Goal: Task Accomplishment & Management: Manage account settings

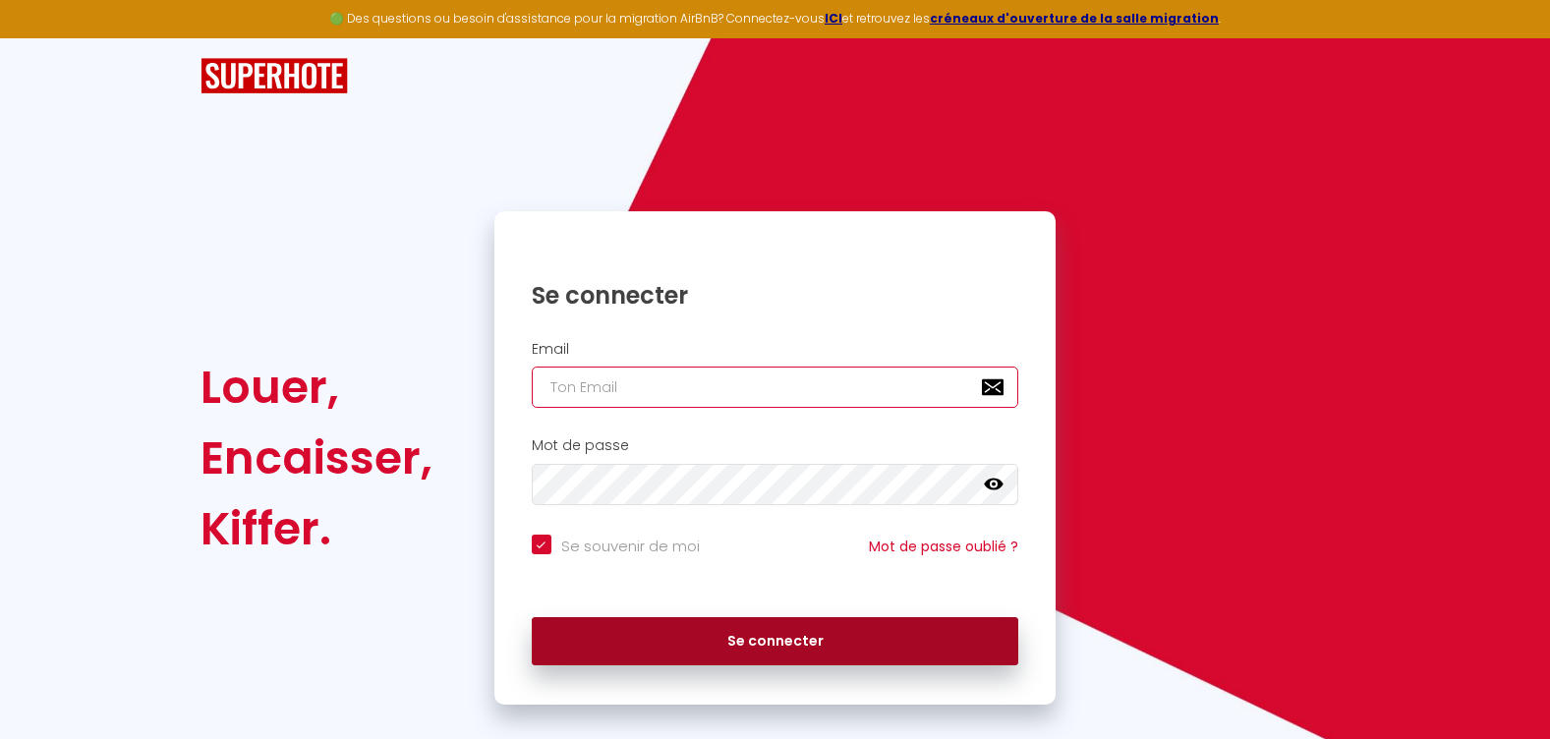
type input "[EMAIL_ADDRESS][DOMAIN_NAME]"
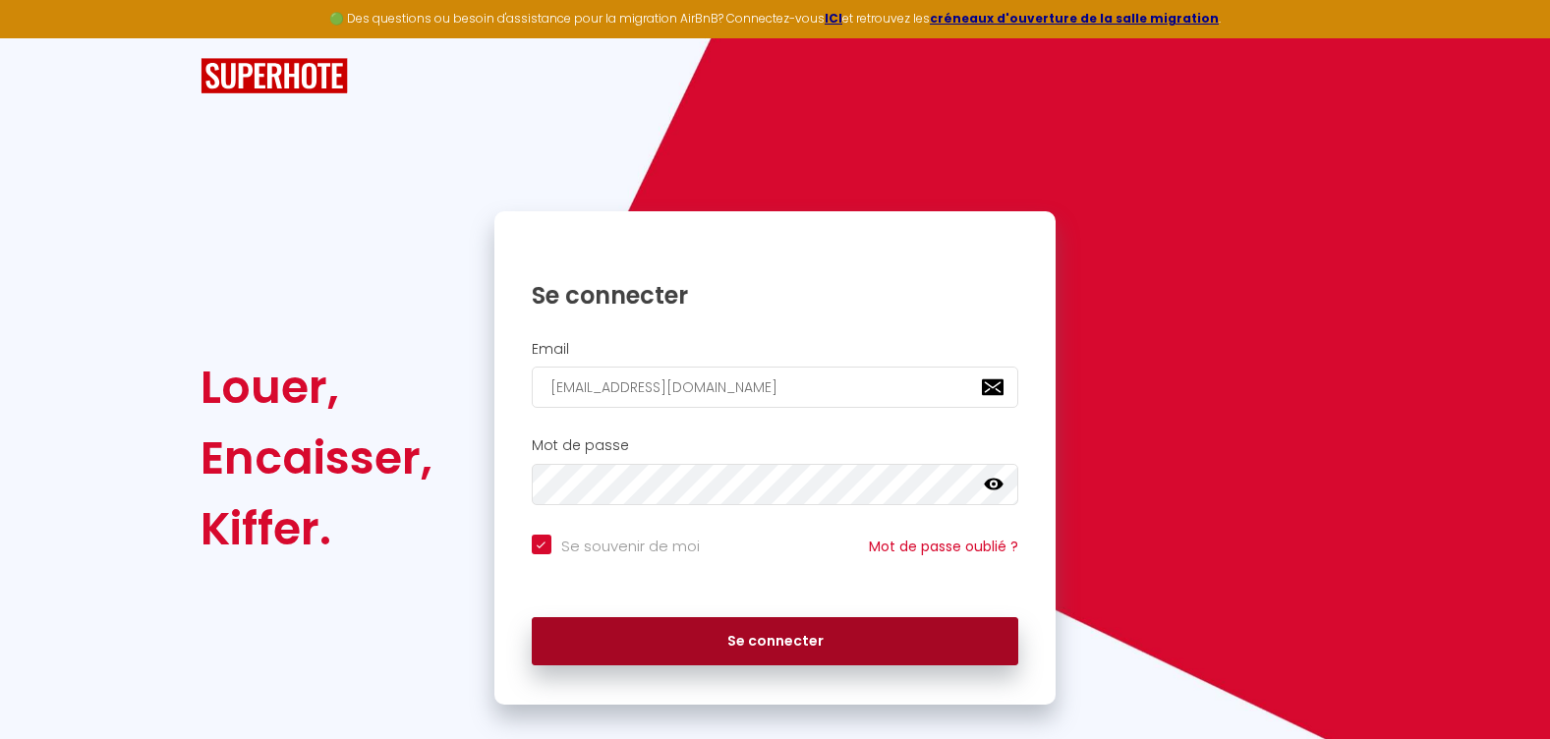
click at [721, 638] on button "Se connecter" at bounding box center [776, 641] width 488 height 49
checkbox input "true"
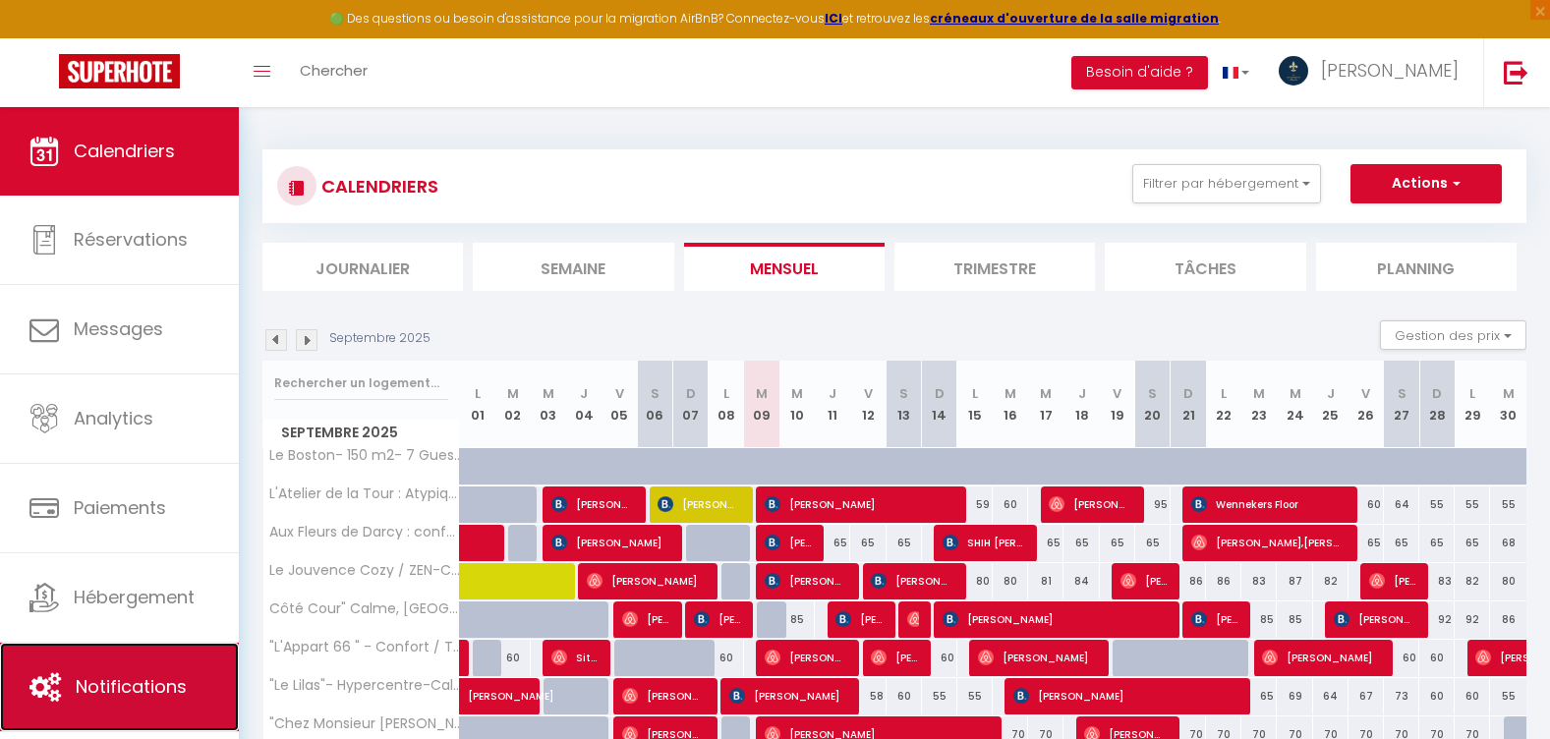
click at [138, 687] on span "Notifications" at bounding box center [131, 686] width 111 height 25
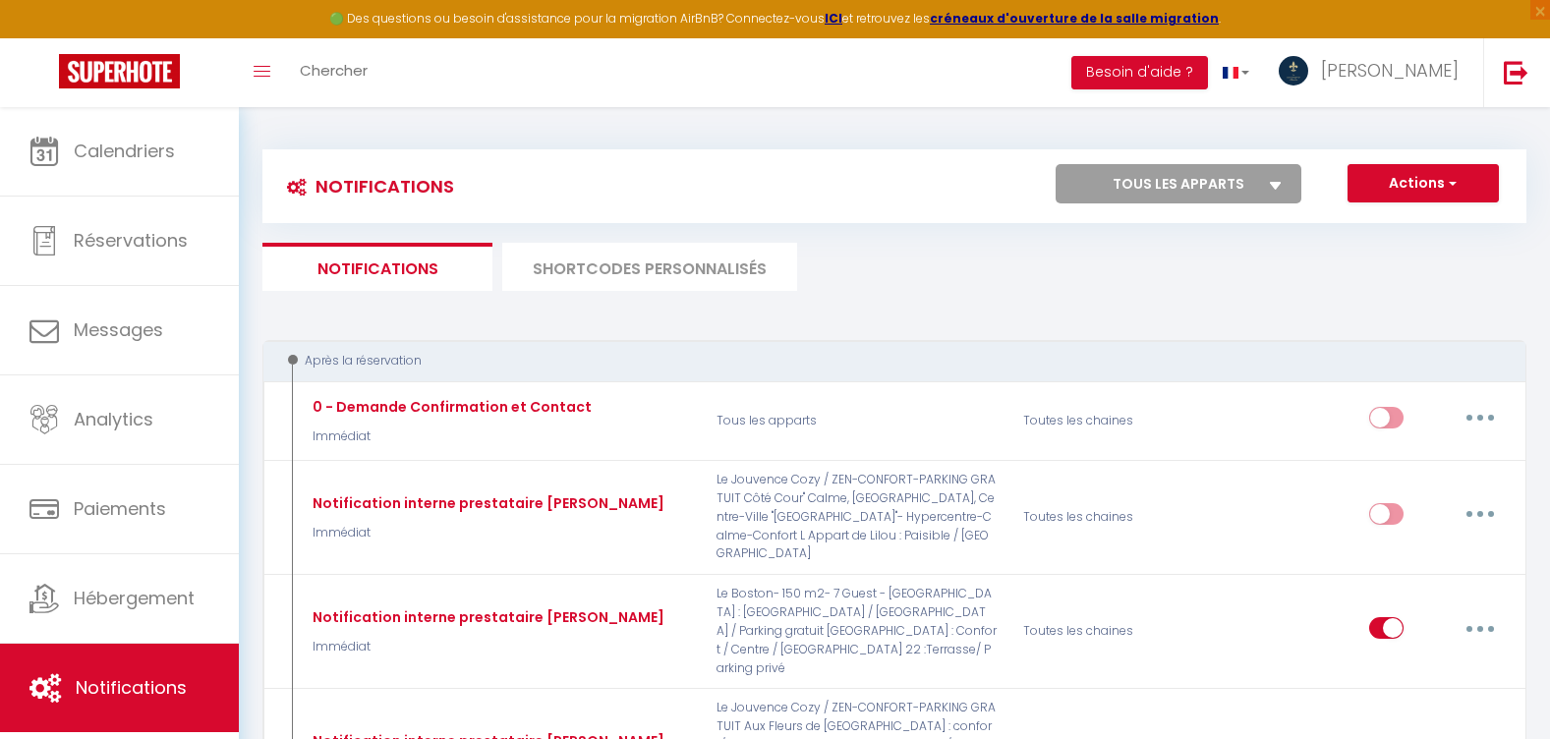
click at [626, 248] on li "SHORTCODES PERSONNALISÉS" at bounding box center [649, 267] width 295 height 48
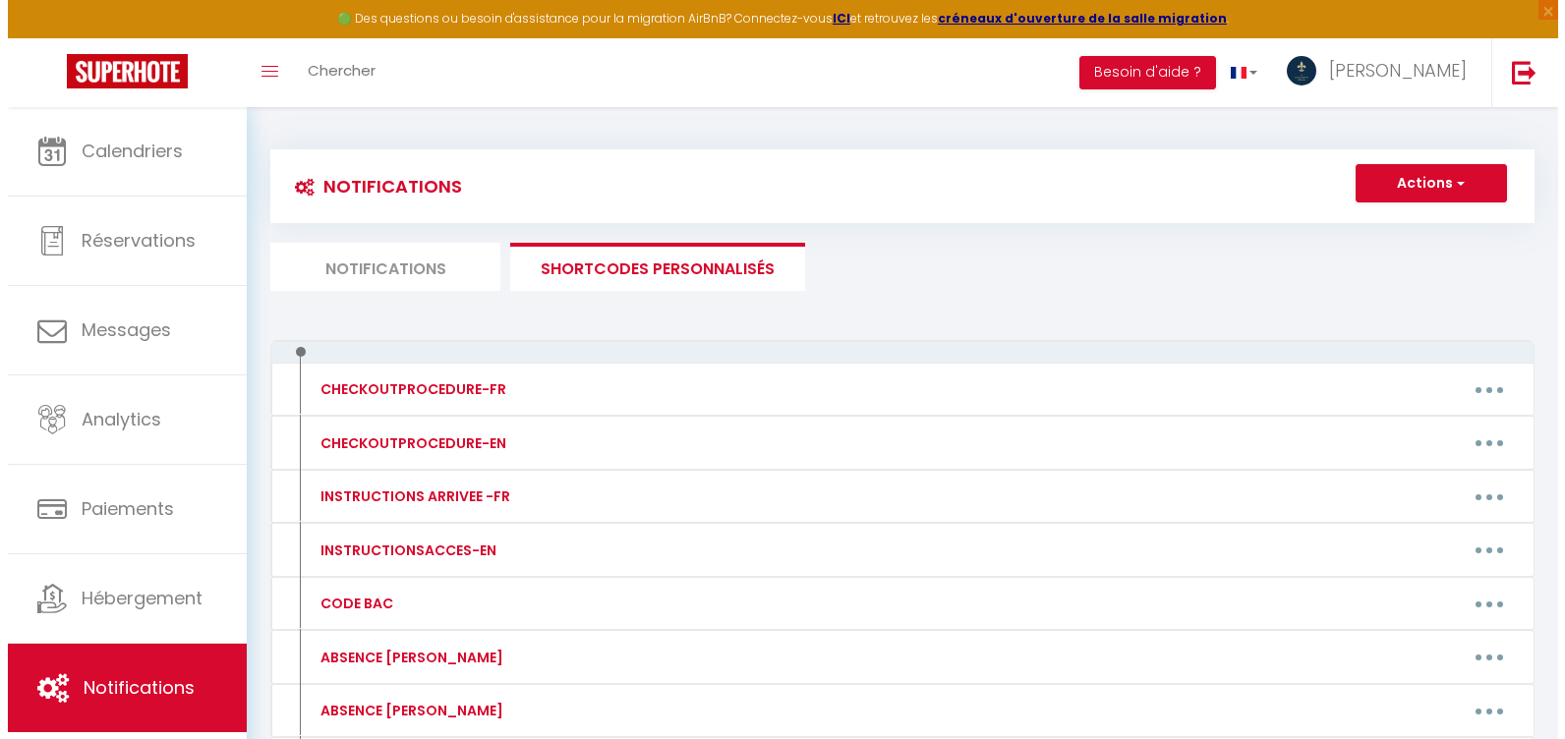
scroll to position [393, 0]
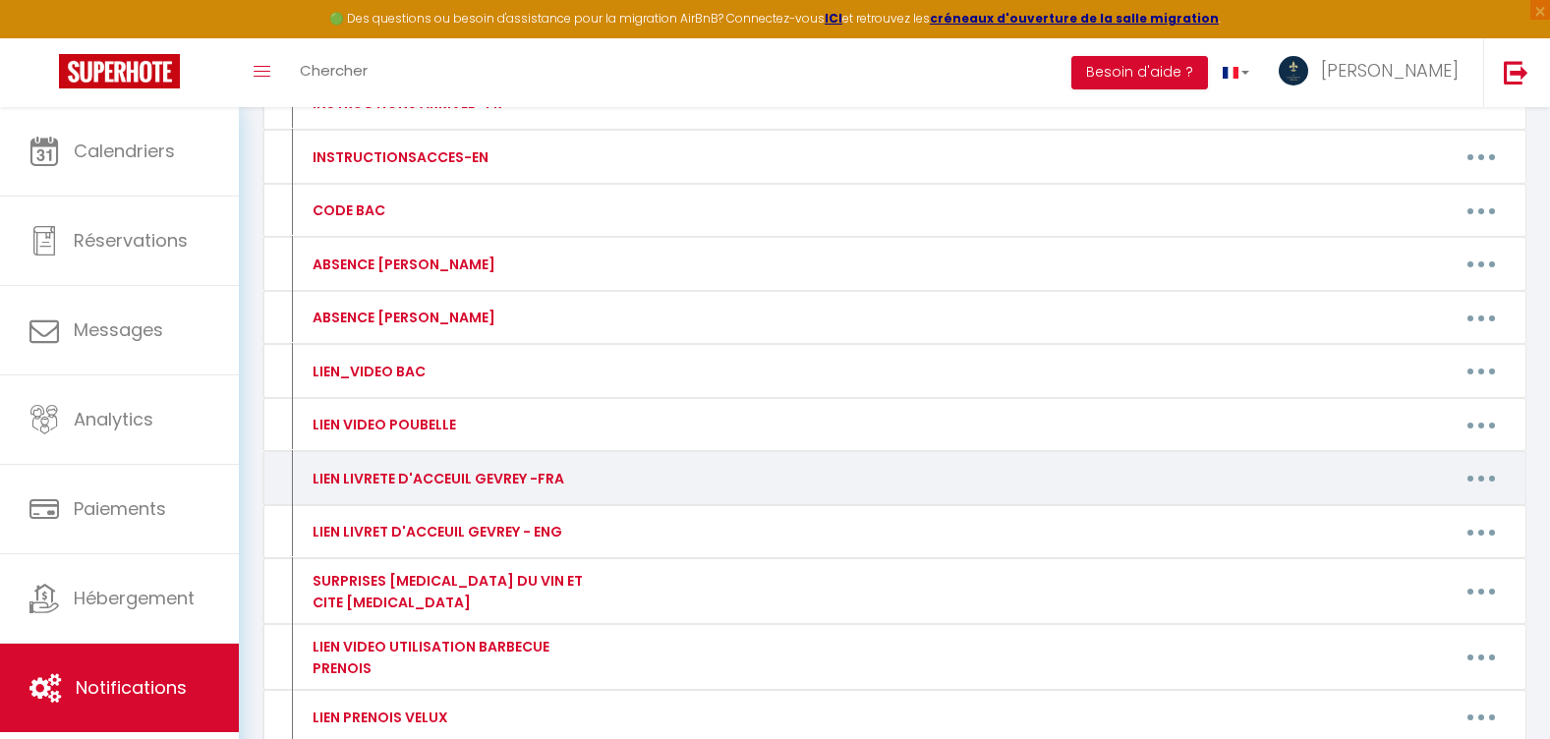
click at [1496, 481] on button "button" at bounding box center [1481, 478] width 55 height 31
click at [1454, 511] on link "Editer" at bounding box center [1430, 522] width 145 height 33
type input "LIEN LIVRETE D'ACCEUIL GEVREY -FRA"
type textarea "LIVRET ACCUEL GEVREY FRA"
type textarea "[URL][DOMAIN_NAME]"
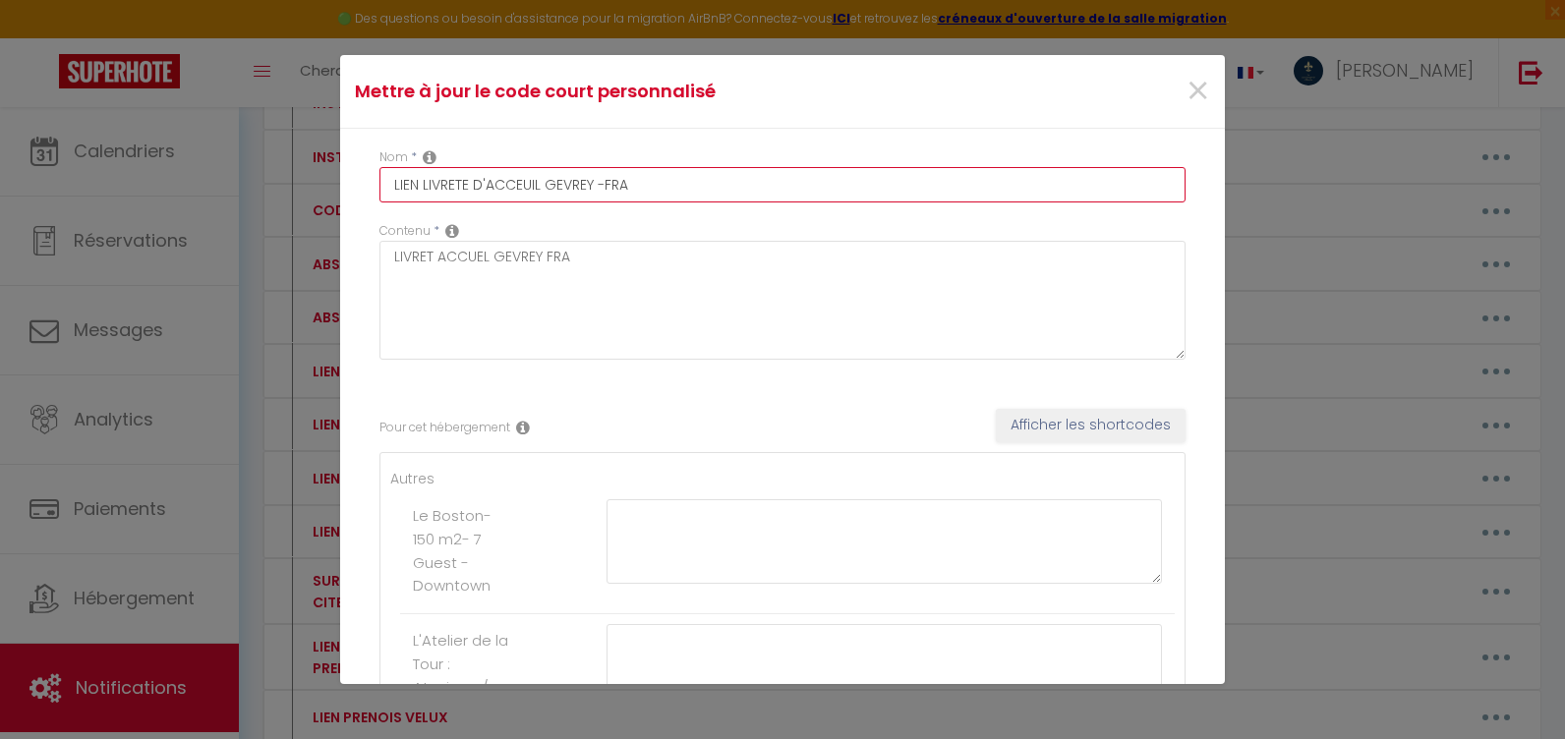
click at [466, 187] on input "LIEN LIVRETE D'ACCEUIL GEVREY -FRA" at bounding box center [782, 184] width 806 height 35
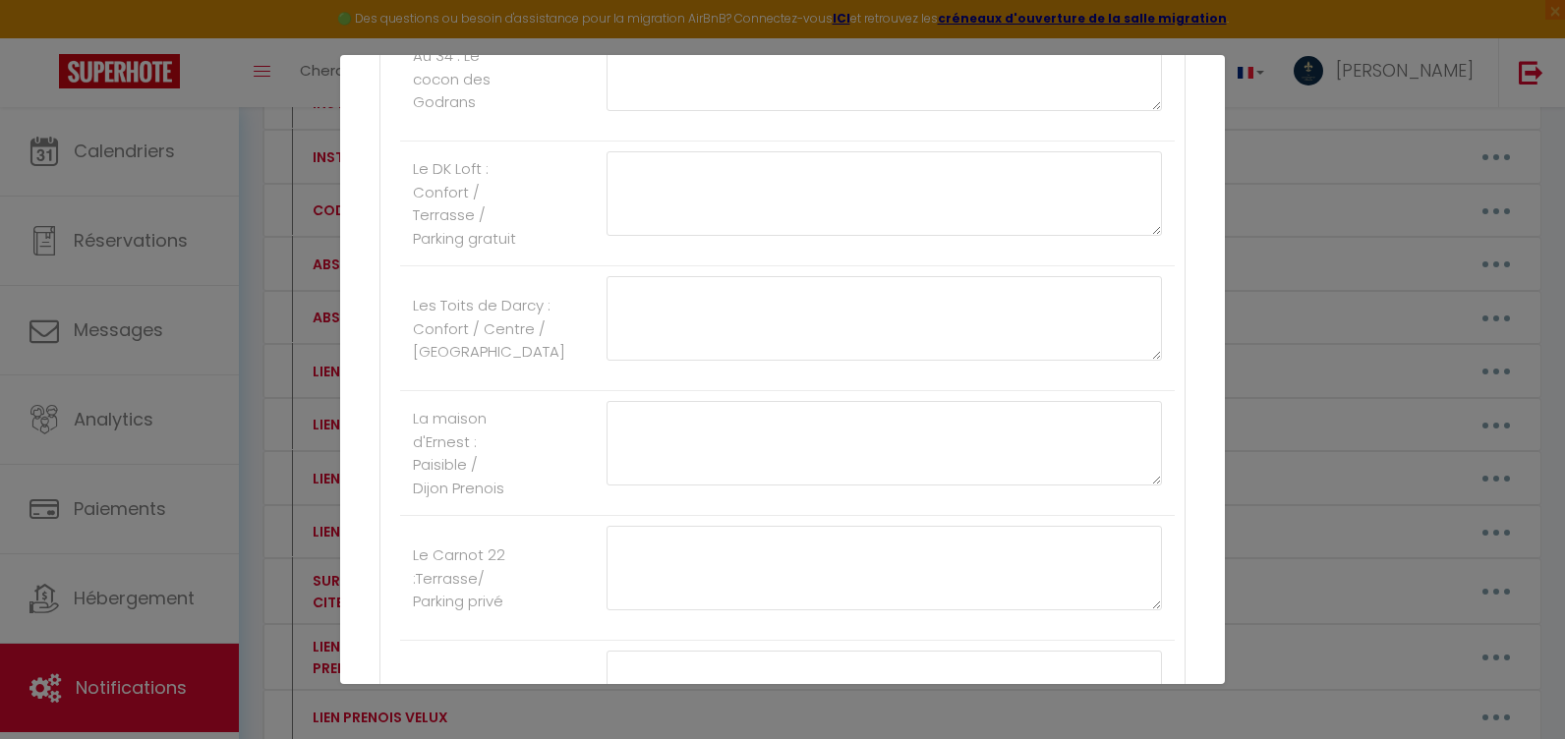
scroll to position [2250, 0]
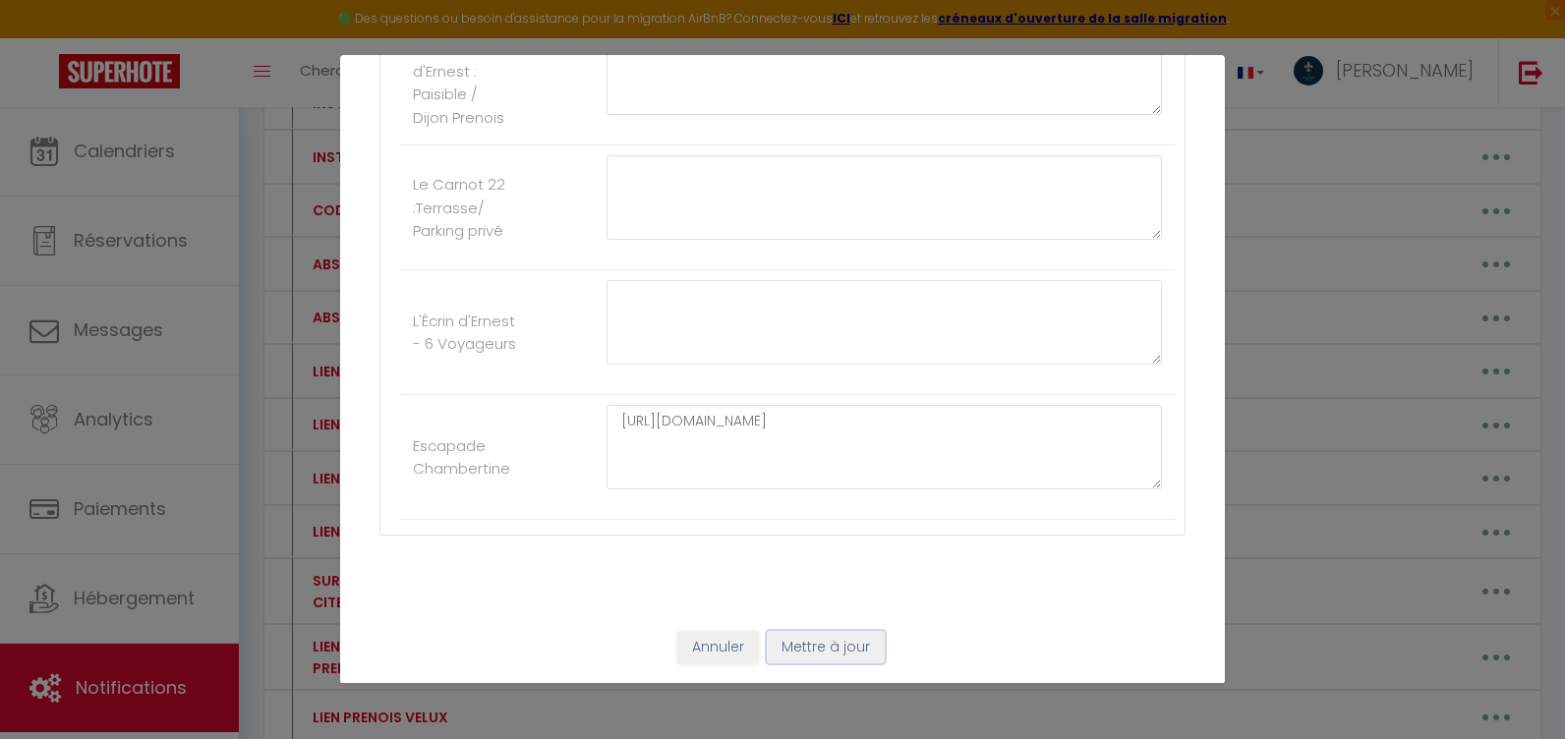
click at [814, 661] on button "Mettre à jour" at bounding box center [826, 647] width 118 height 33
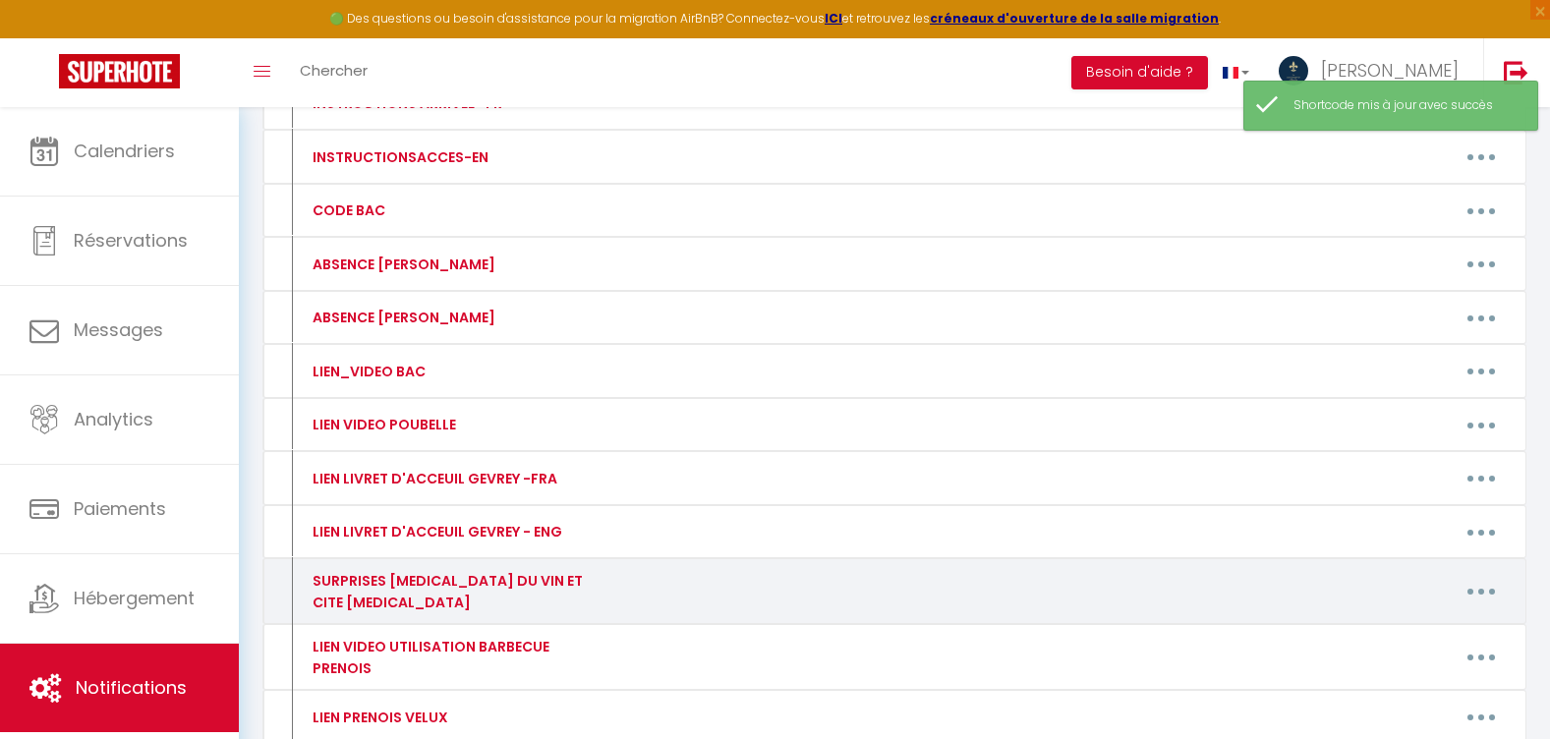
click at [1477, 591] on button "button" at bounding box center [1481, 591] width 55 height 31
click at [1423, 620] on link "Editer" at bounding box center [1430, 636] width 145 height 33
type input "SURPRISES [MEDICAL_DATA] DU VIN ET CITE [MEDICAL_DATA]"
type textarea "REMISE DE 15 % BOUTIQUE [MEDICAL_DATA] DU VIN DIJON ET PROMO CITE [MEDICAL_DATA]"
type textarea "[URL][DOMAIN_NAME]"
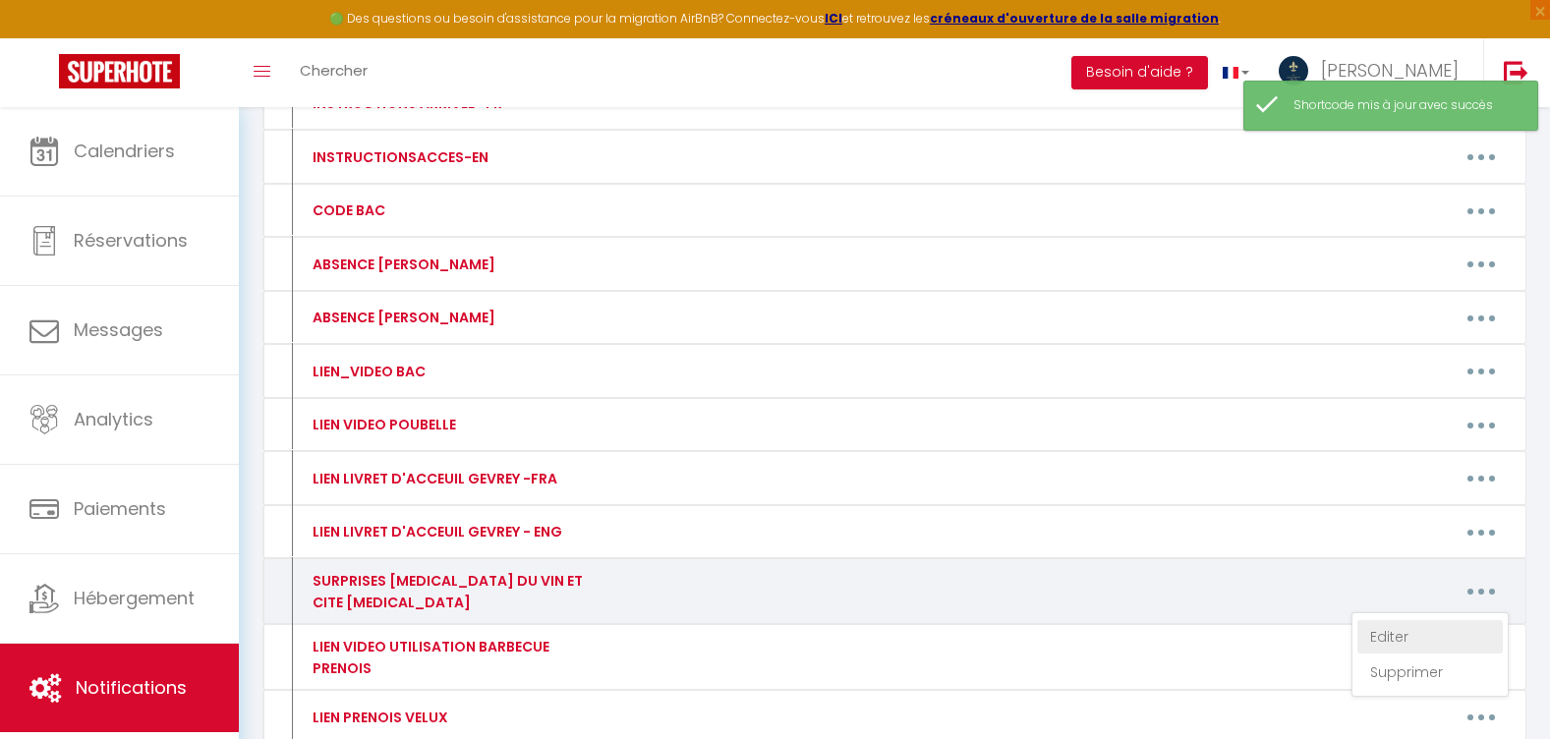
type textarea "[URL][DOMAIN_NAME]"
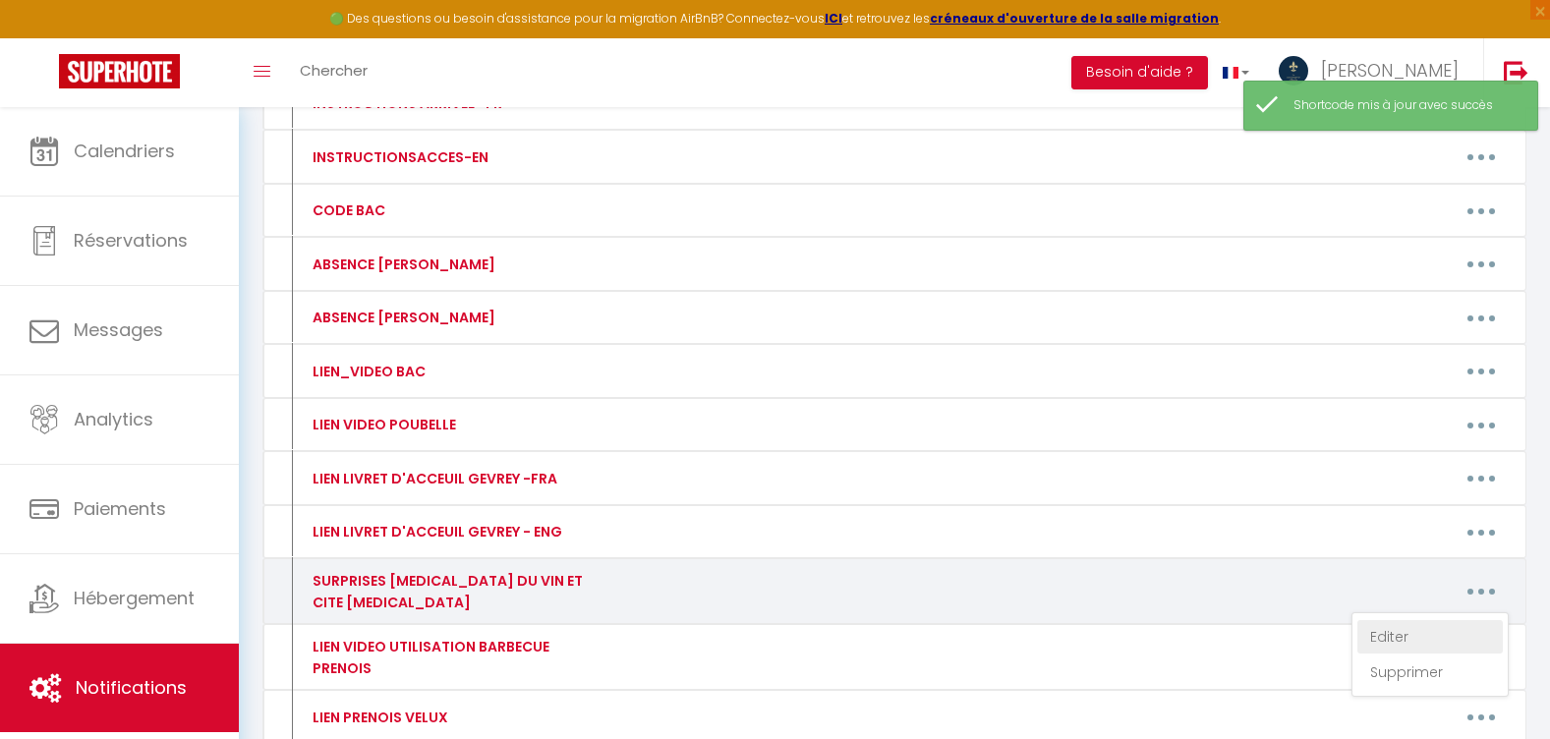
type textarea "[URL][DOMAIN_NAME]"
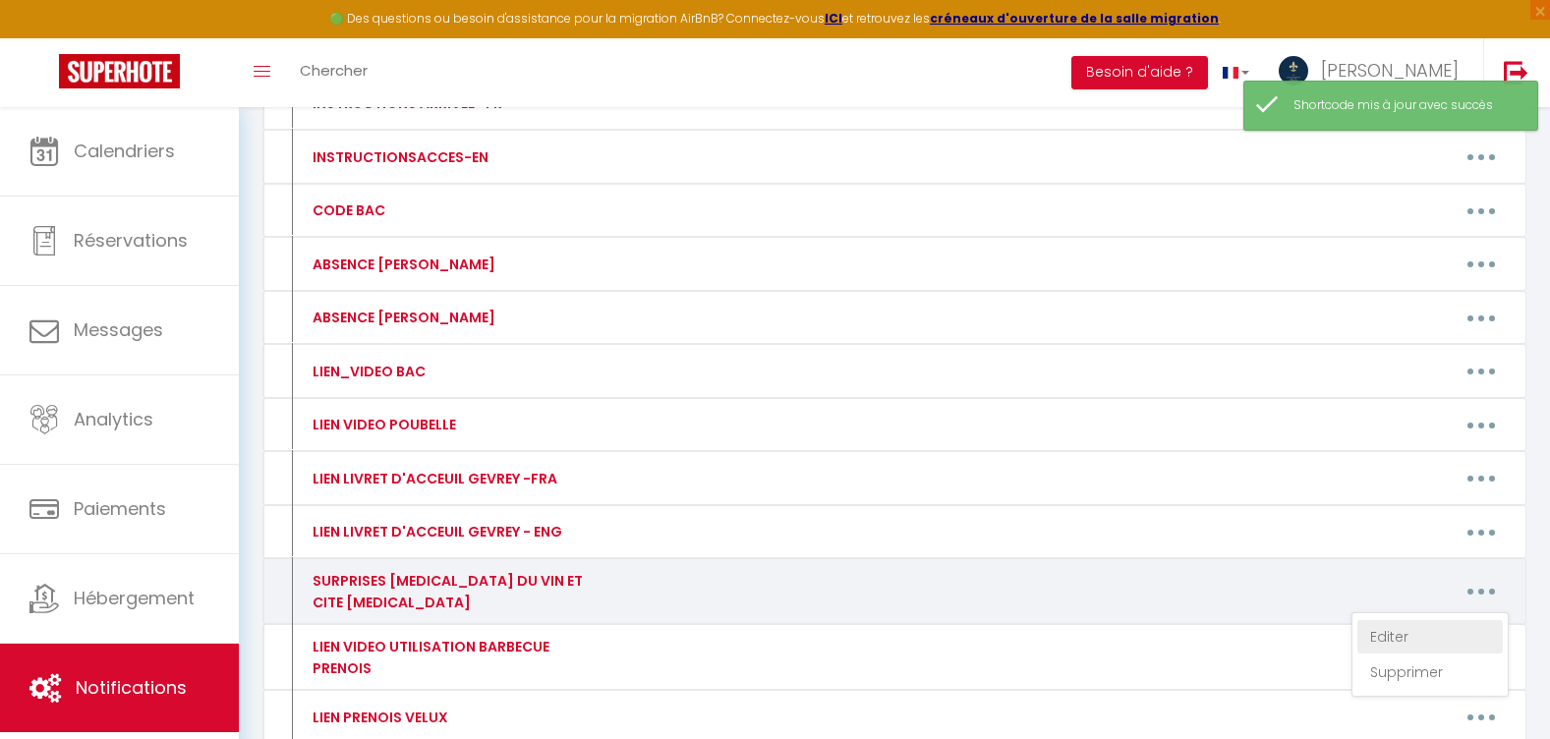
type textarea "[URL][DOMAIN_NAME]"
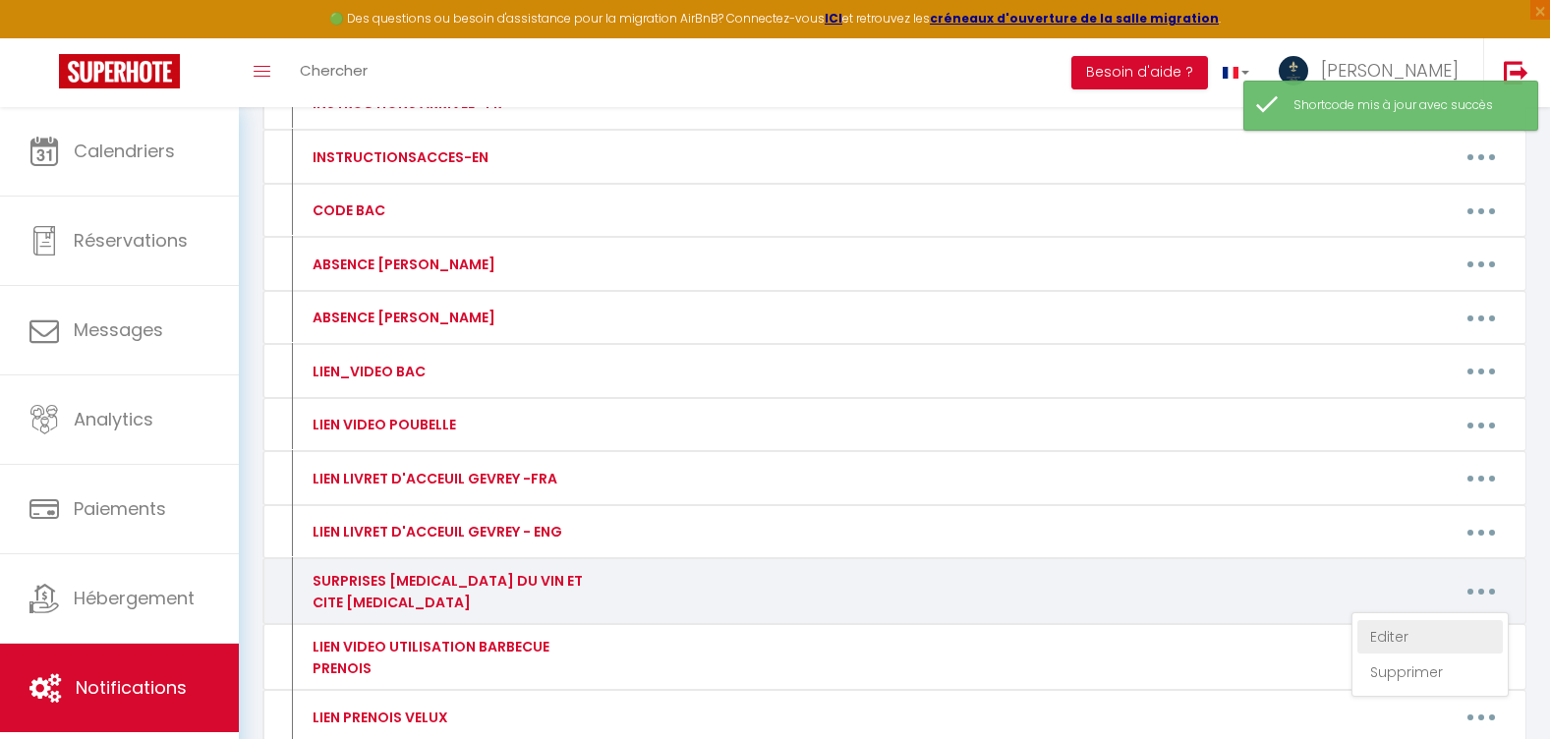
type textarea "[URL][DOMAIN_NAME]"
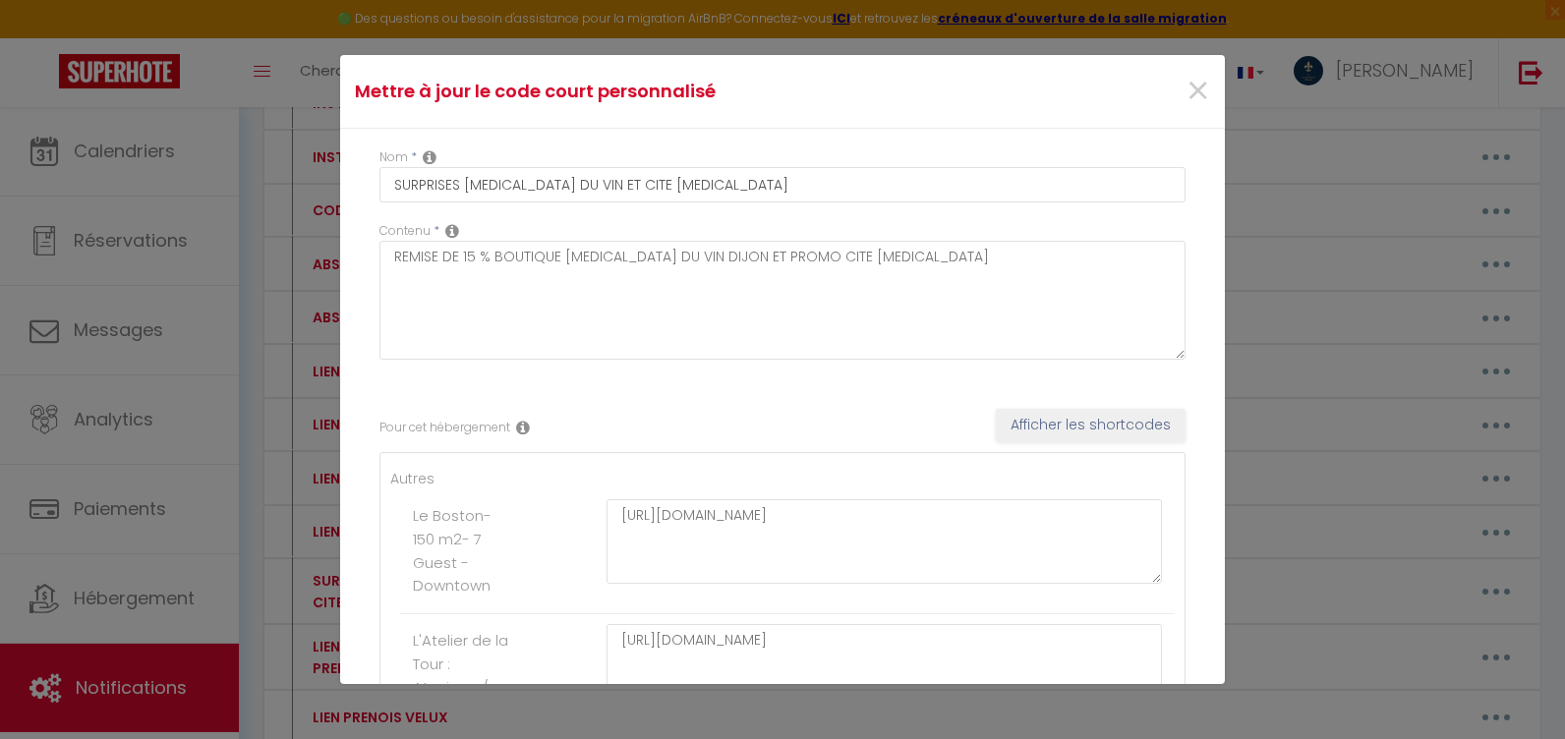
scroll to position [197, 0]
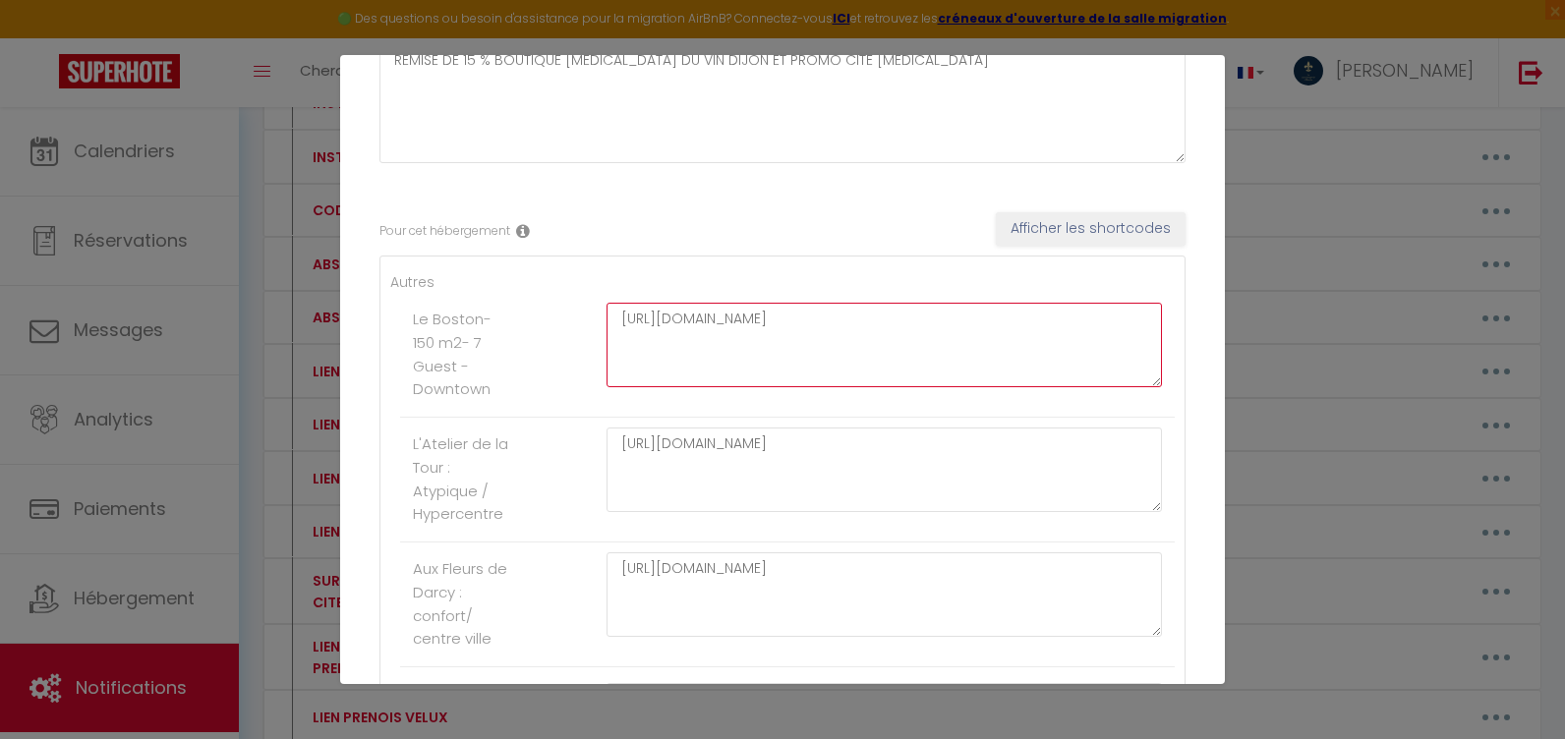
drag, startPoint x: 804, startPoint y: 354, endPoint x: 471, endPoint y: 266, distance: 344.6
paste textarea "FPLbPVBU5rD6qwIrDCXRiNMmL5RQ_OaT/view?usp=drive_link"
type textarea "[URL][DOMAIN_NAME]"
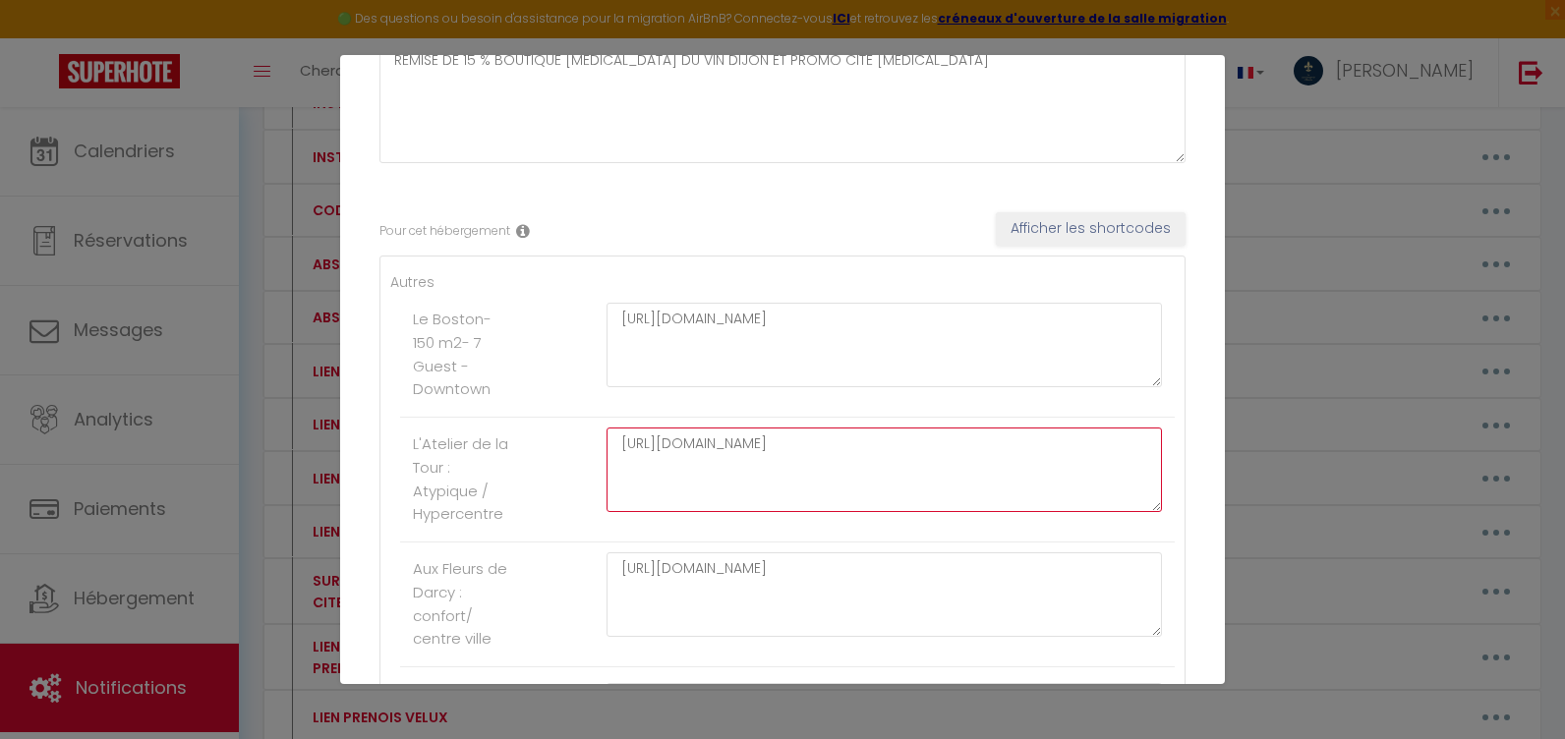
drag, startPoint x: 796, startPoint y: 483, endPoint x: 560, endPoint y: 432, distance: 241.4
click at [560, 432] on li "L'Atelier de la Tour : Atypique / Hypercentre [URL][DOMAIN_NAME]" at bounding box center [787, 480] width 775 height 125
paste textarea "FPLbPVBU5rD6qwIrDCXRiNMmL5RQ_OaT/view?usp=drive_link"
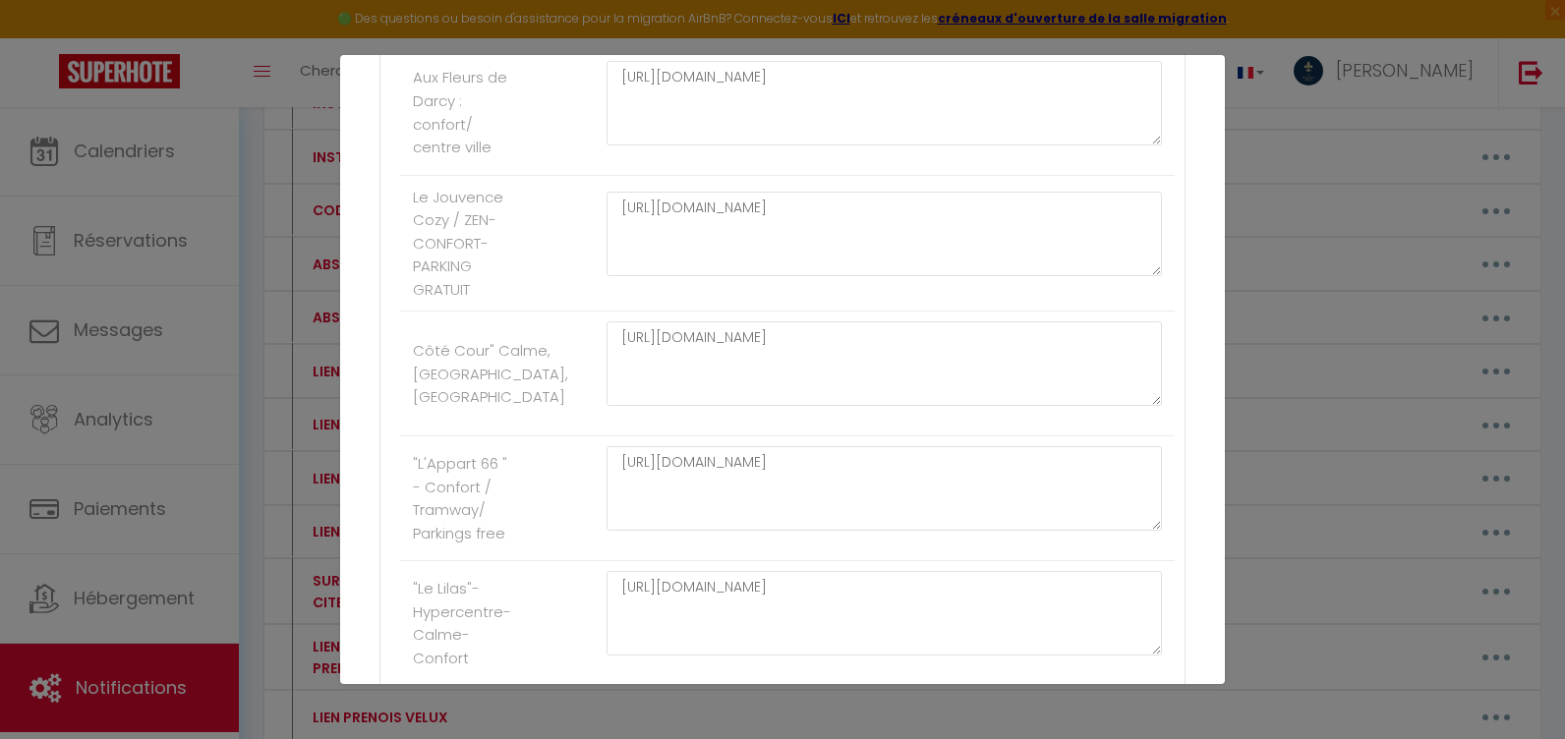
scroll to position [492, 0]
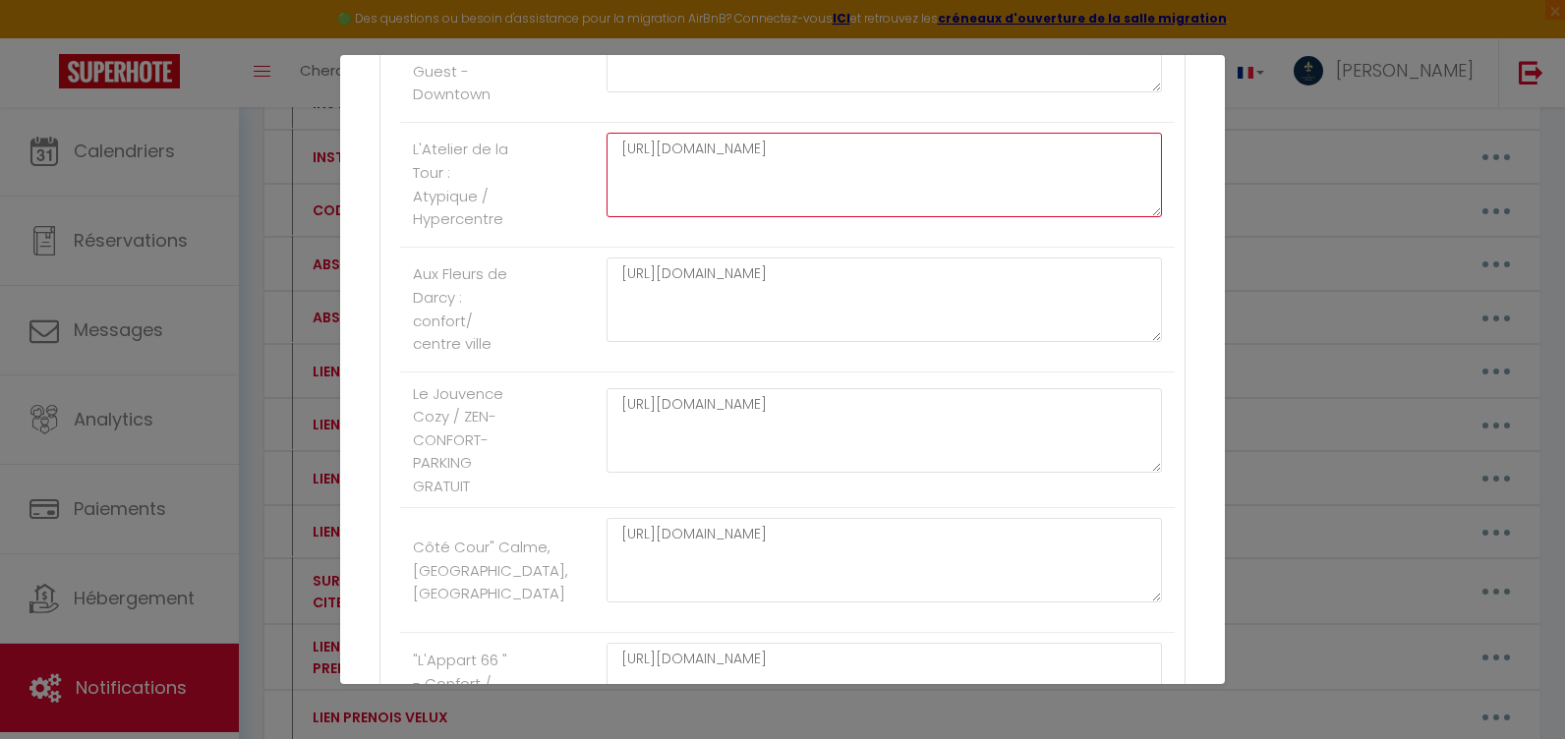
type textarea "[URL][DOMAIN_NAME]"
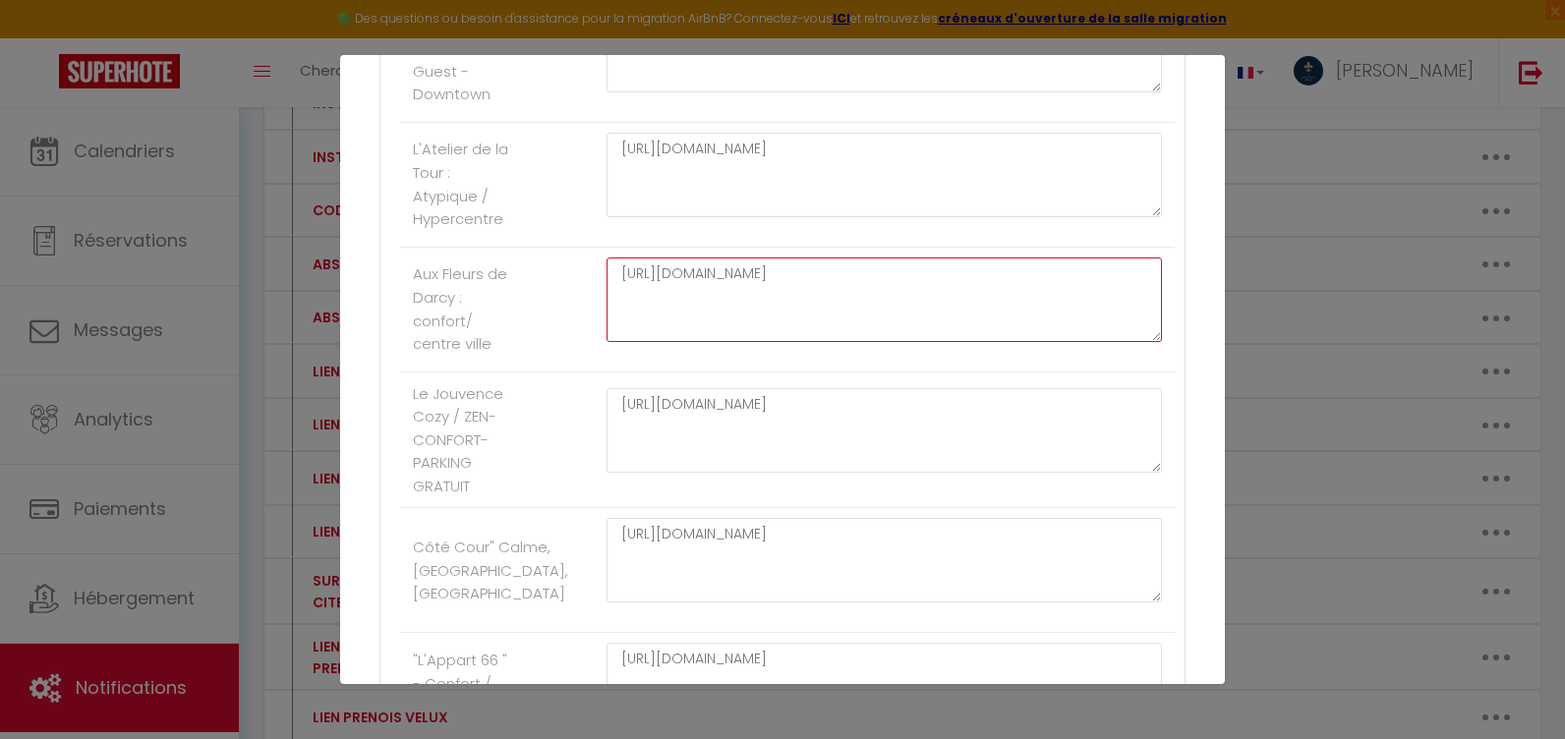
drag, startPoint x: 796, startPoint y: 315, endPoint x: 616, endPoint y: 260, distance: 188.1
click at [616, 260] on textarea "[URL][DOMAIN_NAME]" at bounding box center [884, 300] width 555 height 85
paste textarea "FPLbPVBU5rD6qwIrDCXRiNMmL5RQ_OaT/view?usp=drive_link"
type textarea "[URL][DOMAIN_NAME]"
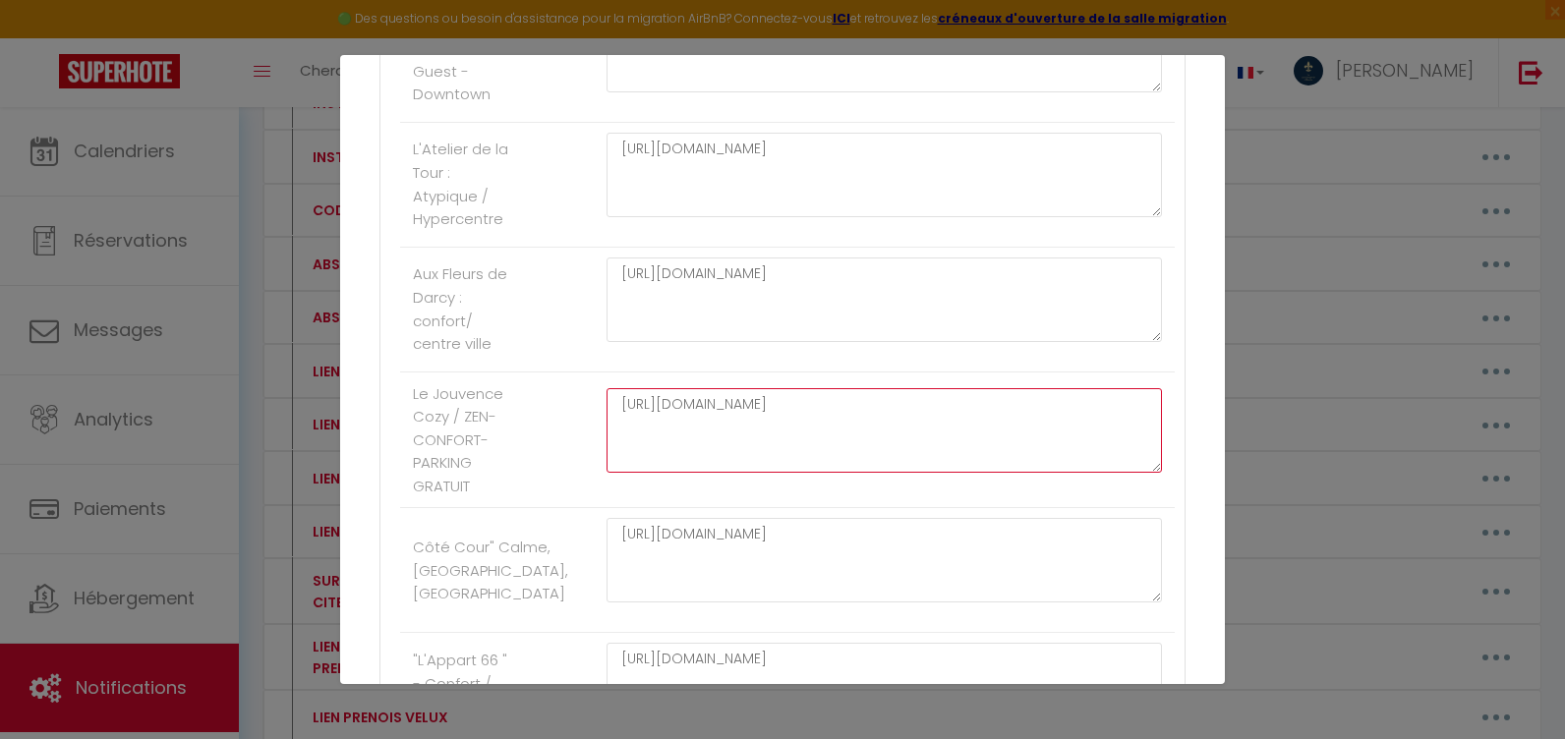
drag, startPoint x: 771, startPoint y: 421, endPoint x: 610, endPoint y: 398, distance: 162.8
click at [610, 398] on textarea "[URL][DOMAIN_NAME]" at bounding box center [884, 430] width 555 height 85
paste textarea "FPLbPVBU5rD6qwIrDCXRiNMmL5RQ_OaT/view?usp=drive_link"
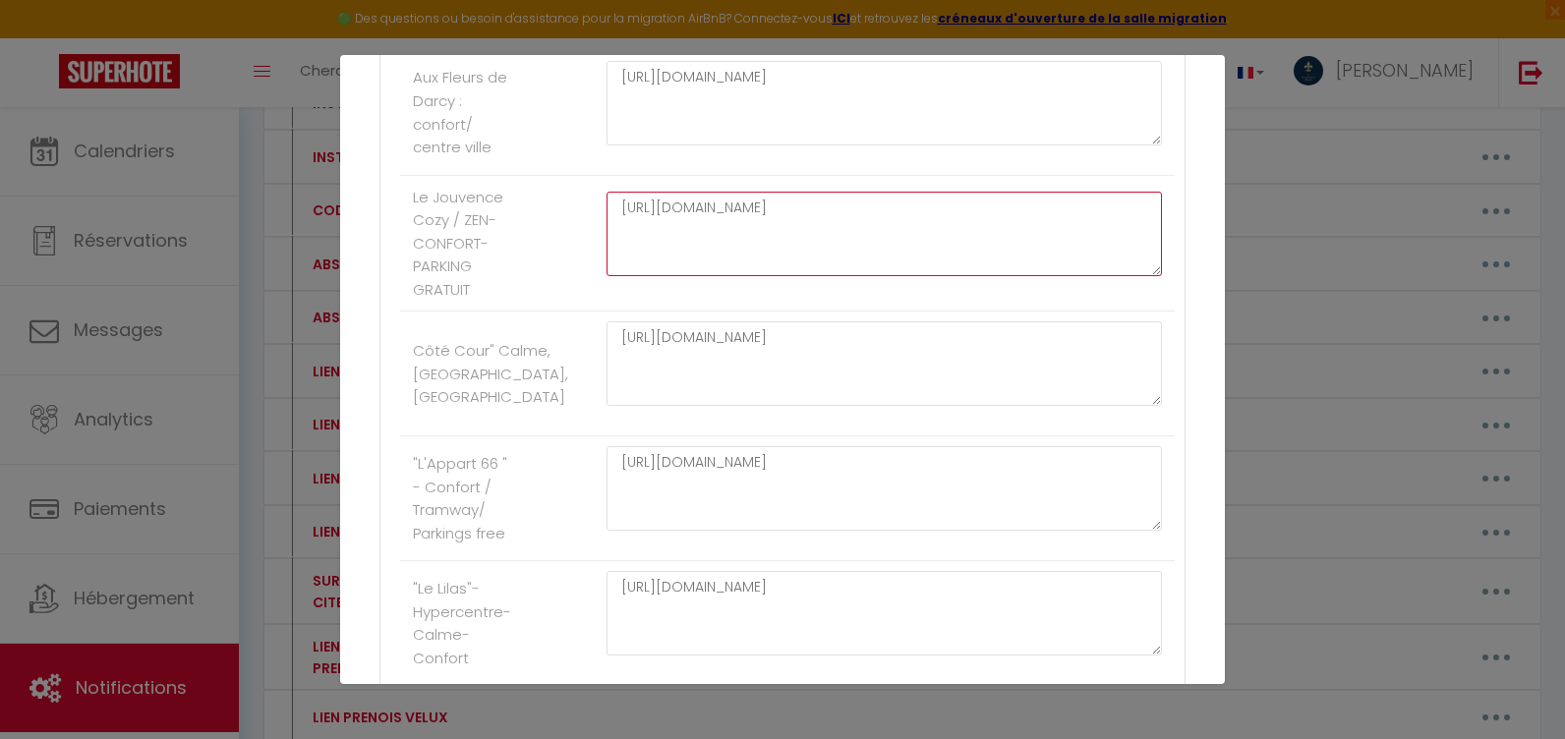
type textarea "[URL][DOMAIN_NAME]"
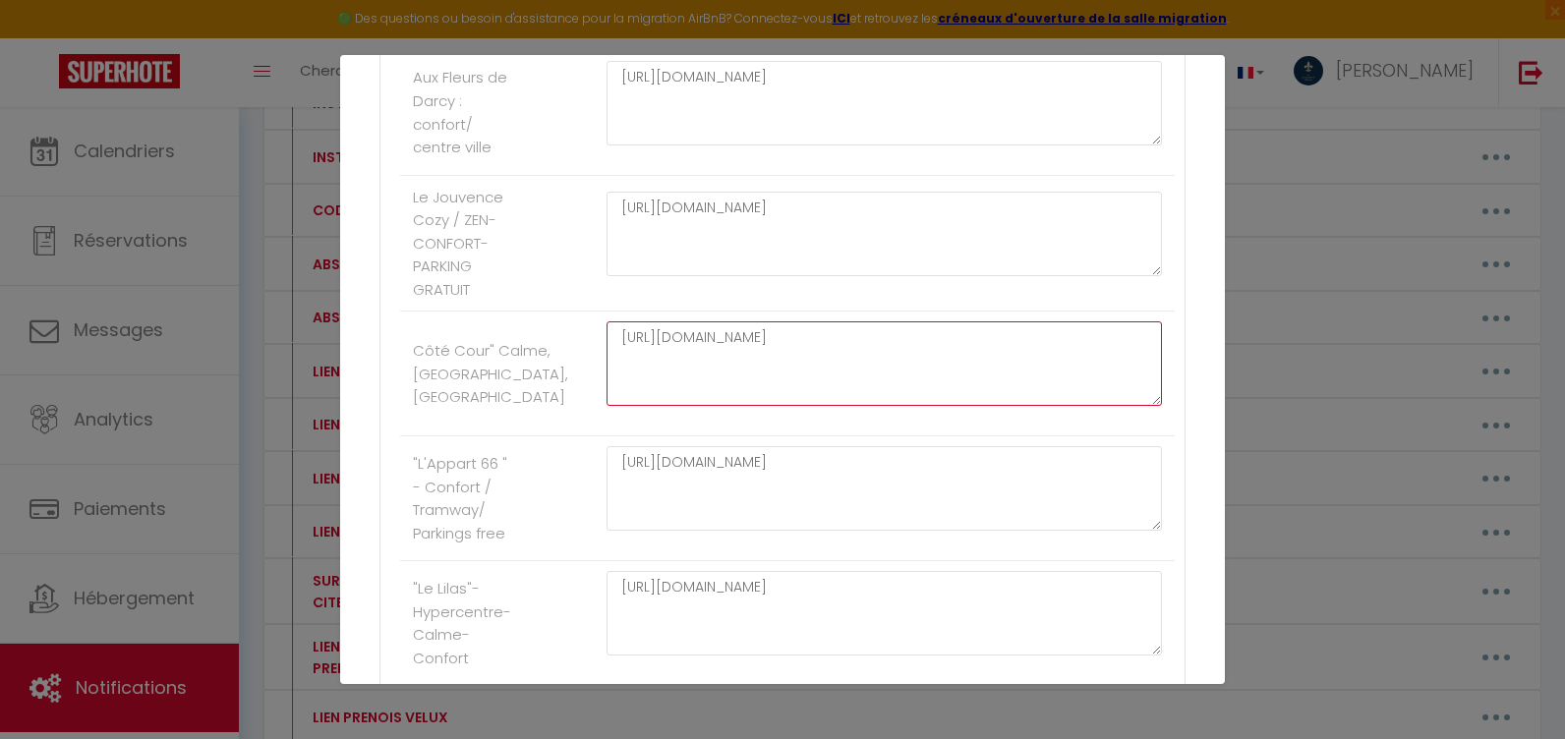
drag, startPoint x: 733, startPoint y: 375, endPoint x: 585, endPoint y: 327, distance: 155.8
click at [594, 337] on div "[URL][DOMAIN_NAME]" at bounding box center [884, 373] width 581 height 104
paste textarea "FPLbPVBU5rD6qwIrDCXRiNMmL5RQ_OaT/view?usp=drive_link"
type textarea "[URL][DOMAIN_NAME]"
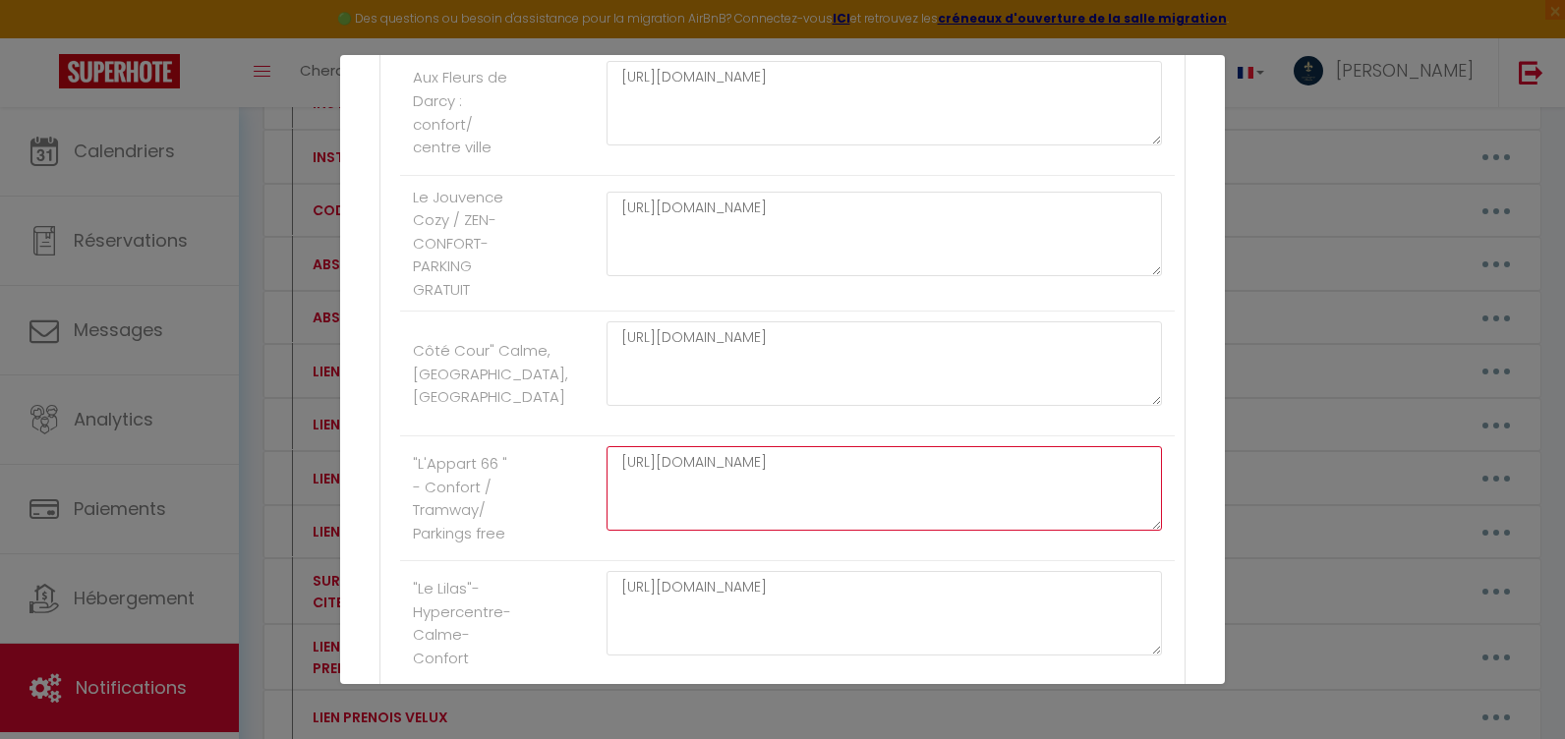
drag, startPoint x: 769, startPoint y: 497, endPoint x: 557, endPoint y: 443, distance: 218.2
click at [579, 446] on li ""L'Appart 66 " - Confort / Tramway/ Parkings free [URL][DOMAIN_NAME]" at bounding box center [787, 498] width 775 height 125
paste textarea "FPLbPVBU5rD6qwIrDCXRiNMmL5RQ_OaT/view?usp=drive_link"
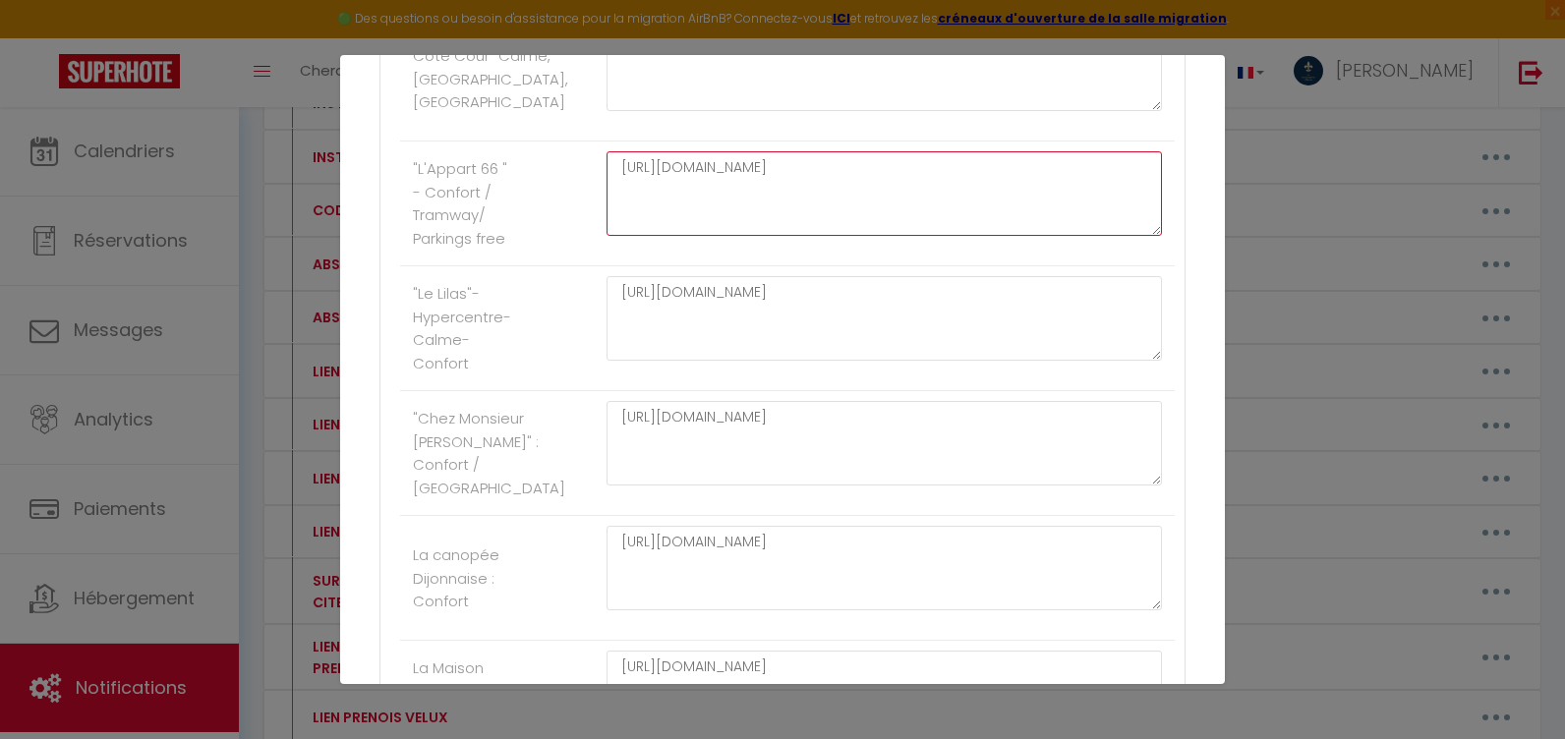
type textarea "[URL][DOMAIN_NAME]"
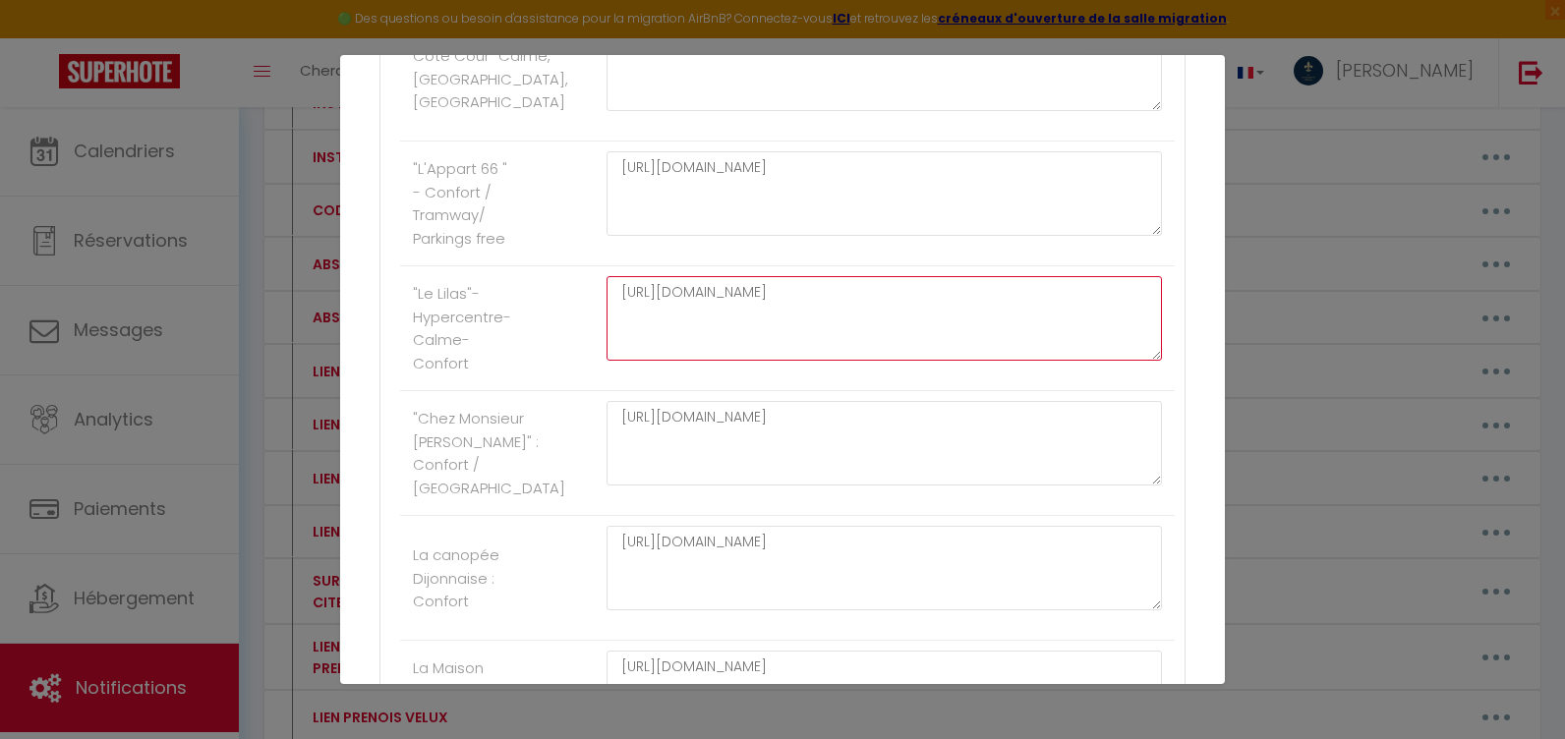
drag, startPoint x: 771, startPoint y: 339, endPoint x: 566, endPoint y: 273, distance: 214.8
click at [566, 273] on li ""Le Lilas"- Hypercentre-Calme-Confort [URL][DOMAIN_NAME]" at bounding box center [787, 328] width 775 height 125
paste textarea "FPLbPVBU5rD6qwIrDCXRiNMmL5RQ_OaT/view?usp=drive_link"
type textarea "[URL][DOMAIN_NAME]"
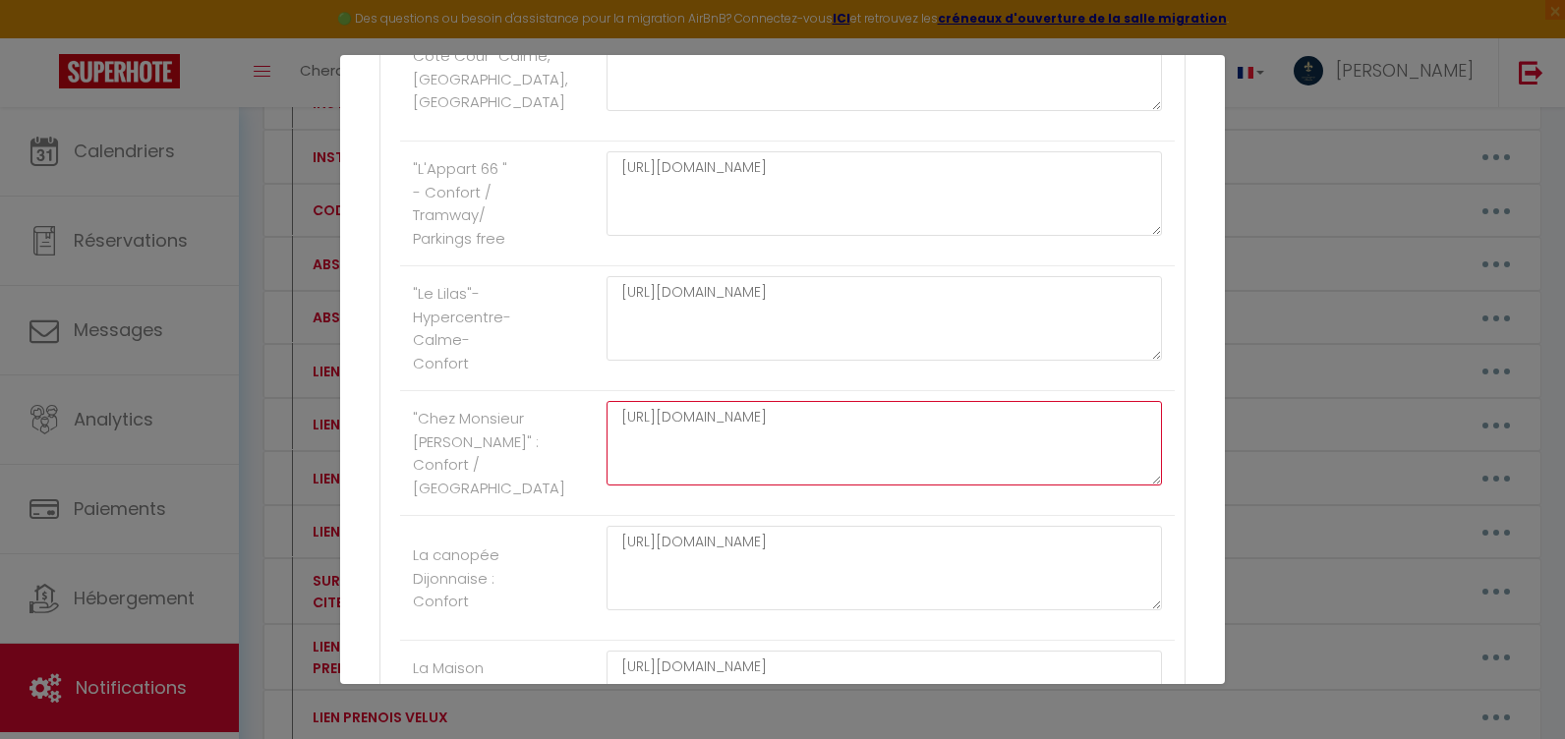
drag, startPoint x: 791, startPoint y: 481, endPoint x: 560, endPoint y: 394, distance: 246.7
click at [560, 394] on li ""Chez Monsieur [PERSON_NAME]" : Confort / Centre Ville [URL][DOMAIN_NAME]" at bounding box center [787, 453] width 775 height 125
paste textarea "FPLbPVBU5rD6qwIrDCXRiNMmL5RQ_OaT/view?usp=drive_link"
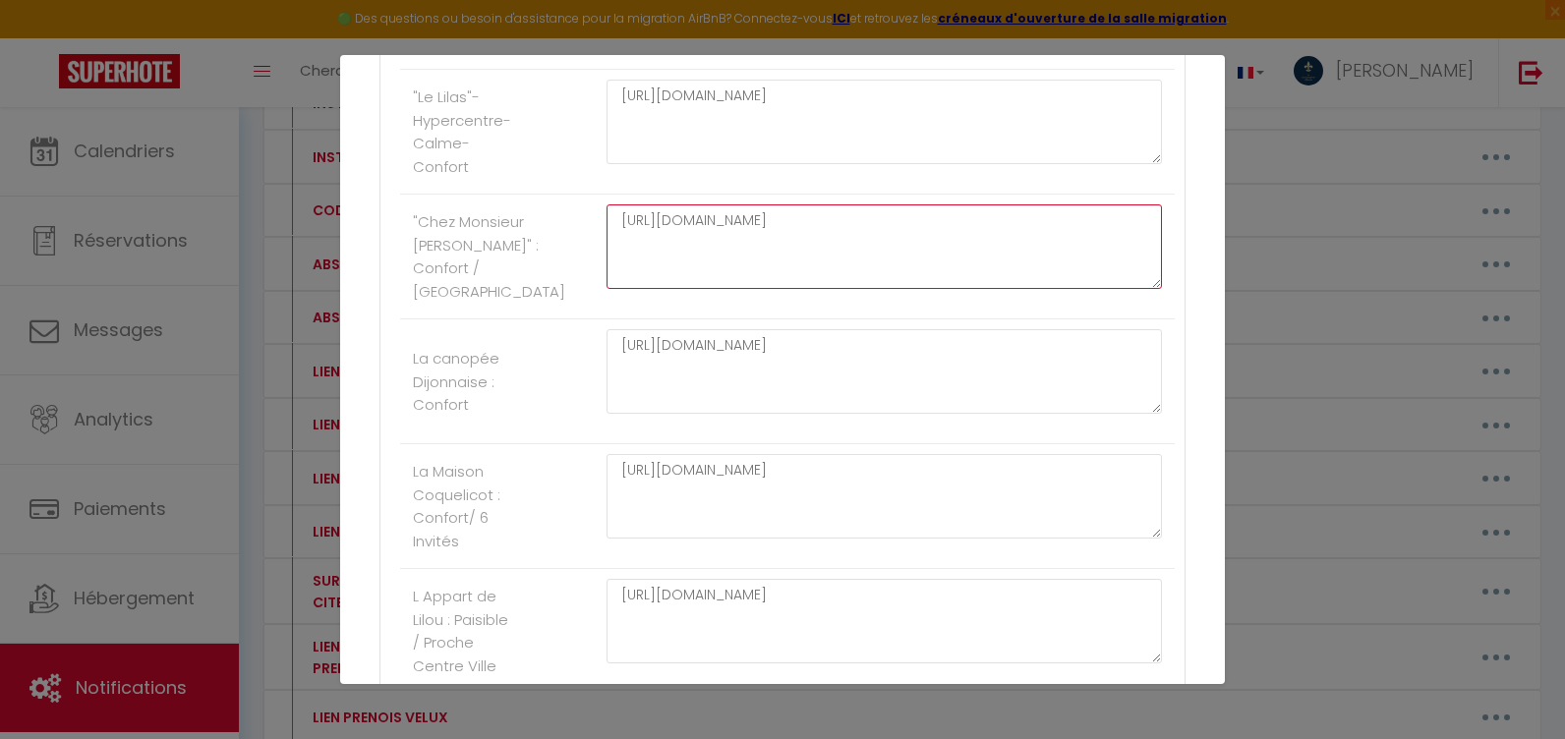
type textarea "[URL][DOMAIN_NAME]"
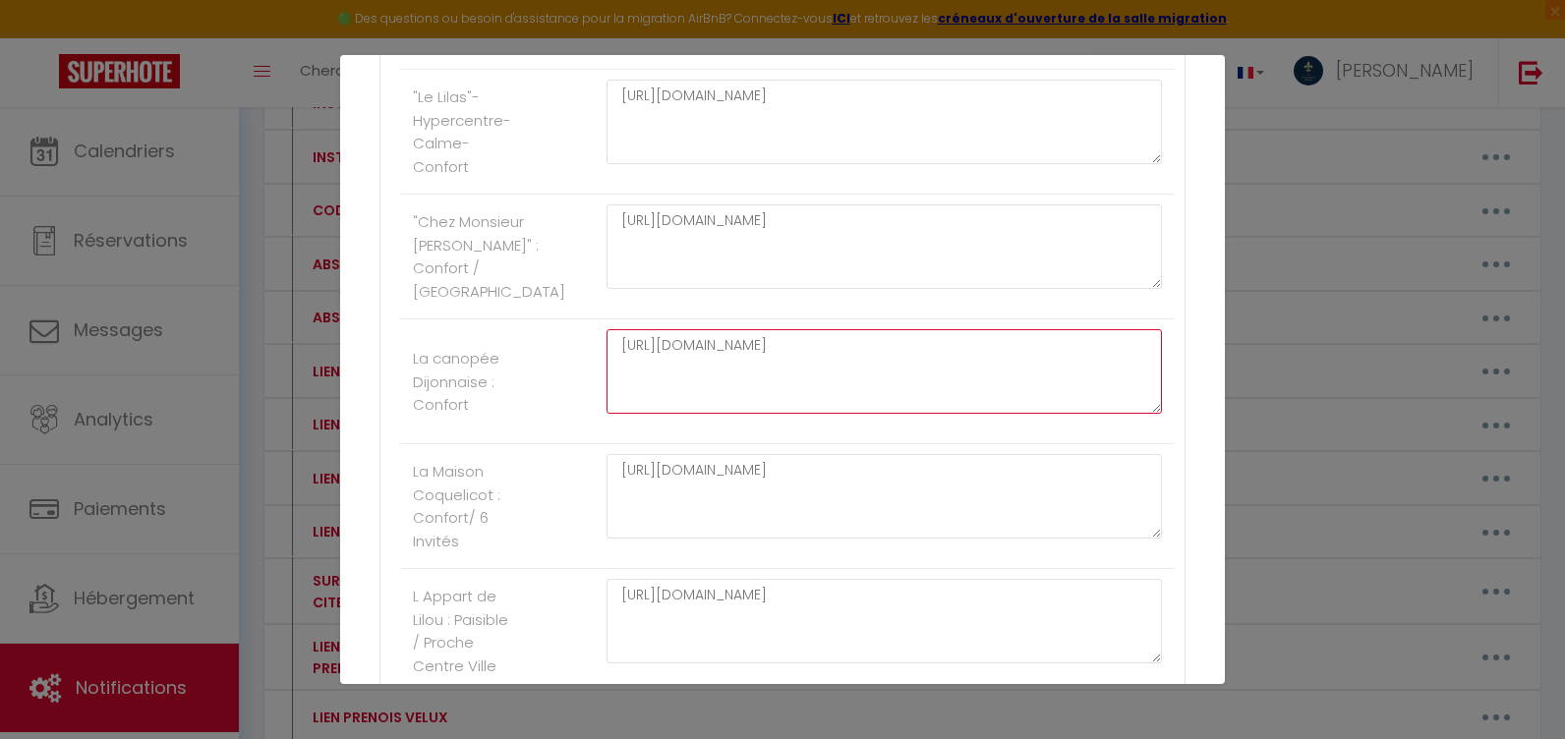
drag, startPoint x: 784, startPoint y: 398, endPoint x: 506, endPoint y: 290, distance: 297.6
click at [511, 291] on ul "Autres Le Boston- 150 m2- 7 Guest - Downtown [URL][DOMAIN_NAME] L'Atelier de la…" at bounding box center [782, 428] width 785 height 2281
paste textarea "FPLbPVBU5rD6qwIrDCXRiNMmL5RQ_OaT/view?usp=drive_link"
type textarea "[URL][DOMAIN_NAME]"
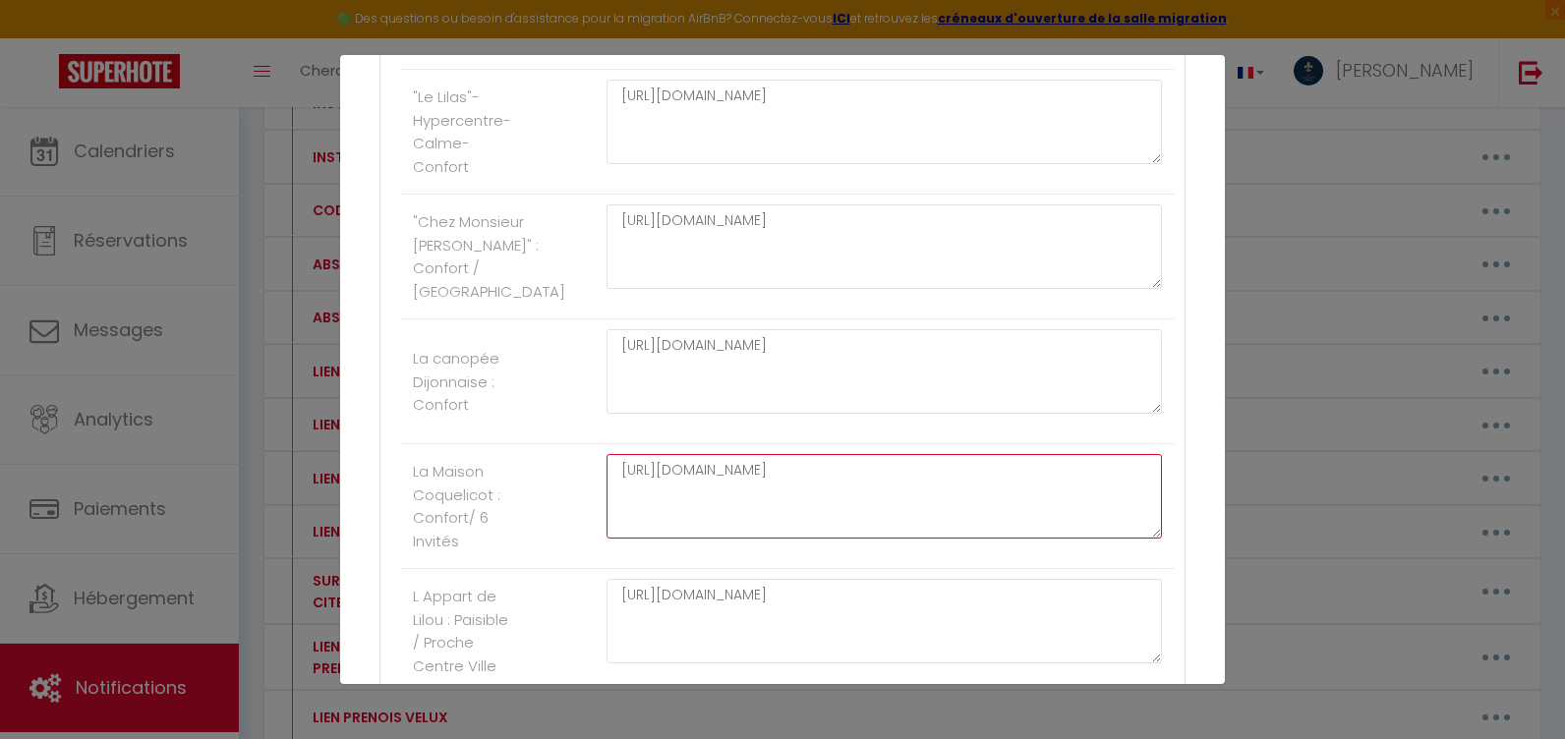
drag, startPoint x: 662, startPoint y: 500, endPoint x: 496, endPoint y: 430, distance: 179.7
click at [516, 440] on ul "Autres Le Boston- 150 m2- 7 Guest - Downtown [URL][DOMAIN_NAME] L'Atelier de la…" at bounding box center [782, 428] width 785 height 2281
paste textarea "FPLbPVBU5rD6qwIrDCXRiNMmL5RQ_OaT/view?usp=drive_link"
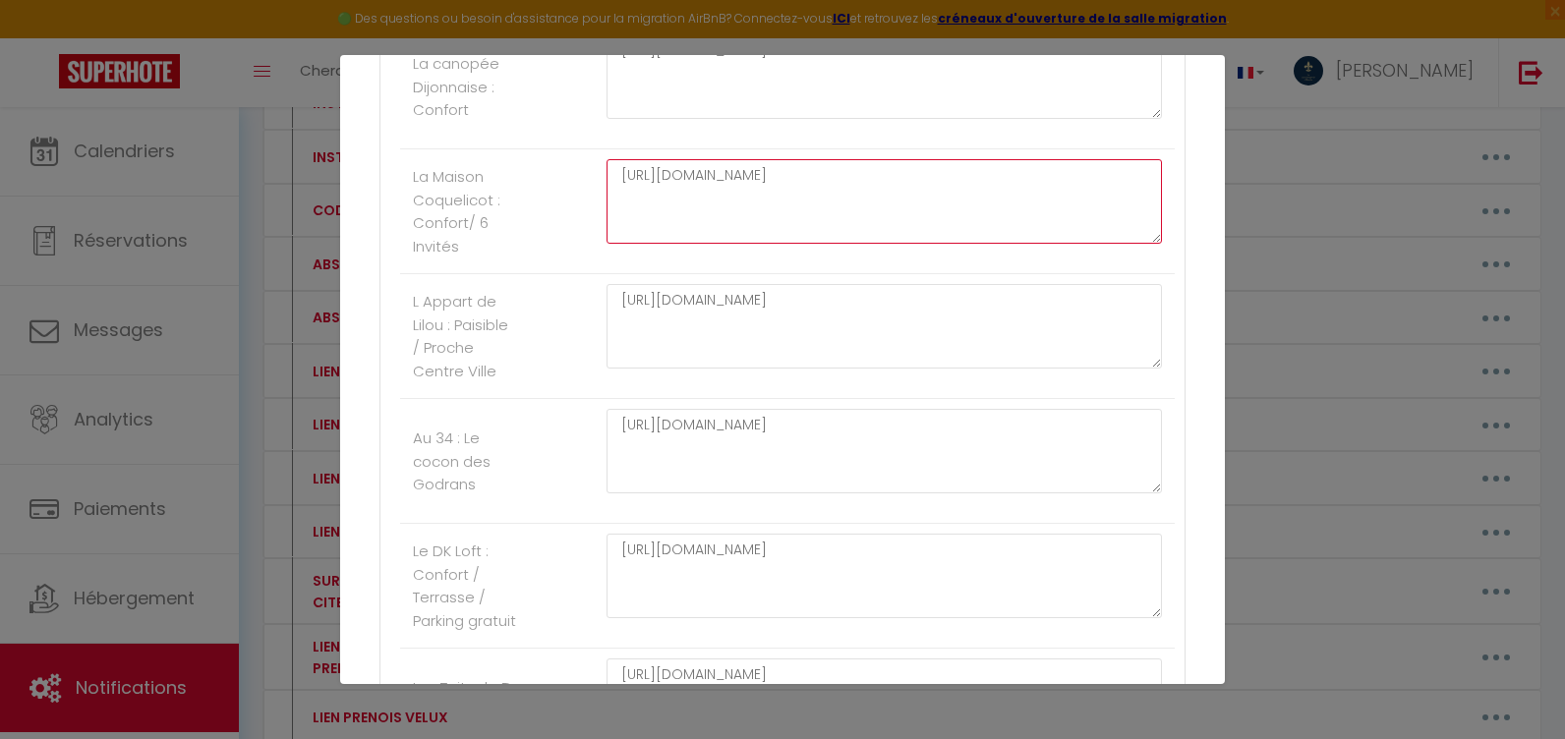
type textarea "[URL][DOMAIN_NAME]"
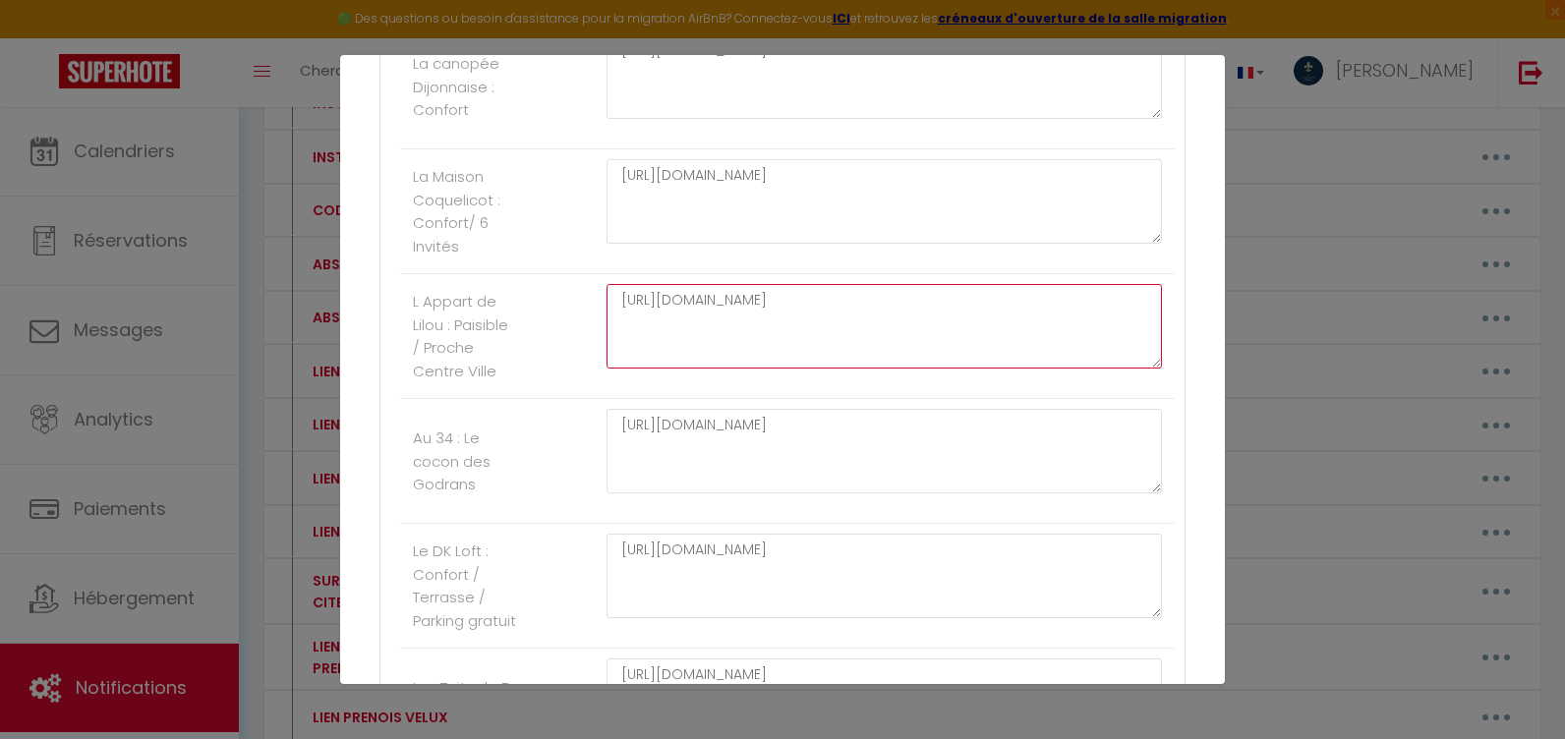
drag, startPoint x: 769, startPoint y: 349, endPoint x: 456, endPoint y: 279, distance: 320.3
click at [456, 279] on ul "Autres Le Boston- 150 m2- 7 Guest - Downtown [URL][DOMAIN_NAME] L'Atelier de la…" at bounding box center [782, 133] width 785 height 2281
paste textarea "FPLbPVBU5rD6qwIrDCXRiNMmL5RQ_OaT/view?usp=drive_link"
type textarea "[URL][DOMAIN_NAME]"
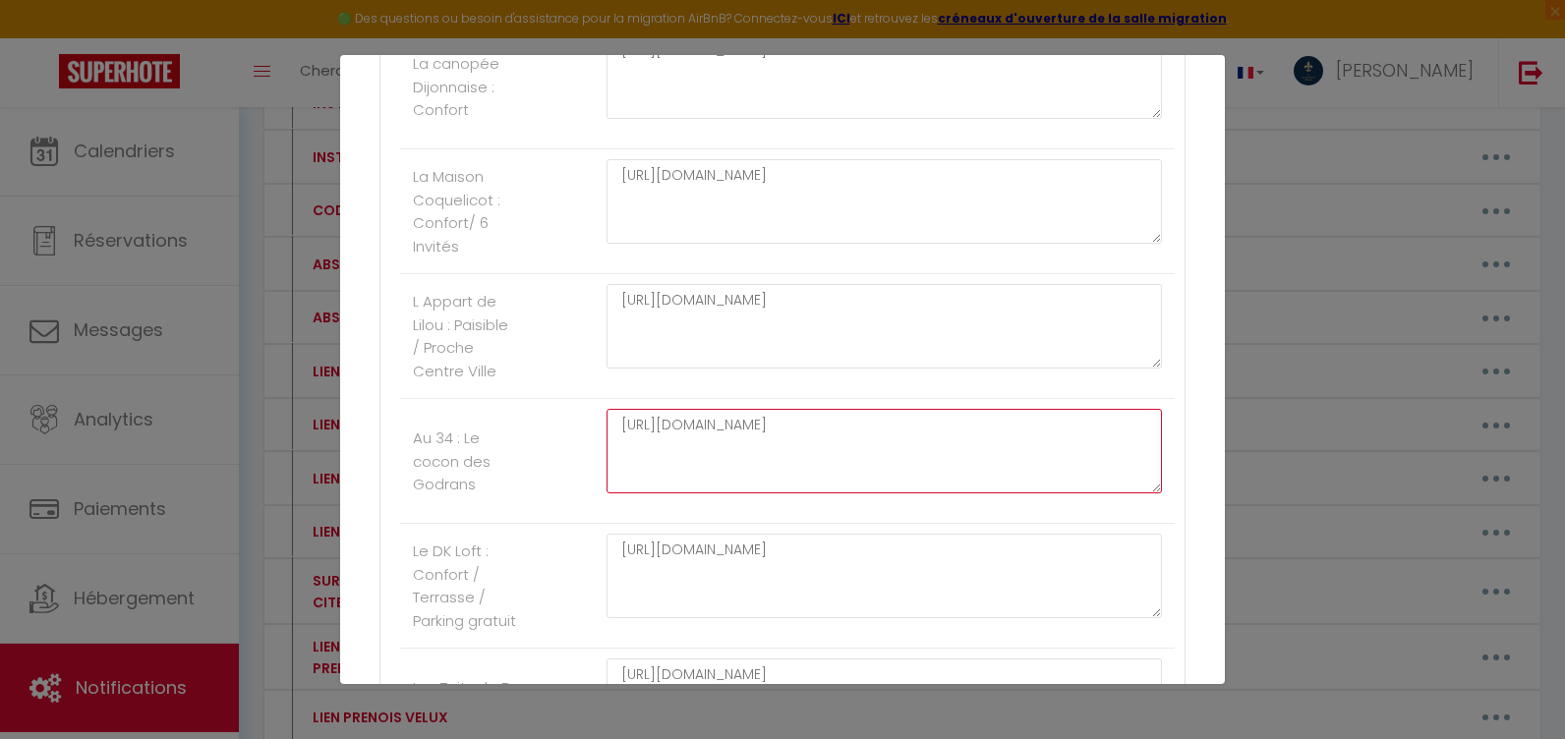
drag, startPoint x: 800, startPoint y: 479, endPoint x: 564, endPoint y: 418, distance: 243.7
click at [567, 420] on li "Au 34 : Le cocon des Godrans [URL][DOMAIN_NAME]" at bounding box center [787, 461] width 775 height 125
paste textarea "FPLbPVBU5rD6qwIrDCXRiNMmL5RQ_OaT/view?usp=drive_link"
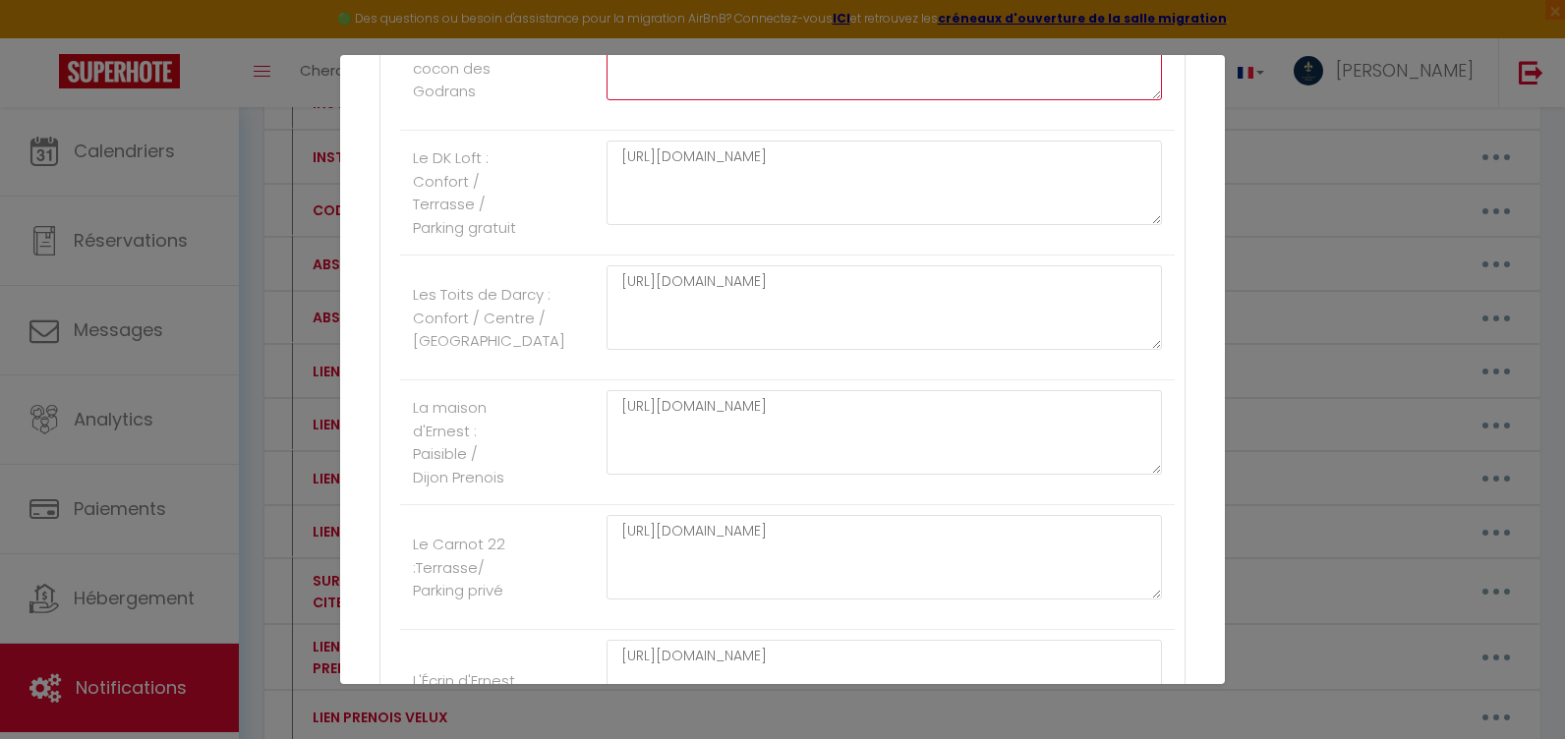
type textarea "[URL][DOMAIN_NAME]"
drag, startPoint x: 795, startPoint y: 244, endPoint x: 560, endPoint y: 162, distance: 248.7
click at [558, 169] on li "Le DK Loft : Confort / Terrasse / Parking gratuit [URL][DOMAIN_NAME]" at bounding box center [787, 193] width 775 height 125
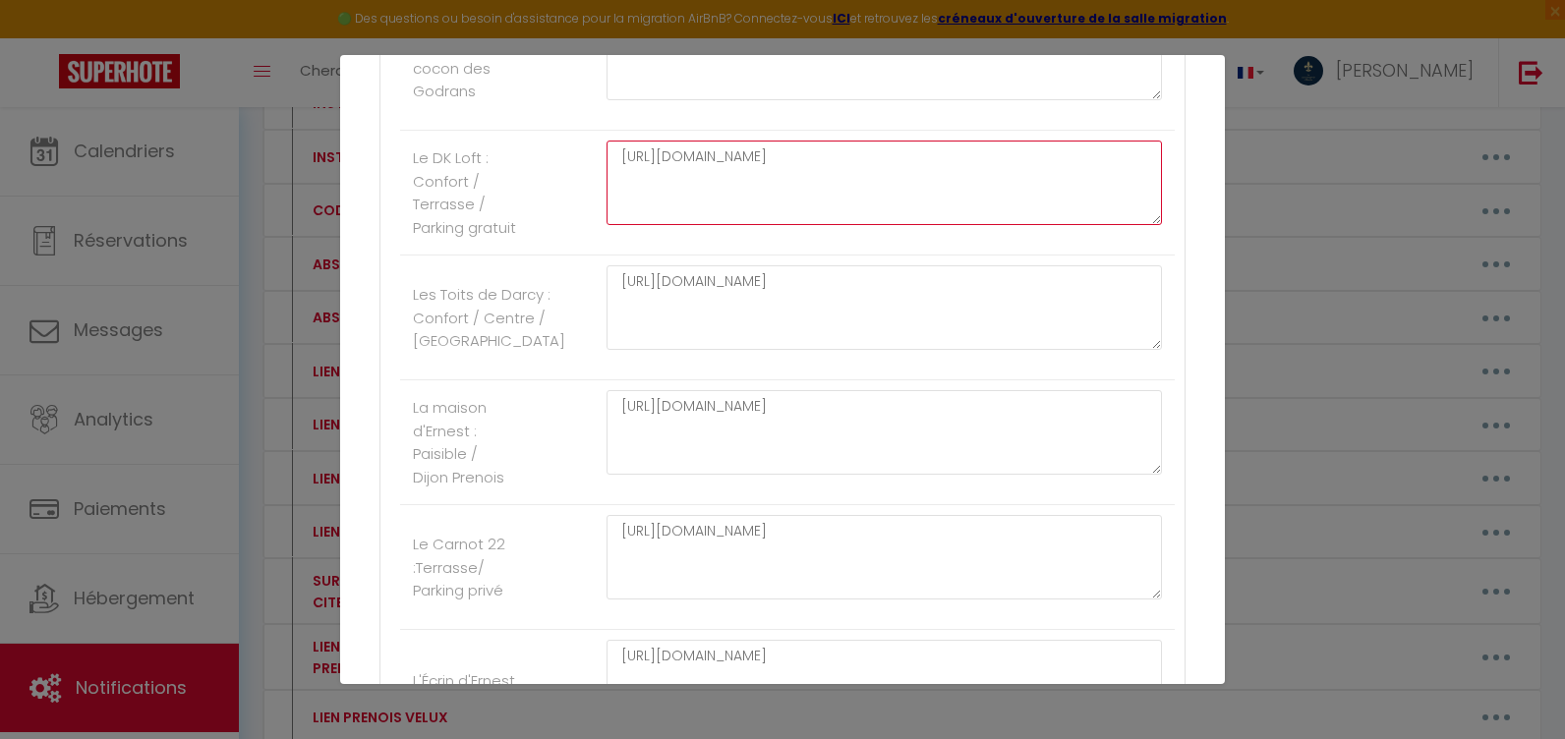
drag, startPoint x: 734, startPoint y: 197, endPoint x: 486, endPoint y: 167, distance: 250.5
click at [486, 167] on li "Le DK Loft : Confort / Terrasse / Parking gratuit [URL][DOMAIN_NAME]" at bounding box center [787, 193] width 775 height 125
paste textarea "FPLbPVBU5rD6qwIrDCXRiNMmL5RQ_OaT/view?usp=drive_link"
type textarea "[URL][DOMAIN_NAME]"
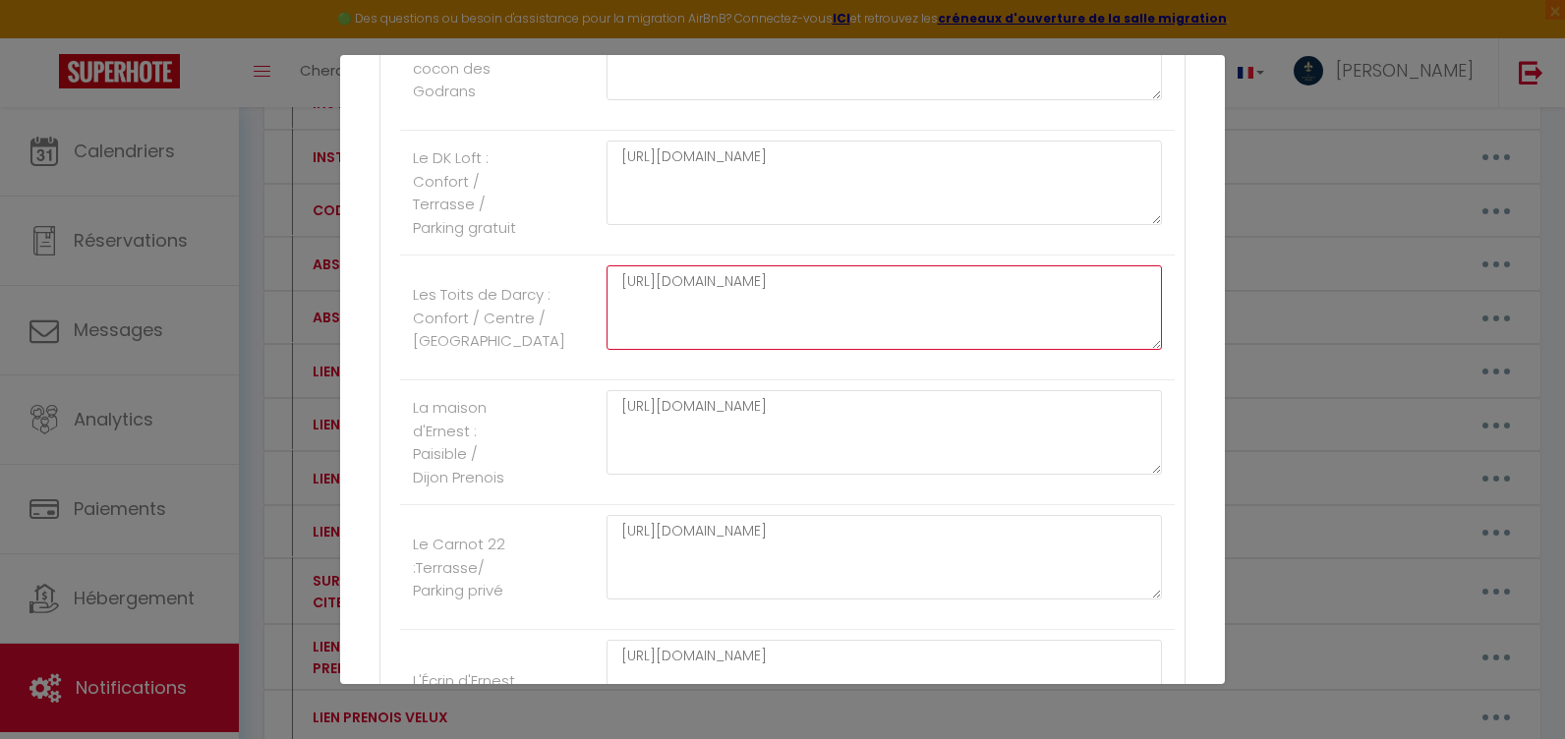
drag, startPoint x: 767, startPoint y: 357, endPoint x: 519, endPoint y: 270, distance: 262.4
paste textarea "FPLbPVBU5rD6qwIrDCXRiNMmL5RQ_OaT/view?usp=drive_link"
type textarea "[URL][DOMAIN_NAME]"
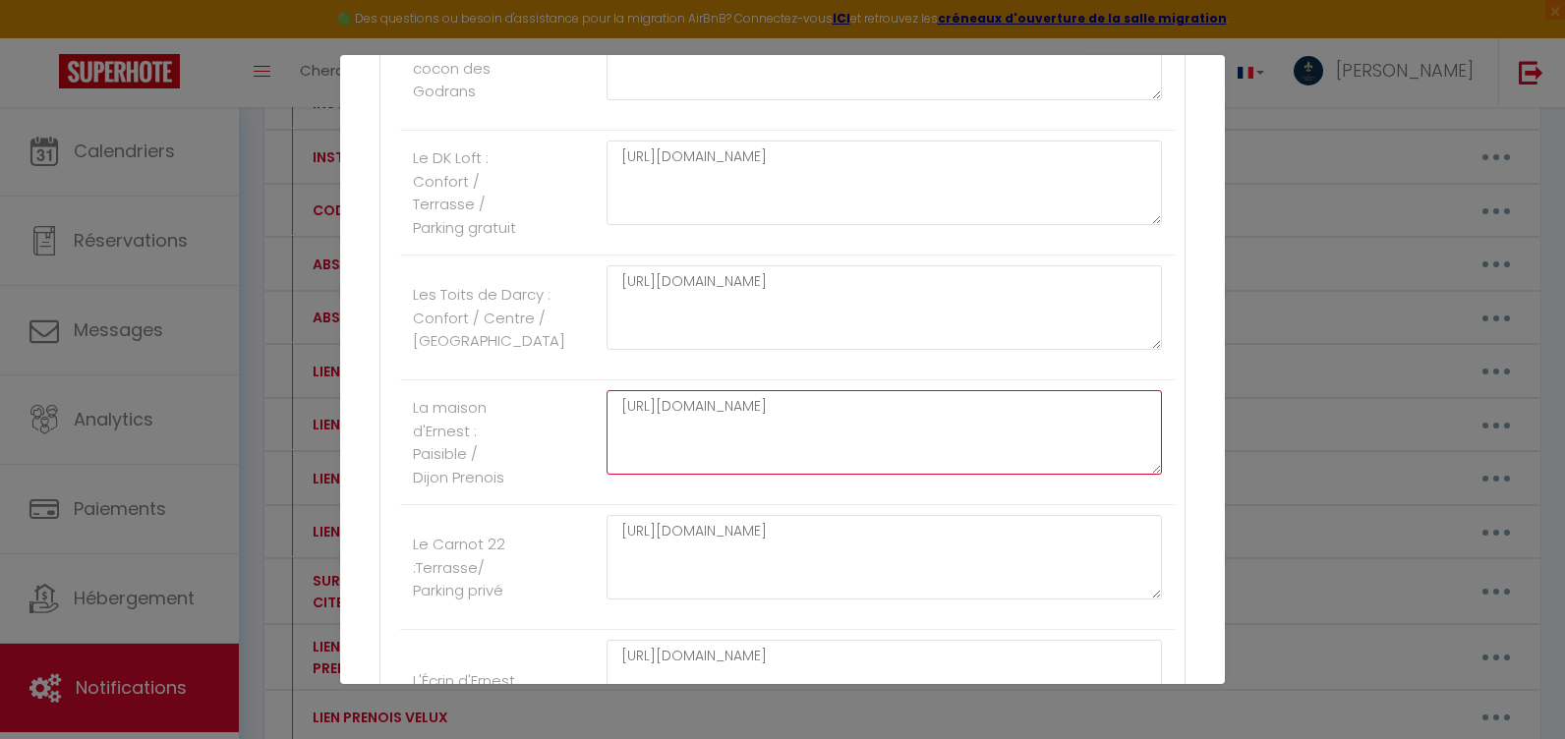
drag, startPoint x: 769, startPoint y: 456, endPoint x: 505, endPoint y: 371, distance: 277.0
paste textarea "FPLbPVBU5rD6qwIrDCXRiNMmL5RQ_OaT/view?usp=drive_link"
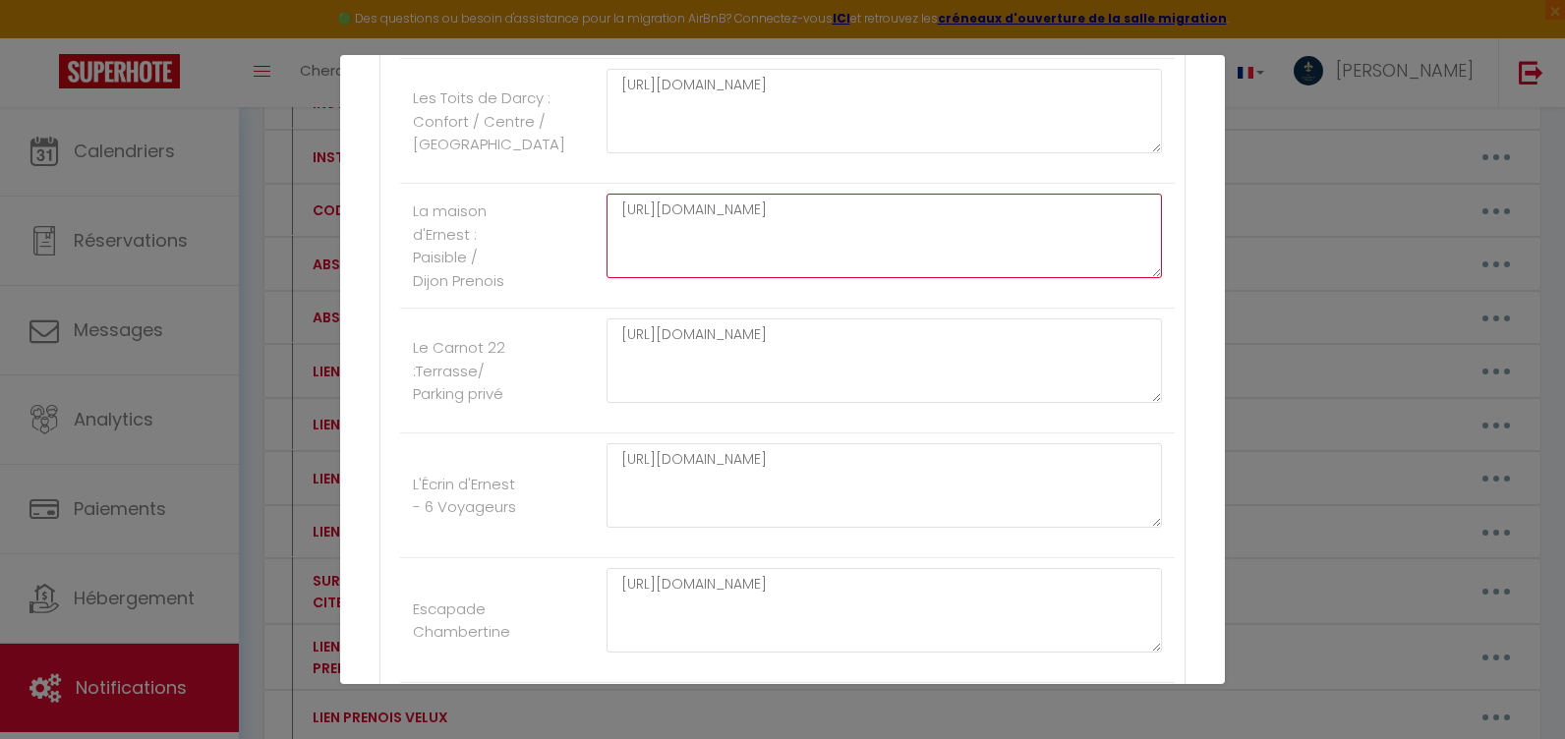
type textarea "[URL][DOMAIN_NAME]"
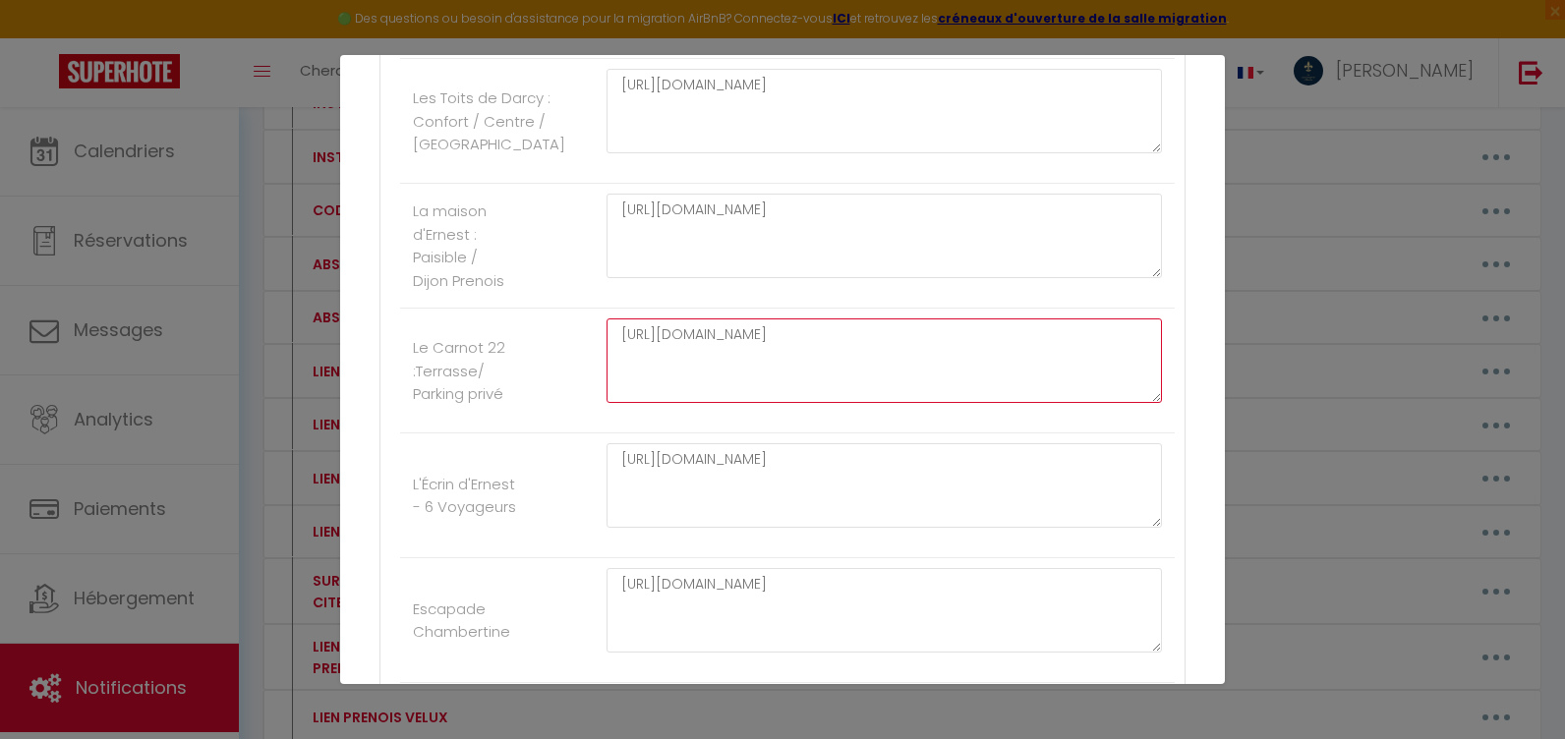
drag, startPoint x: 767, startPoint y: 390, endPoint x: 513, endPoint y: 303, distance: 268.3
paste textarea "FPLbPVBU5rD6qwIrDCXRiNMmL5RQ_OaT/view?usp=drive_link"
type textarea "[URL][DOMAIN_NAME]"
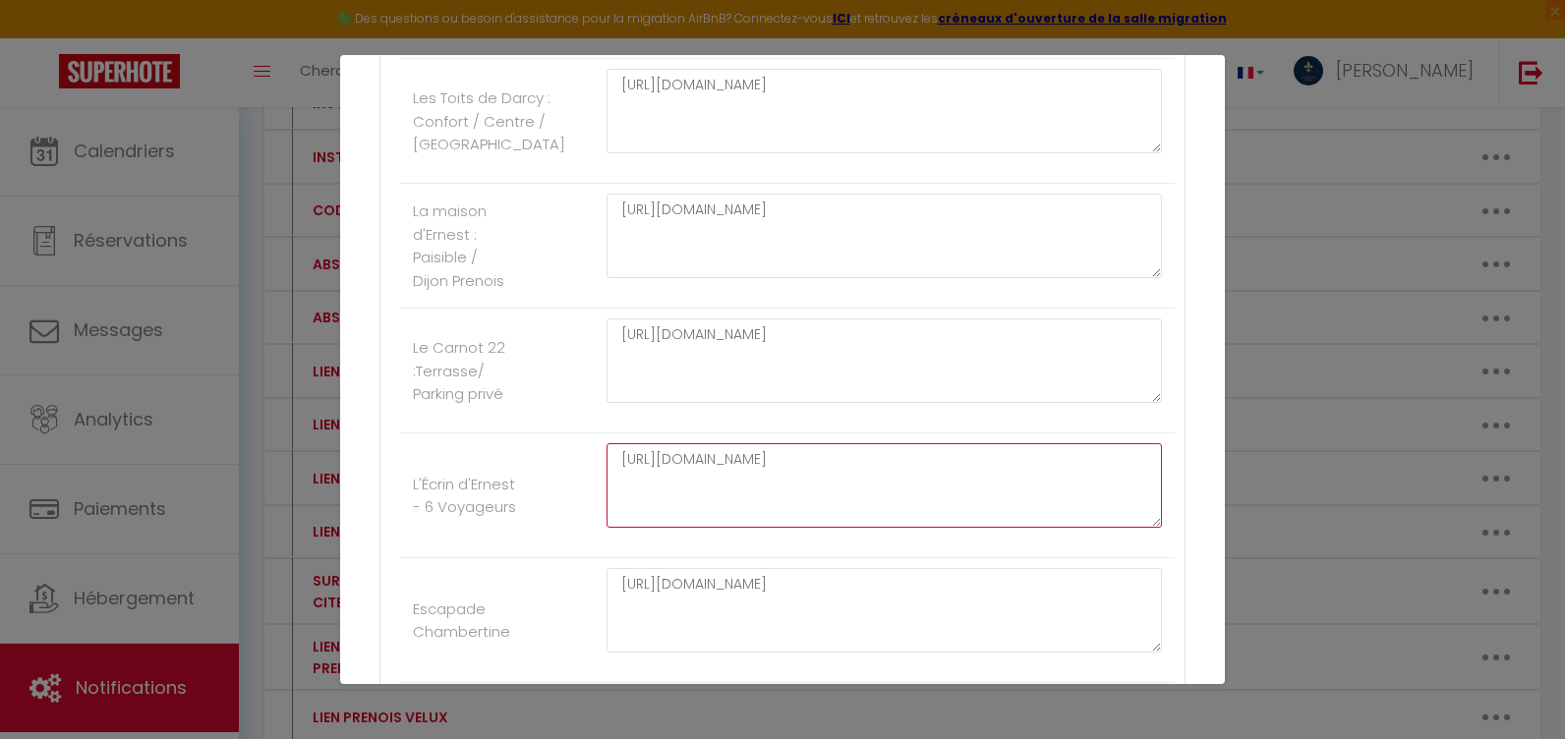
drag, startPoint x: 731, startPoint y: 512, endPoint x: 475, endPoint y: 430, distance: 269.5
click at [500, 460] on li "L'Écrin d'[PERSON_NAME] - 6 Voyageurs [URL][DOMAIN_NAME]" at bounding box center [787, 496] width 775 height 125
paste textarea "FPLbPVBU5rD6qwIrDCXRiNMmL5RQ_OaT/view?usp=drive_link"
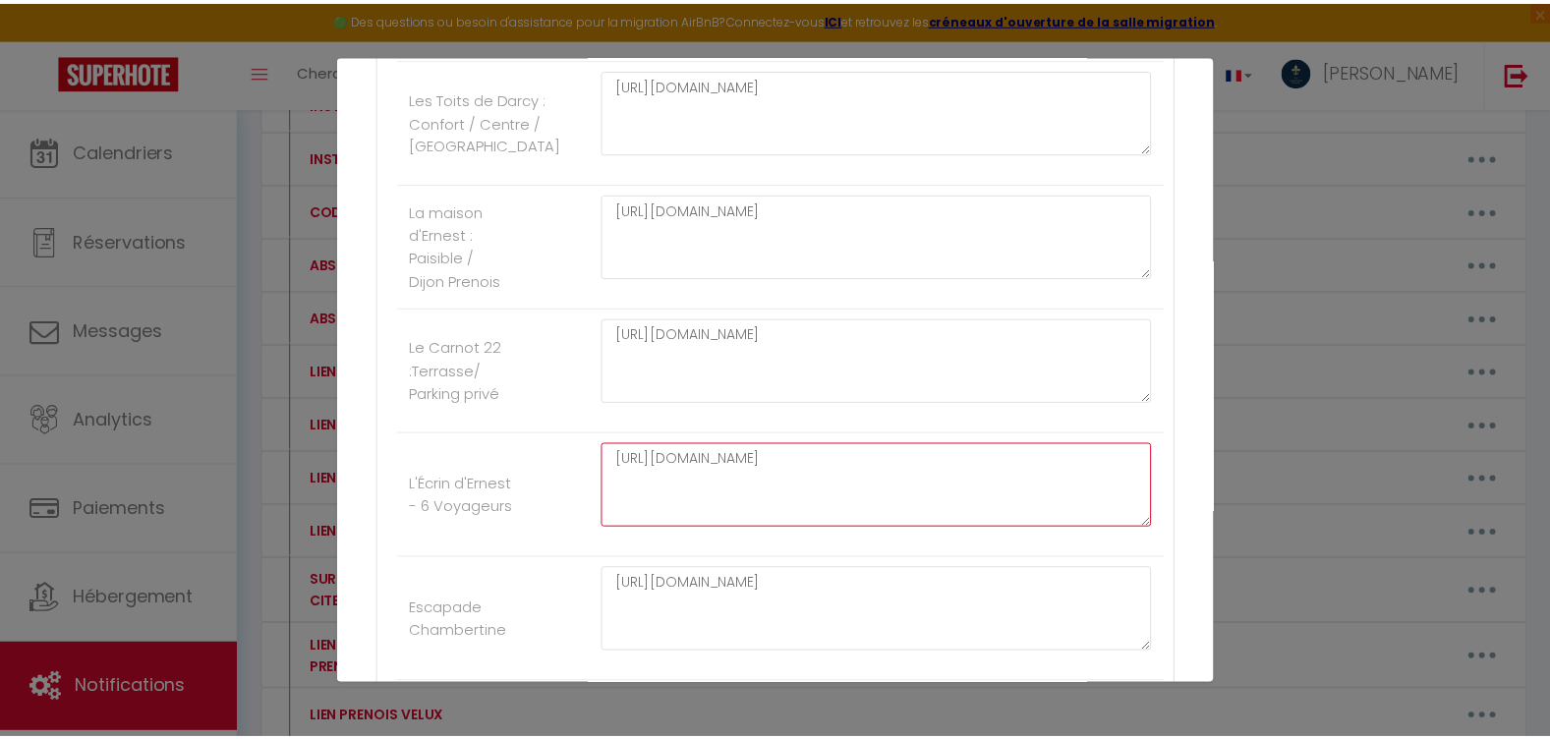
scroll to position [2250, 0]
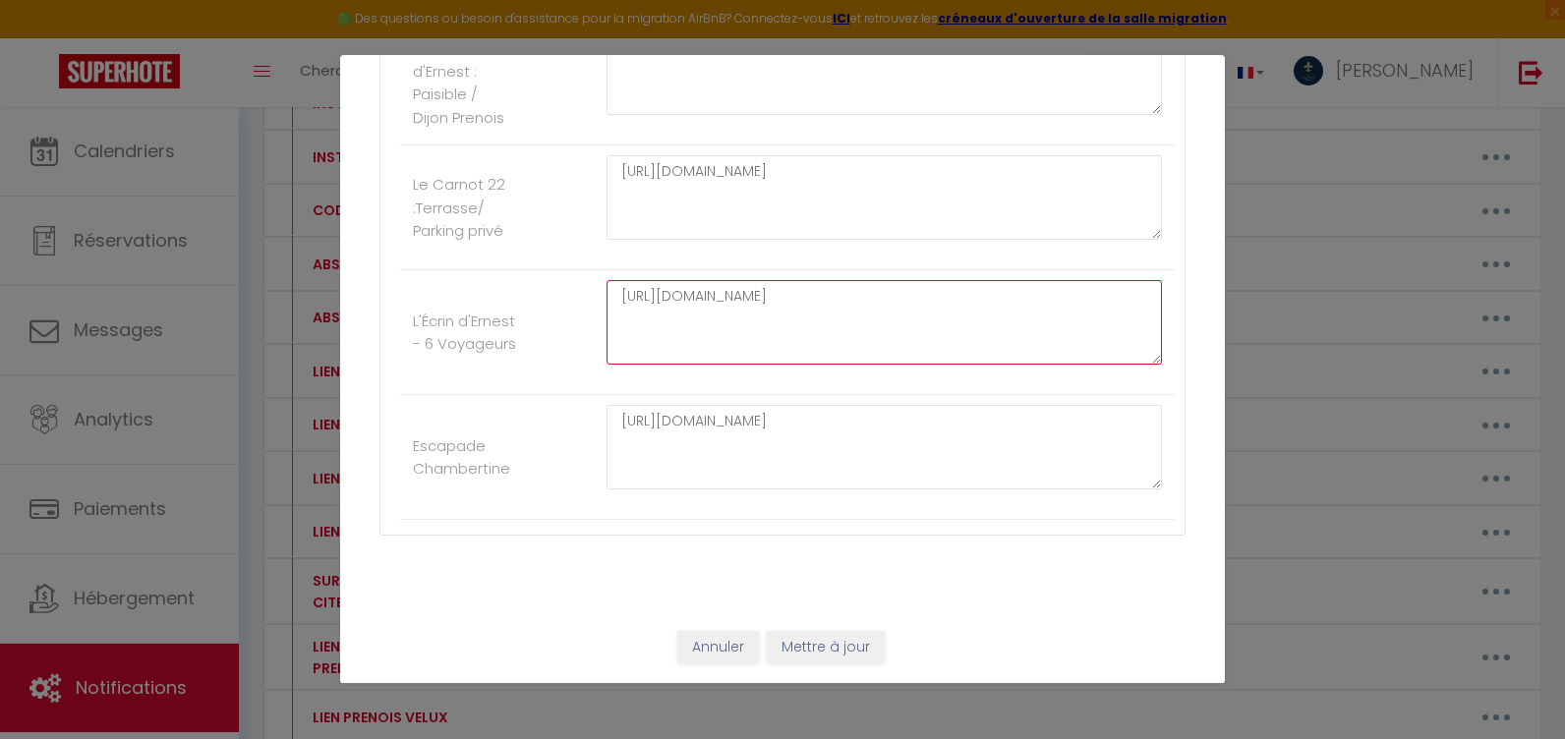
type textarea "[URL][DOMAIN_NAME]"
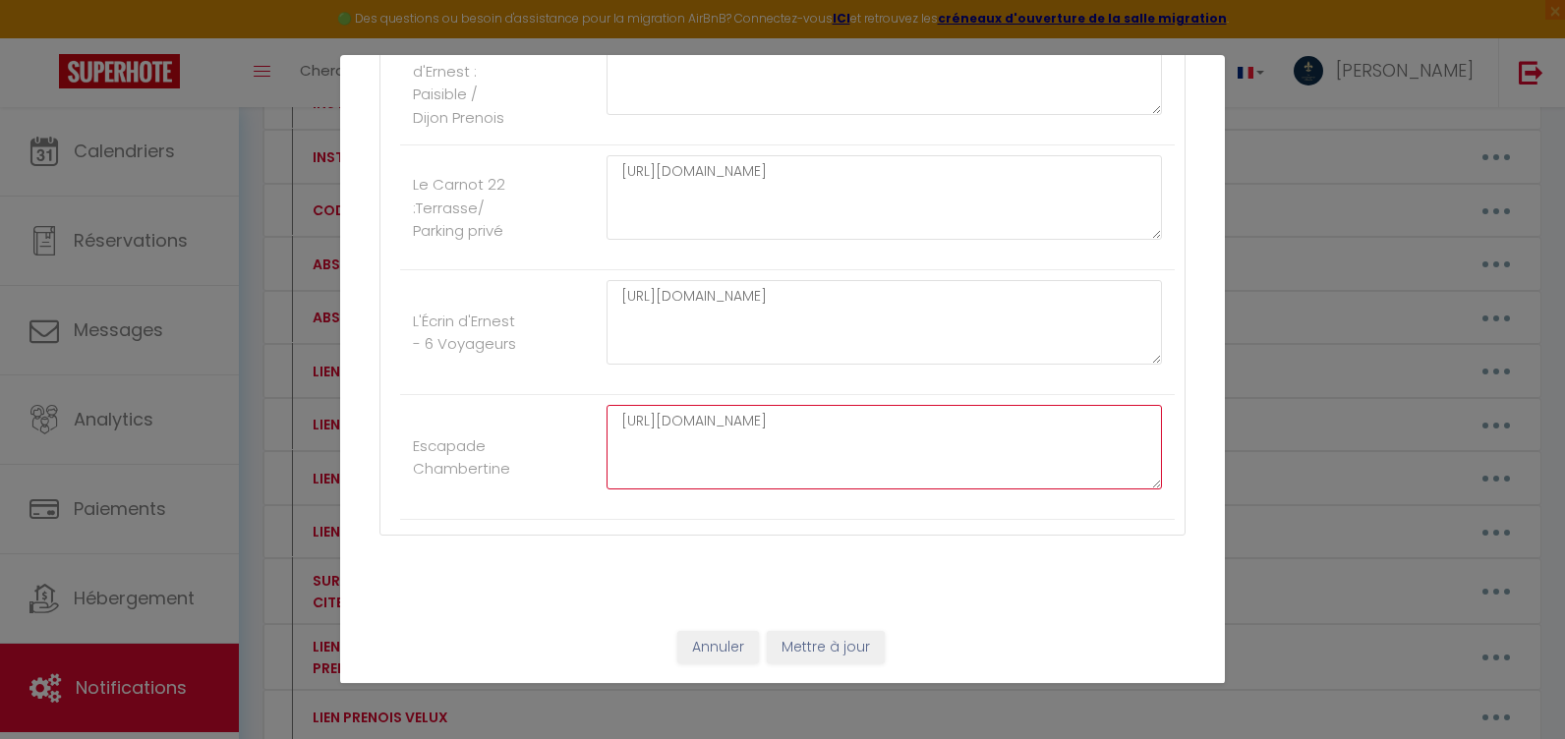
drag, startPoint x: 773, startPoint y: 442, endPoint x: 425, endPoint y: 367, distance: 356.2
paste textarea "FPLbPVBU5rD6qwIrDCXRiNMmL5RQ_OaT/view?usp=drive_link"
type textarea "[URL][DOMAIN_NAME]"
click at [833, 641] on button "Mettre à jour" at bounding box center [826, 647] width 118 height 33
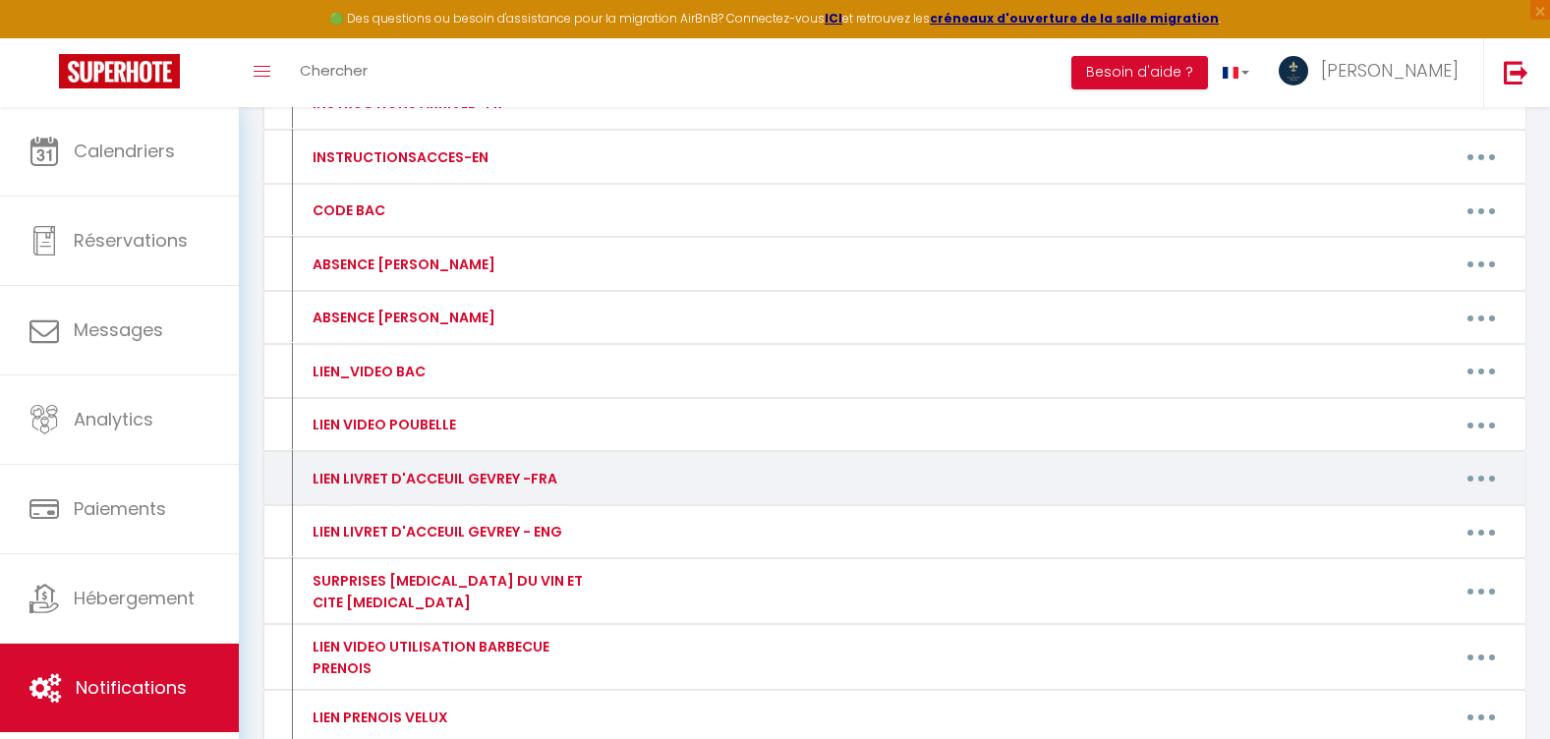
scroll to position [0, 0]
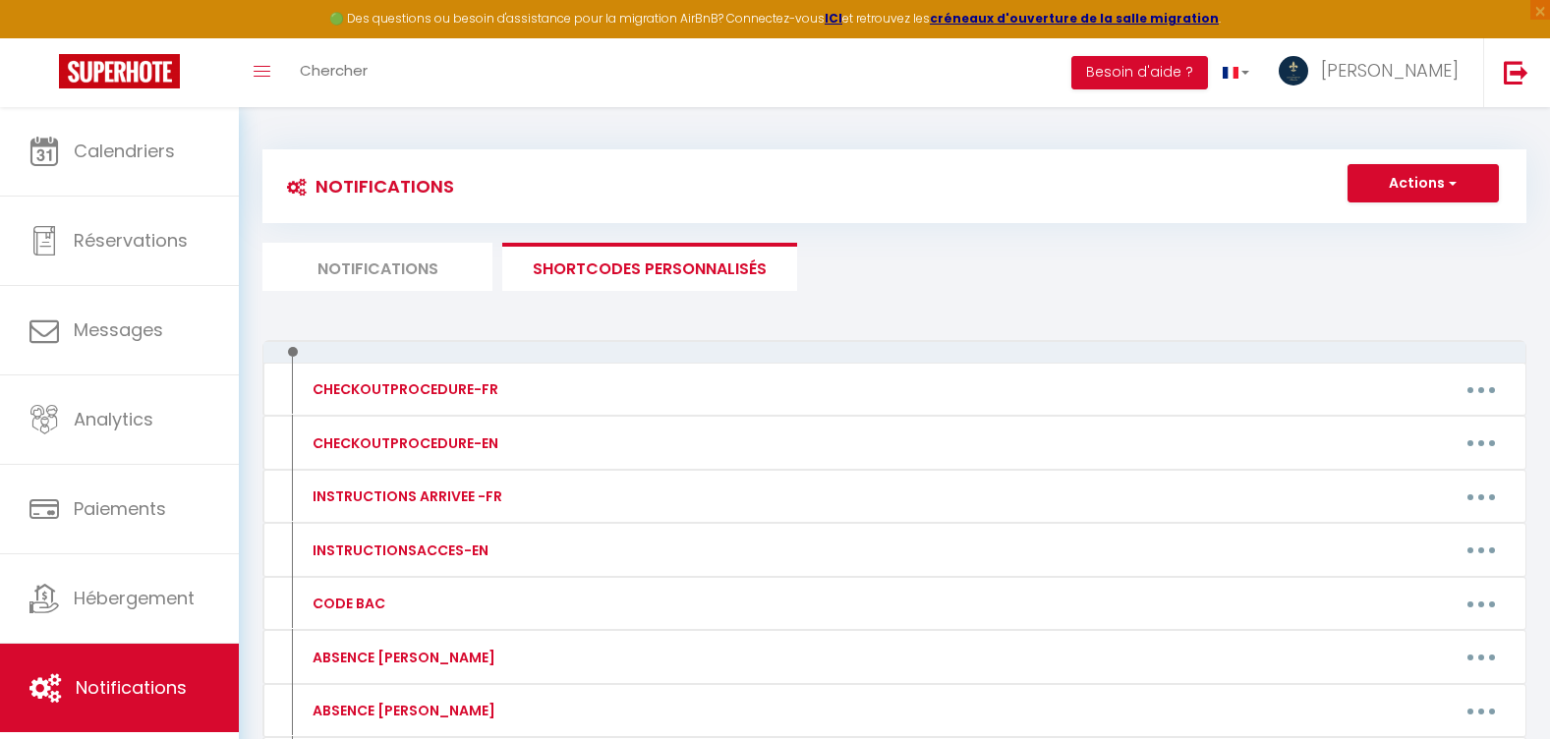
click at [366, 251] on li "Notifications" at bounding box center [377, 267] width 230 height 48
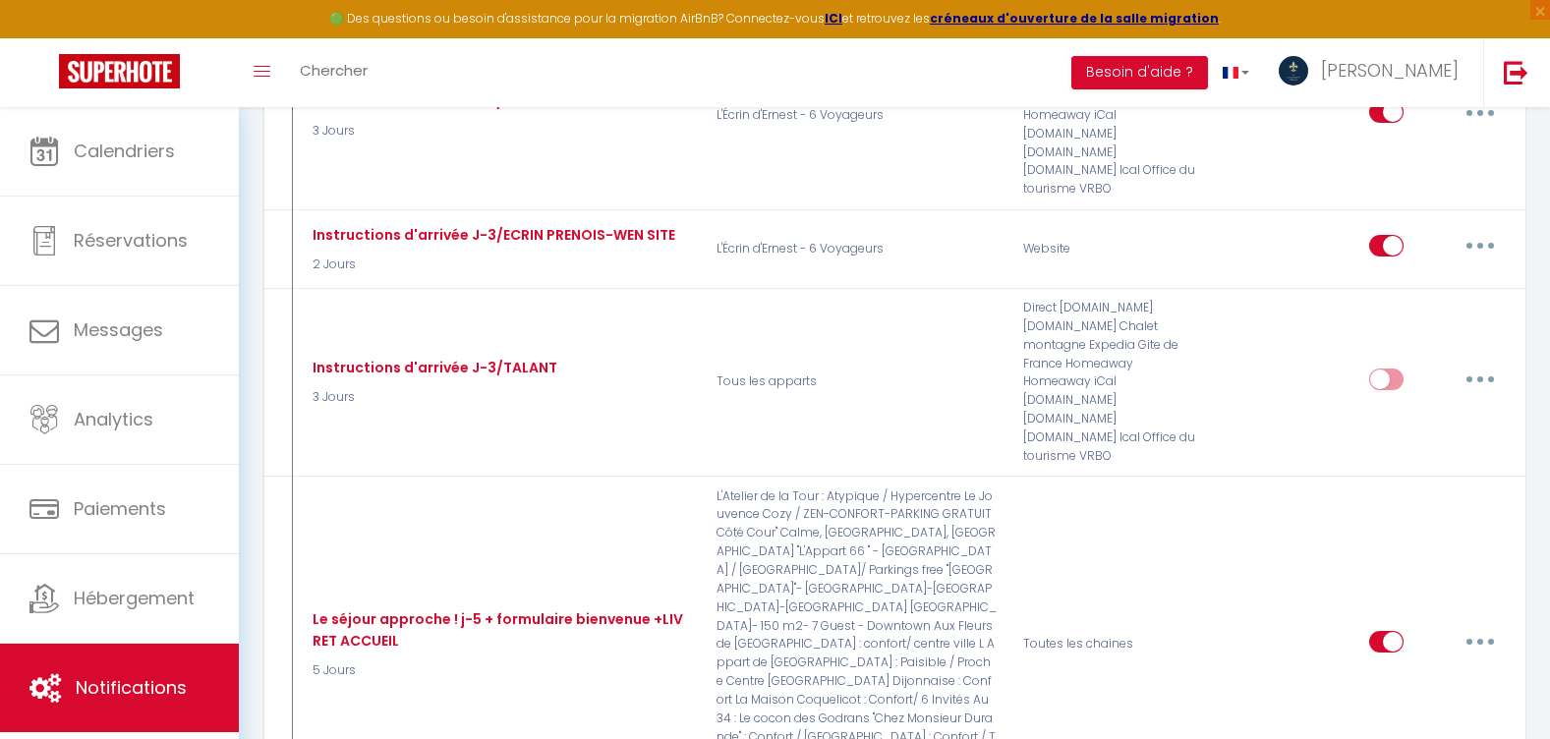
scroll to position [7373, 0]
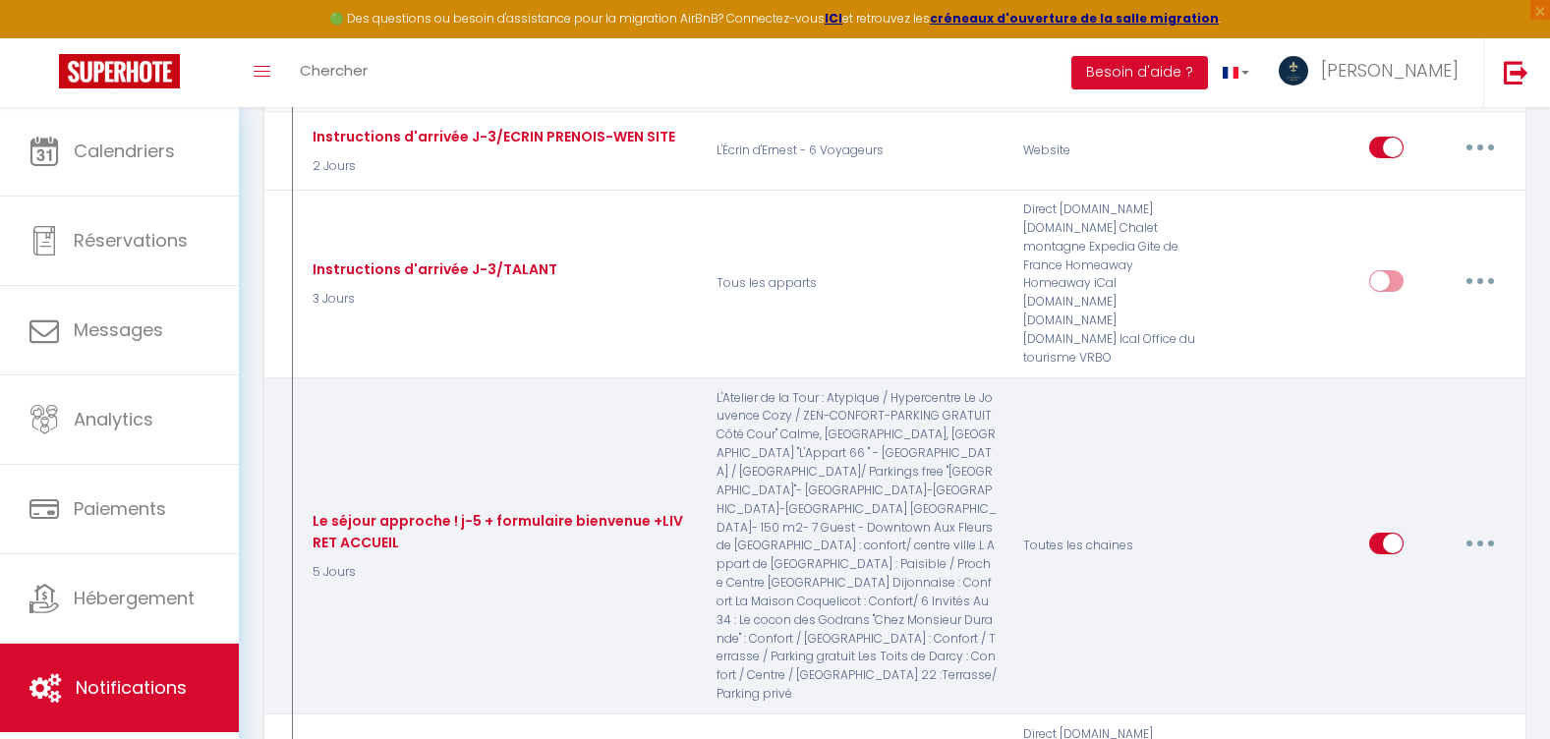
click at [1499, 528] on button "button" at bounding box center [1480, 543] width 55 height 31
click at [1392, 571] on link "Editer" at bounding box center [1429, 587] width 145 height 33
type input "Le séjour approche ! j-5 + formulaire bienvenue +LIVRET ACCUEIL"
select select "5 Jours"
select select
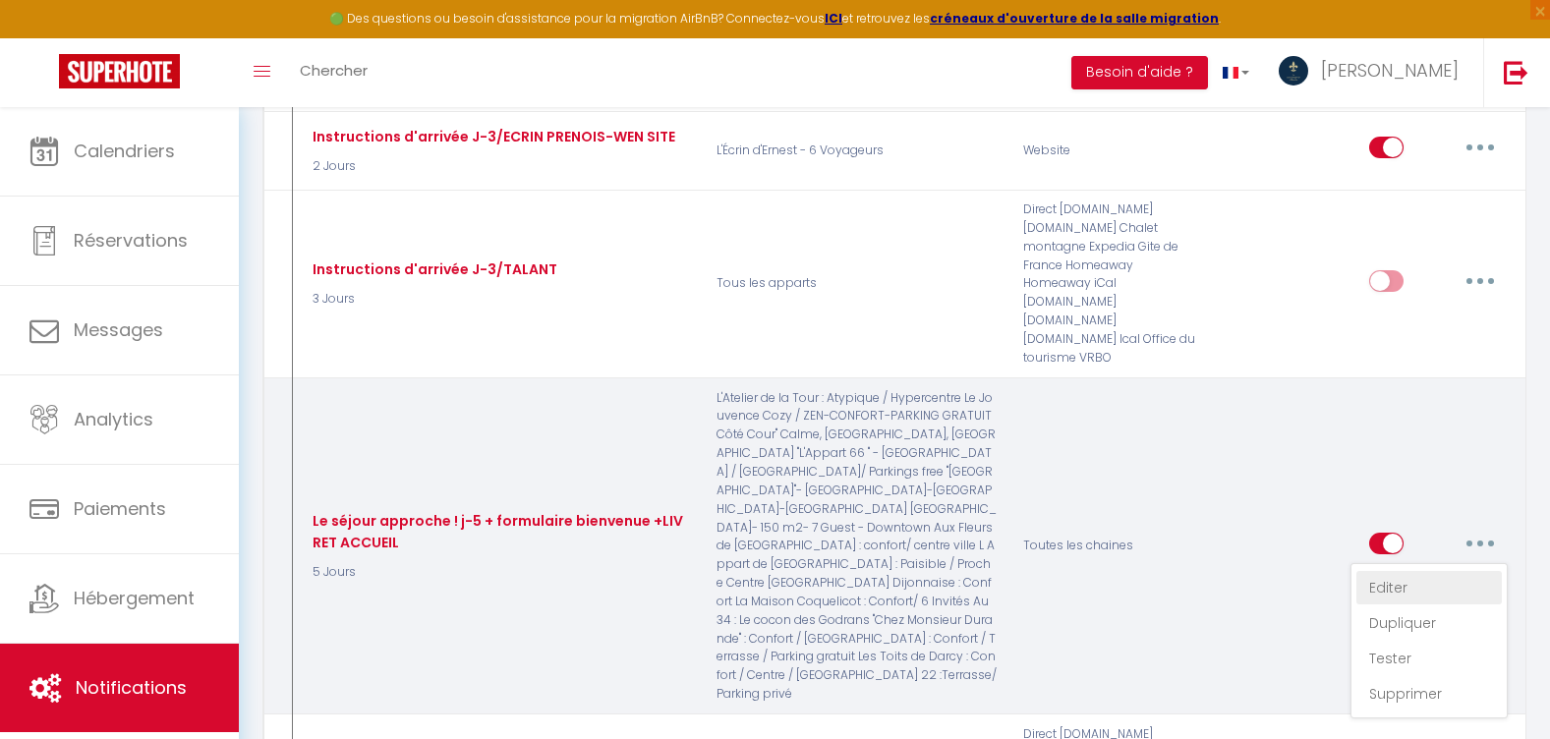
checkbox input "true"
checkbox input "false"
radio input "true"
type input "[RENTAL:NAME] à [RENTAL:CITY] Le séjour approche ! J-5 ! + SURPRISE"
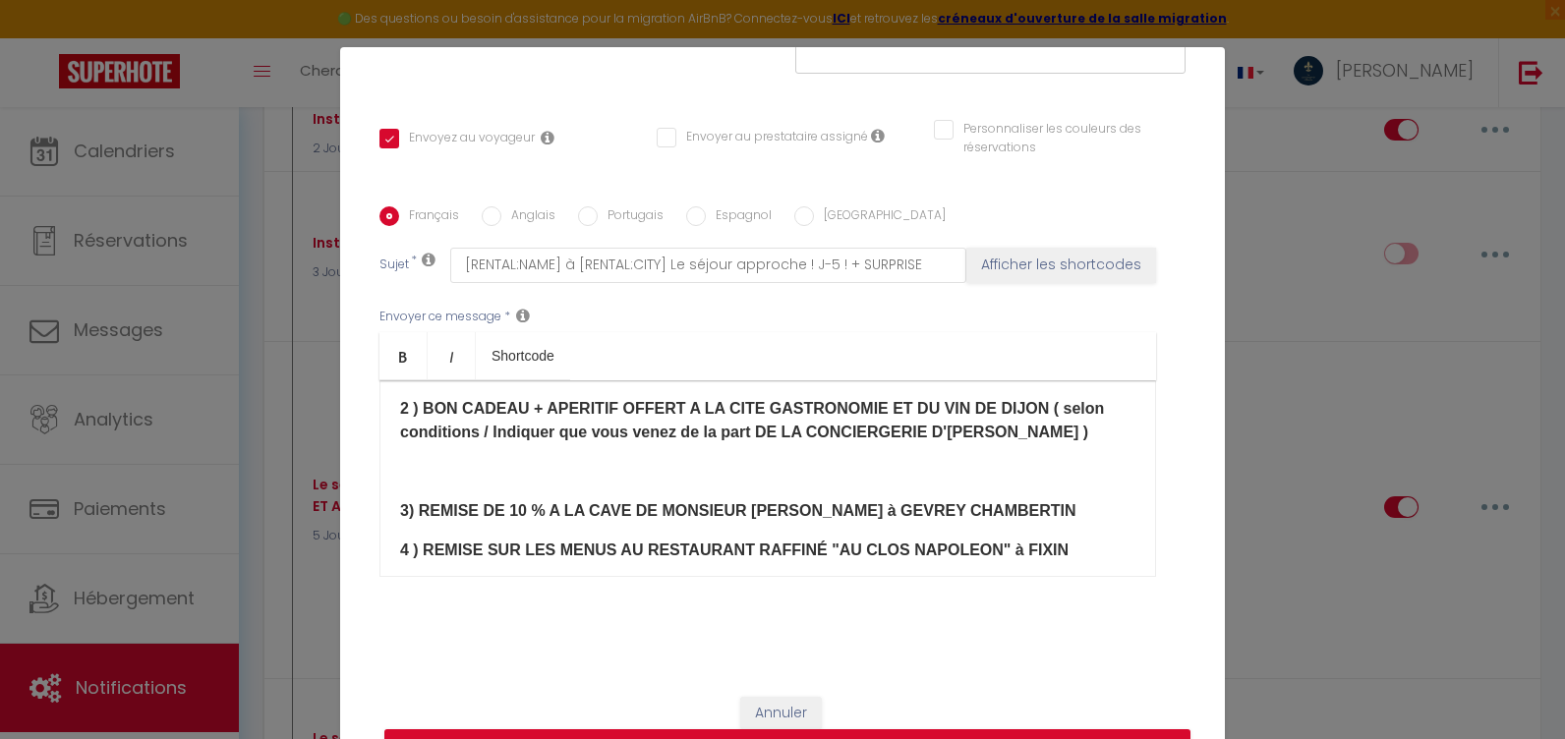
scroll to position [786, 0]
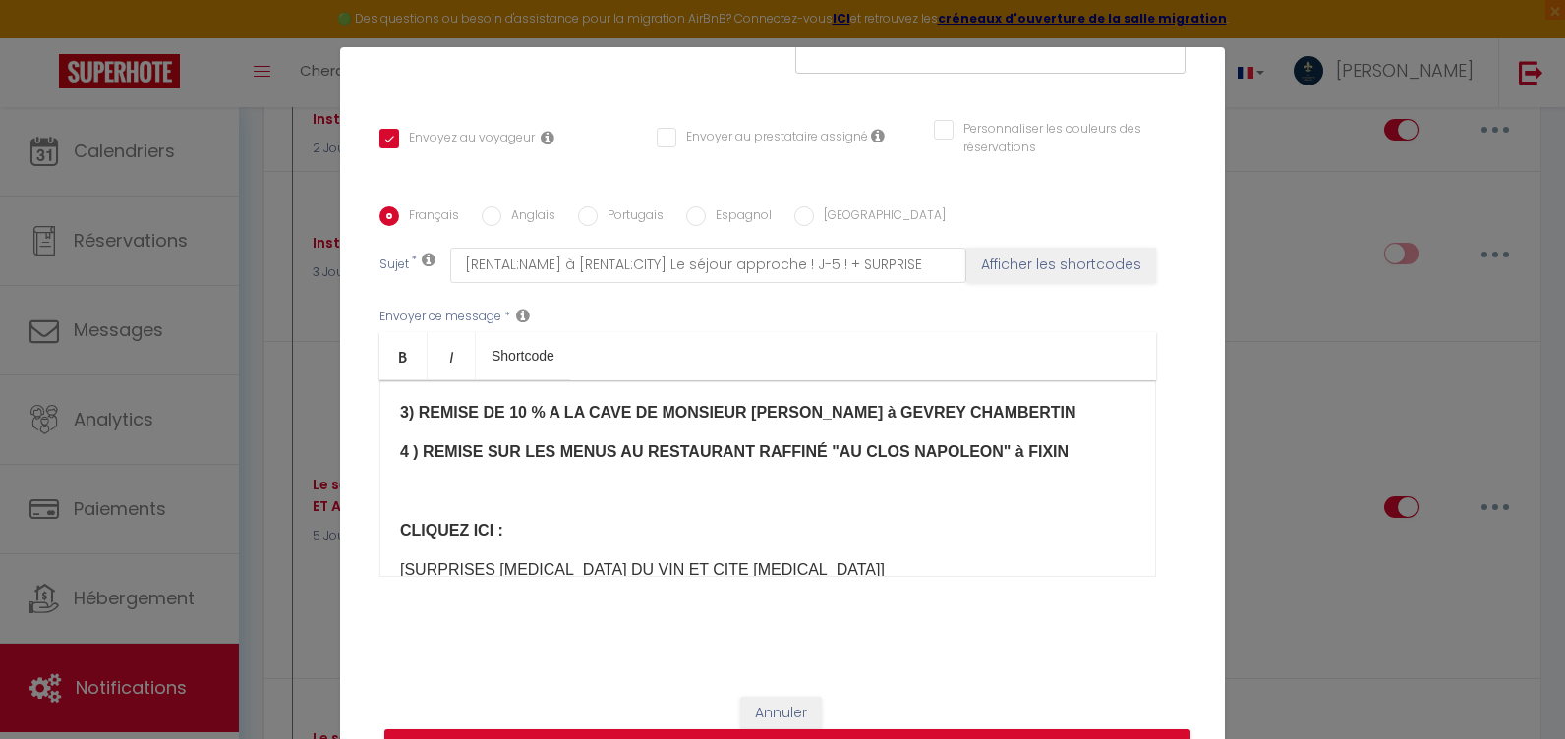
click at [1019, 464] on p "​4 ) REMISE SUR LES MENUS AU RESTAURANT RAFFINÉ "AU CLOS NAPOLEON" à FIXIN" at bounding box center [767, 452] width 735 height 24
click at [1023, 425] on p "​3) REMISE DE 10 % A LA CAVE DE MONSIEUR [PERSON_NAME] à GEVREY CHAMBERTIN" at bounding box center [767, 413] width 735 height 24
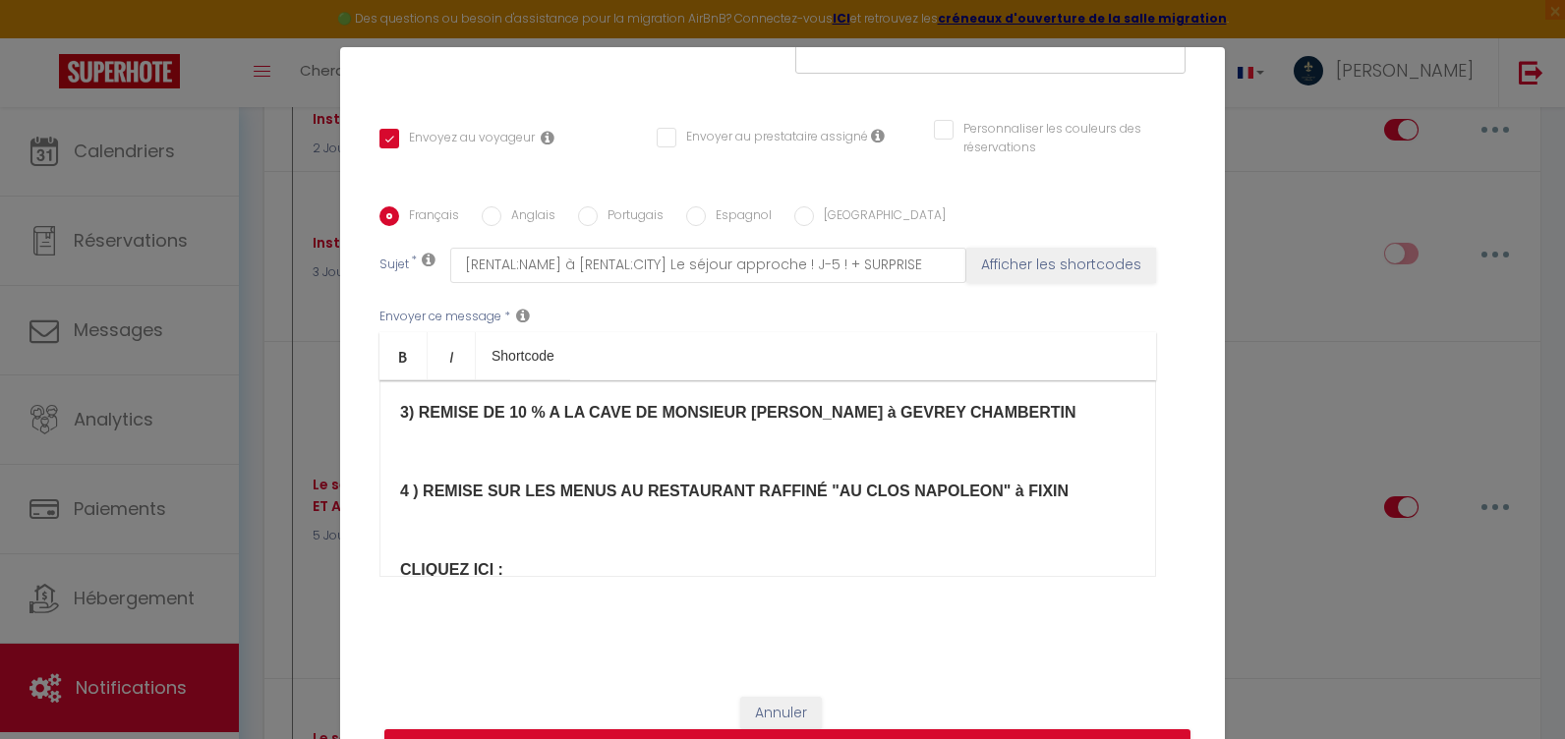
click at [1041, 528] on div "Bonjour [GUEST:FIRST_NAME] ! Votre séjour approche à grand pas ! Nous sommes ra…" at bounding box center [767, 478] width 777 height 197
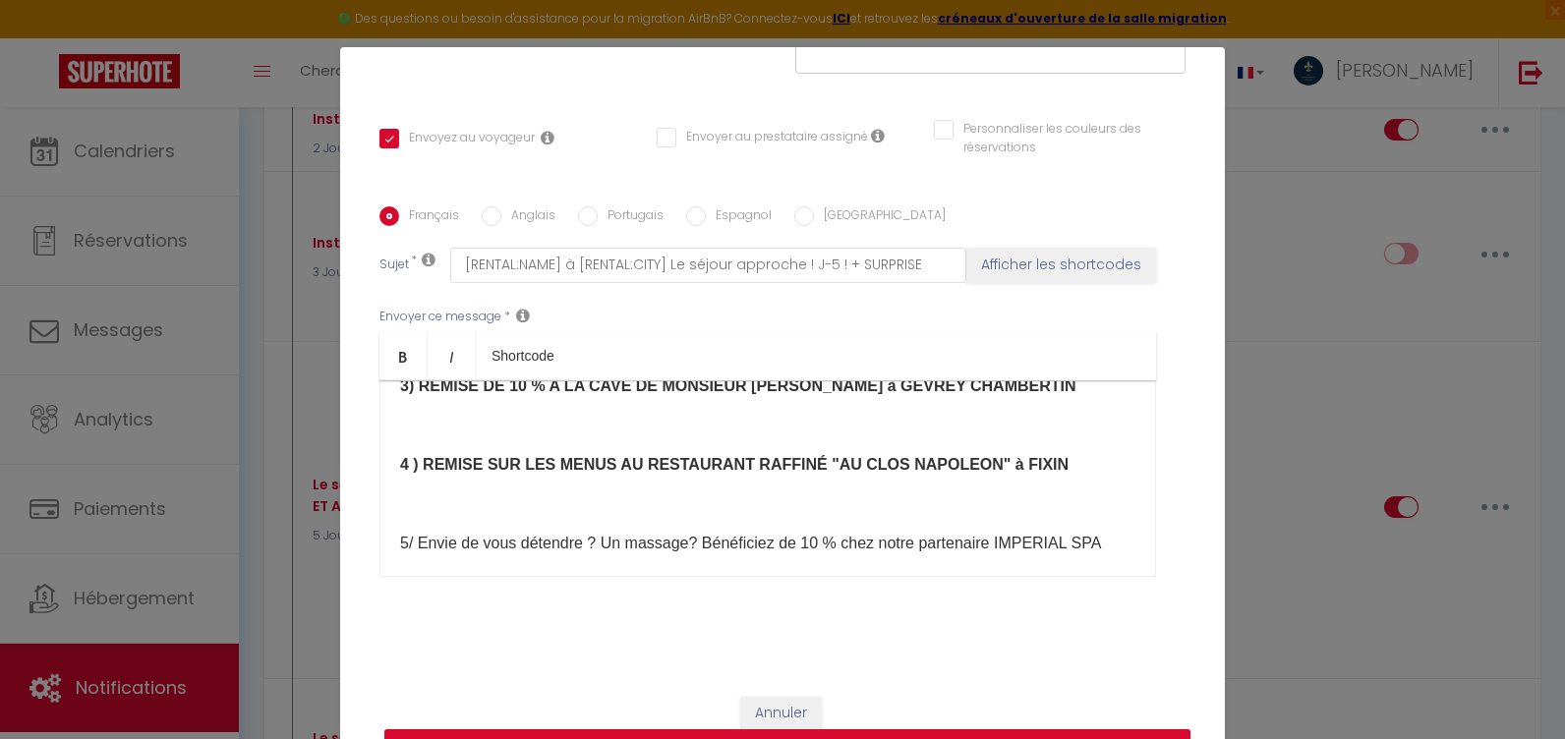
click at [927, 555] on p "5/ Envie de vous détendre ? Un massage? Bénéficiez de 10 % chez notre partenair…" at bounding box center [767, 544] width 735 height 24
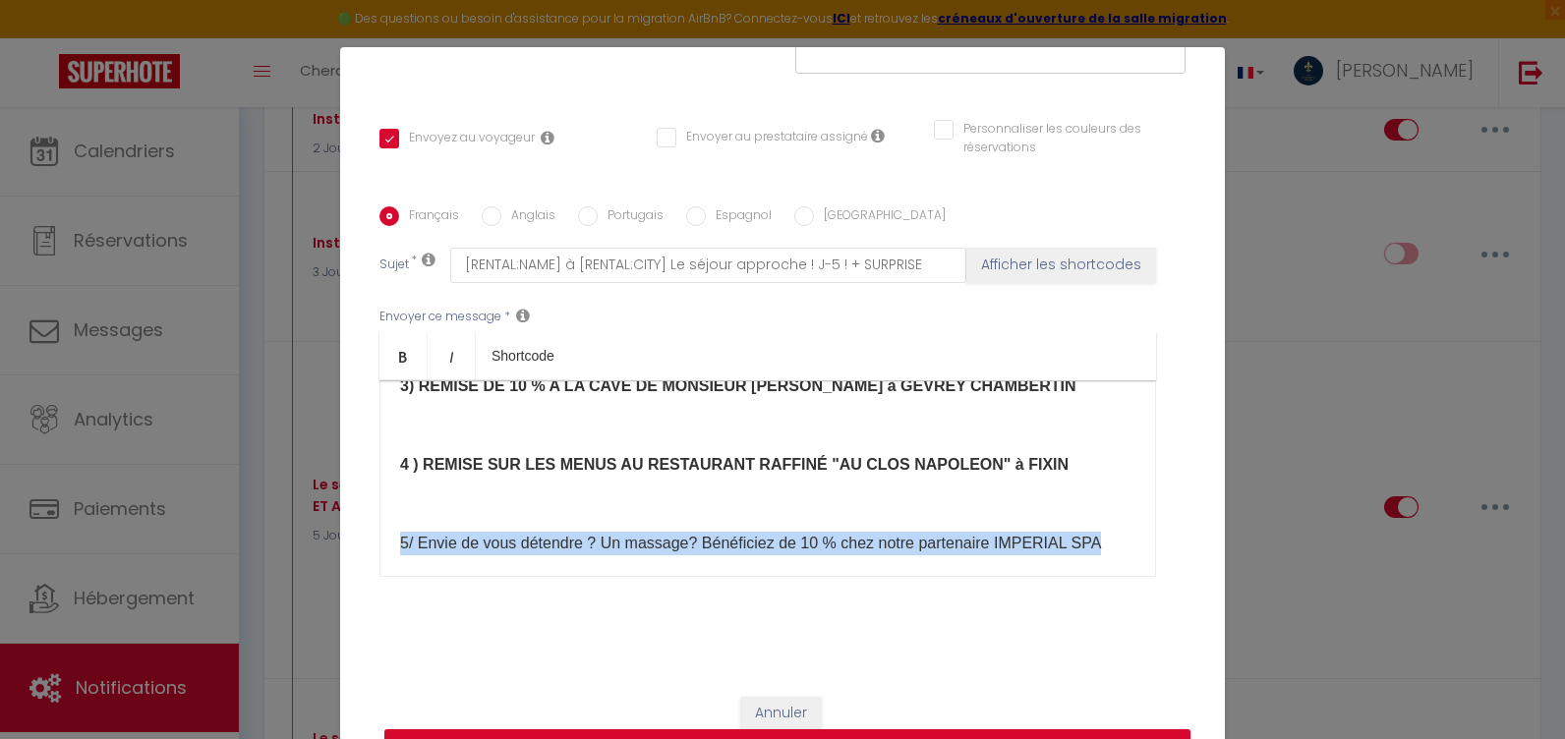
click at [927, 555] on p "5/ Envie de vous détendre ? Un massage? Bénéficiez de 10 % chez notre partenair…" at bounding box center [767, 544] width 735 height 24
click at [398, 370] on link "Bold" at bounding box center [403, 355] width 48 height 47
copy div "​ 5/ Envie de vous détendre ? Un massage? Bénéficiez de 10 % chez notre partena…"
click at [485, 219] on input "Anglais" at bounding box center [492, 216] width 20 height 20
radio input "true"
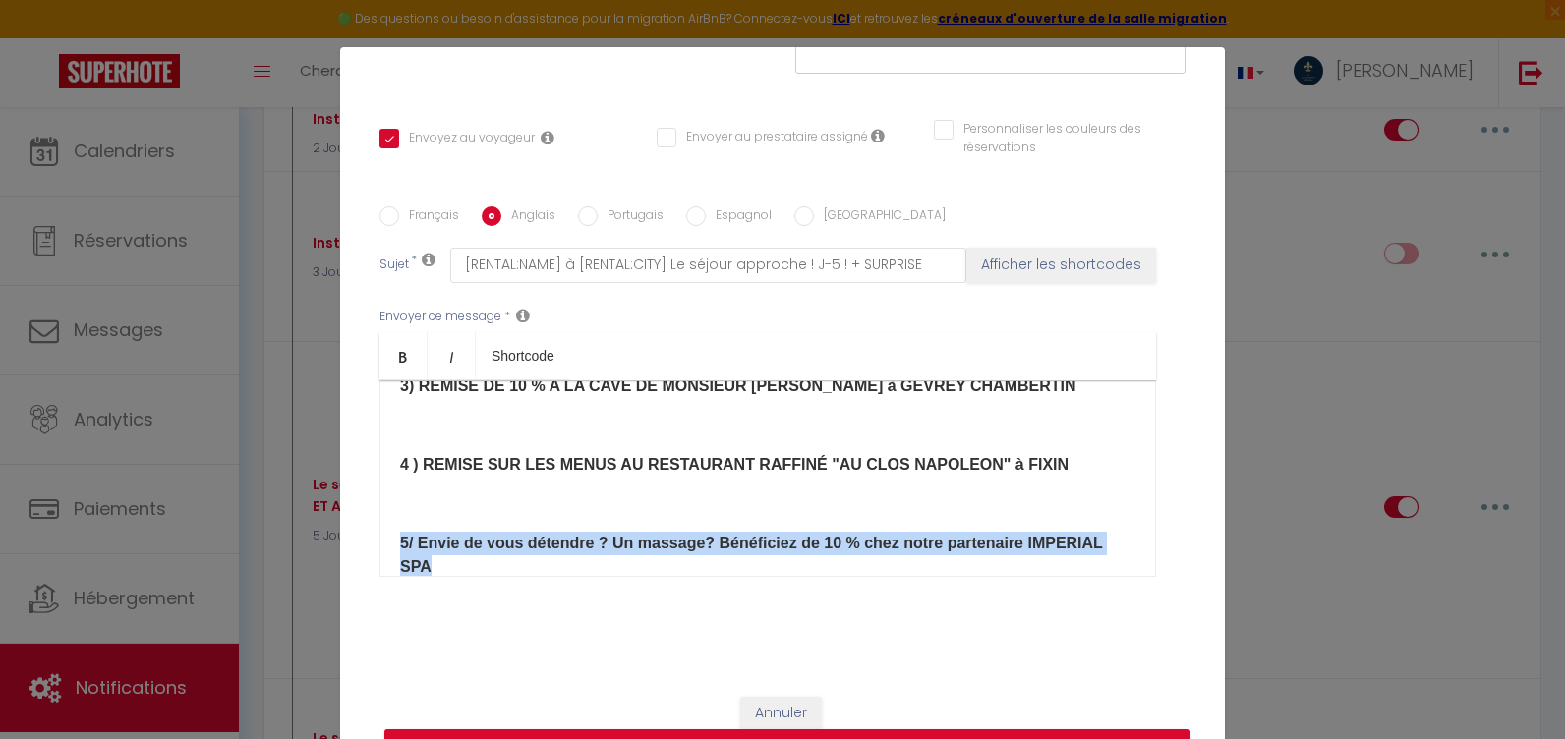
checkbox input "true"
checkbox input "false"
type input "[RENTAL:NAME] Your stay is fast approaching! Days - 5 ! + SURPRISE"
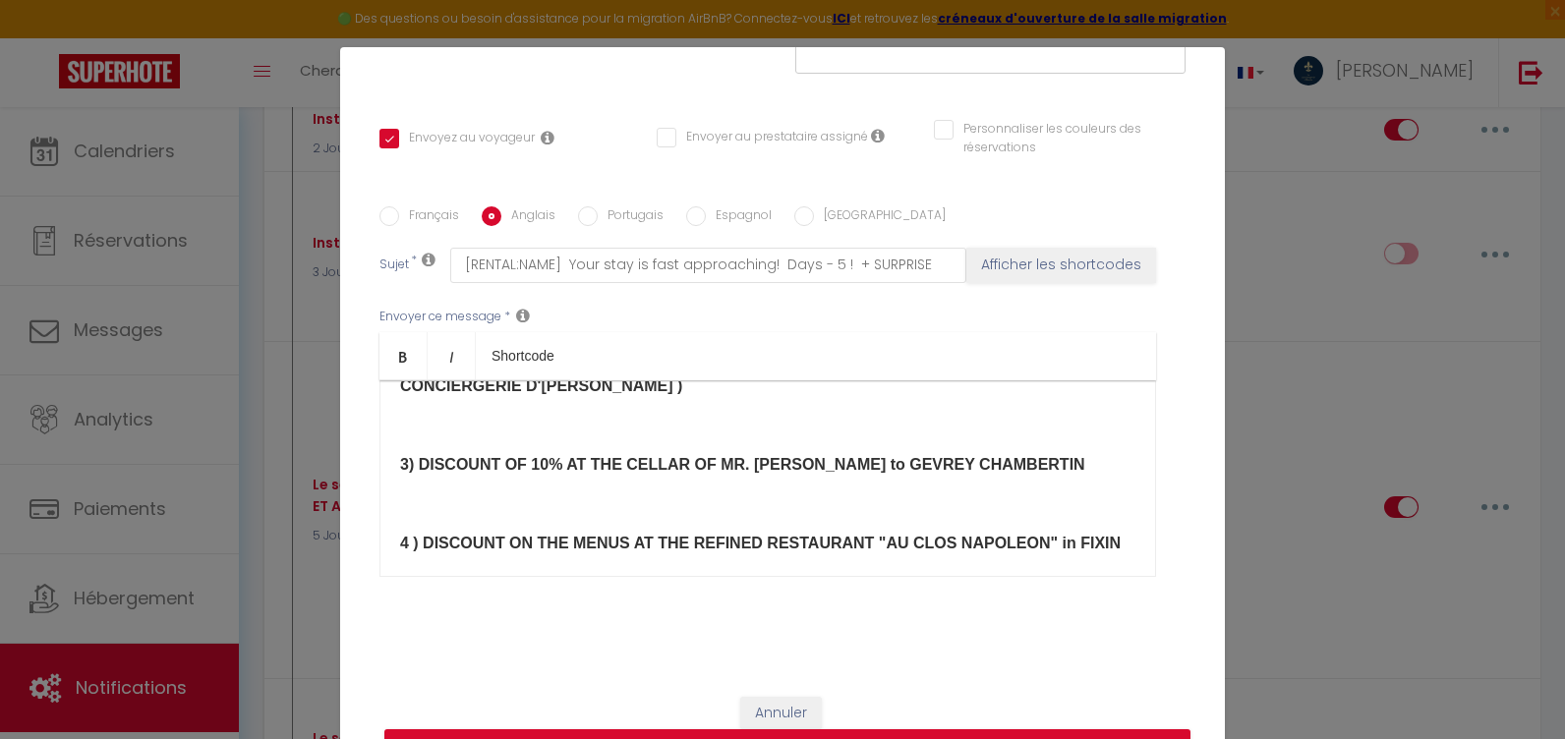
scroll to position [715, 0]
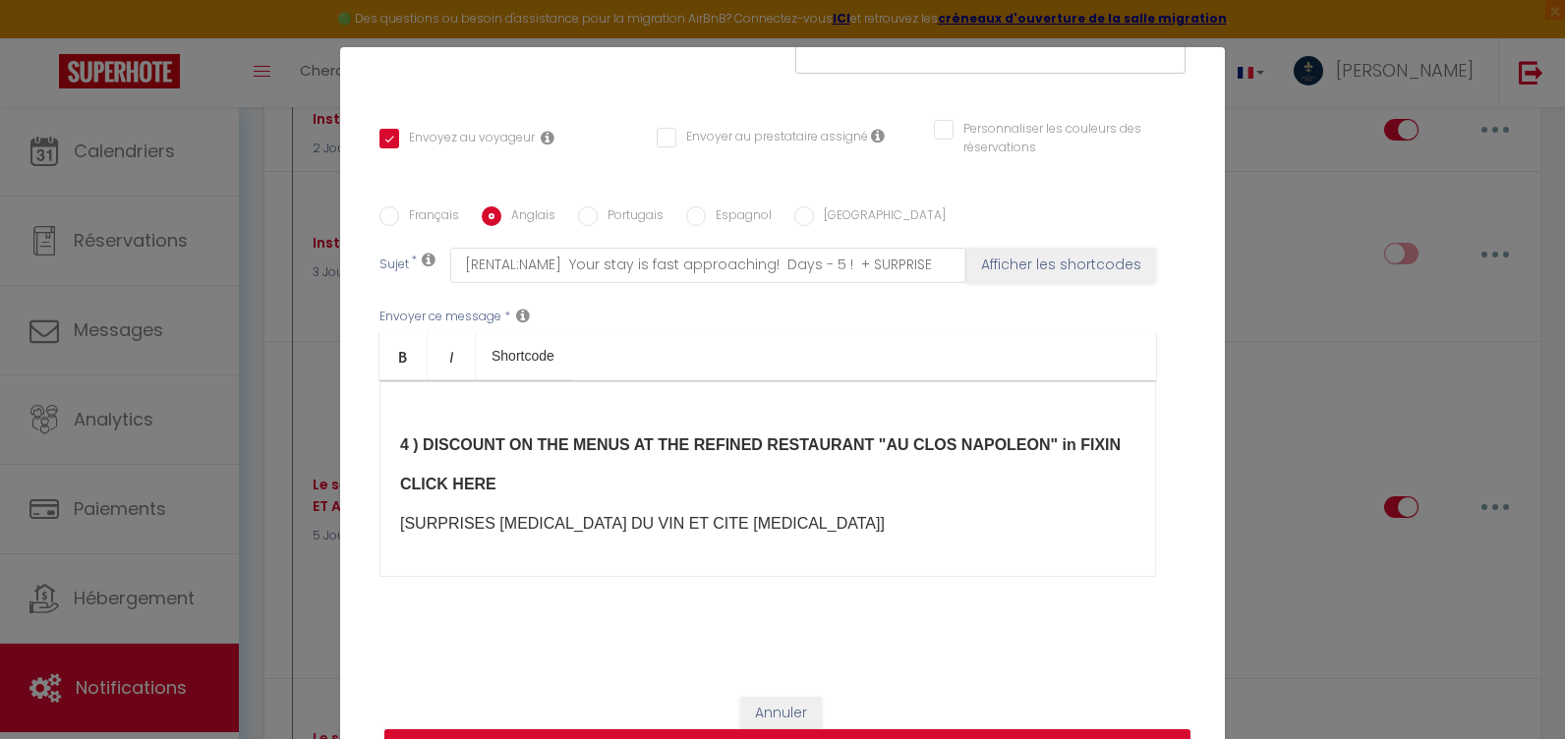
click at [1069, 447] on p "4 ) DISCOUNT ON THE MENUS AT THE REFINED RESTAURANT "AU CLOS NAPOLEON" in FIXIN​" at bounding box center [767, 446] width 735 height 24
click at [666, 521] on p "5/ Want to relax? A massage? Enjoy 10% at our partner IMPERIAL SPA" at bounding box center [767, 524] width 735 height 24
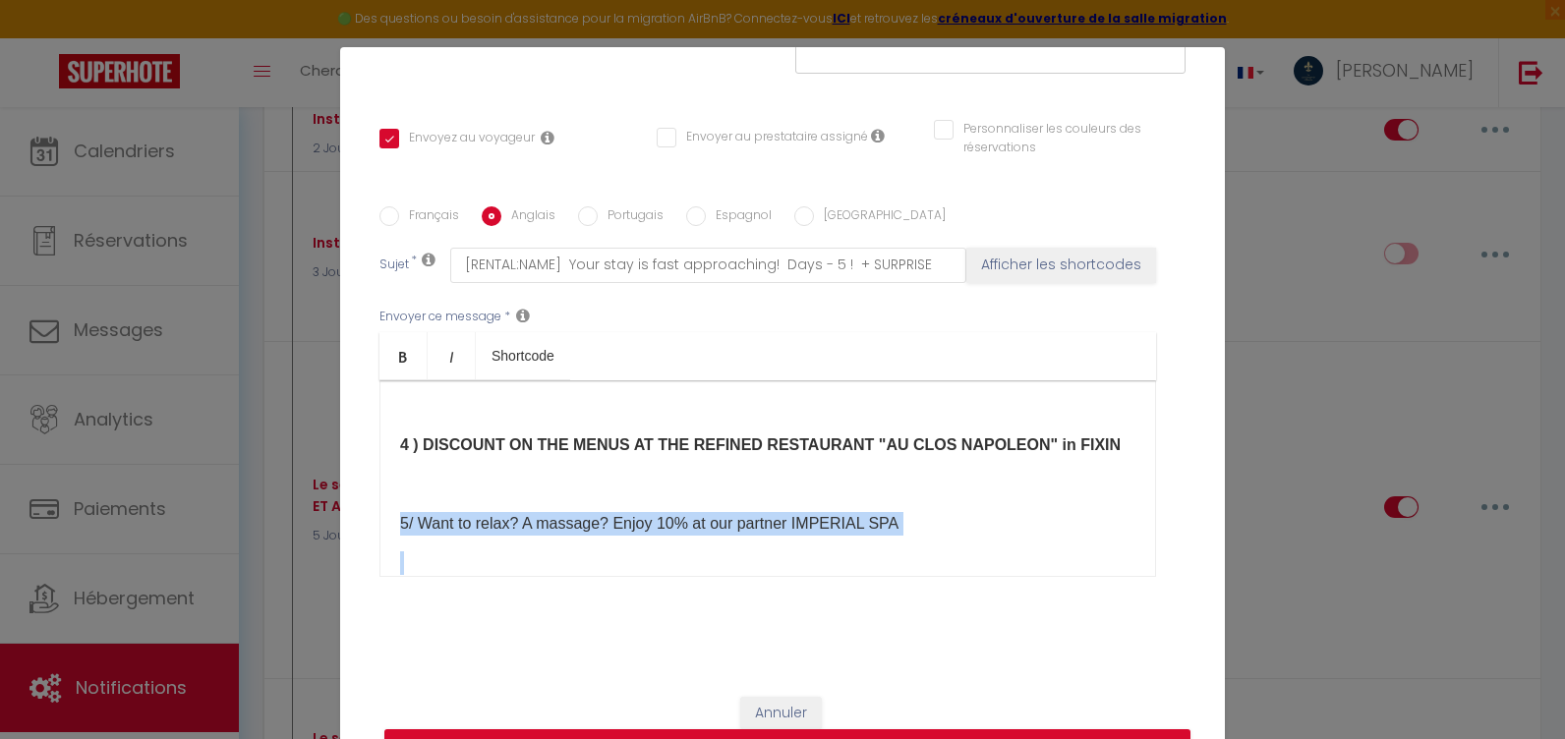
click at [666, 521] on p "5/ Want to relax? A massage? Enjoy 10% at our partner IMPERIAL SPA" at bounding box center [767, 524] width 735 height 24
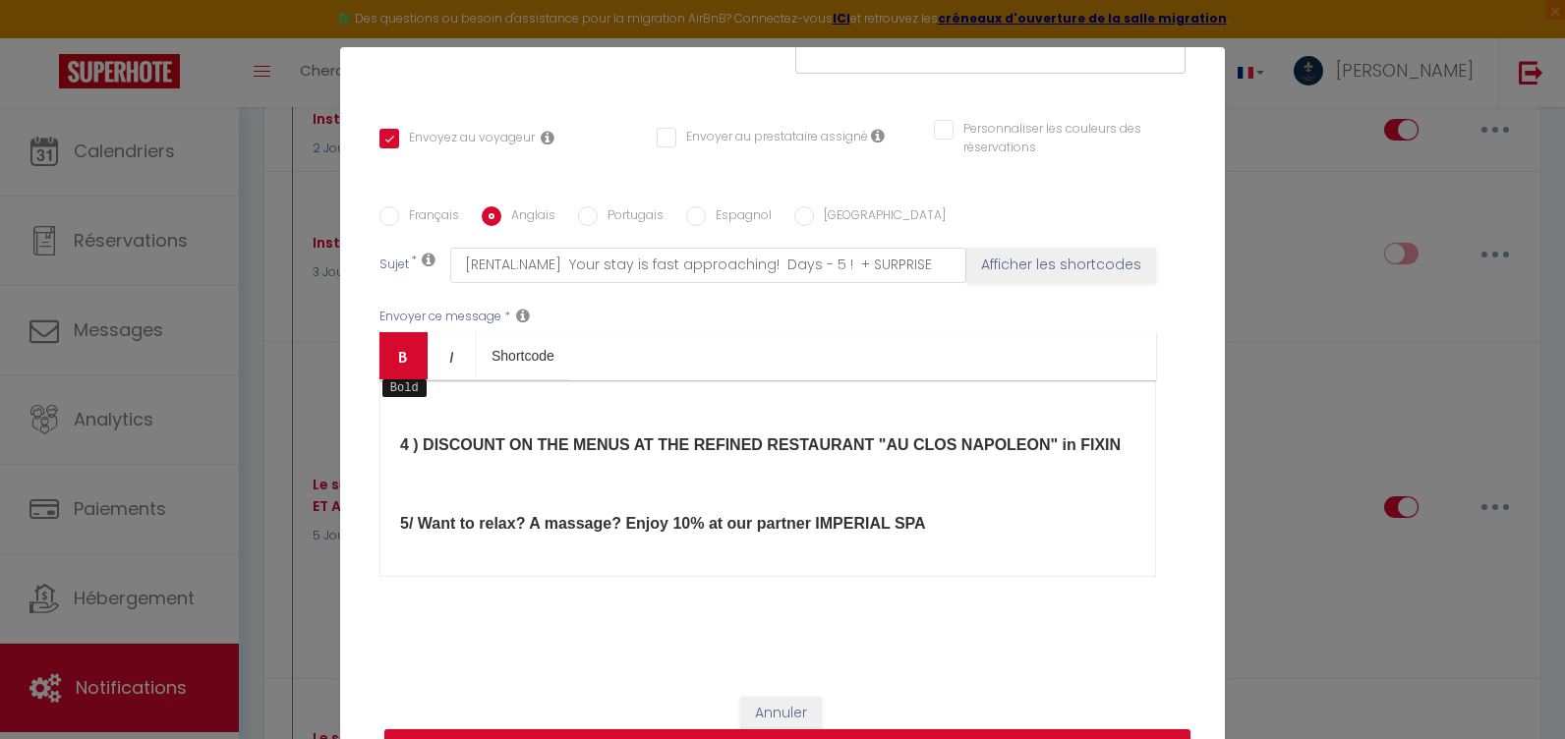
click at [395, 349] on icon "Bold" at bounding box center [403, 357] width 16 height 16
click at [938, 533] on p "5/ Want to relax? A massage? Enjoy 10% at our partner IMPERIAL SPA" at bounding box center [767, 524] width 735 height 24
click at [403, 215] on label "Français" at bounding box center [429, 217] width 60 height 22
click at [399, 215] on input "Français" at bounding box center [389, 216] width 20 height 20
radio input "true"
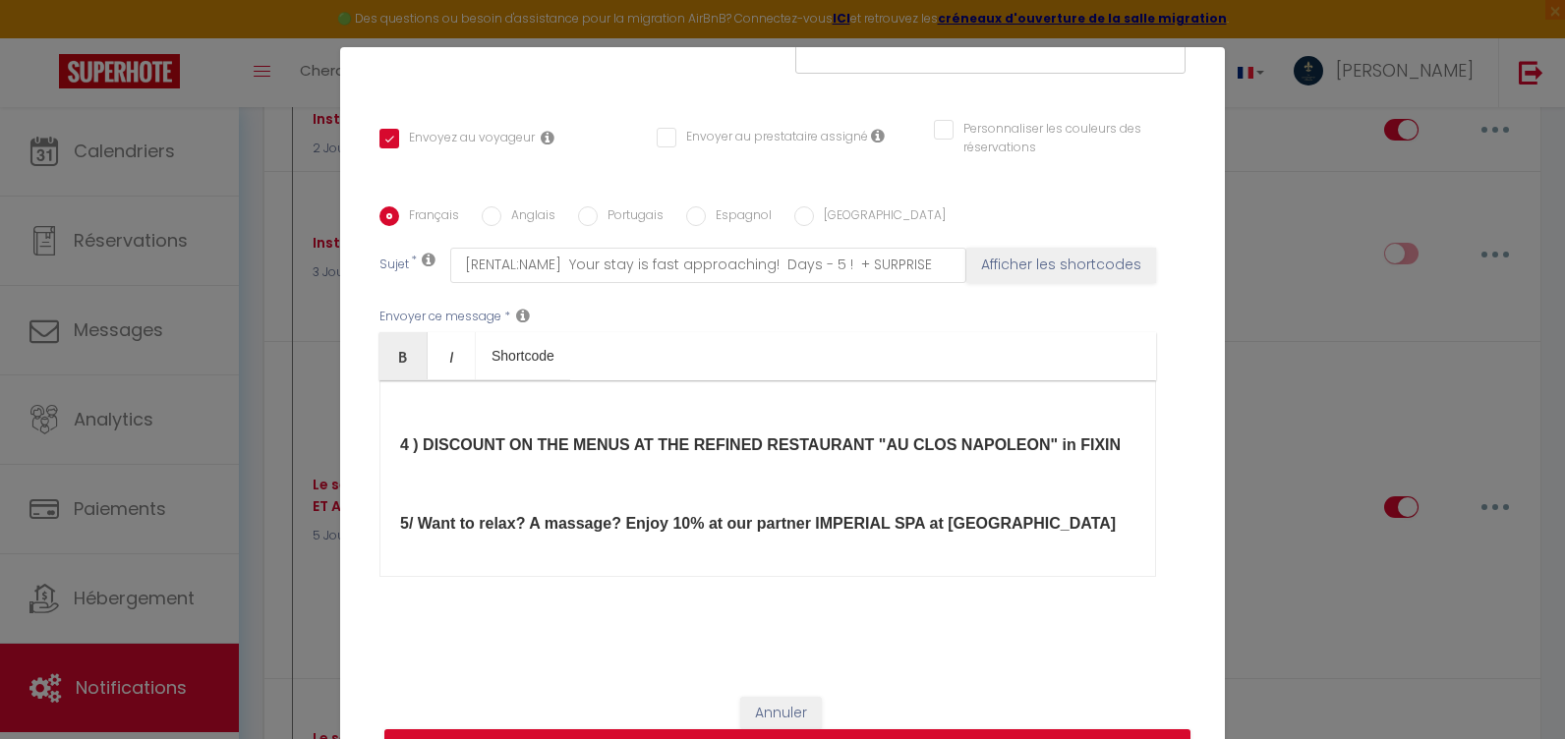
checkbox input "true"
checkbox input "false"
type input "[RENTAL:NAME] à [RENTAL:CITY] Le séjour approche ! J-5 ! + SURPRISE"
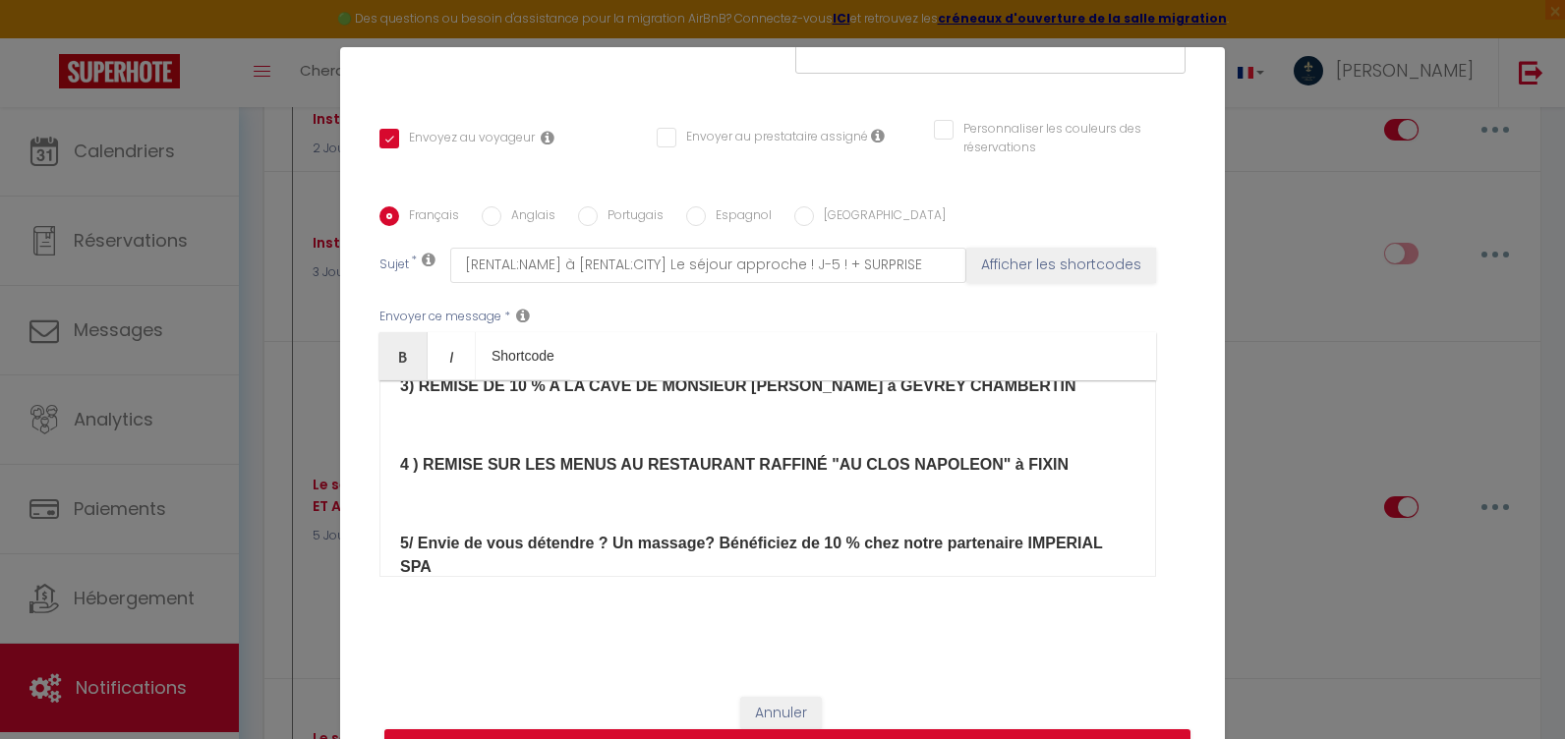
scroll to position [911, 0]
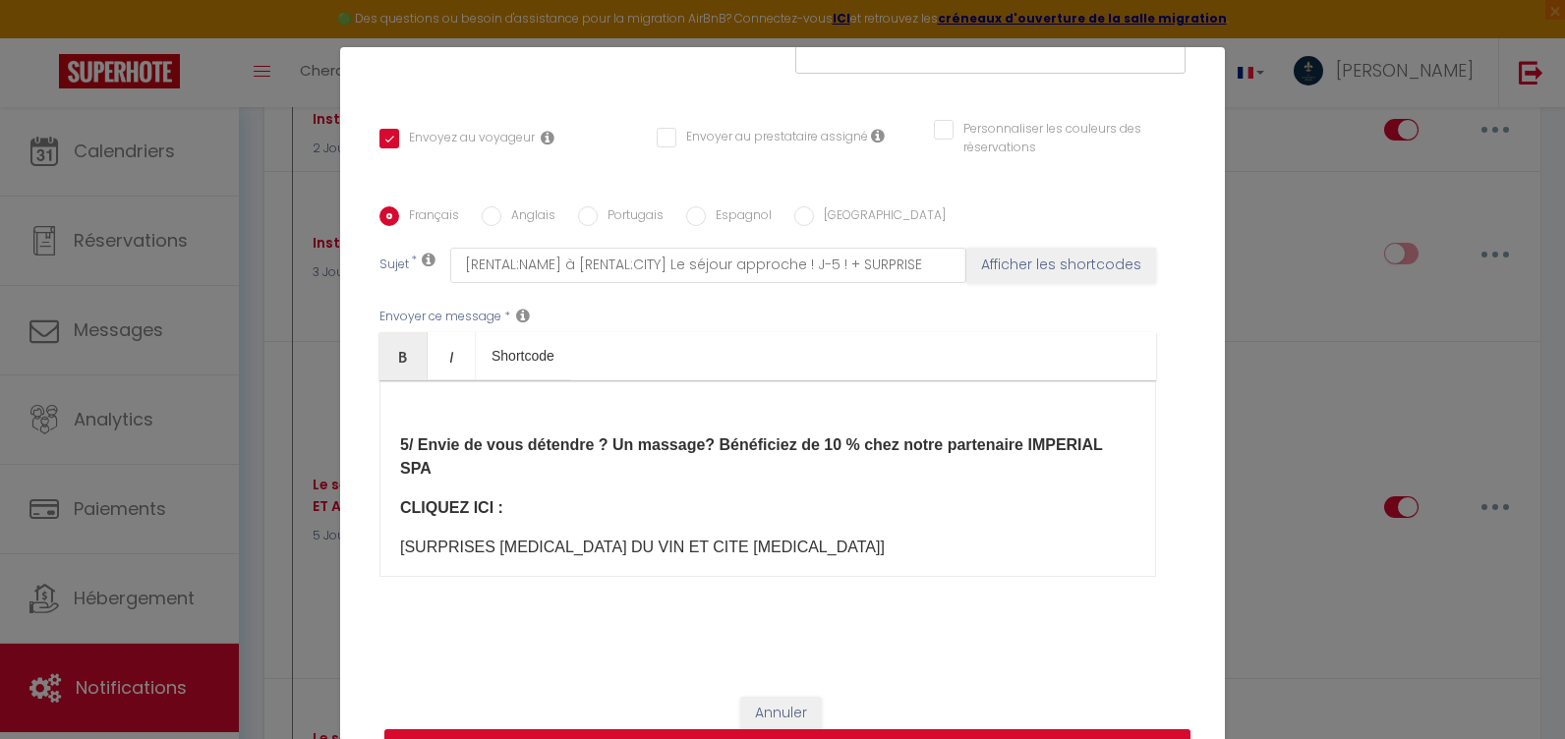
click at [531, 481] on p "5/ Envie de vous détendre ? Un massage? Bénéficiez de 10 % chez notre partenair…" at bounding box center [767, 457] width 735 height 47
click at [434, 418] on p "​" at bounding box center [767, 406] width 735 height 24
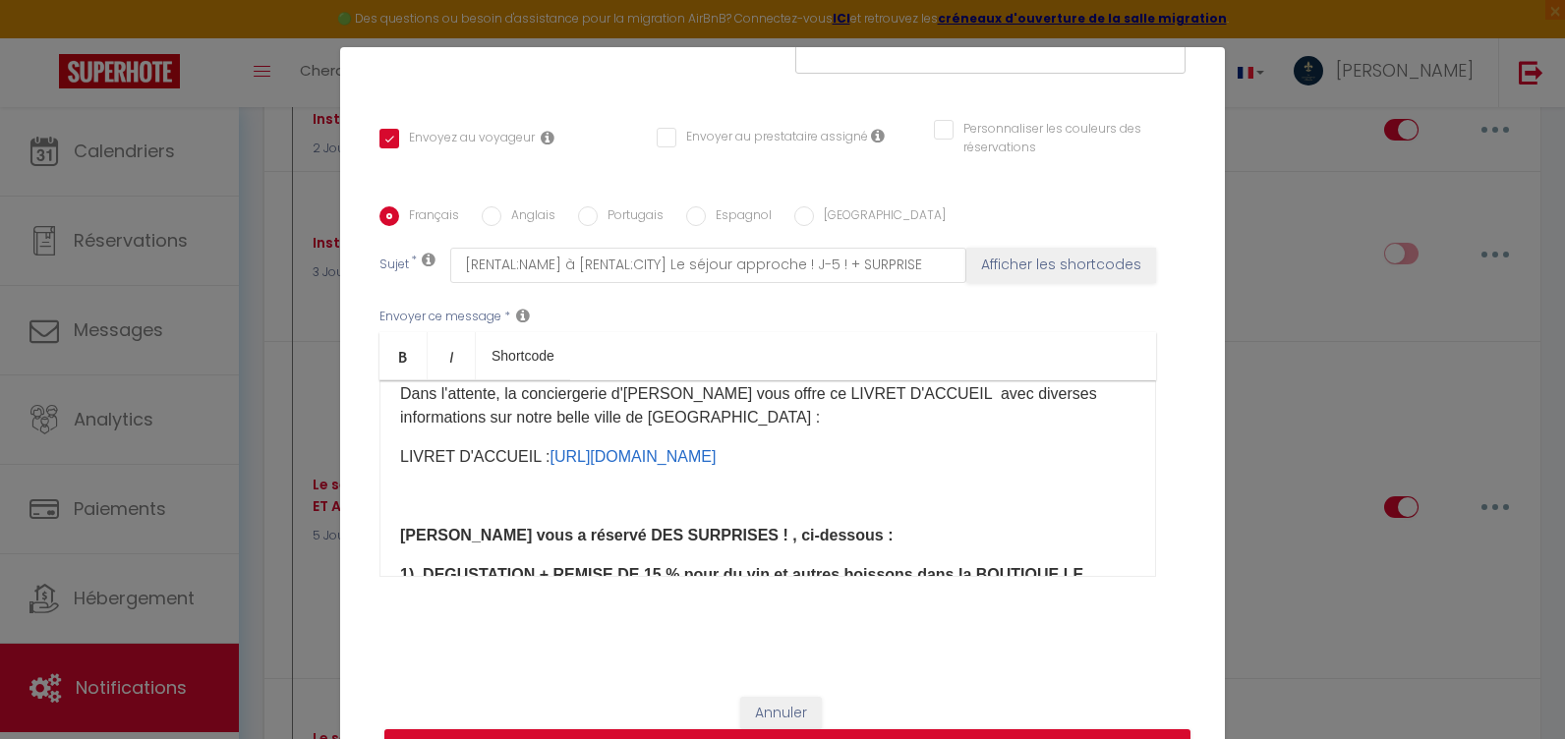
scroll to position [518, 0]
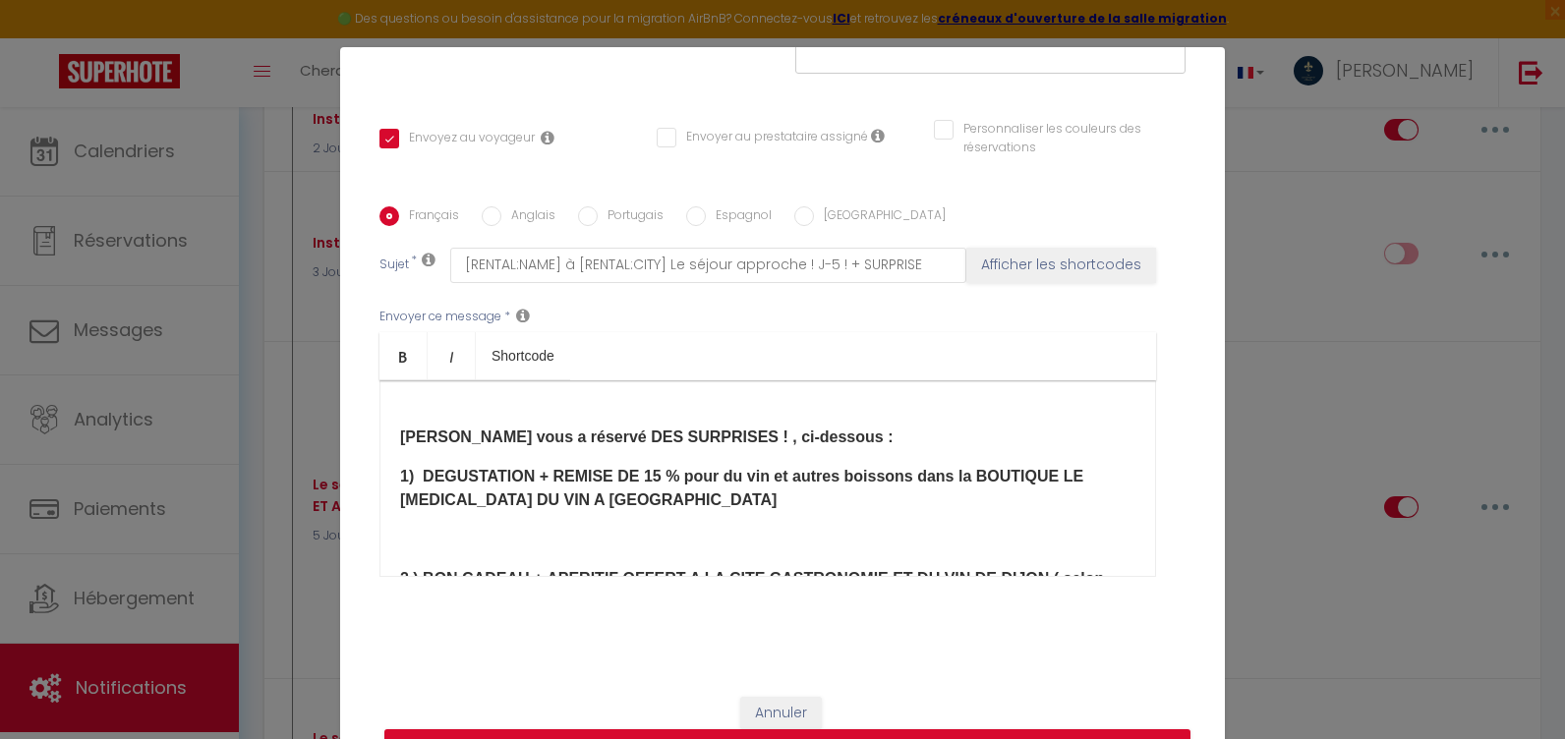
click at [483, 216] on input "Anglais" at bounding box center [492, 216] width 20 height 20
radio input "true"
checkbox input "true"
checkbox input "false"
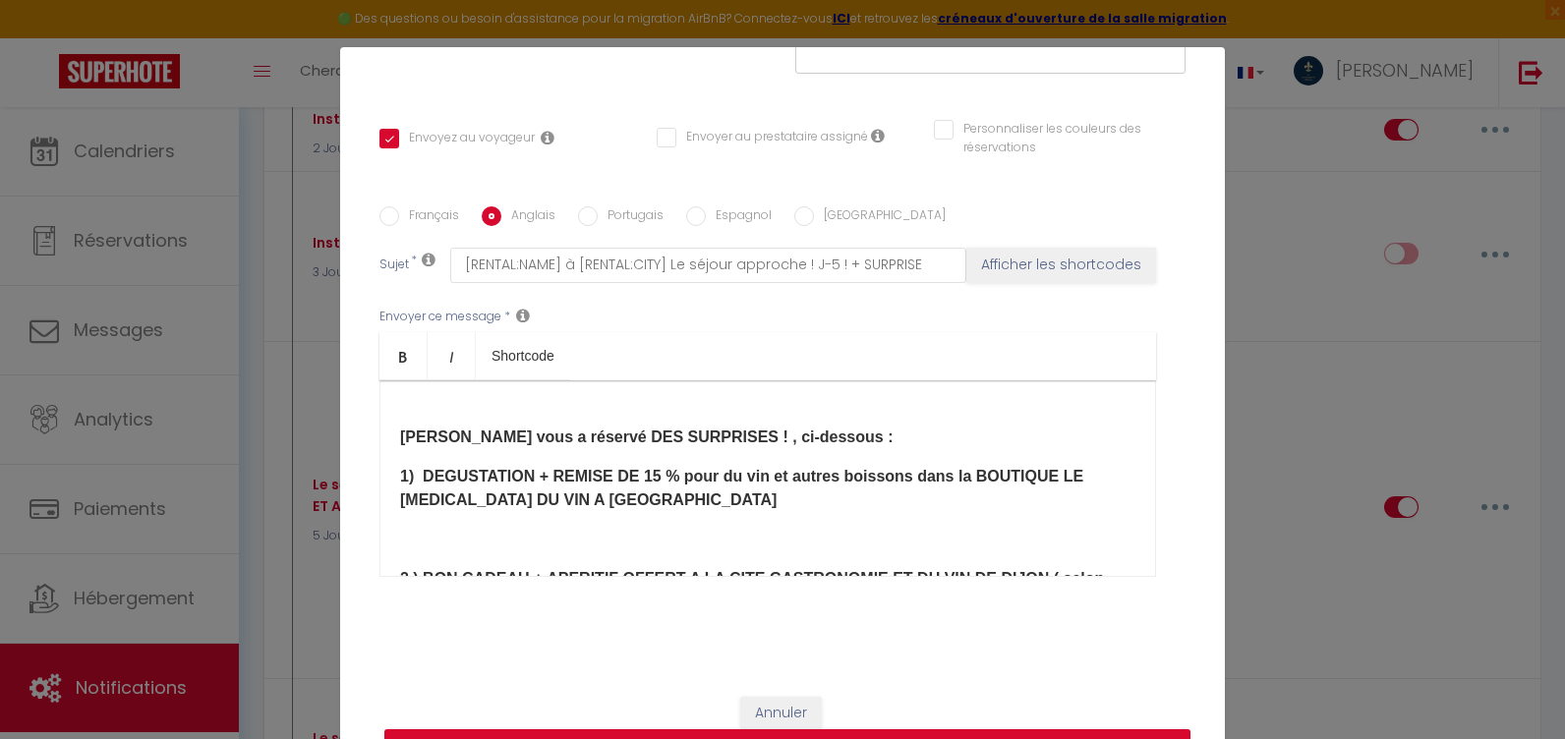
type input "[RENTAL:NAME] Your stay is fast approaching! Days - 5 ! + SURPRISE"
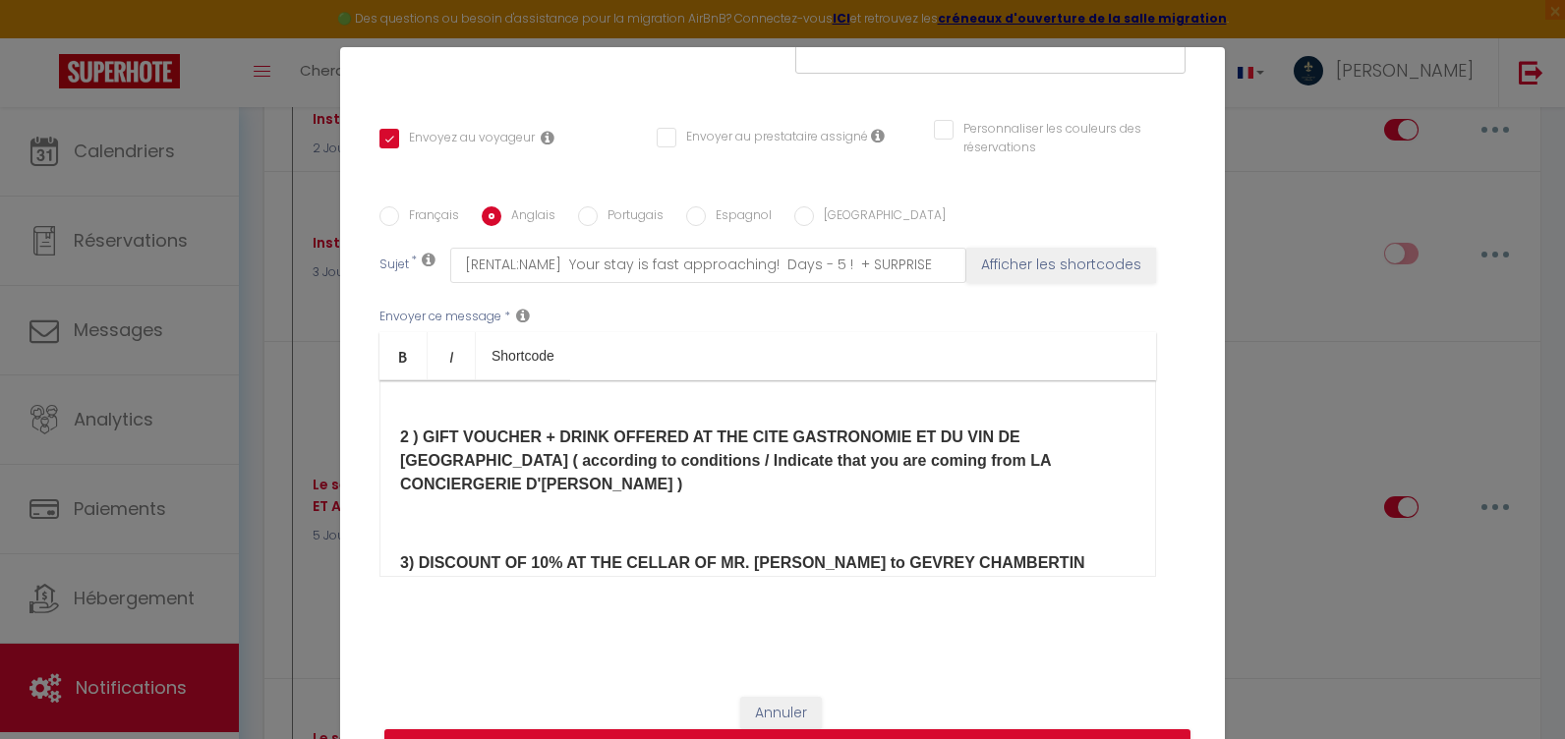
click at [410, 218] on label "Français" at bounding box center [429, 217] width 60 height 22
click at [399, 218] on input "Français" at bounding box center [389, 216] width 20 height 20
radio input "true"
checkbox input "true"
checkbox input "false"
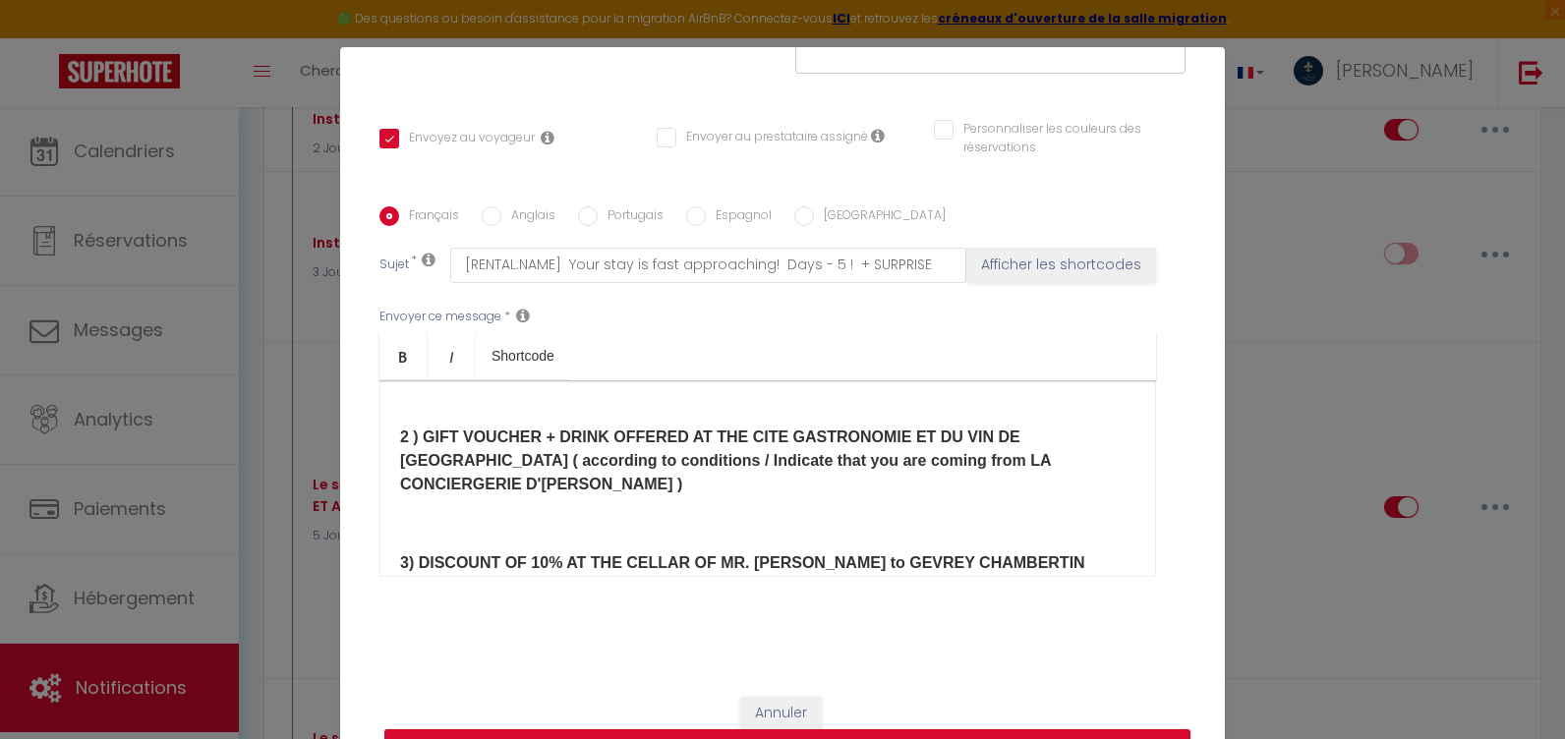
checkbox input "false"
type input "[RENTAL:NAME] à [RENTAL:CITY] Le séjour approche ! J-5 ! + SURPRISE"
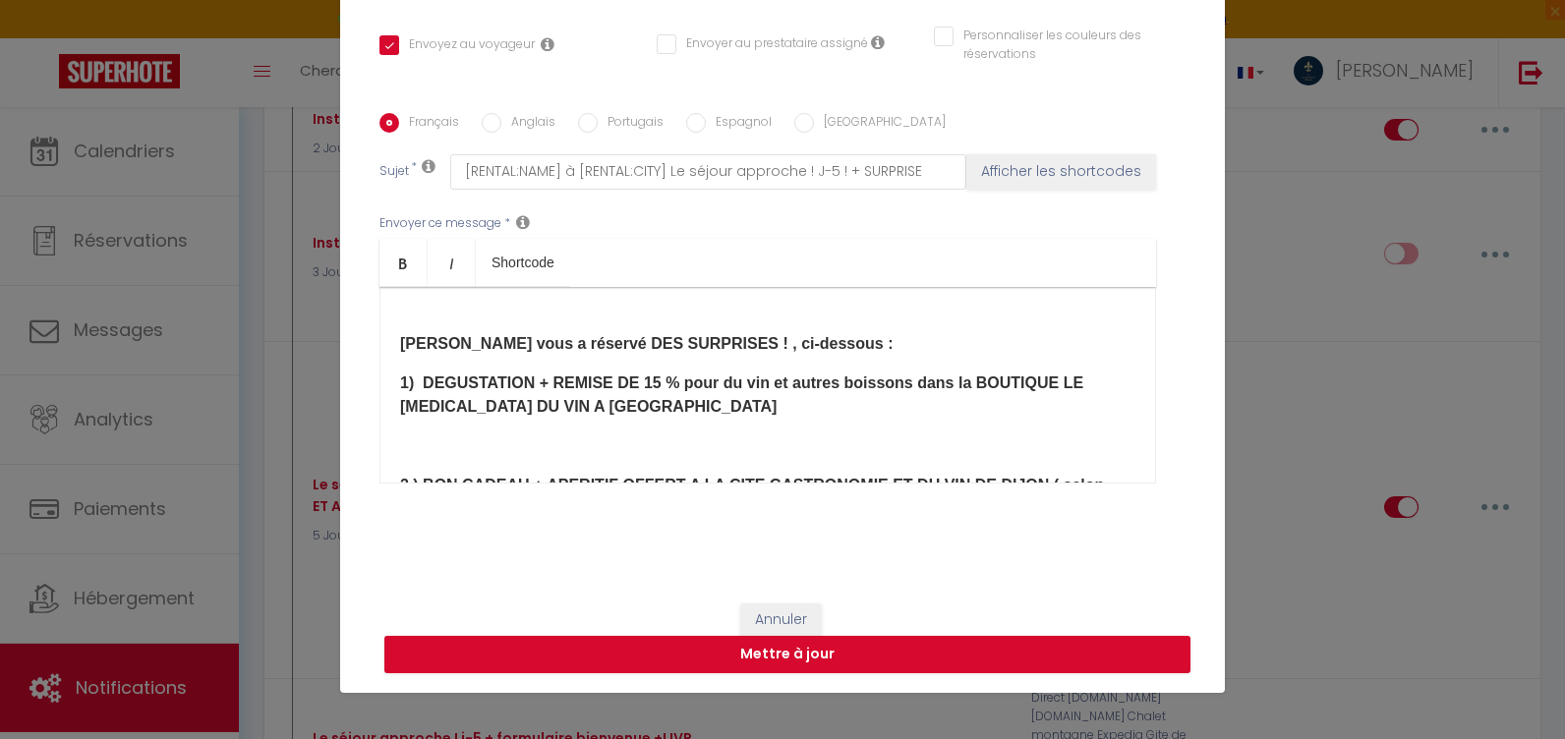
scroll to position [616, 0]
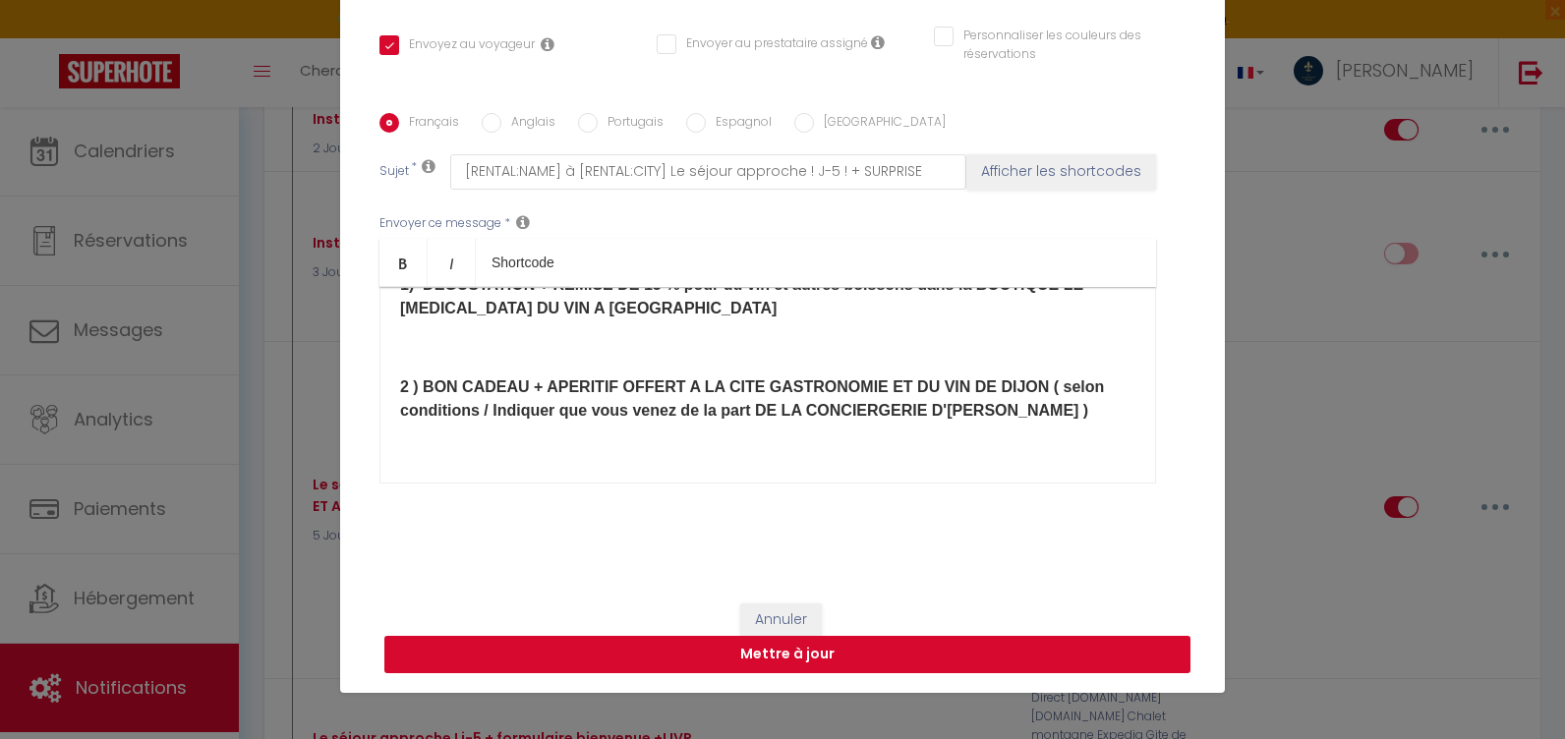
click at [765, 669] on button "Mettre à jour" at bounding box center [787, 654] width 806 height 37
checkbox input "true"
checkbox input "false"
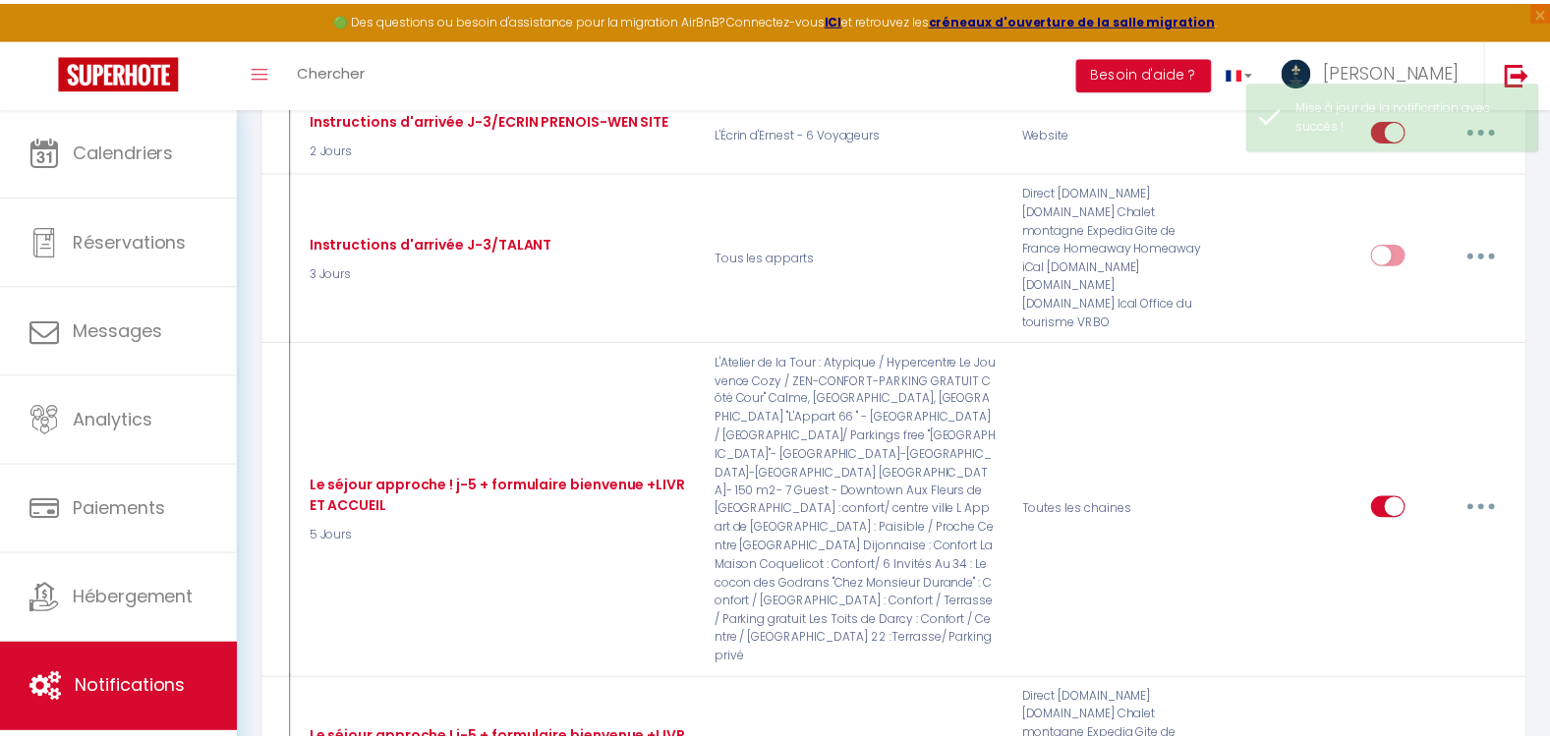
scroll to position [7373, 0]
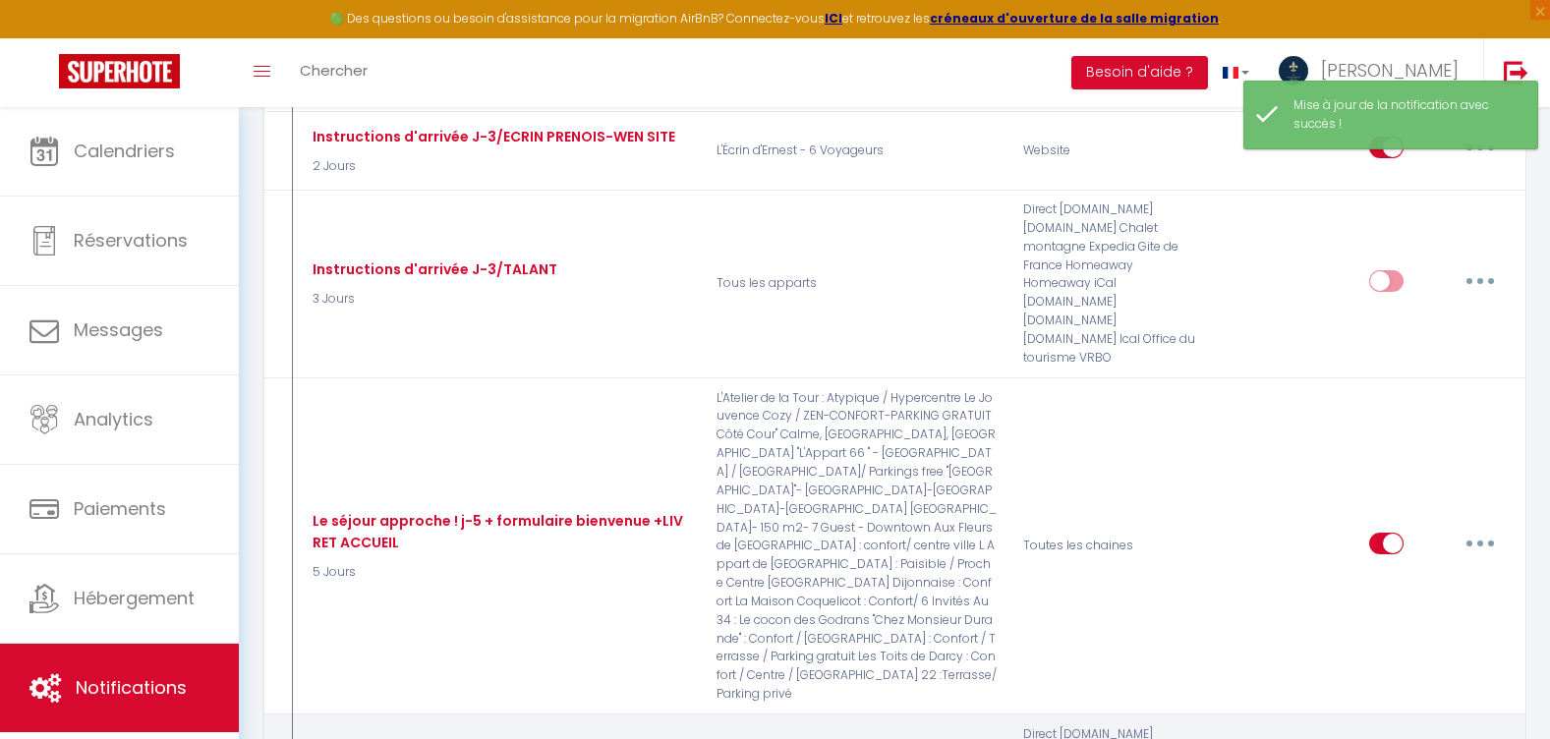
type input "Le séjour approche ! j-5 + formulaire bienvenue +LIVRET ACCUEIL -[PERSON_NAME]"
select select "5 Jours"
select select
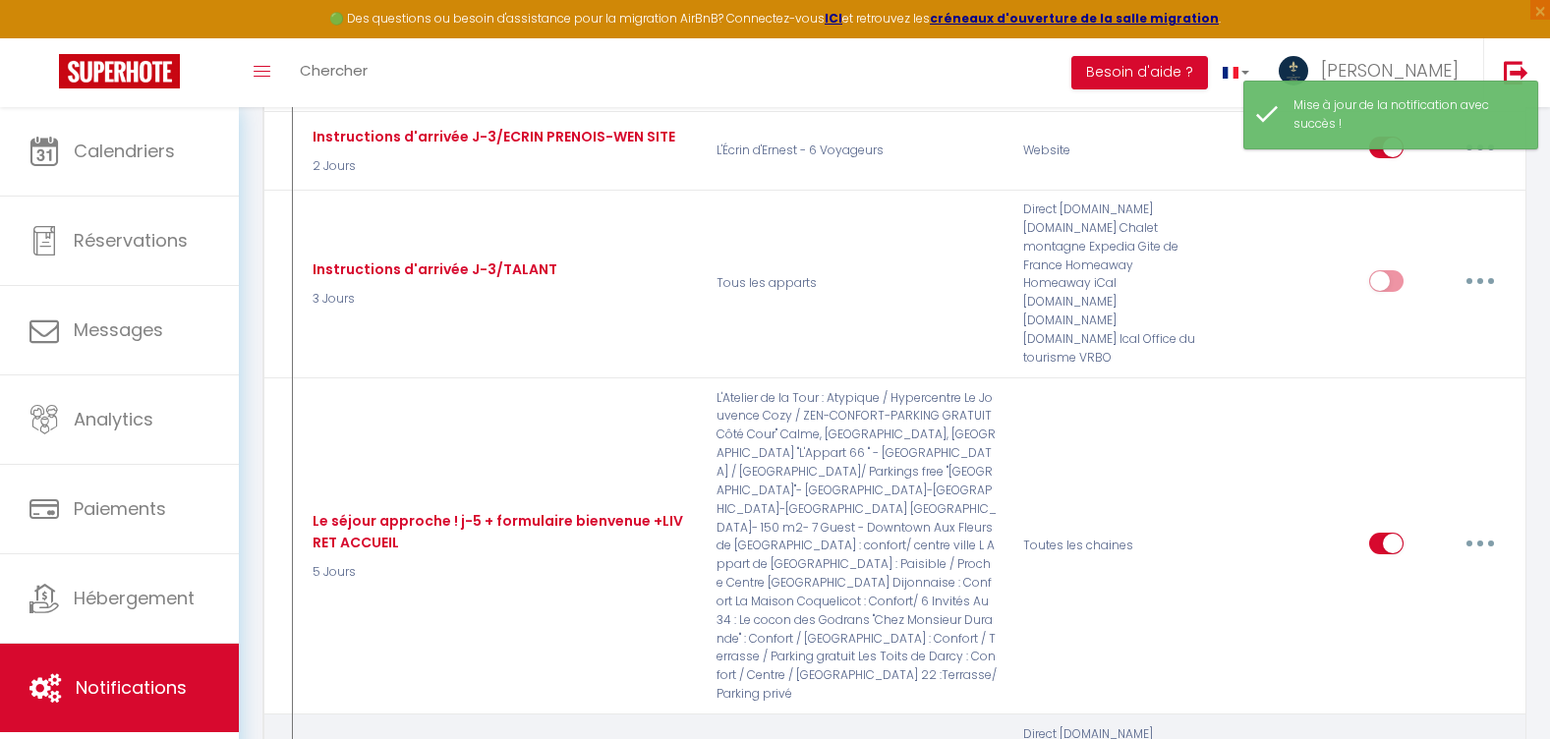
checkbox input "true"
checkbox input "false"
radio input "true"
type input "[RENTAL:NAME] à [RENTAL:CITY] Le séjour approche ! J-5 ! + SURPRISE"
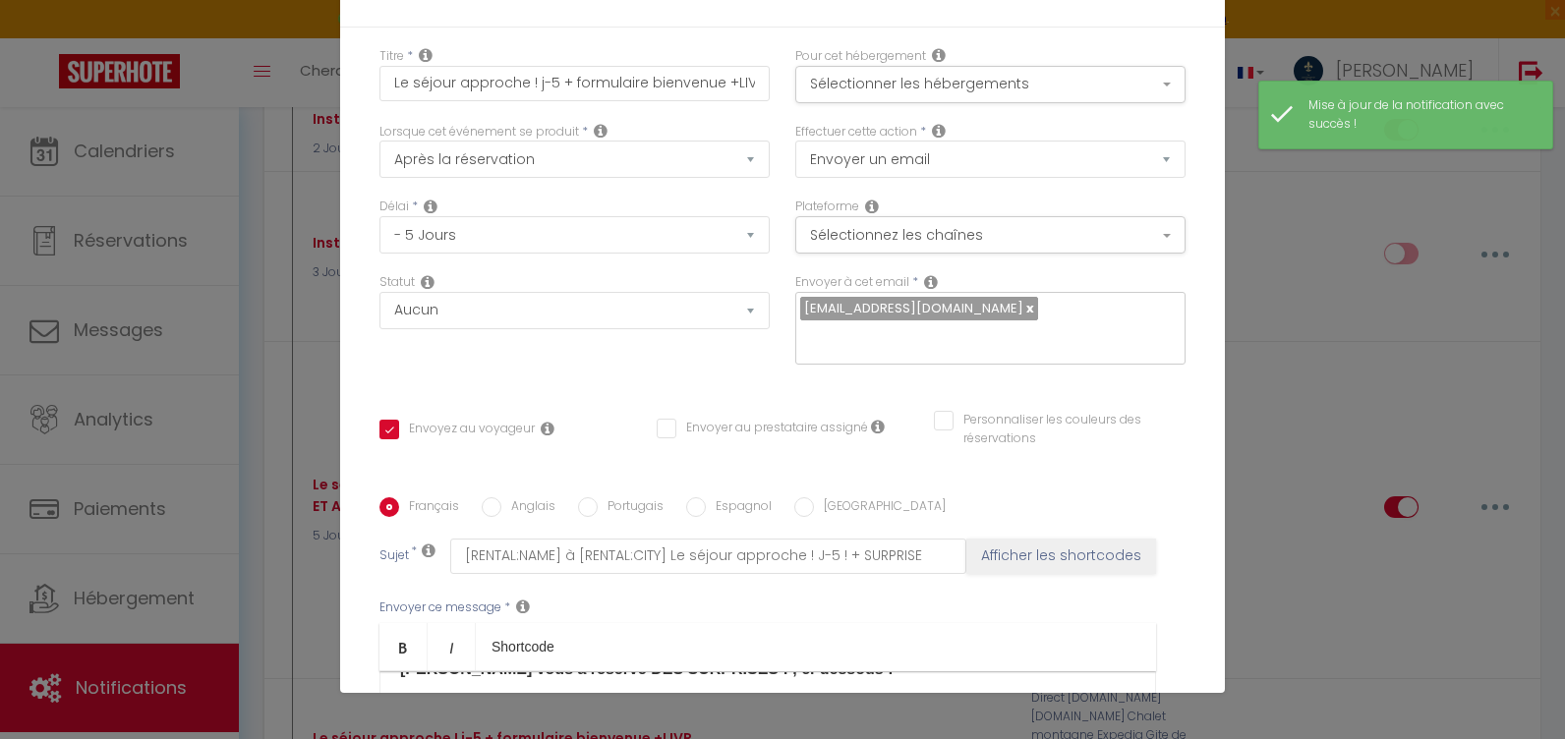
scroll to position [813, 0]
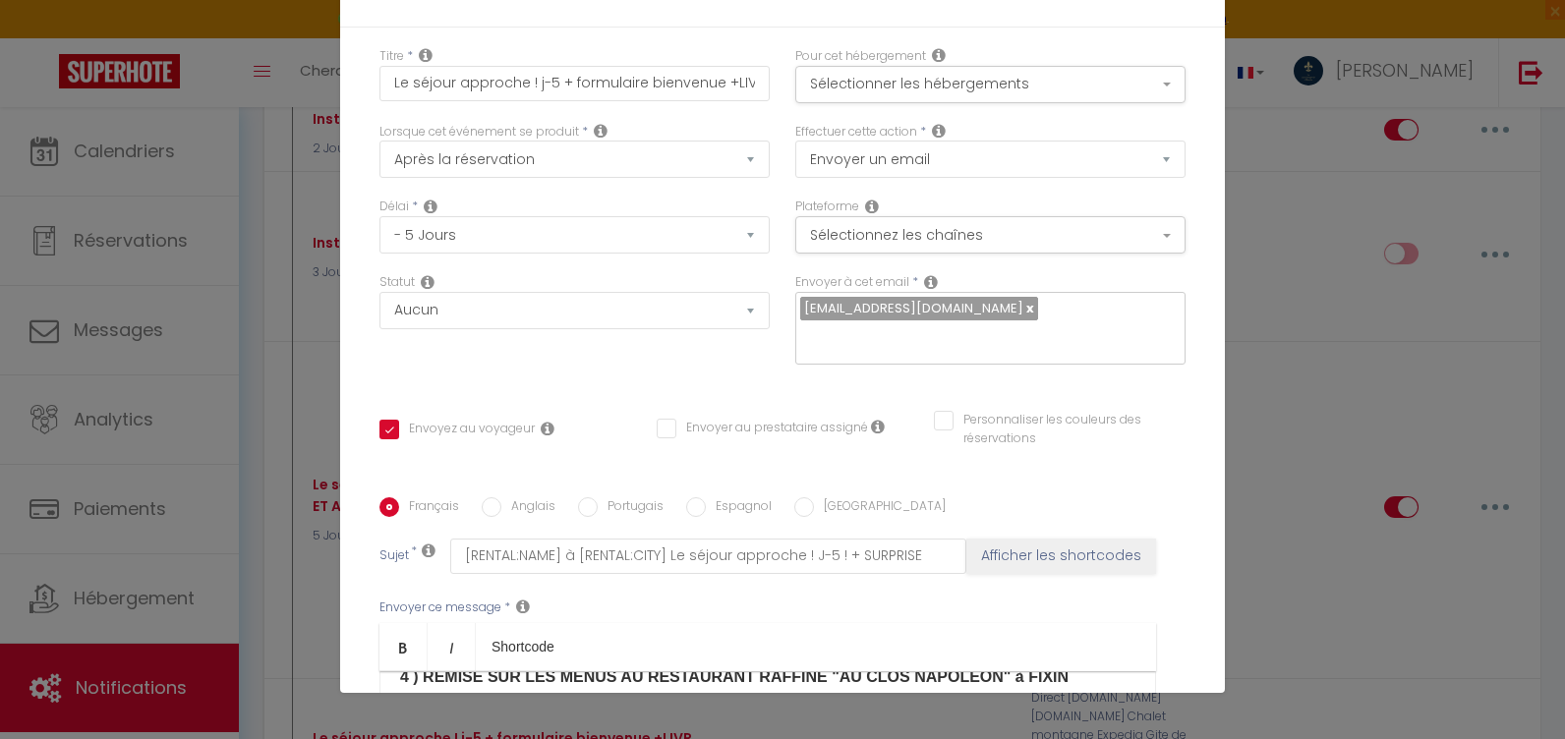
click at [1027, 666] on p "​​4 ) REMISE SUR LES MENUS AU RESTAURANT RAFFINÉ "AU CLOS NAPOLEON" à FIXIN​" at bounding box center [767, 678] width 735 height 24
click at [411, 705] on p "​" at bounding box center [767, 717] width 735 height 24
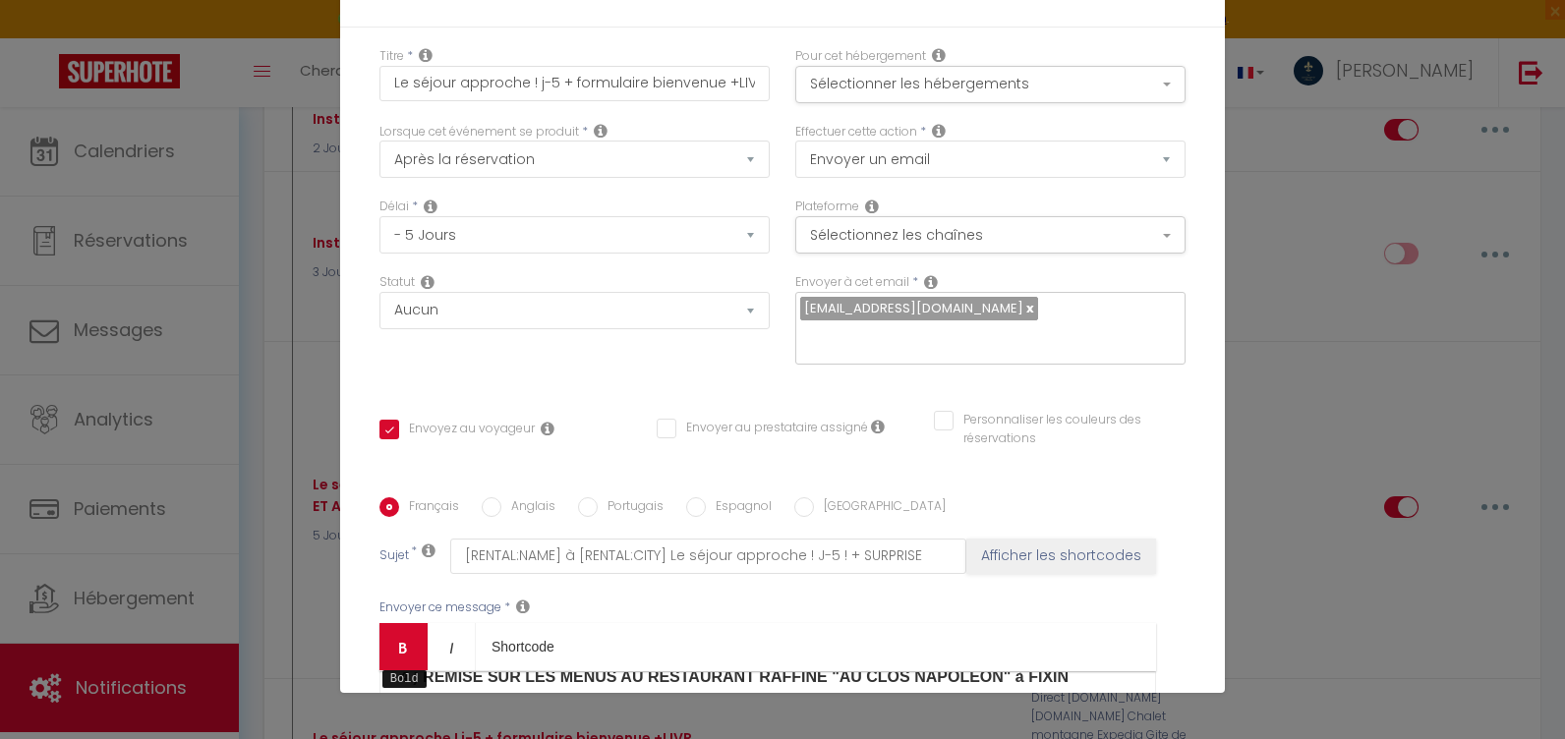
click at [403, 640] on icon "Bold" at bounding box center [403, 648] width 16 height 16
click at [501, 497] on label "Anglais" at bounding box center [528, 508] width 54 height 22
click at [499, 497] on input "Anglais" at bounding box center [492, 507] width 20 height 20
radio input "true"
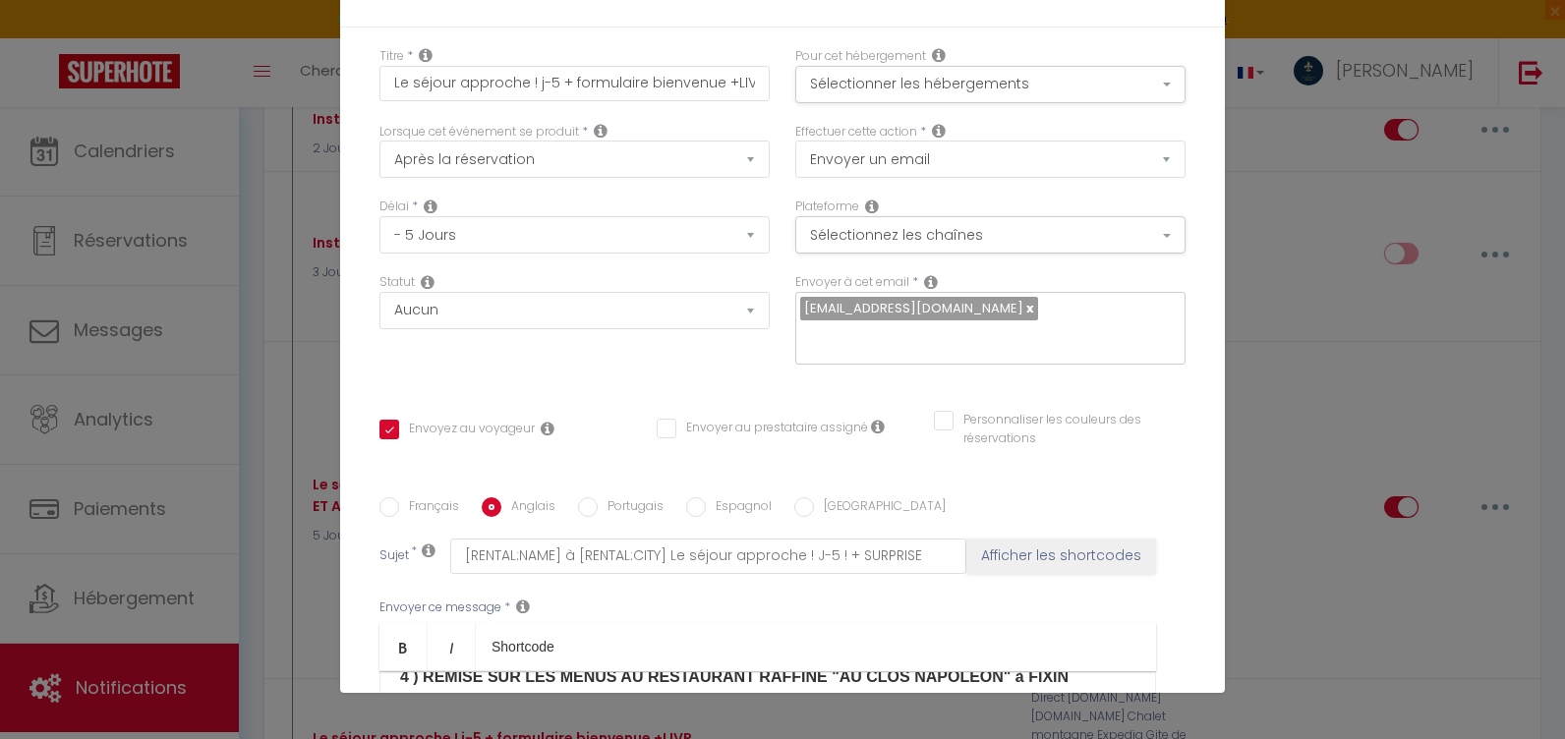
checkbox input "true"
checkbox input "false"
type input "[RENTAL:NAME] Your stay is fast approaching! Days - 5 ! + SURPRISE"
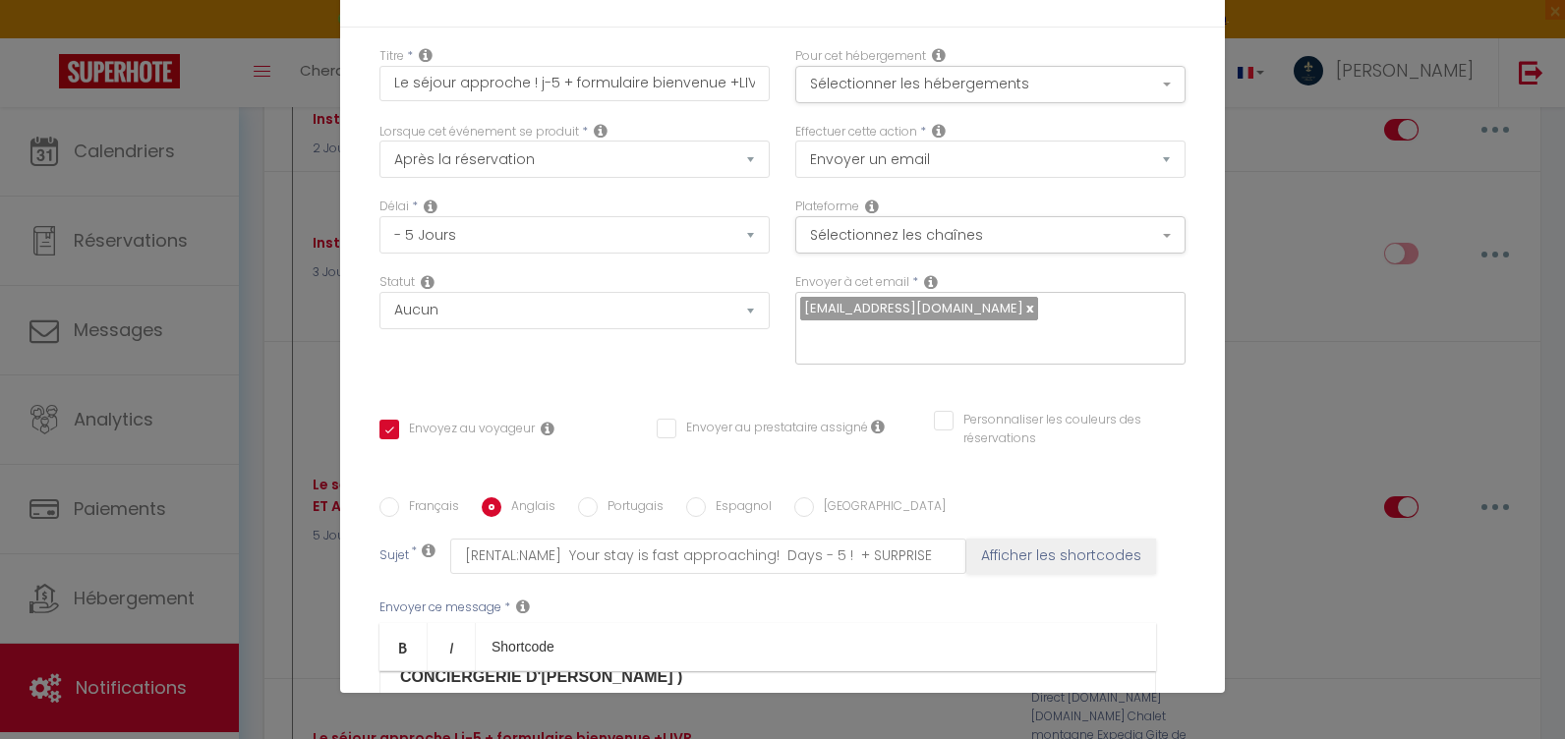
drag, startPoint x: 1065, startPoint y: 415, endPoint x: 1077, endPoint y: 412, distance: 13.1
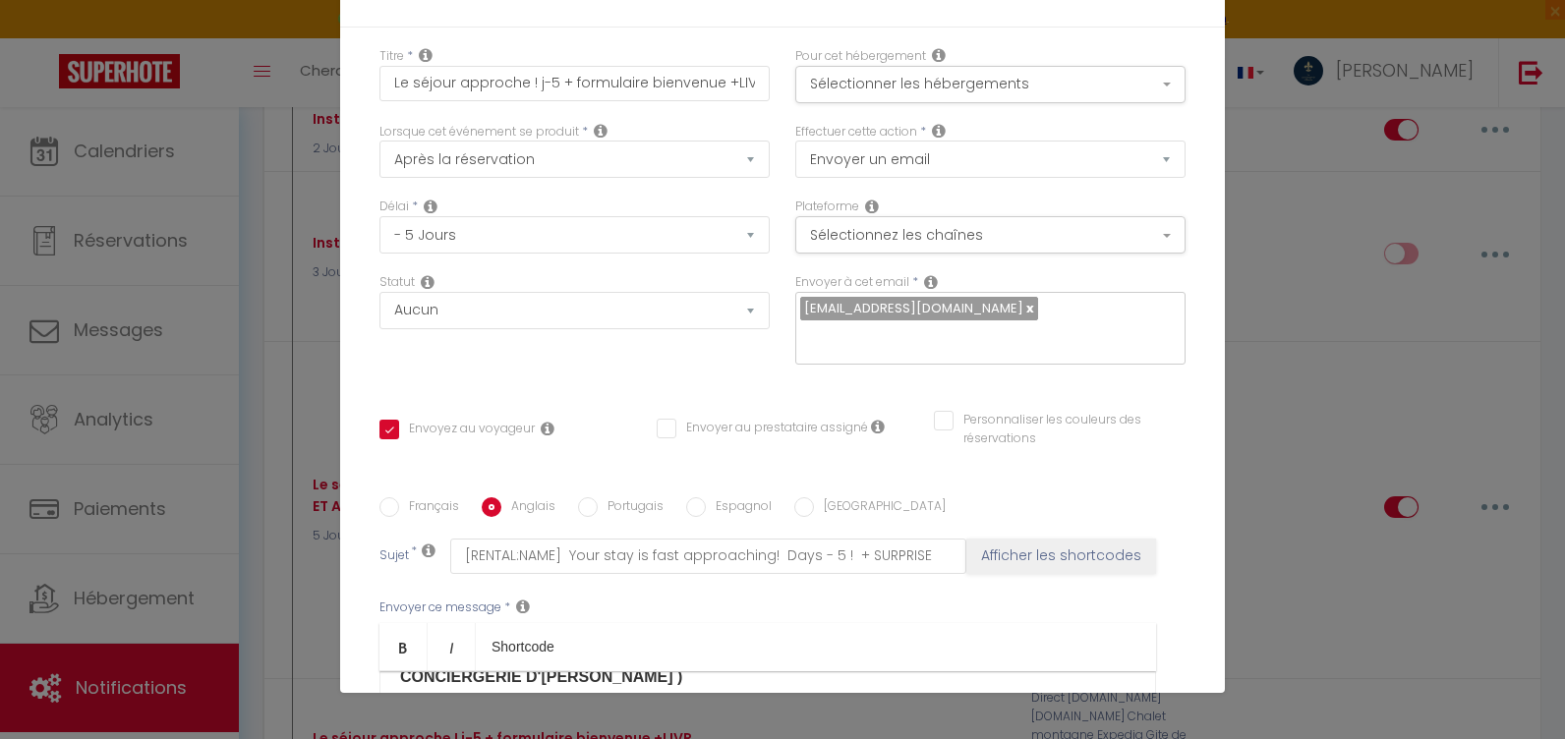
click at [403, 623] on link "Bold" at bounding box center [403, 646] width 48 height 47
checkbox input "true"
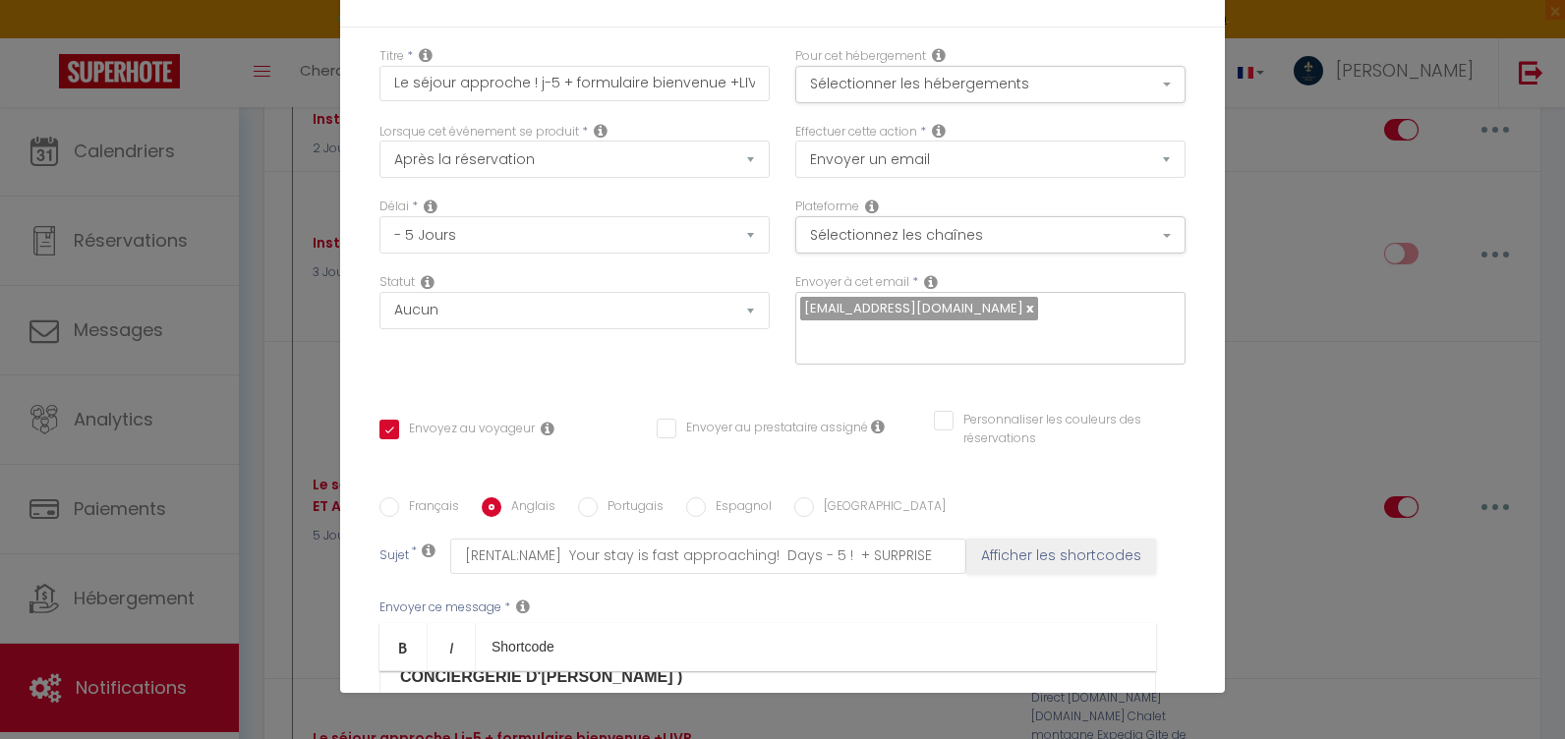
checkbox input "false"
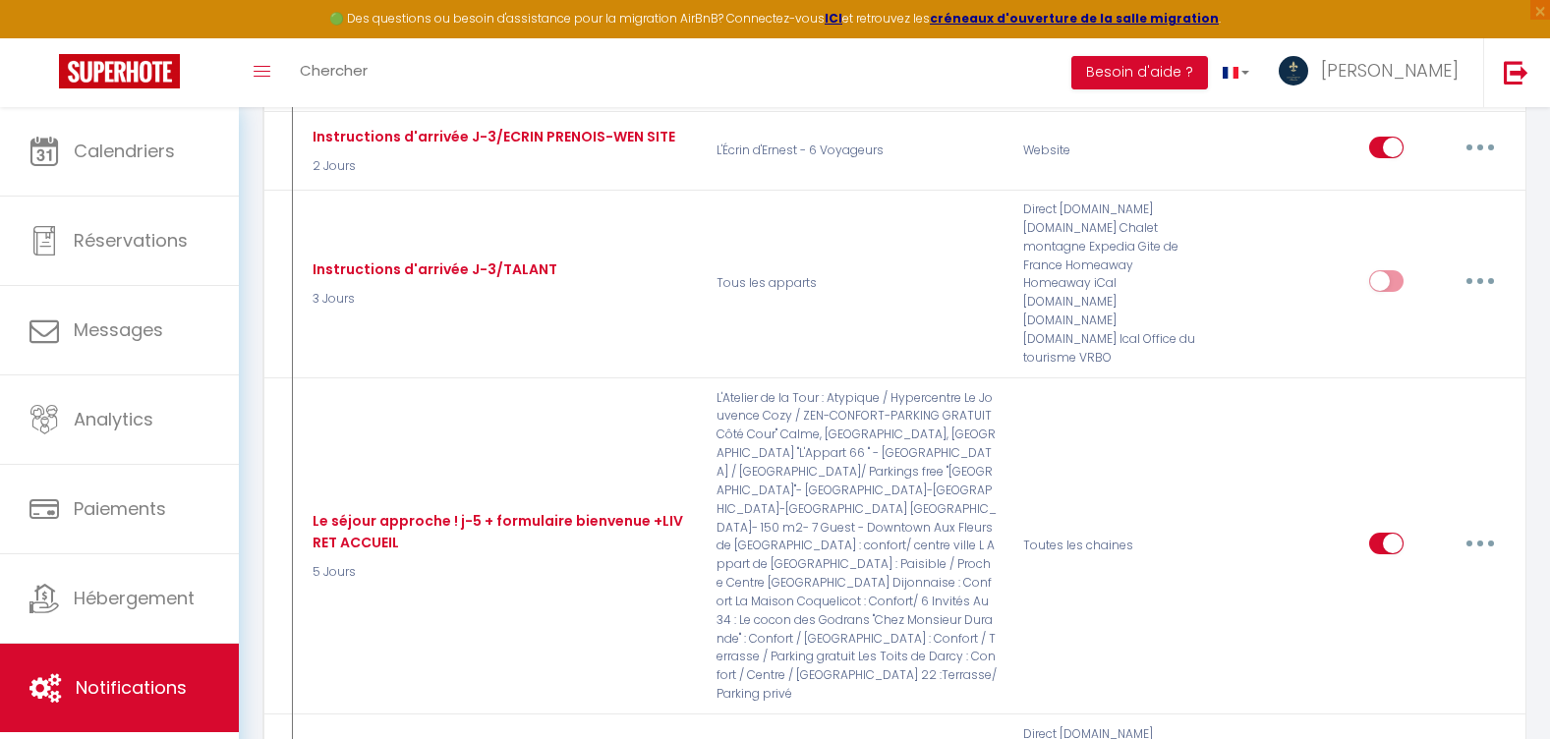
scroll to position [7472, 0]
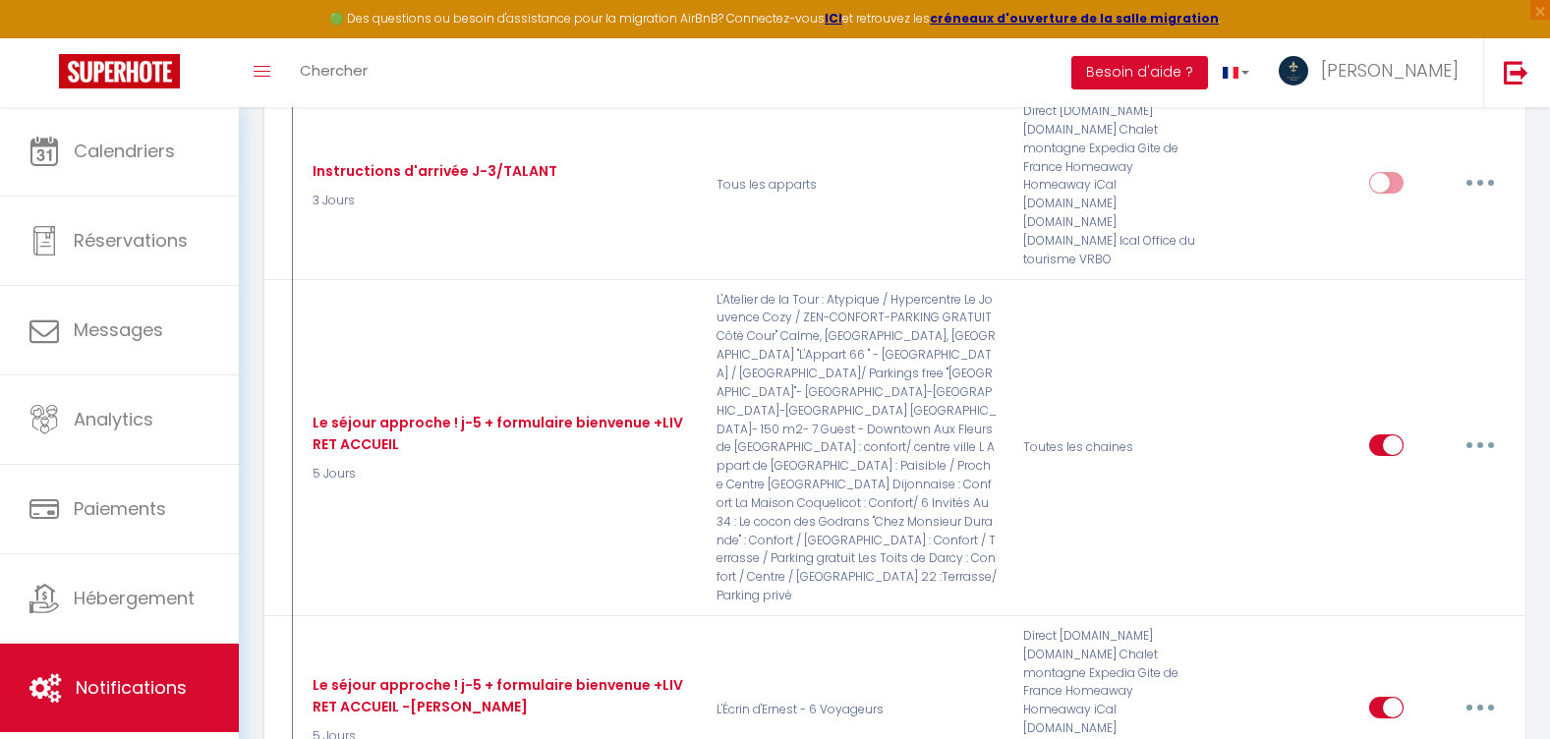
type input "Le séjour approche ! j-5 + formulaire bienvenue +LIVRET ACCUEIL GEVREY"
select select "5 Jours"
select select
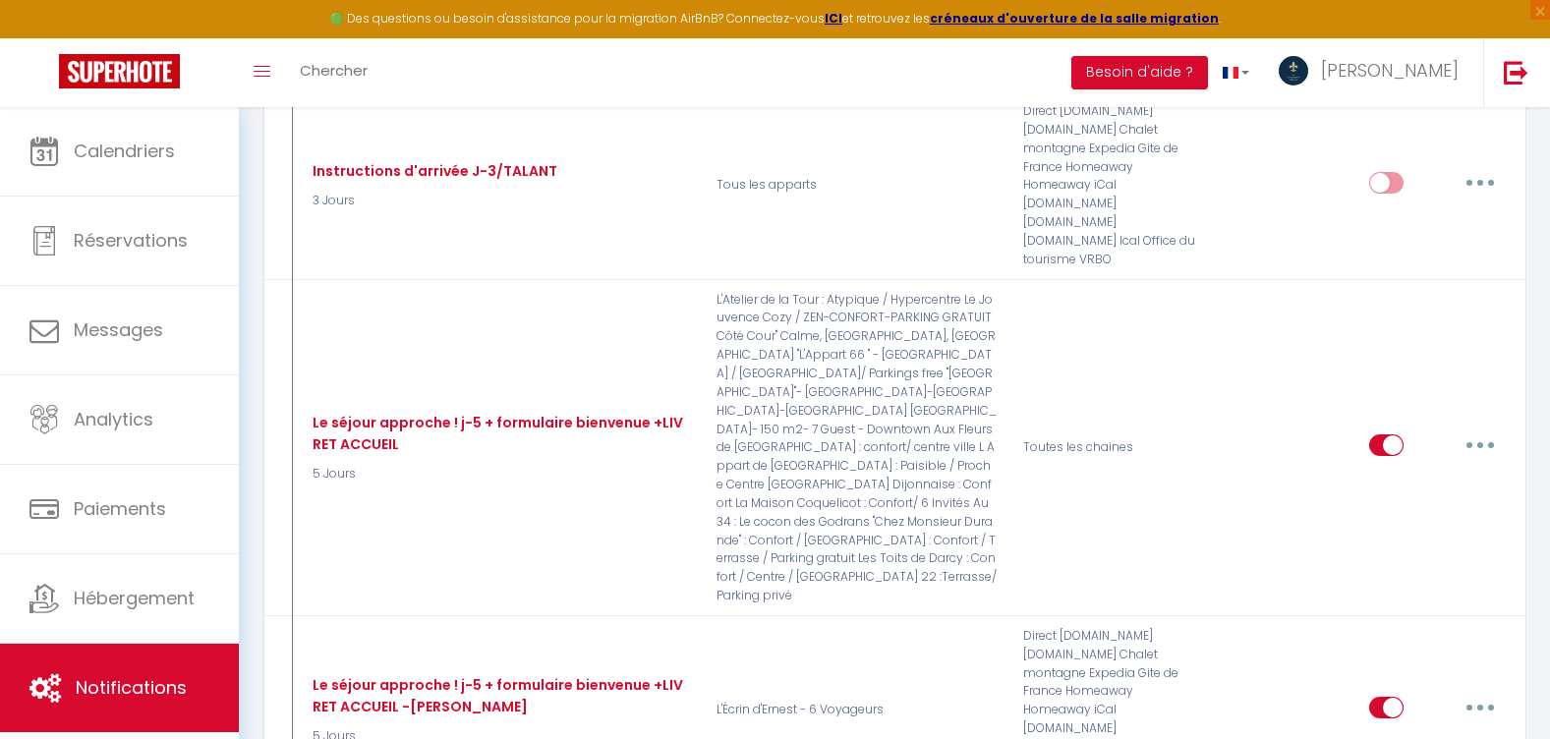
checkbox input "true"
checkbox input "false"
radio input "true"
type input "[RENTAL:NAME] à [RENTAL:CITY] Le séjour approche ! J-5 ! + SURPRISE"
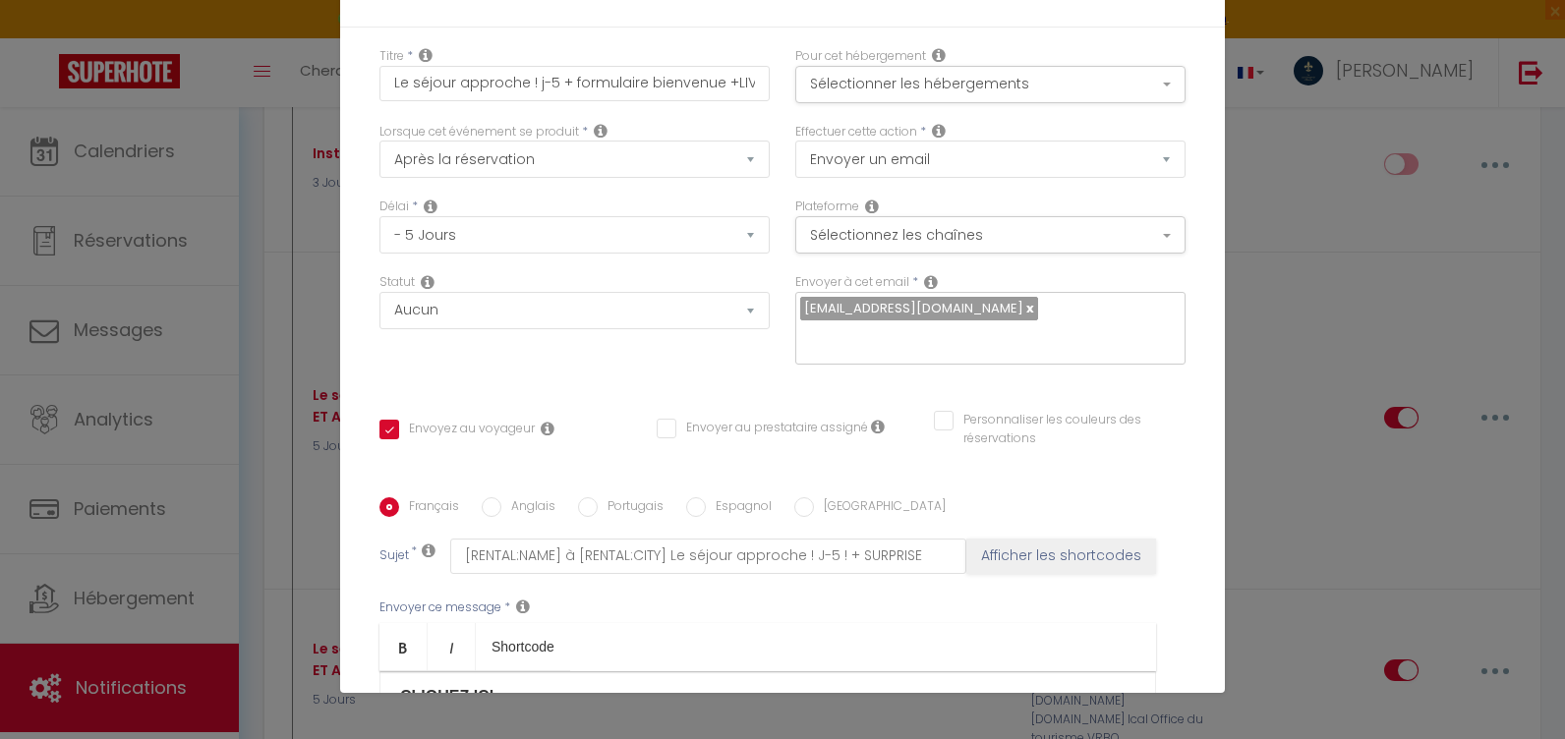
scroll to position [813, 0]
click at [976, 705] on p "​​3) REMISE DE 10 % A LA CAVE DE MONSIEUR [PERSON_NAME] à GEVREY CHAMBERTIN​" at bounding box center [767, 717] width 735 height 24
drag, startPoint x: 1083, startPoint y: 438, endPoint x: 1072, endPoint y: 432, distance: 13.7
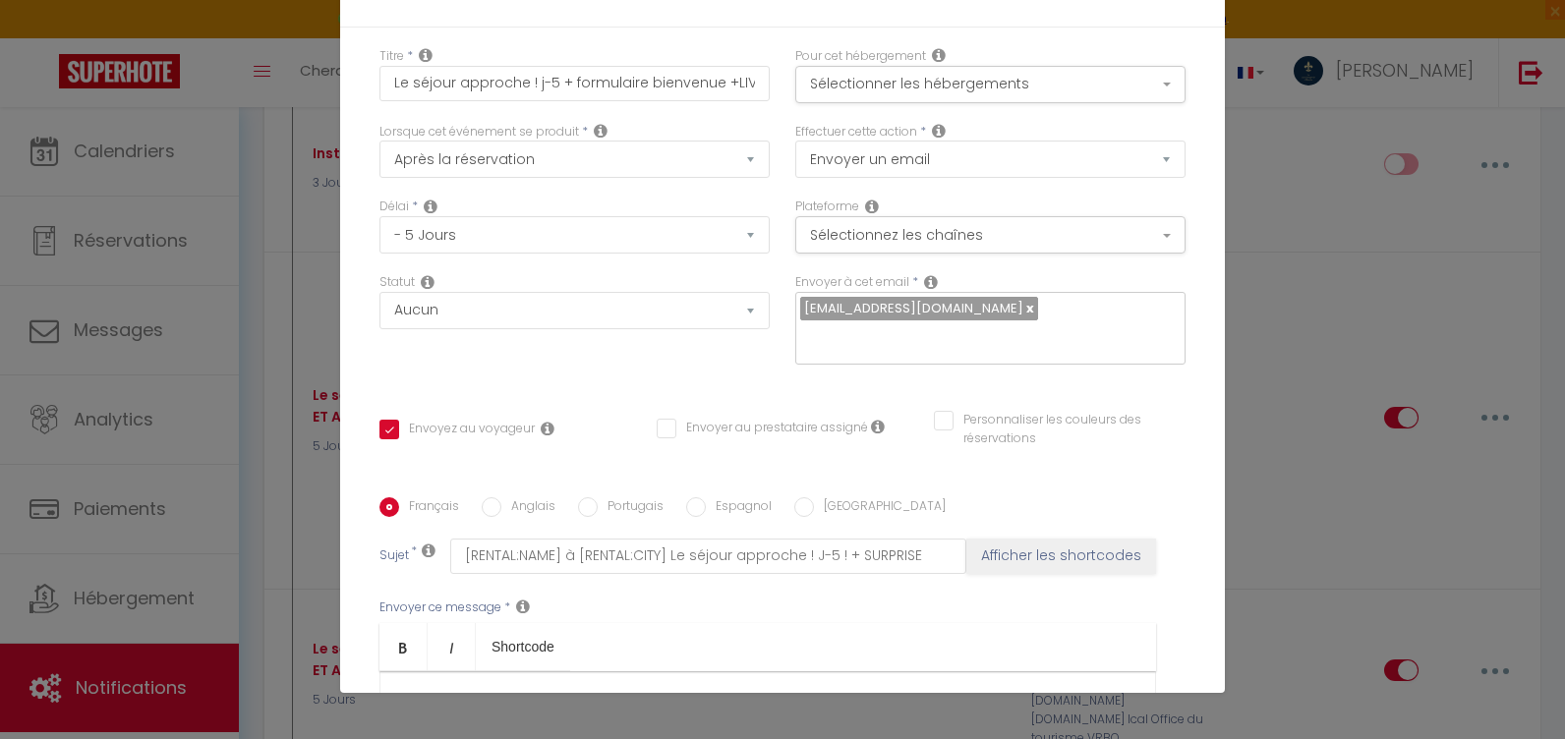
scroll to position [829, 0]
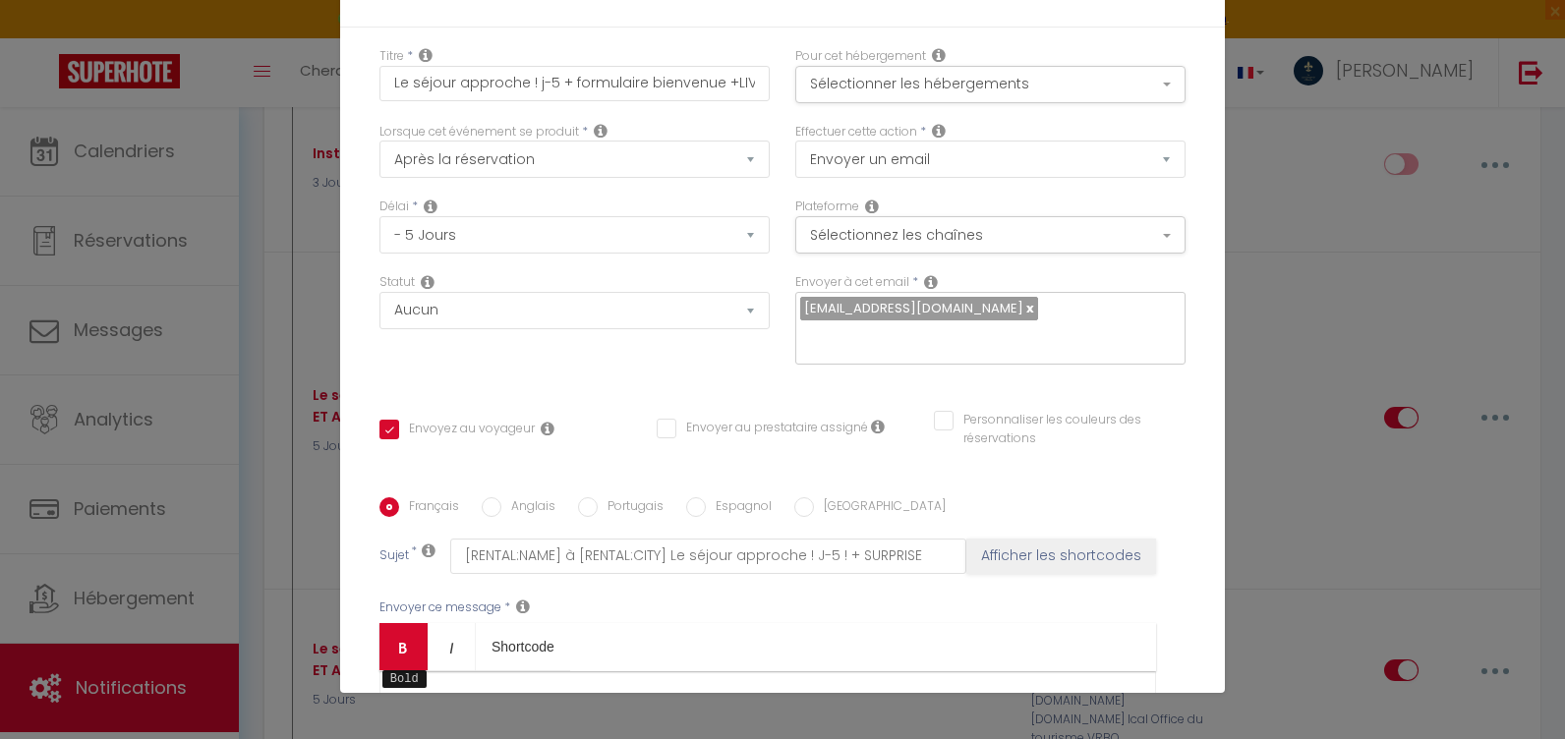
click at [404, 623] on link "Bold" at bounding box center [403, 646] width 48 height 47
click at [489, 497] on div "Français Anglais Portugais Espagnol Italien Sujet * [RENTAL:NAME] à [RENTAL:CIT…" at bounding box center [783, 695] width 816 height 396
click at [488, 497] on input "Anglais" at bounding box center [492, 507] width 20 height 20
radio input "true"
checkbox input "true"
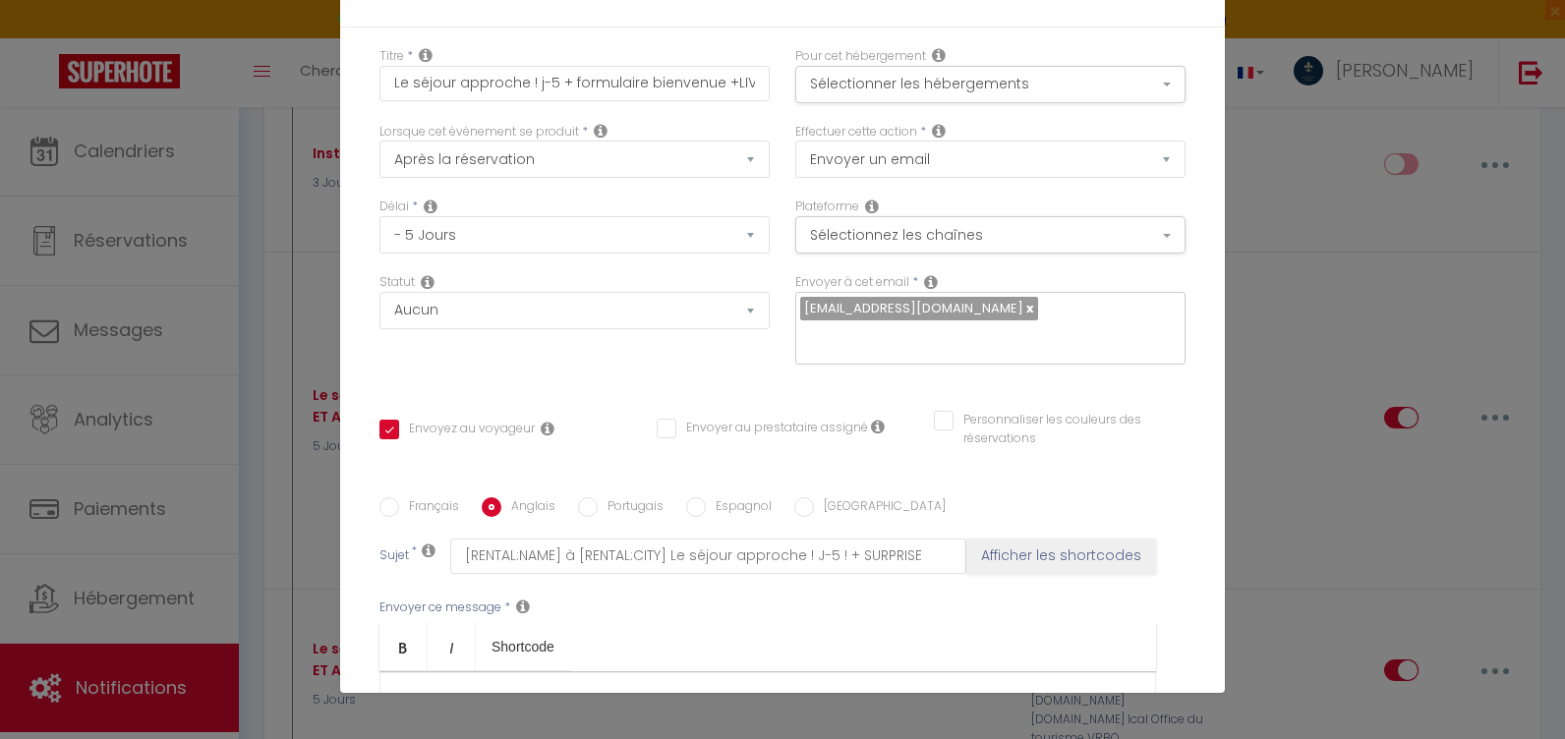
checkbox input "false"
type input "[RENTAL:NAME] Your stay is fast approaching! Days - 5 ! + SURPRISE"
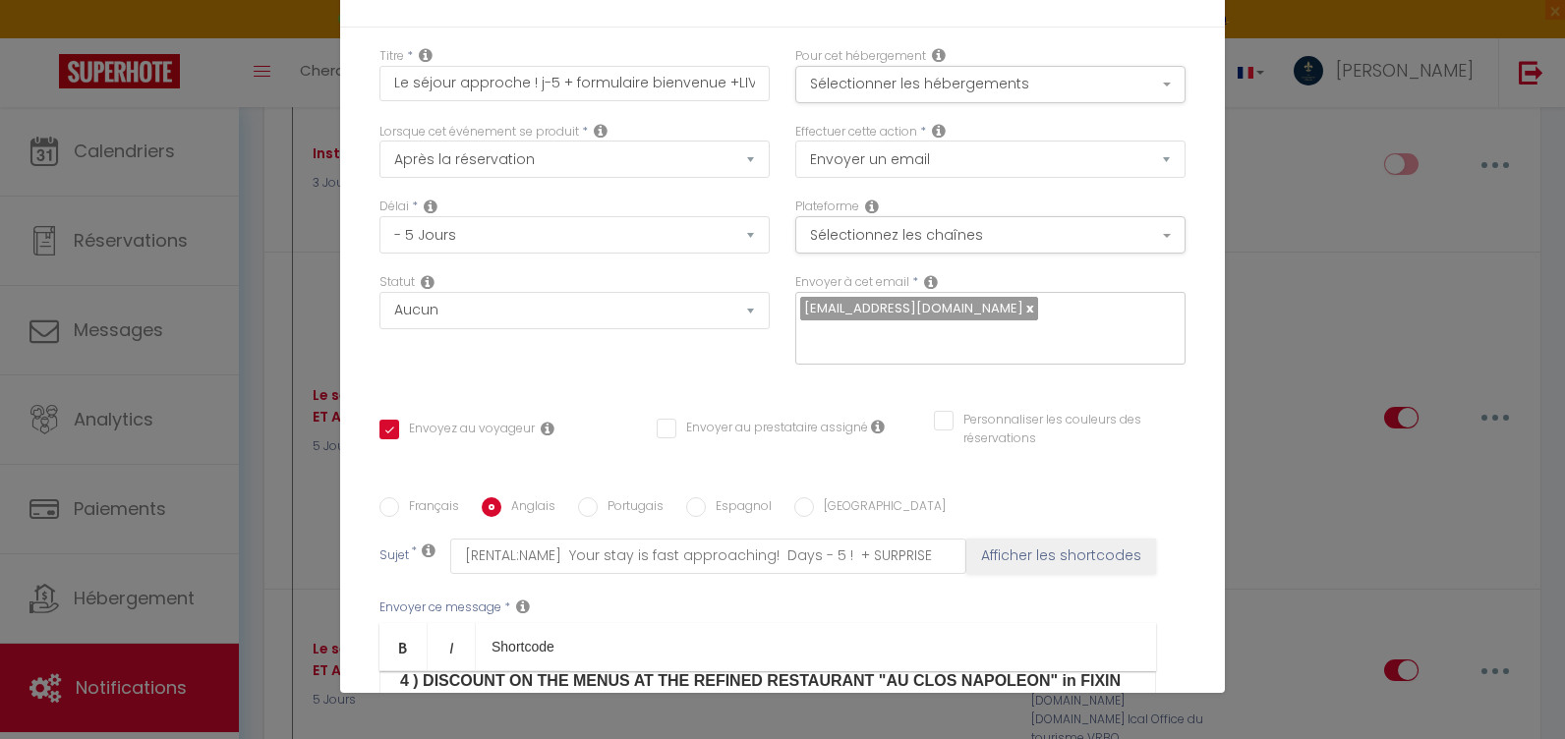
scroll to position [534, 0]
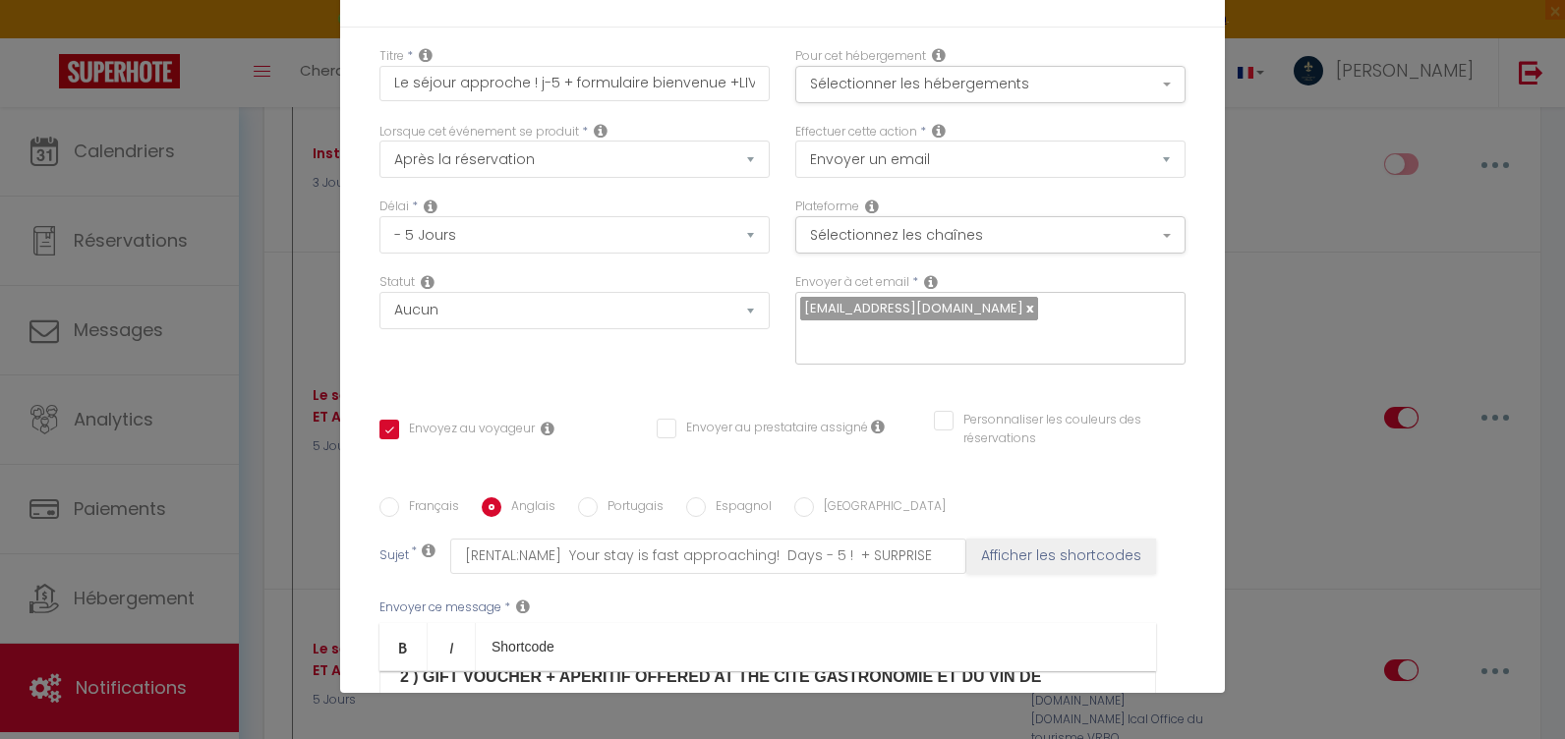
click at [386, 623] on link "Bold" at bounding box center [403, 646] width 48 height 47
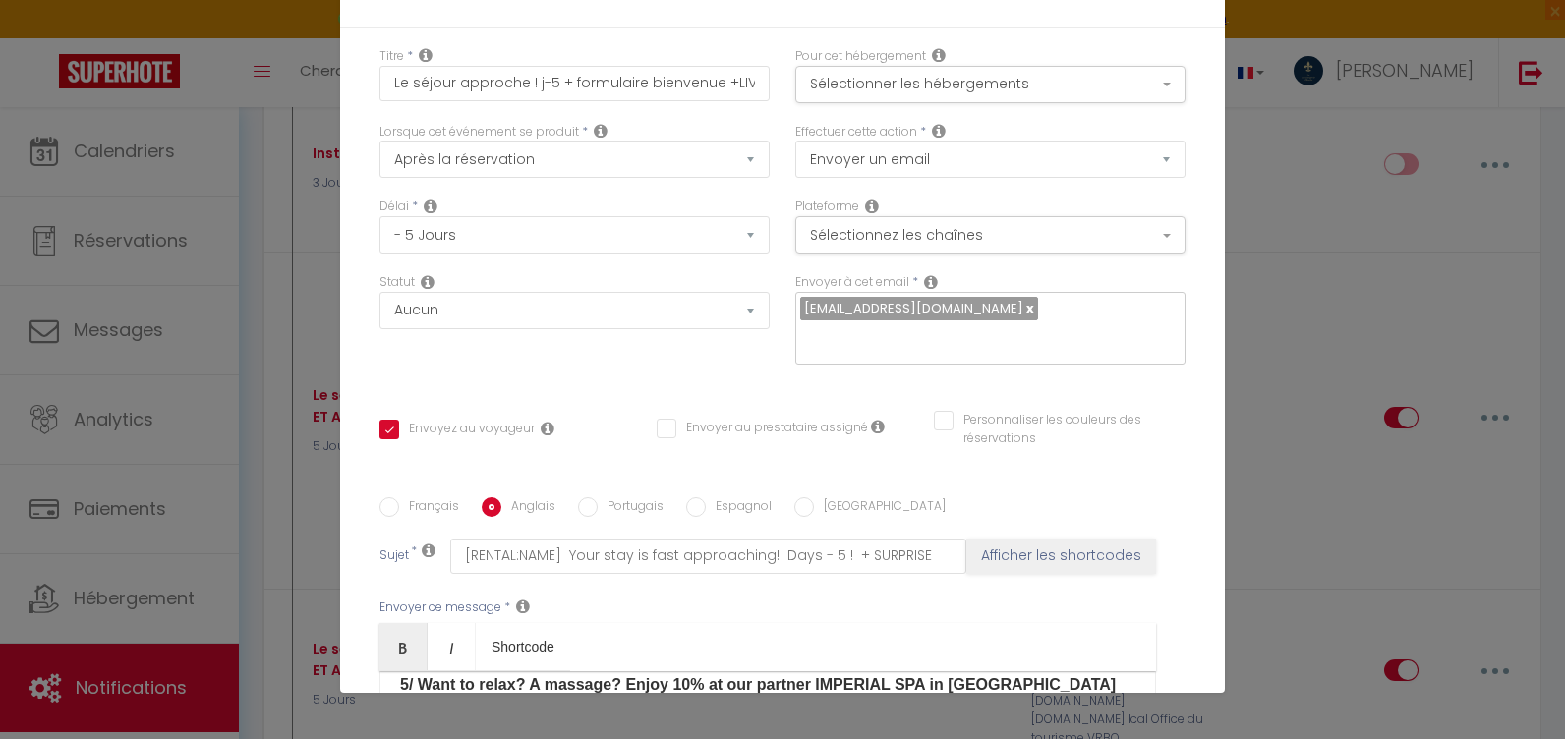
scroll to position [668, 0]
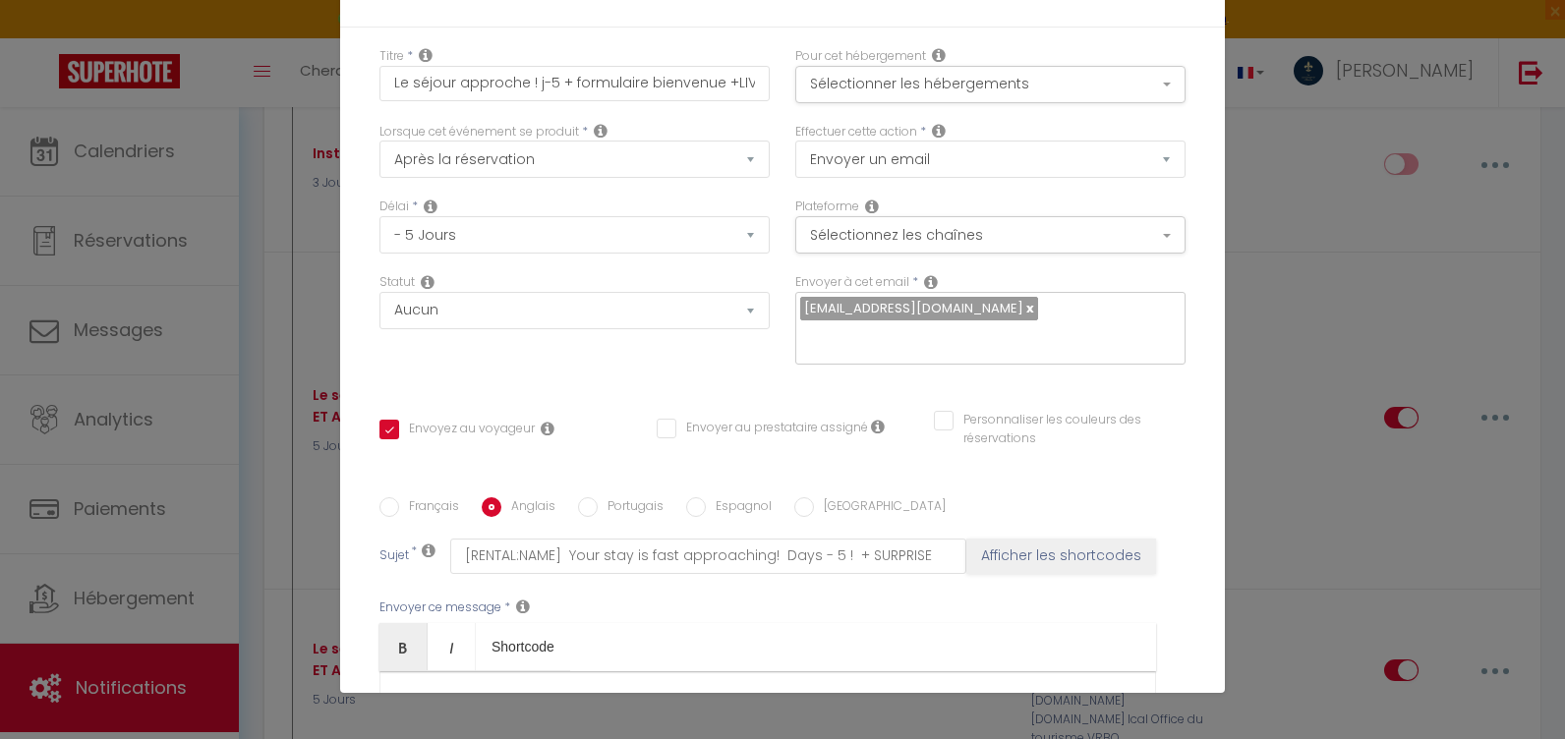
checkbox input "true"
checkbox input "false"
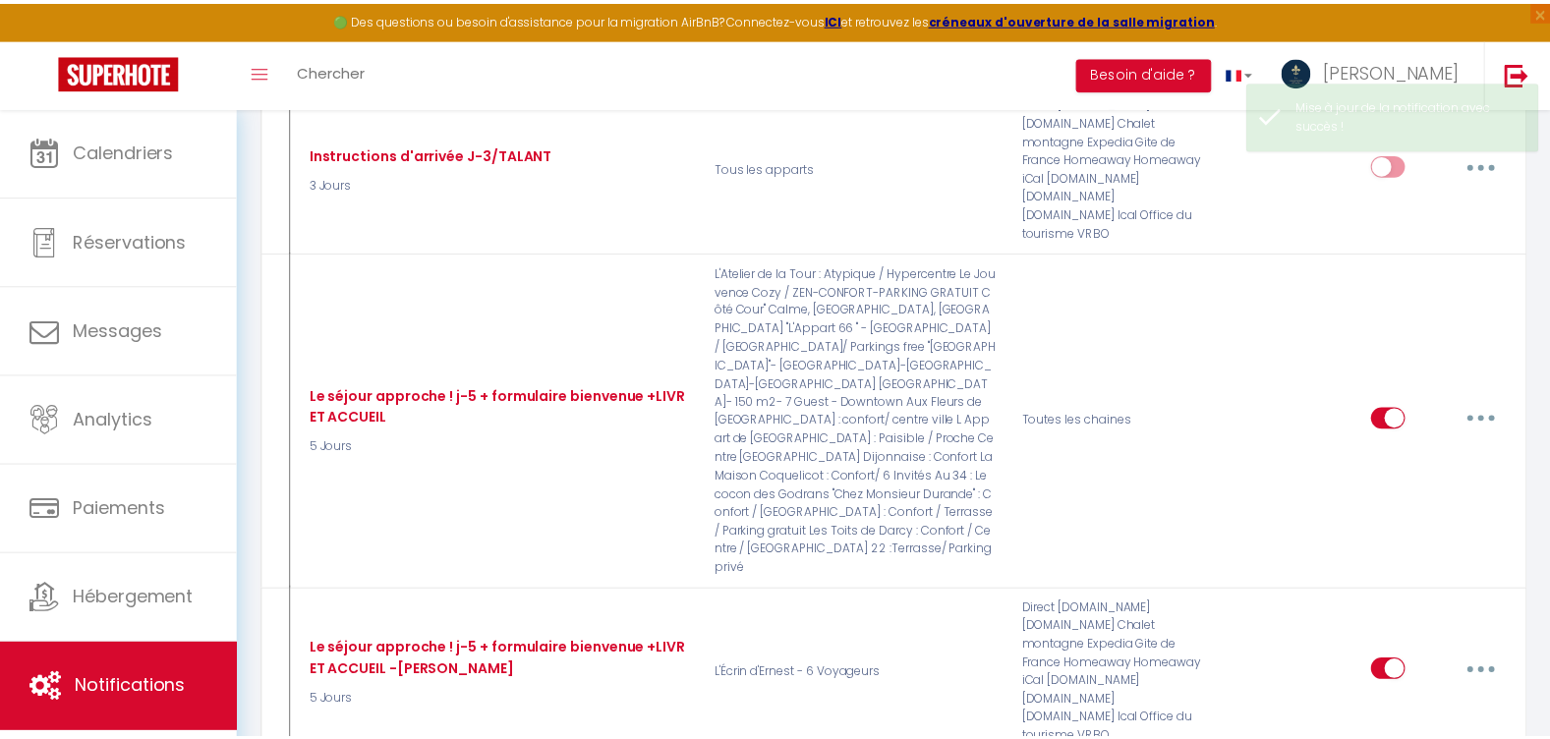
scroll to position [7472, 0]
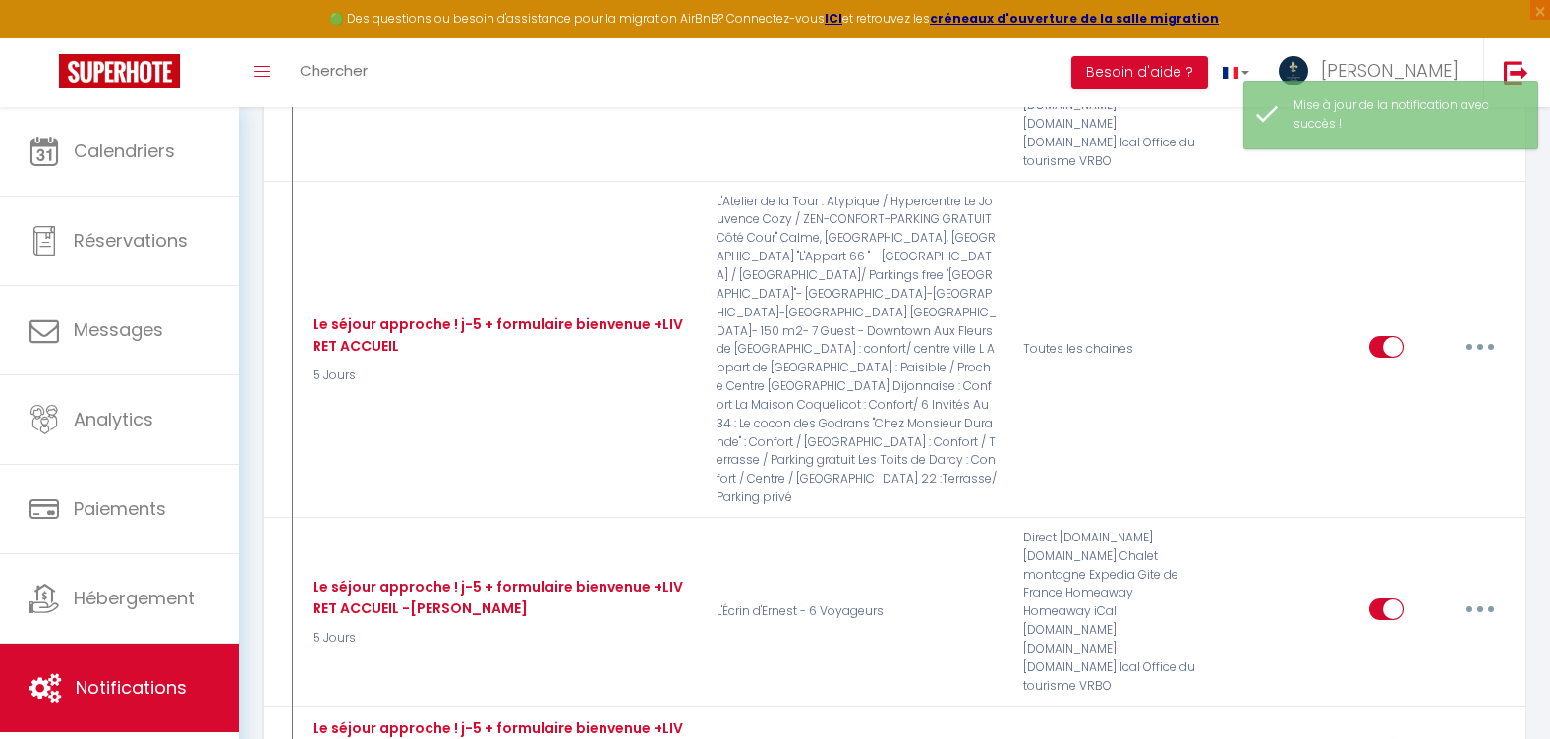
type input "Le séjour approche ! j-5 + formulaire bienvenue +LIVRET ACCUEIL PRENOIS"
select select "5 Jours"
select select
checkbox input "true"
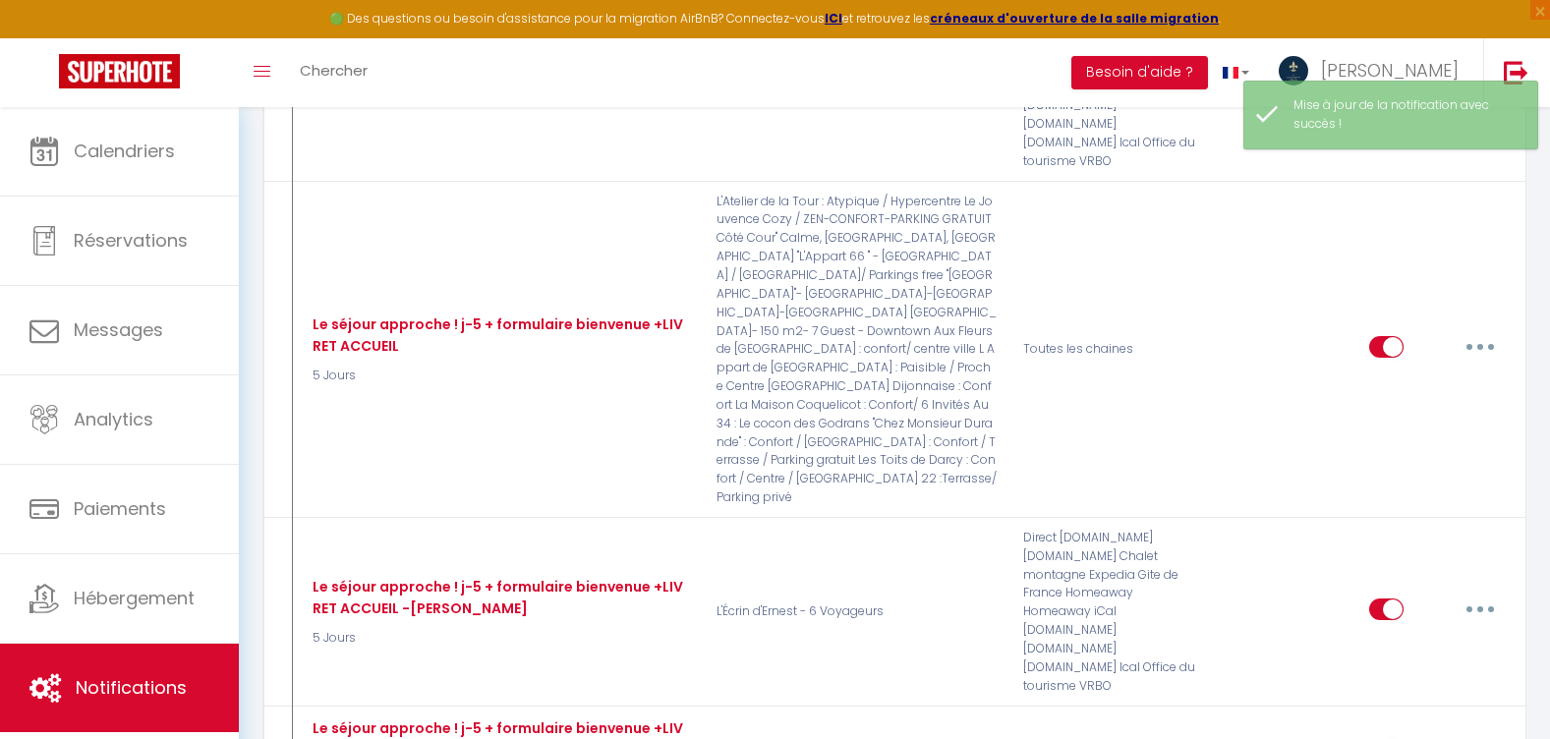
checkbox input "false"
radio input "true"
type input "[RENTAL:NAME] à [RENTAL:CITY] Le séjour approche ! J-5 ! + SURPRISE"
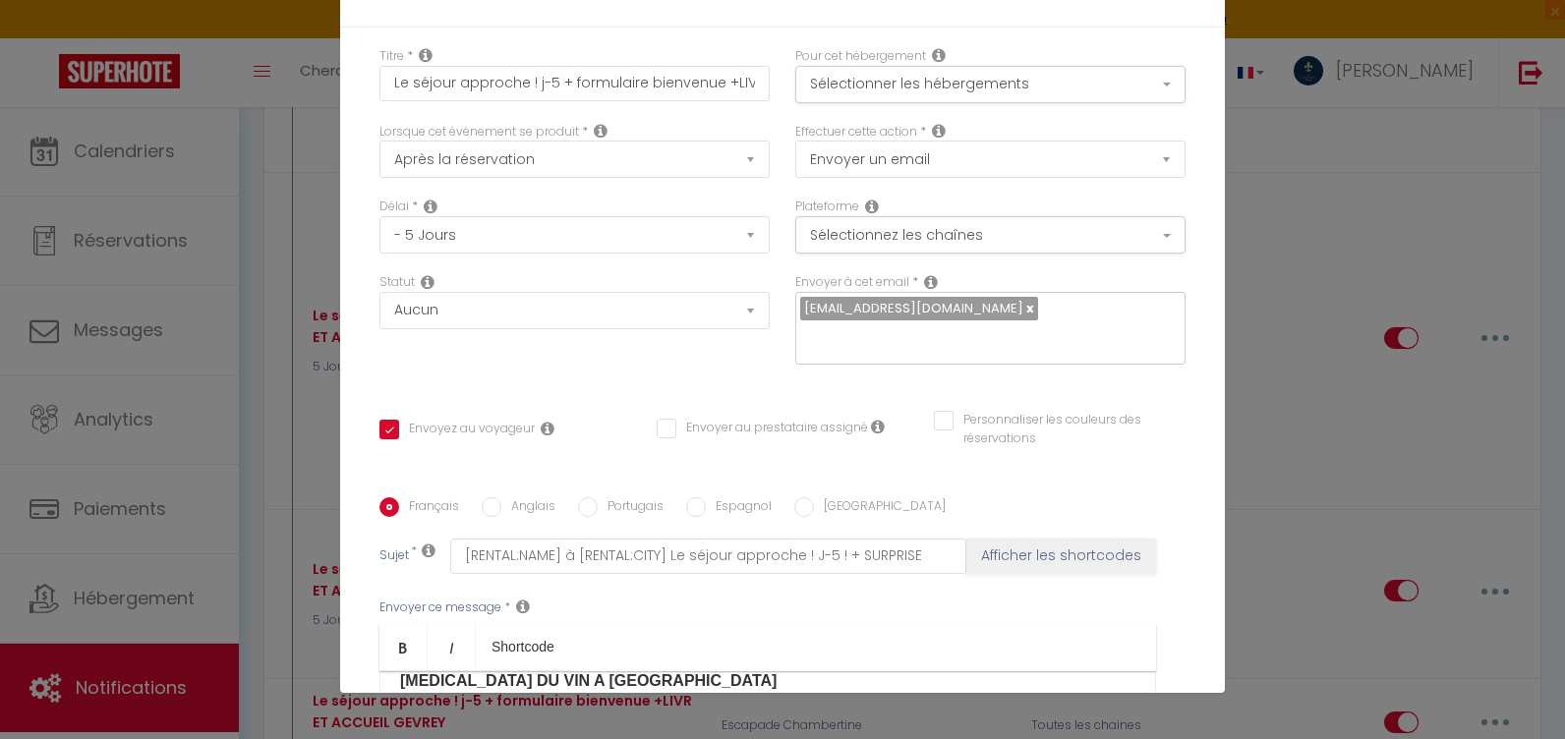
scroll to position [766, 0]
click at [1047, 713] on p "​​4 ) REMISE SUR LES MENUS AU RESTAURANT RAFFINÉ "AU CLOS NAPOLEON" à FIXIN​" at bounding box center [767, 725] width 735 height 24
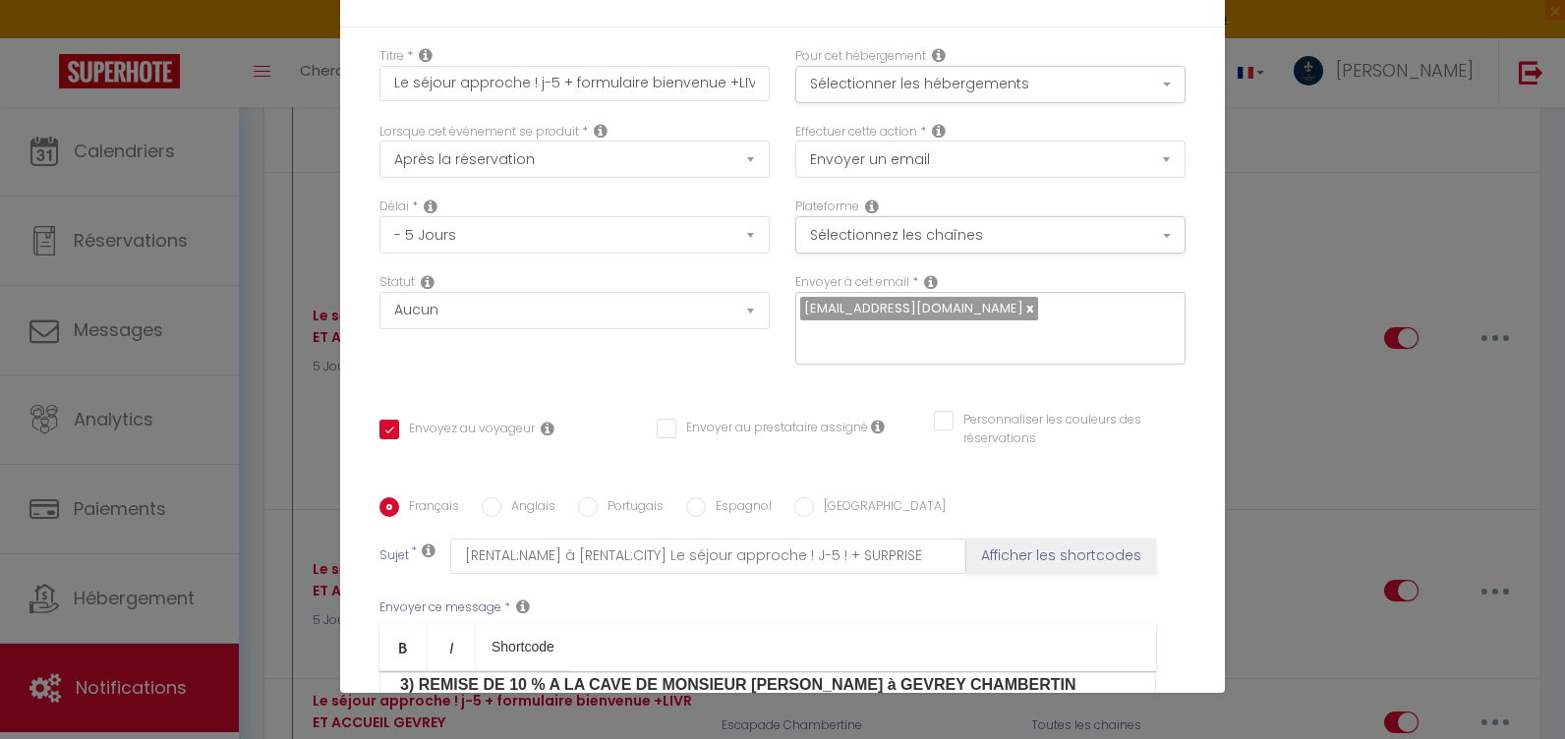
click at [395, 623] on link "Bold" at bounding box center [403, 646] width 48 height 47
drag, startPoint x: 926, startPoint y: 426, endPoint x: 800, endPoint y: 427, distance: 125.8
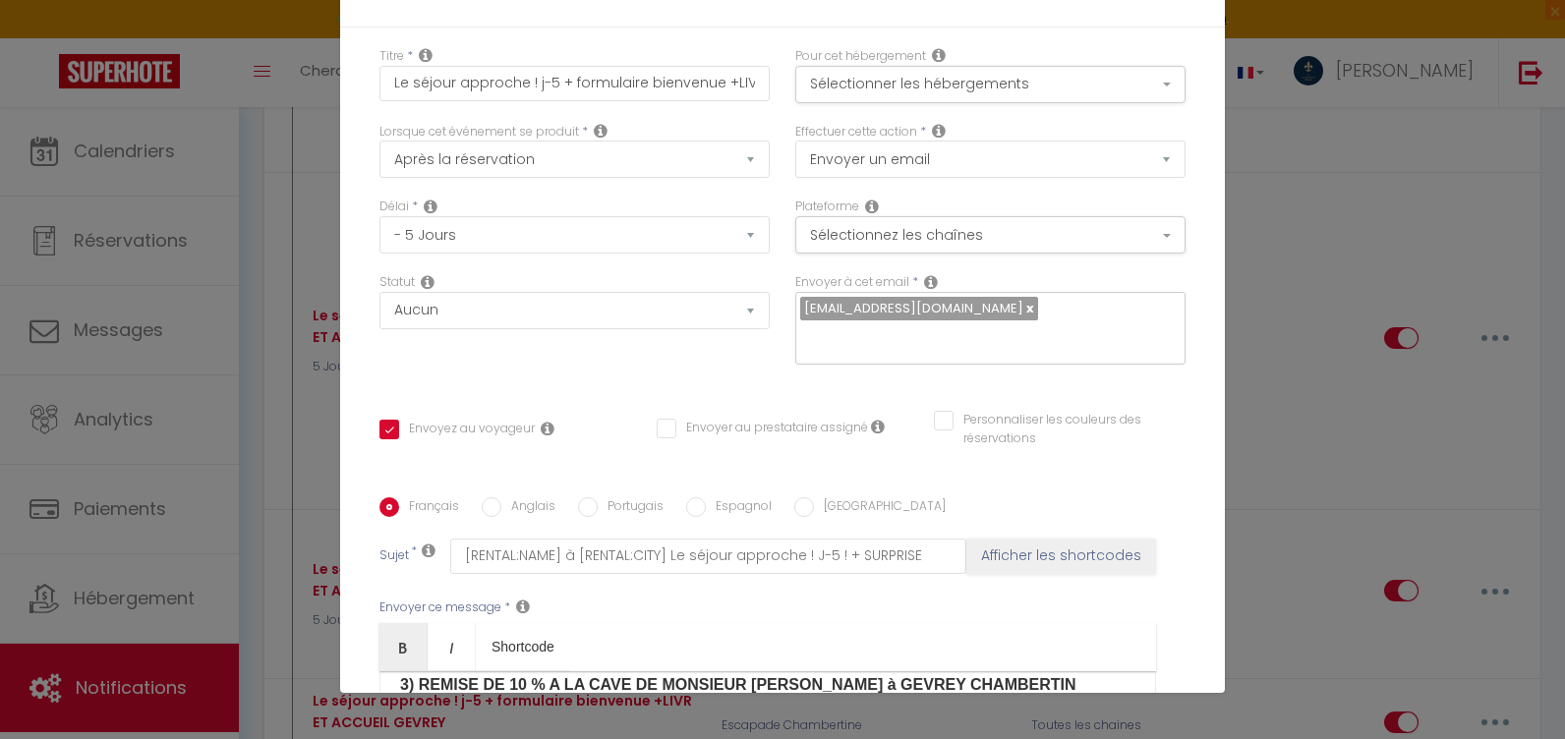
drag, startPoint x: 637, startPoint y: 462, endPoint x: 388, endPoint y: 420, distance: 252.3
copy div "5/ Envie de vous détendre ? Un massage? Bénéficiez de 10 % DE REMISE chez notre…"
click at [485, 497] on input "Anglais" at bounding box center [492, 507] width 20 height 20
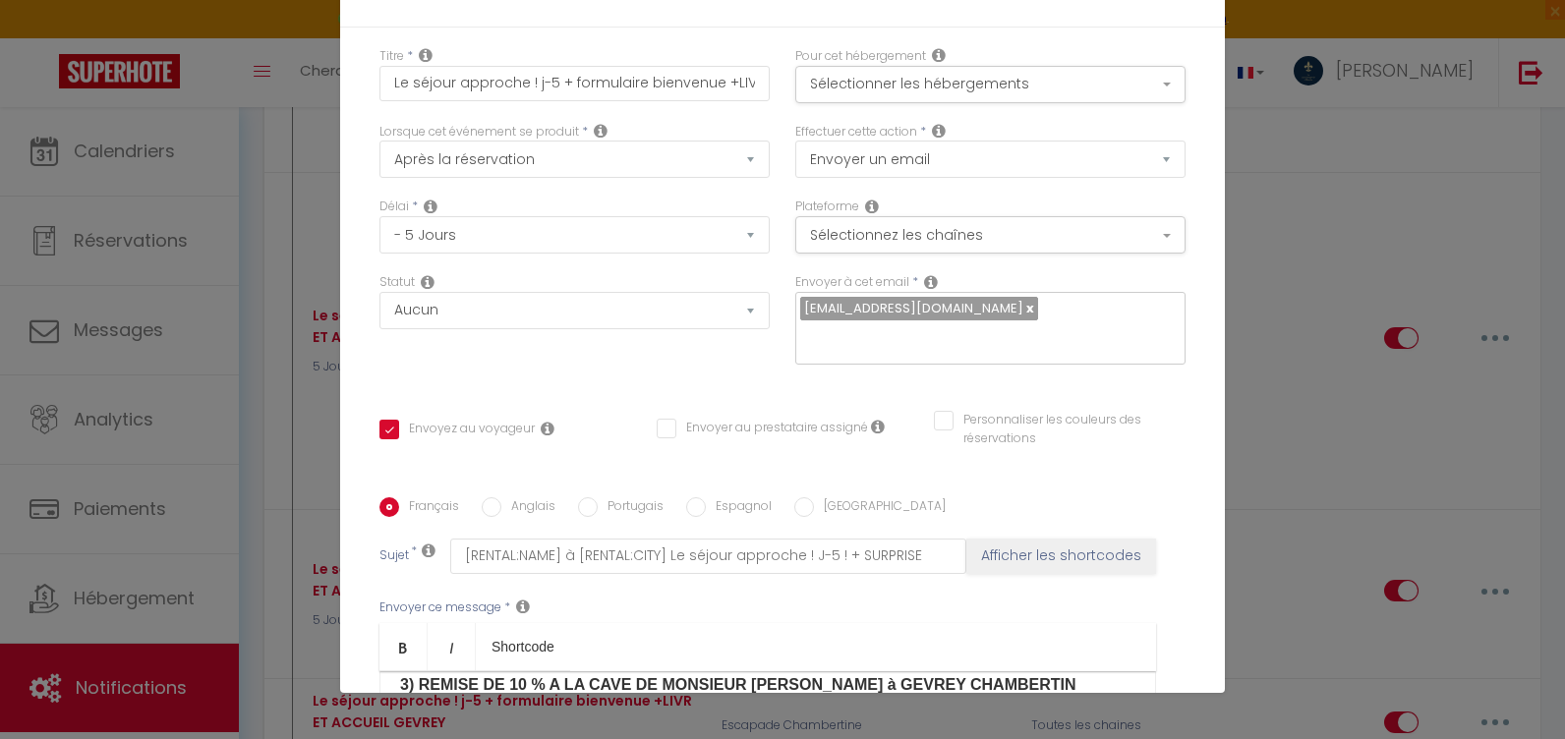
radio input "true"
checkbox input "true"
checkbox input "false"
type input "[RENTAL:NAME] Your stay is fast approaching! Days - 5 ! + SURPRISE"
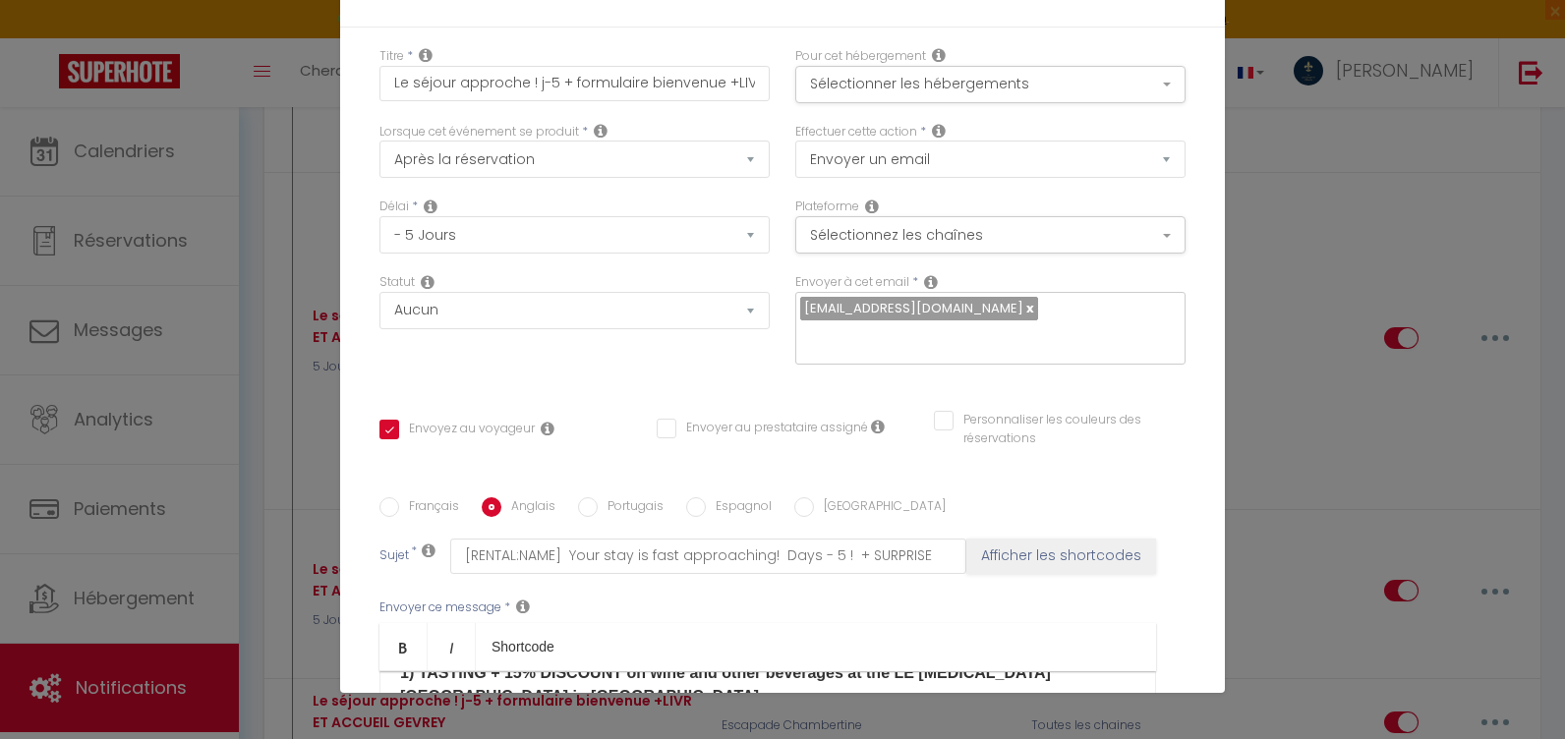
scroll to position [569, 0]
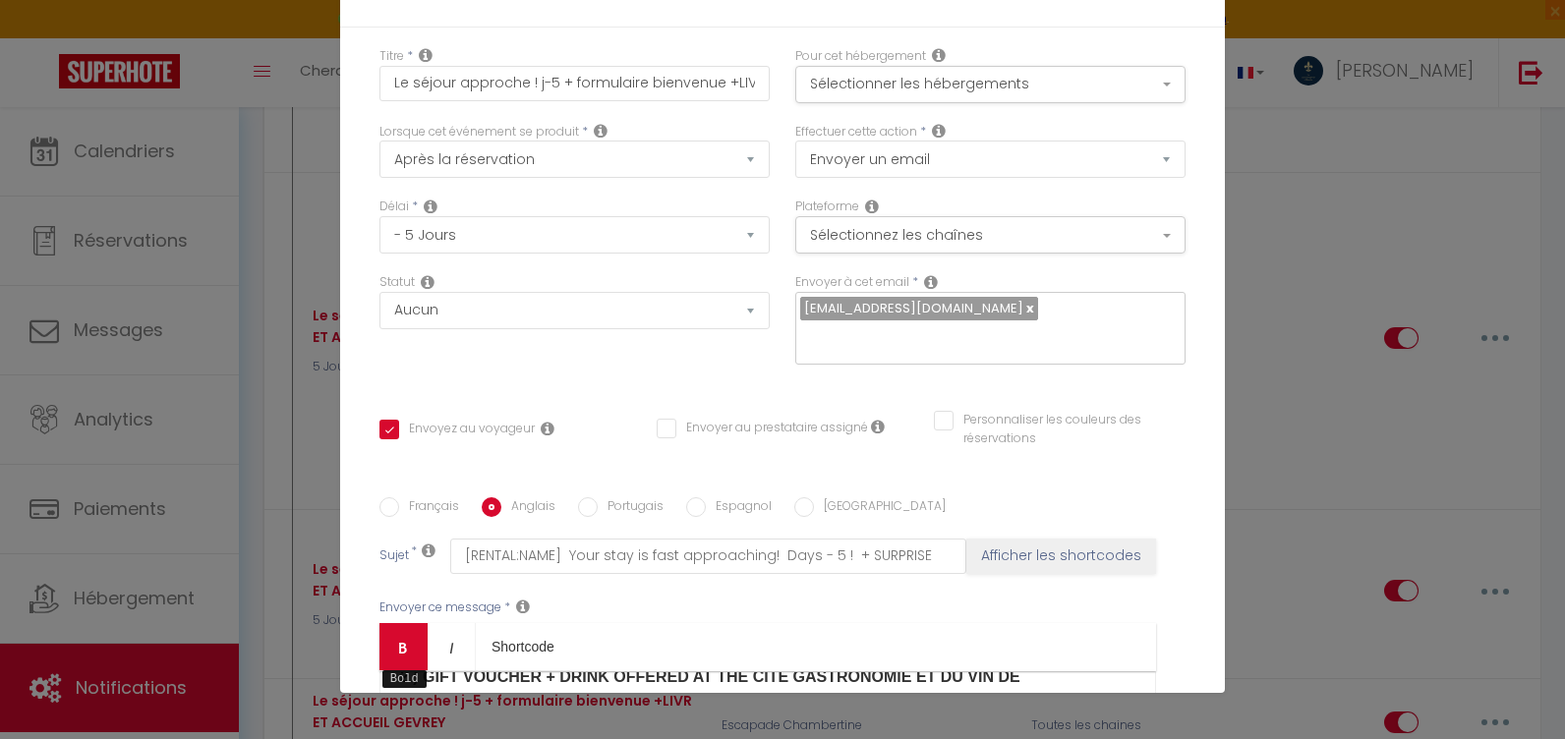
click at [398, 640] on icon "Bold" at bounding box center [403, 648] width 16 height 16
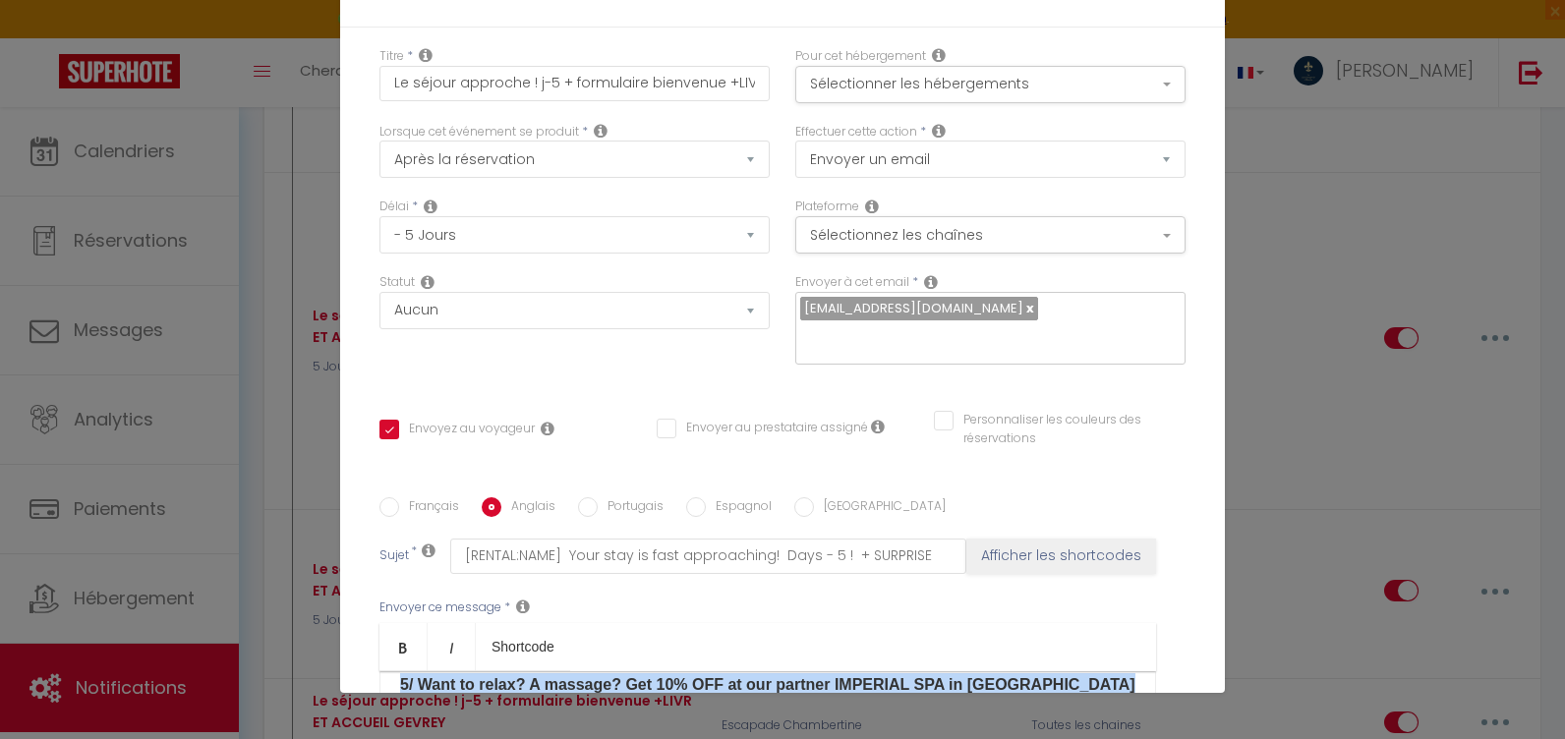
scroll to position [668, 0]
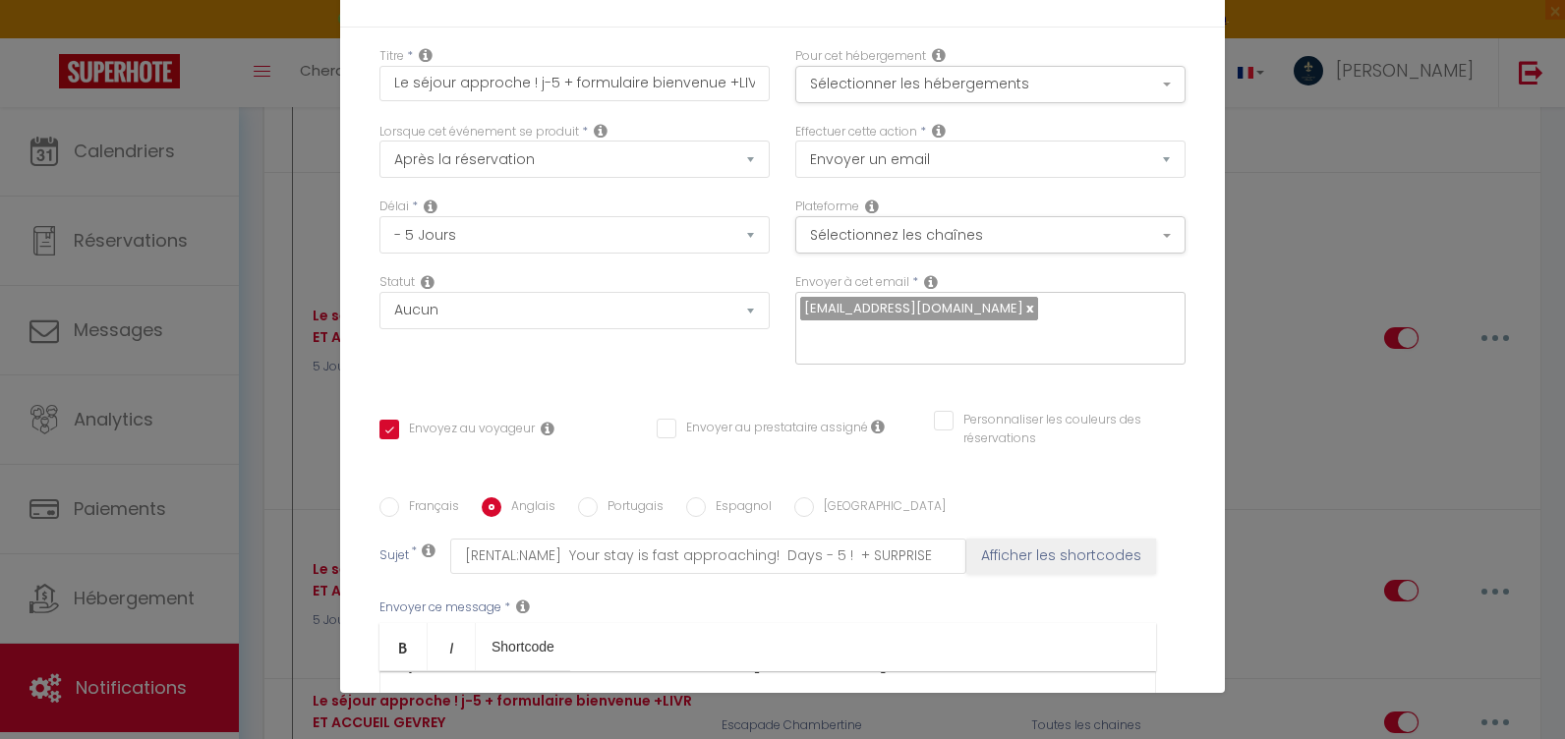
click at [505, 732] on p "​" at bounding box center [767, 744] width 735 height 24
click at [1003, 693] on p "​​4 ) REMISE SUR LES MENUS AU RESTAURANT RAFFINÉ "AU CLOS NAPOLEON" à FIXIN" at bounding box center [767, 705] width 735 height 24
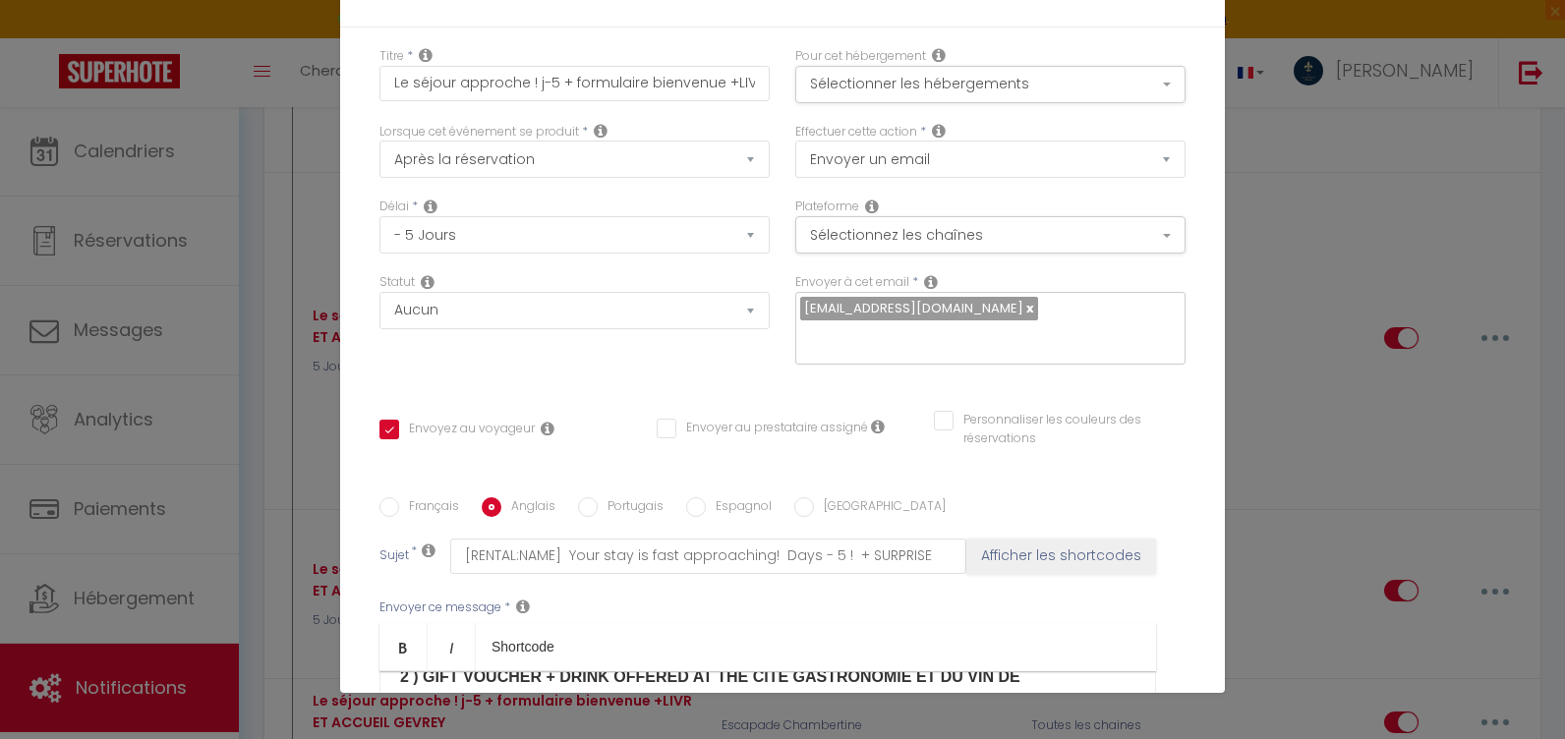
checkbox input "true"
checkbox input "false"
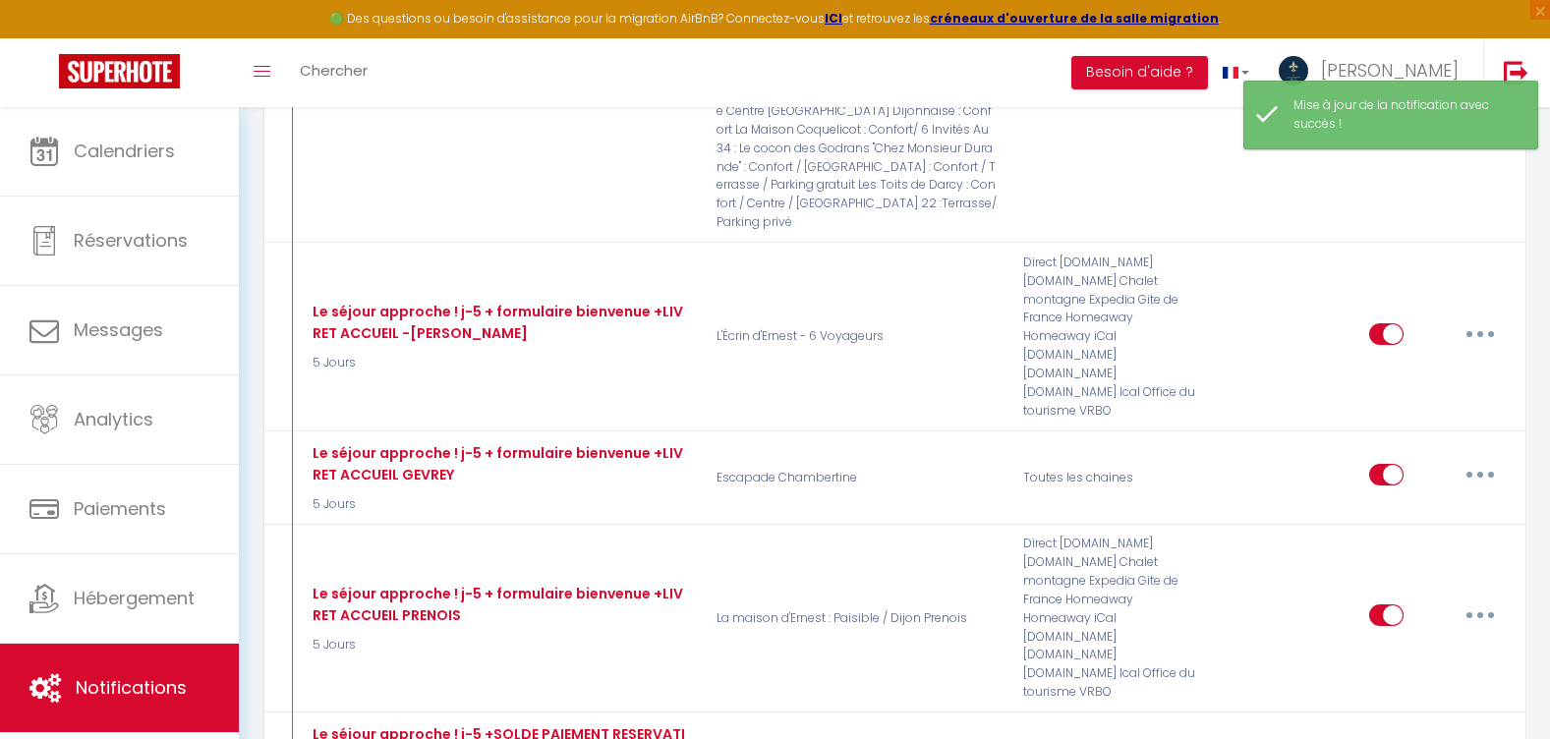
scroll to position [7884, 0]
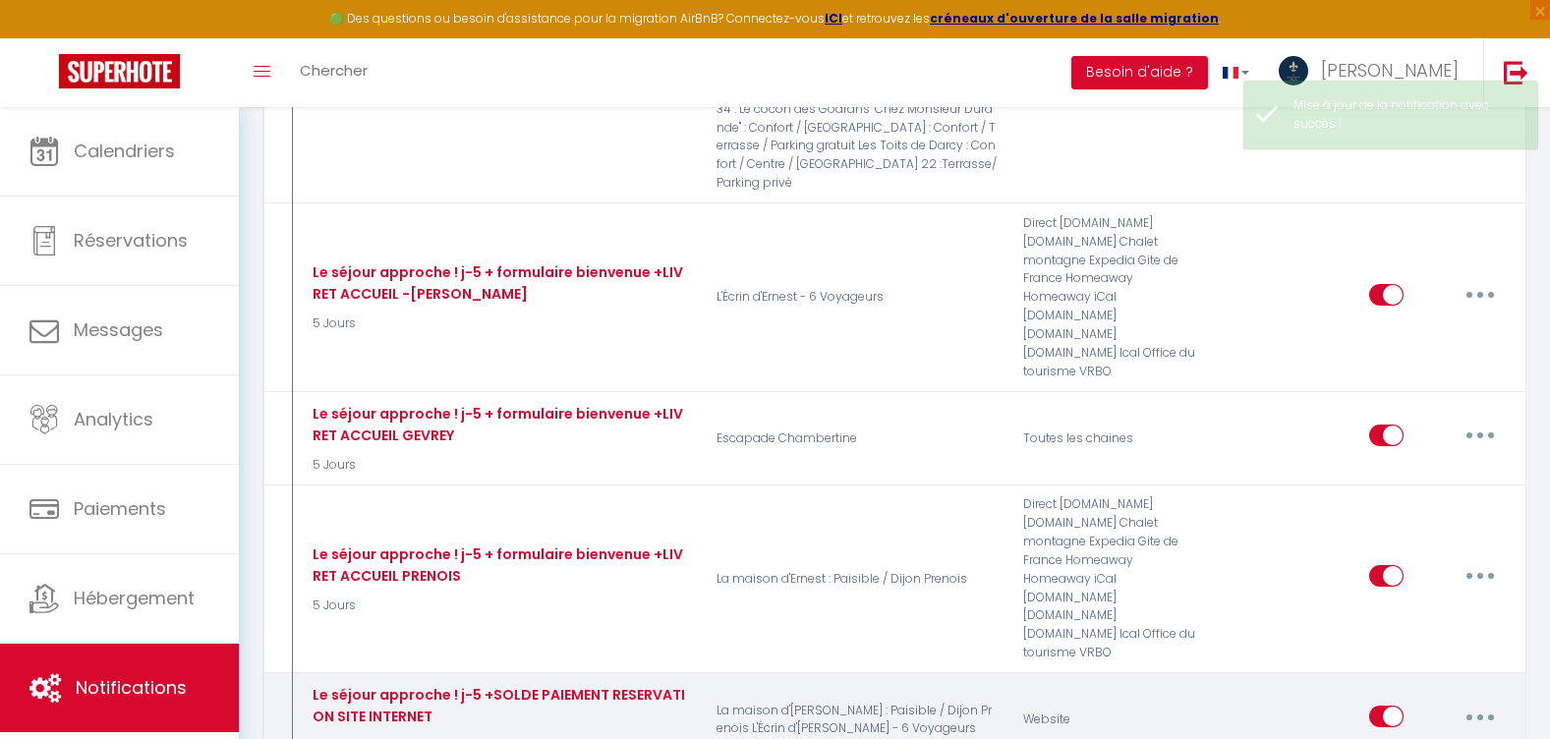
click at [1483, 701] on button "button" at bounding box center [1480, 716] width 55 height 31
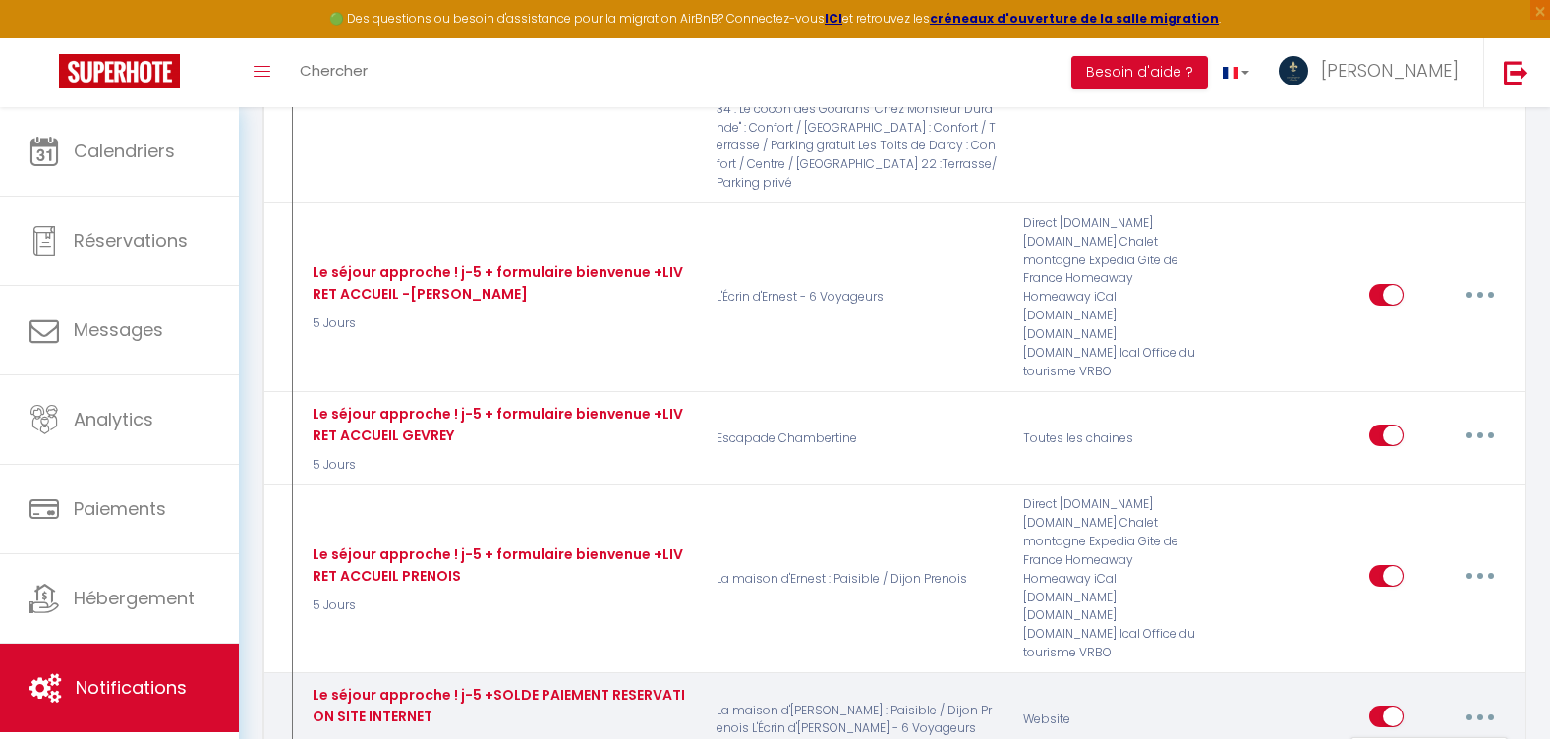
type input "Le séjour approche ! j-5 +SOLDE PAIEMENT RESERVATION SITE INTERNET"
select select "6 Jours"
select select
checkbox input "true"
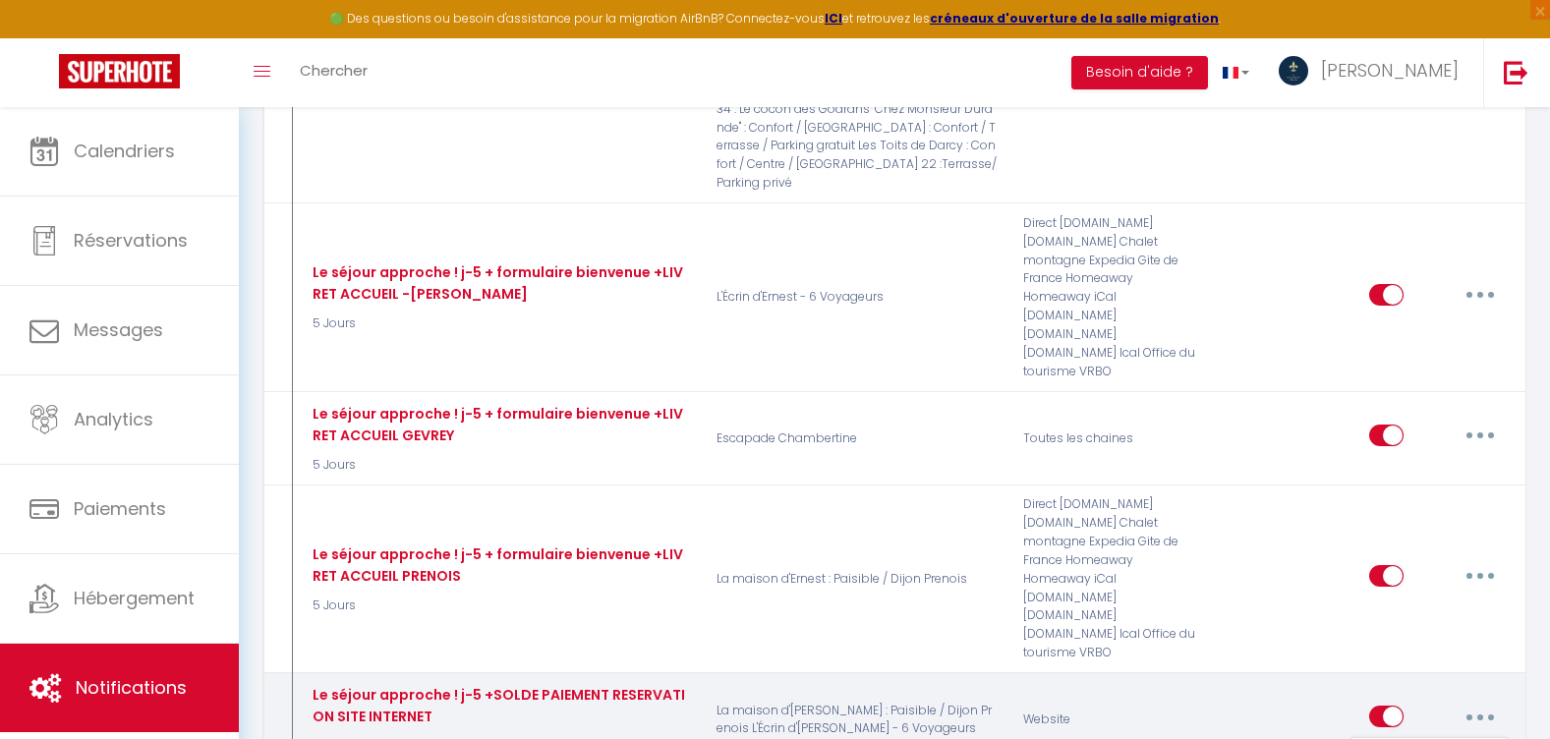
checkbox input "false"
radio input "true"
type input "[RENTAL:NAME] à [RENTAL:CITY] Le séjour approche ! J-6! Paiement Solde réservat…"
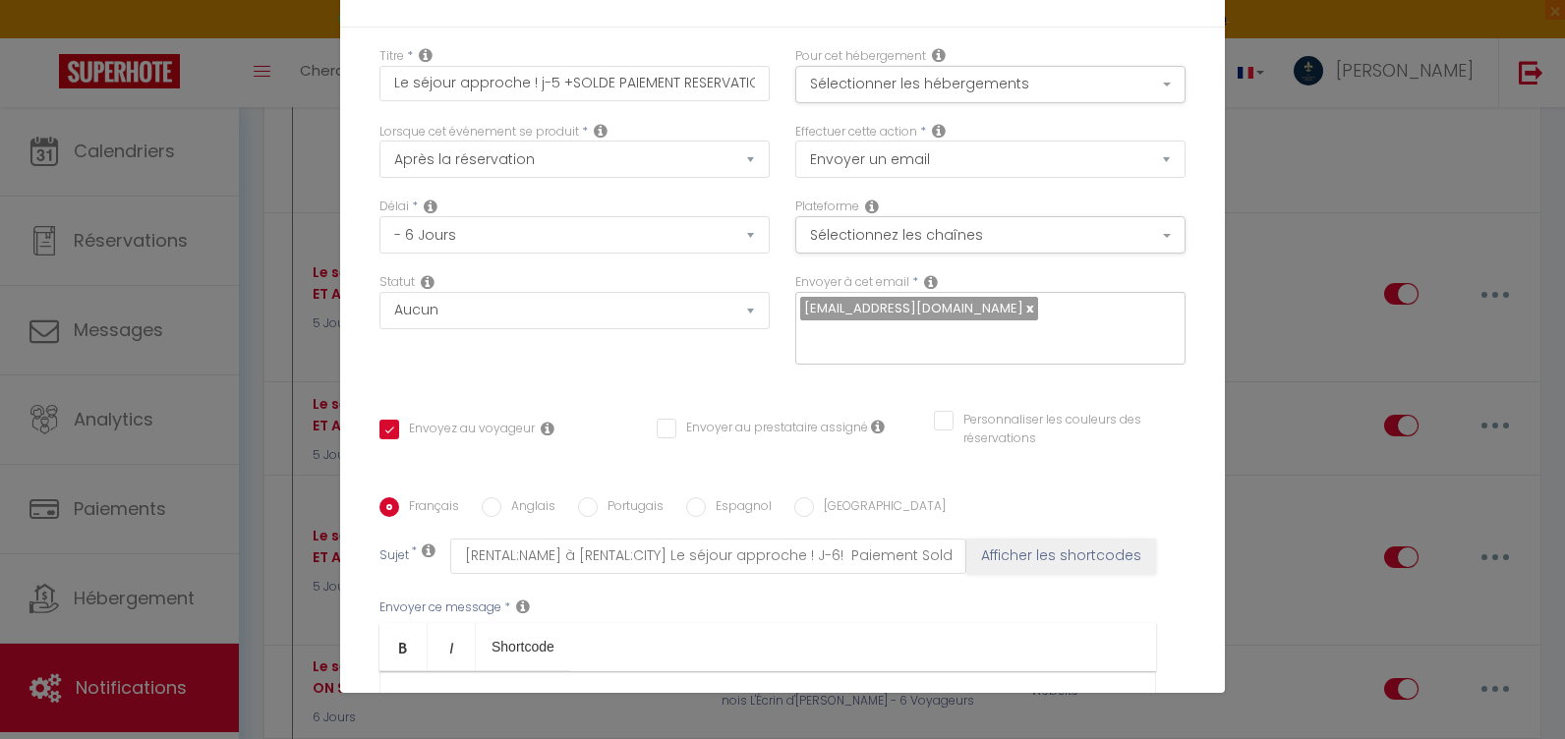
scroll to position [766, 0]
click at [485, 497] on input "Anglais" at bounding box center [492, 507] width 20 height 20
radio input "true"
checkbox input "true"
checkbox input "false"
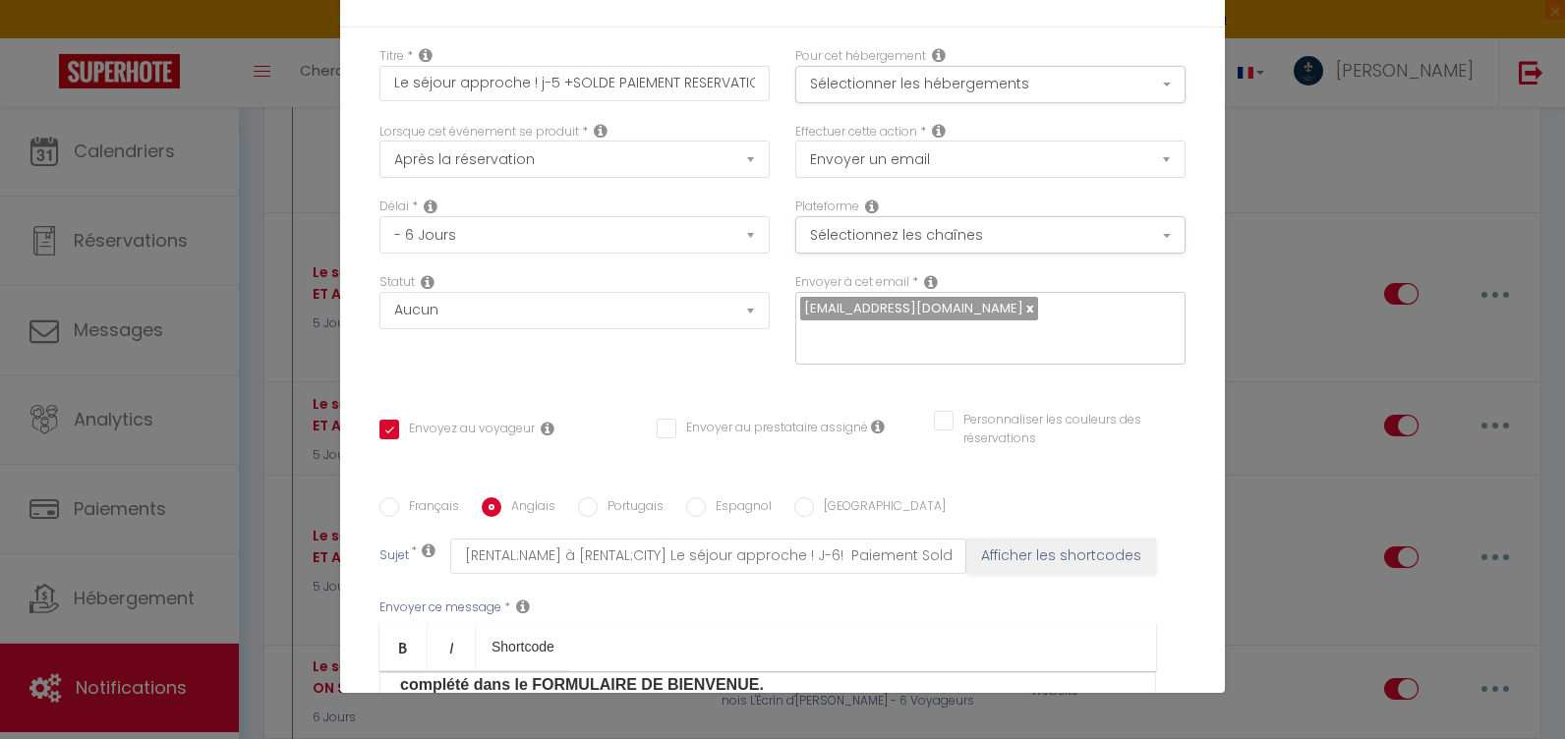
checkbox input "false"
type input "[RENTAL:NAME] Your stay is fast approaching! Days - 5 ! + SURPRISE"
click at [399, 497] on label "Français" at bounding box center [429, 508] width 60 height 22
click at [399, 497] on input "Français" at bounding box center [389, 507] width 20 height 20
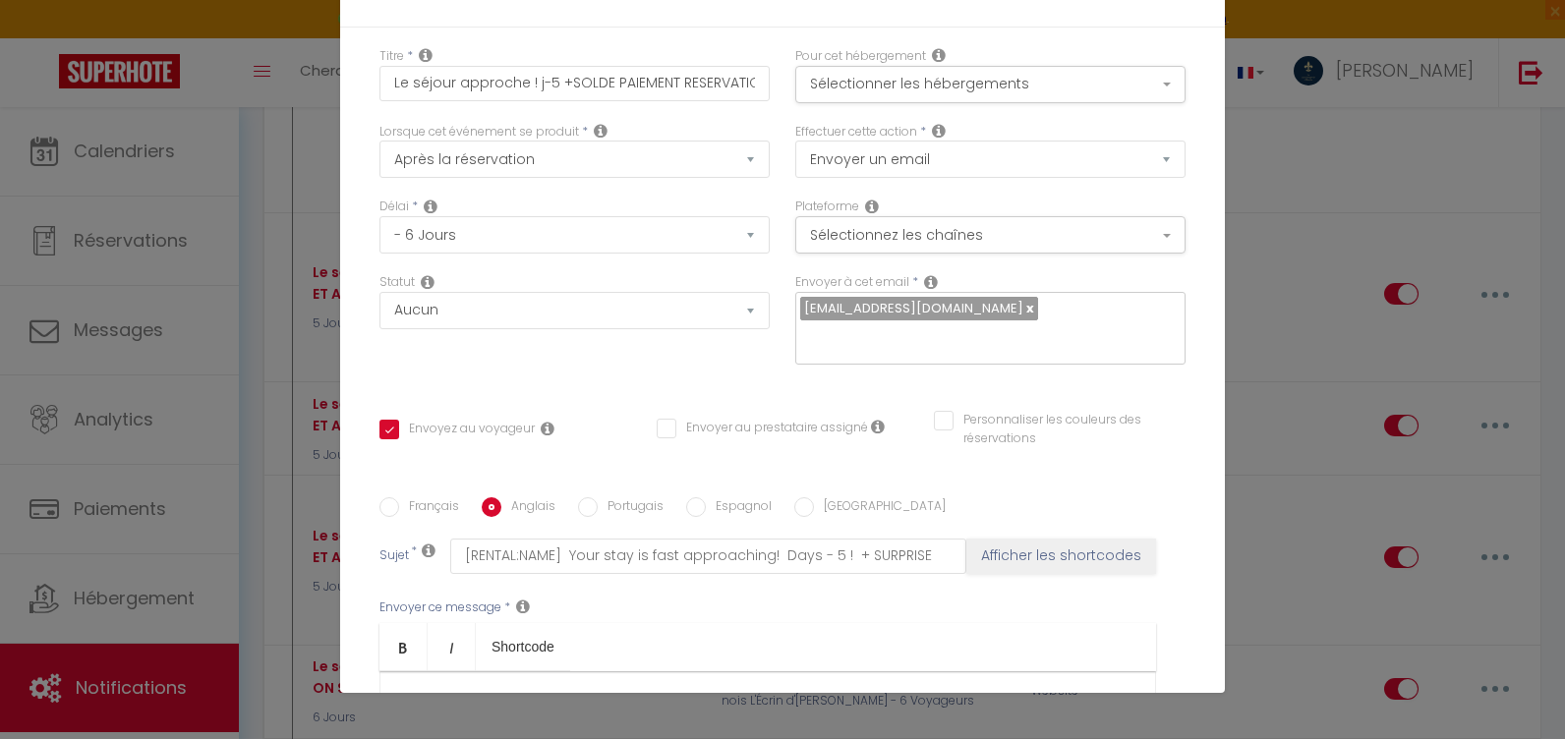
radio input "true"
checkbox input "true"
checkbox input "false"
type input "[RENTAL:NAME] à [RENTAL:CITY] Le séjour approche ! J-6! Paiement Solde réservat…"
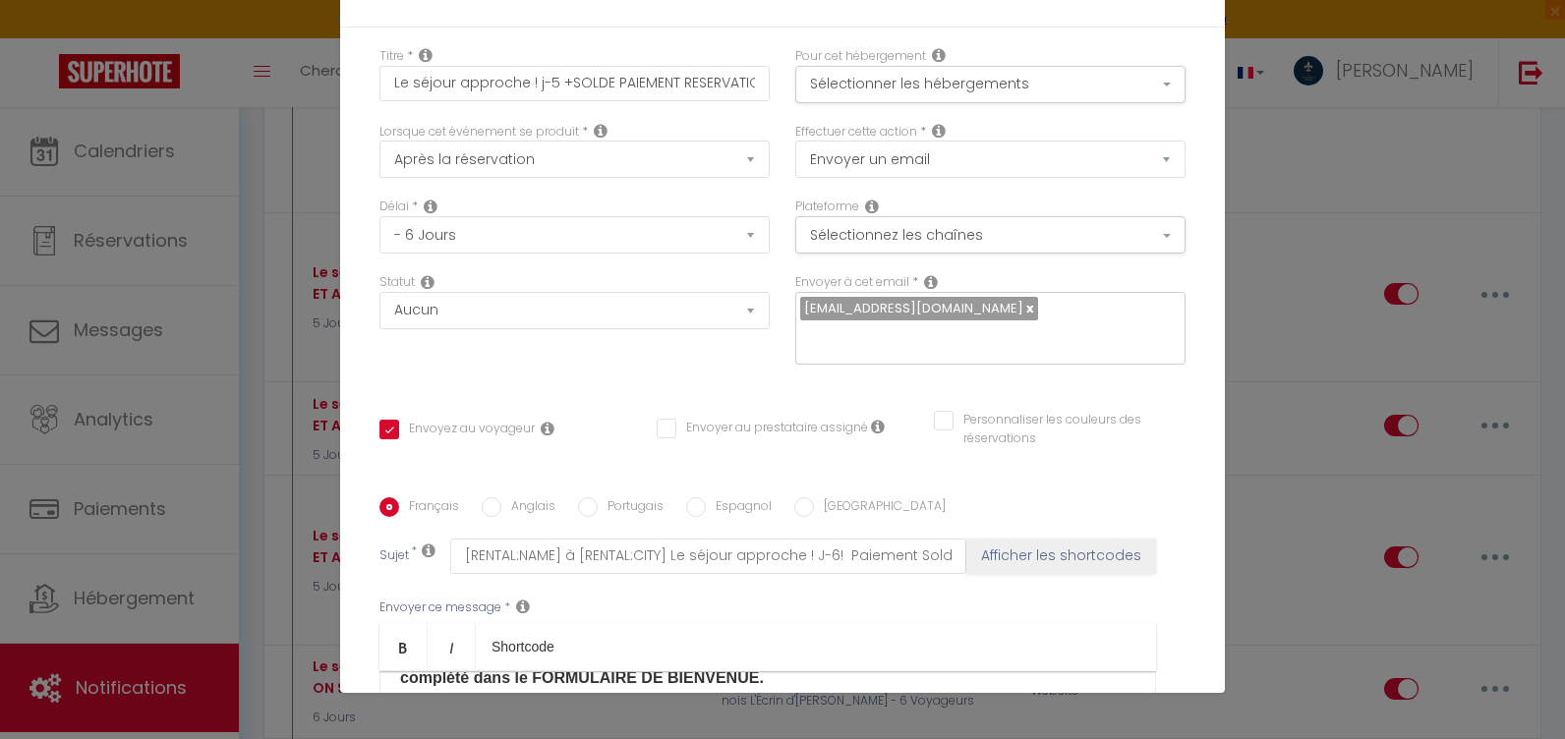
scroll to position [576, 0]
checkbox input "true"
checkbox input "false"
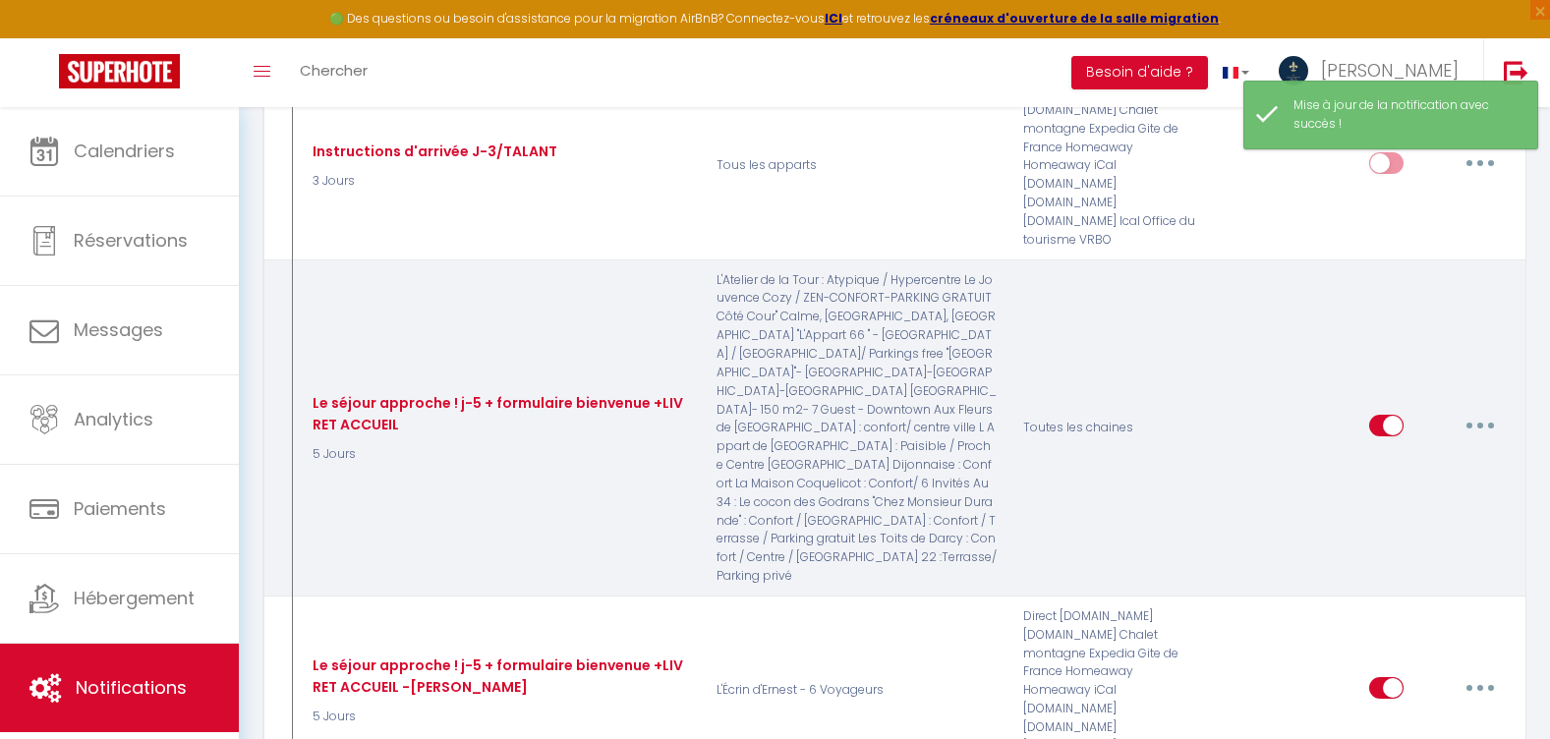
scroll to position [7196, 0]
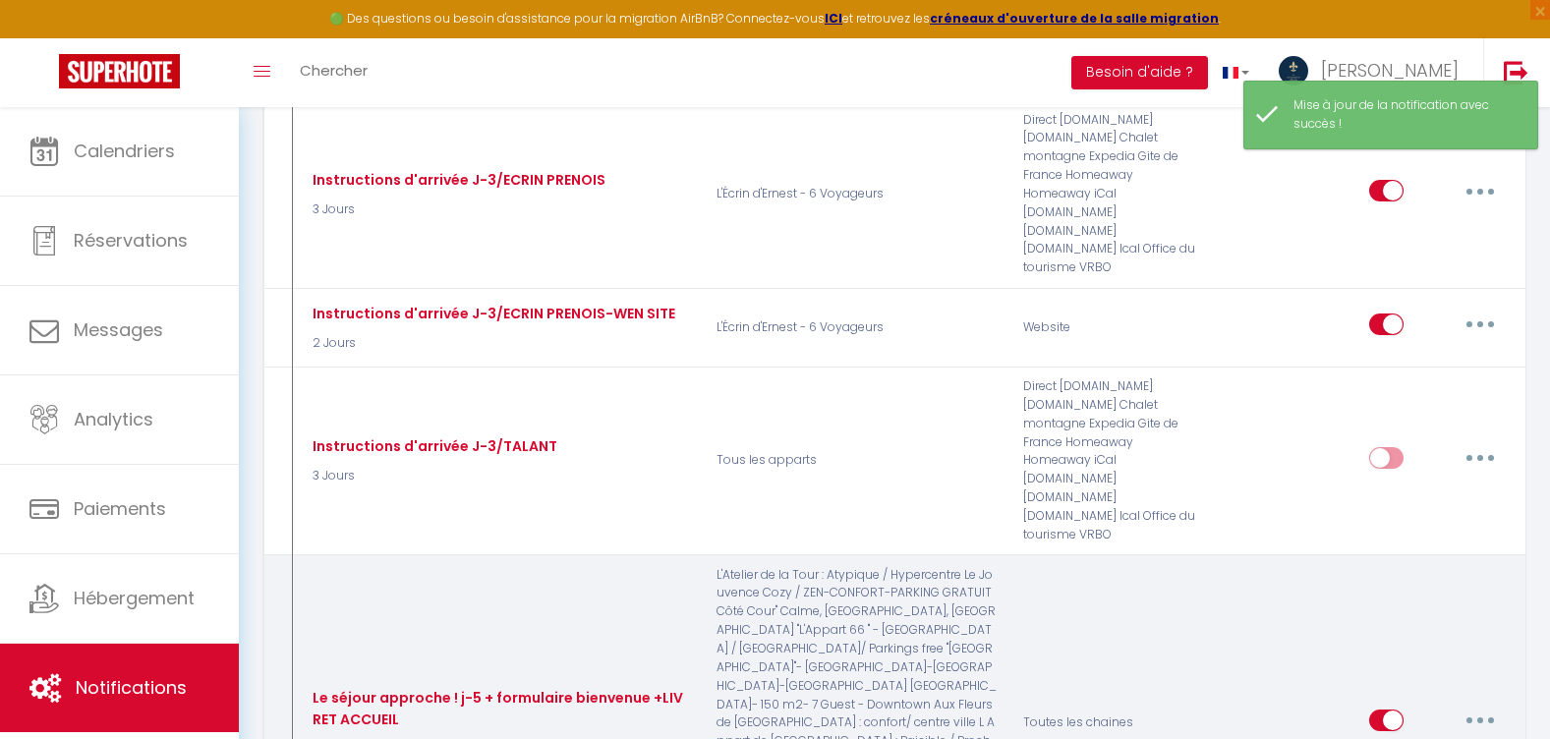
click at [1487, 705] on button "button" at bounding box center [1480, 720] width 55 height 31
type input "Le séjour approche ! j-5 + formulaire bienvenue +LIVRET ACCUEIL"
select select "5 Jours"
select select
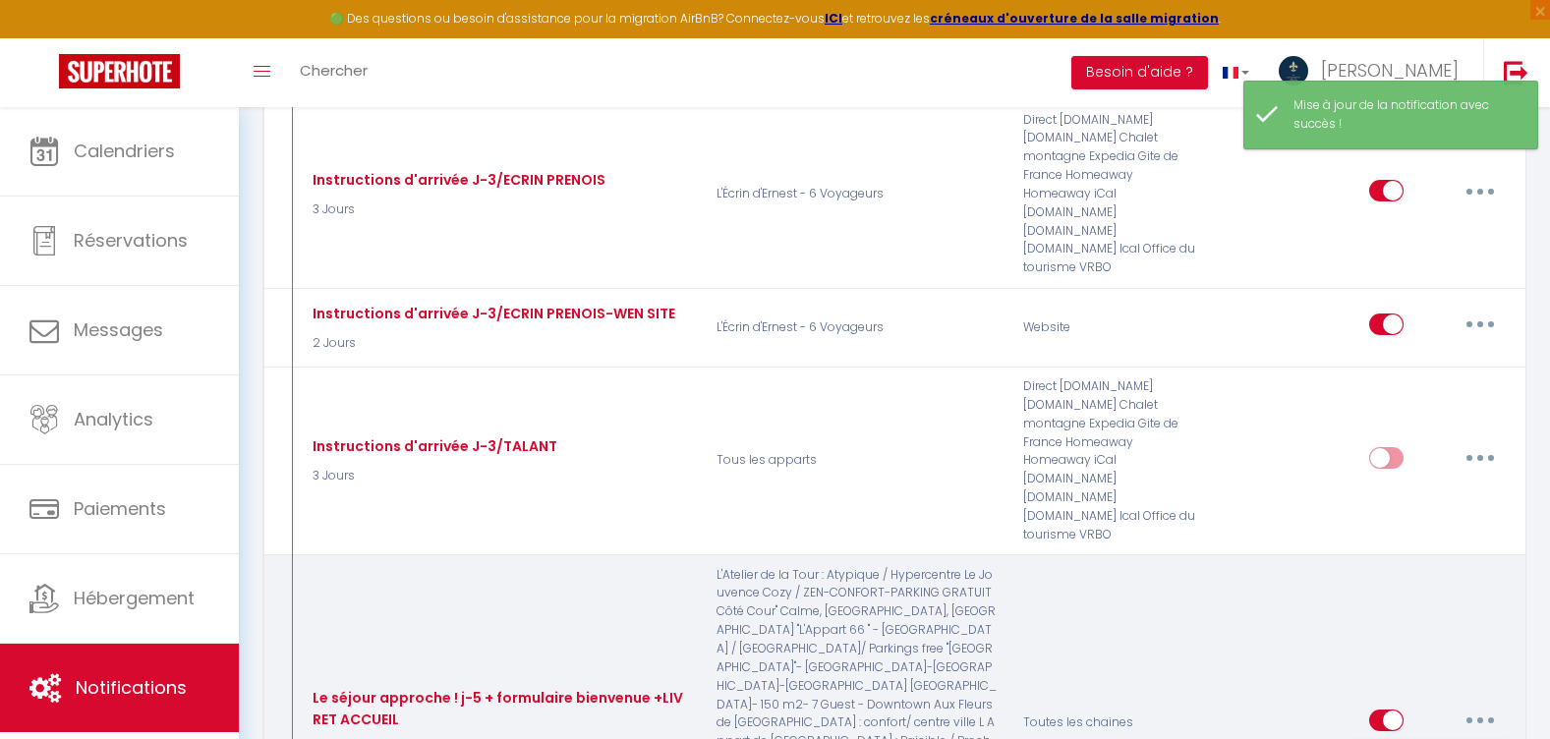
checkbox input "true"
checkbox input "false"
radio input "true"
type input "[RENTAL:NAME] à [RENTAL:CITY] Le séjour approche ! J-5 ! + SURPRISE"
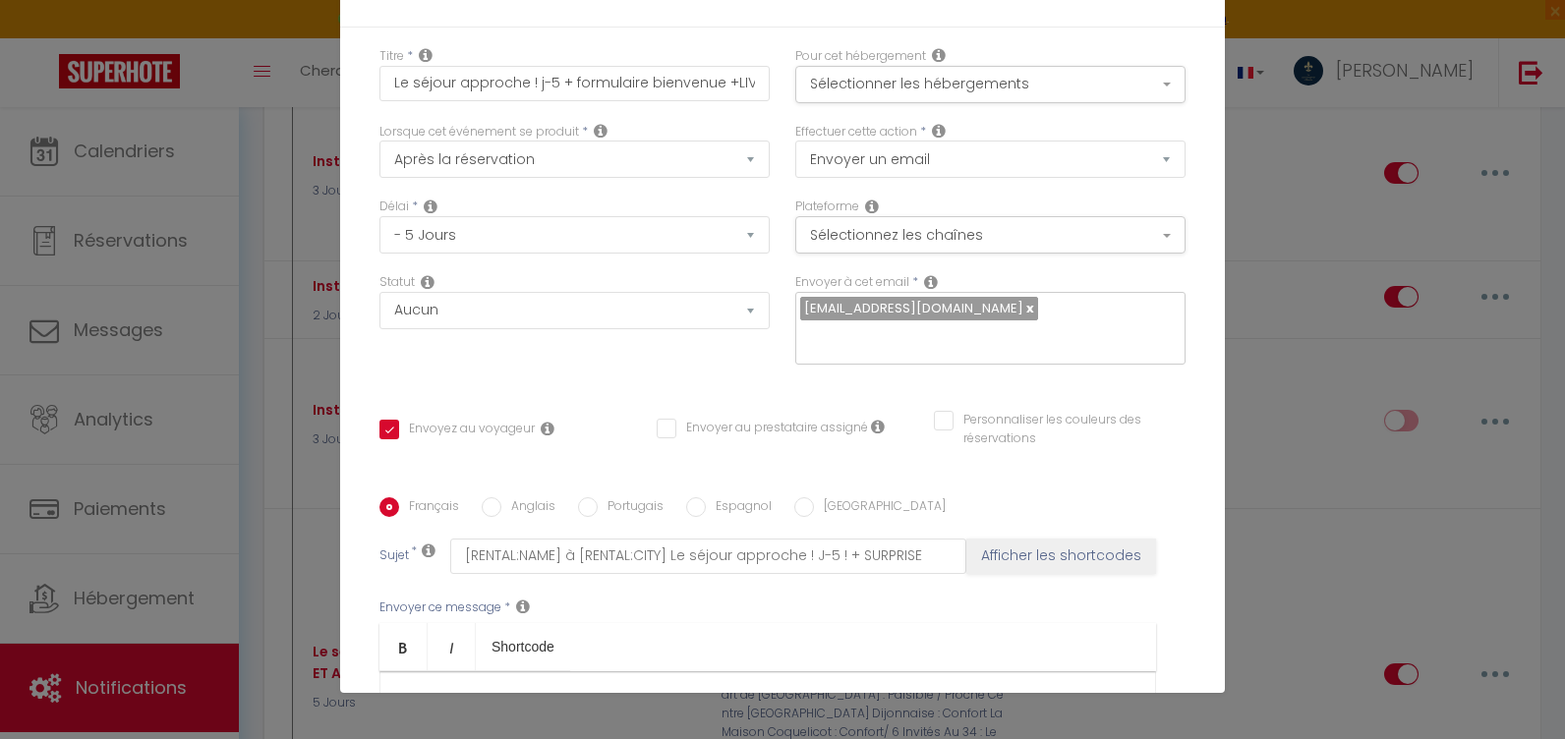
scroll to position [871, 0]
drag, startPoint x: 514, startPoint y: 430, endPoint x: 388, endPoint y: 394, distance: 130.7
click at [525, 726] on p "​ 5/ Envie de vous détendre ? Un massage? Bénéficiez de 10 % chez notre partena…" at bounding box center [767, 749] width 735 height 47
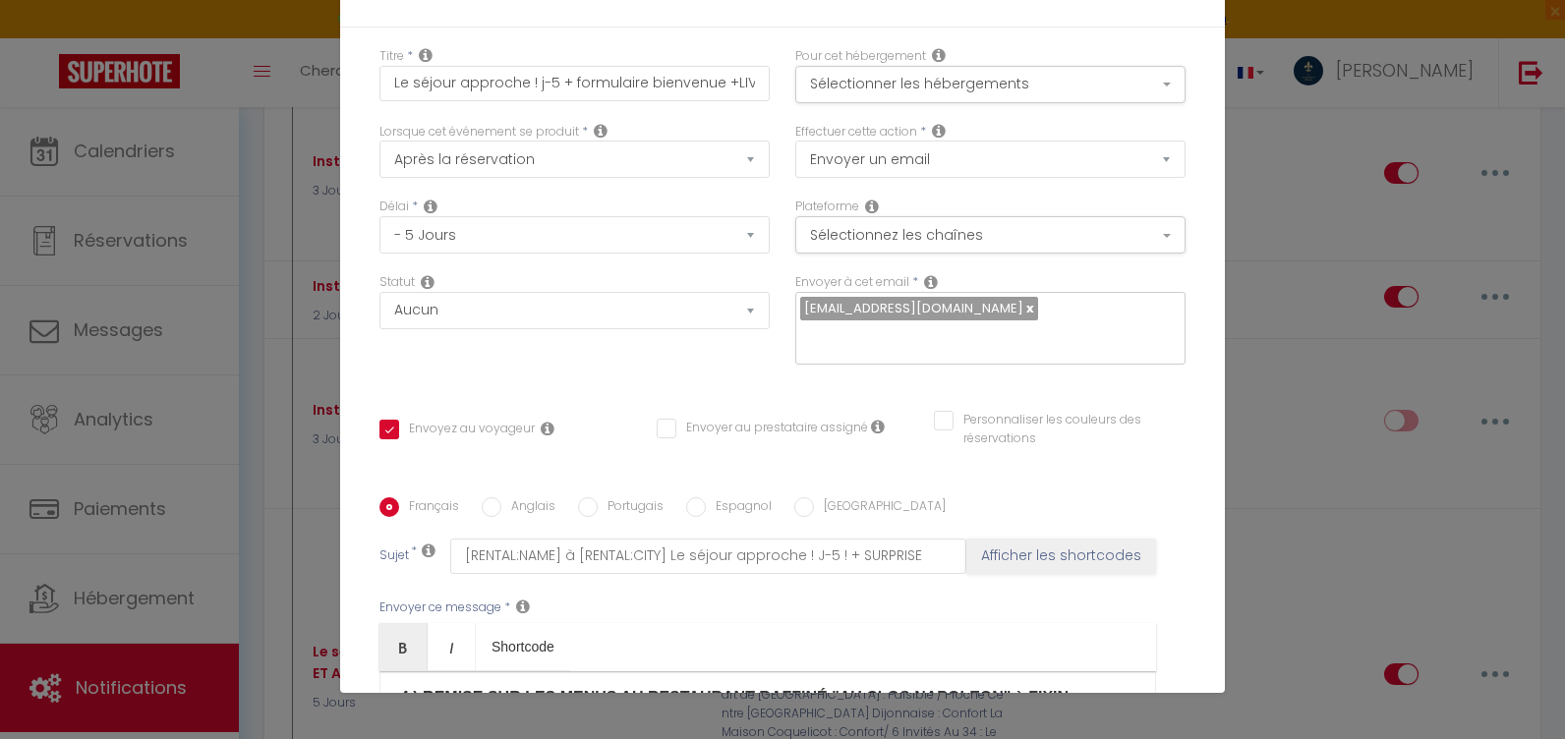
drag, startPoint x: 520, startPoint y: 428, endPoint x: 383, endPoint y: 404, distance: 138.7
click at [508, 726] on p "5/ Envie de vous détendre ? Un massage? Bénéficiez de 10 % DE REMISE chez notre…" at bounding box center [767, 749] width 735 height 47
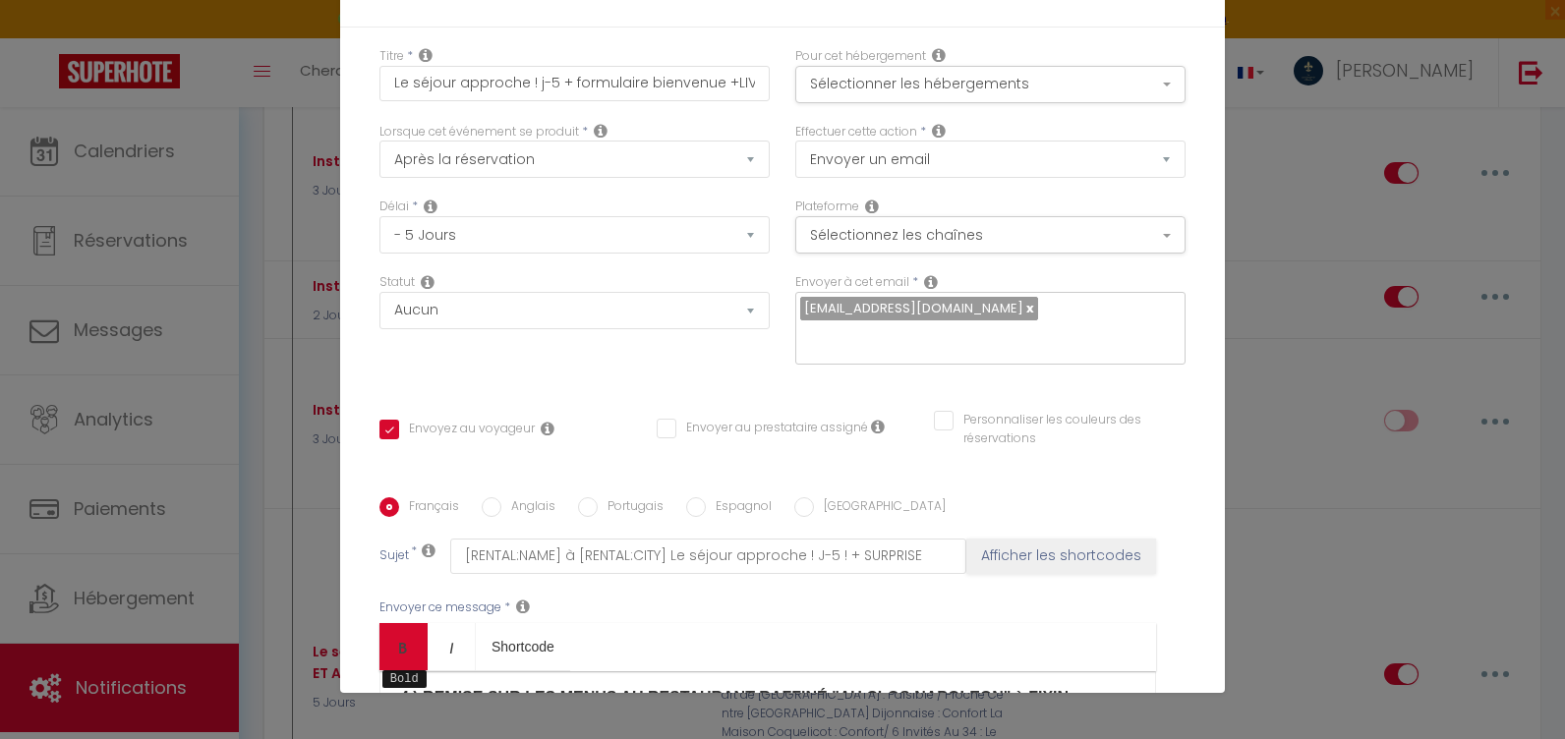
click at [385, 623] on link "Bold" at bounding box center [403, 646] width 48 height 47
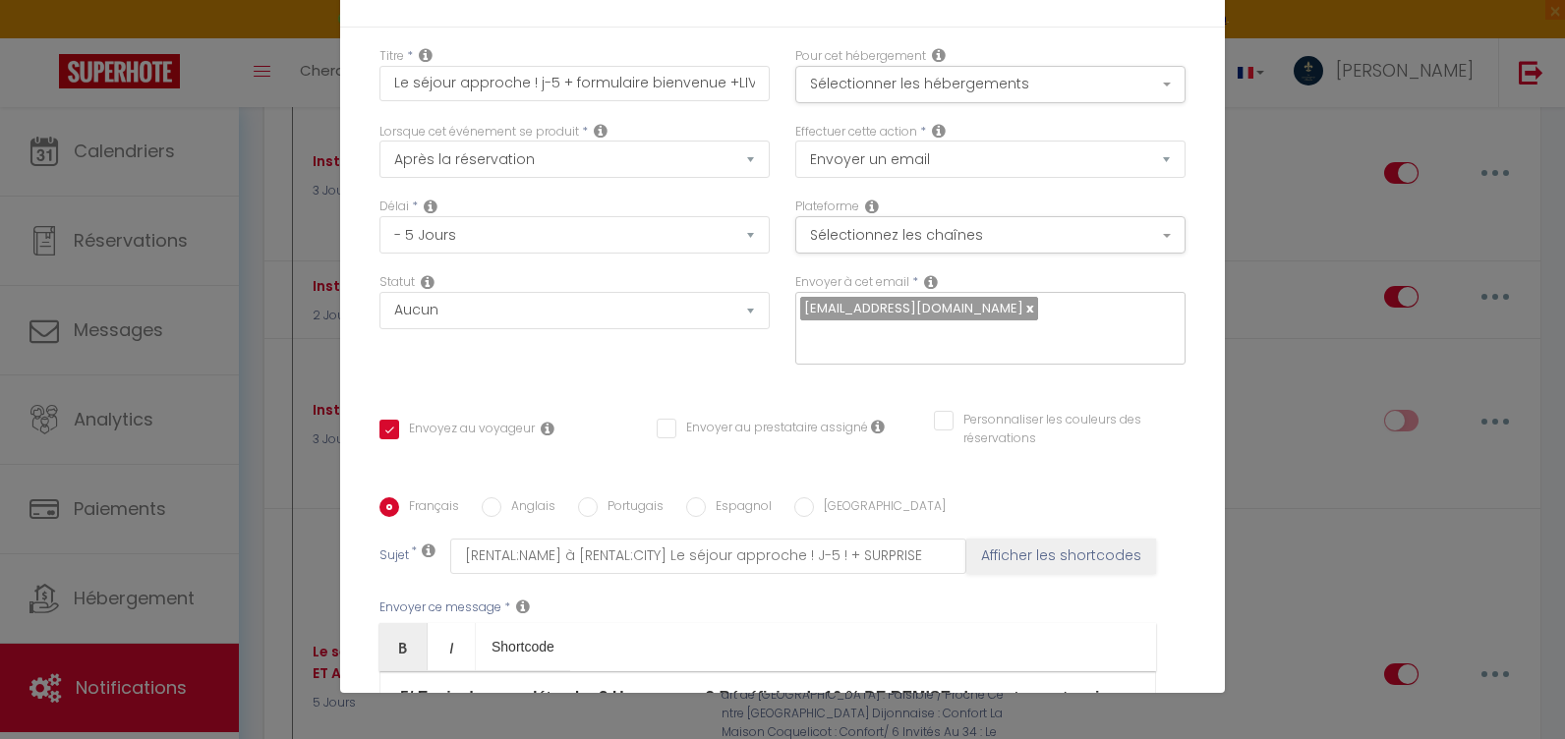
click at [501, 497] on label "Anglais" at bounding box center [528, 508] width 54 height 22
click at [496, 497] on input "Anglais" at bounding box center [492, 507] width 20 height 20
radio input "true"
checkbox input "true"
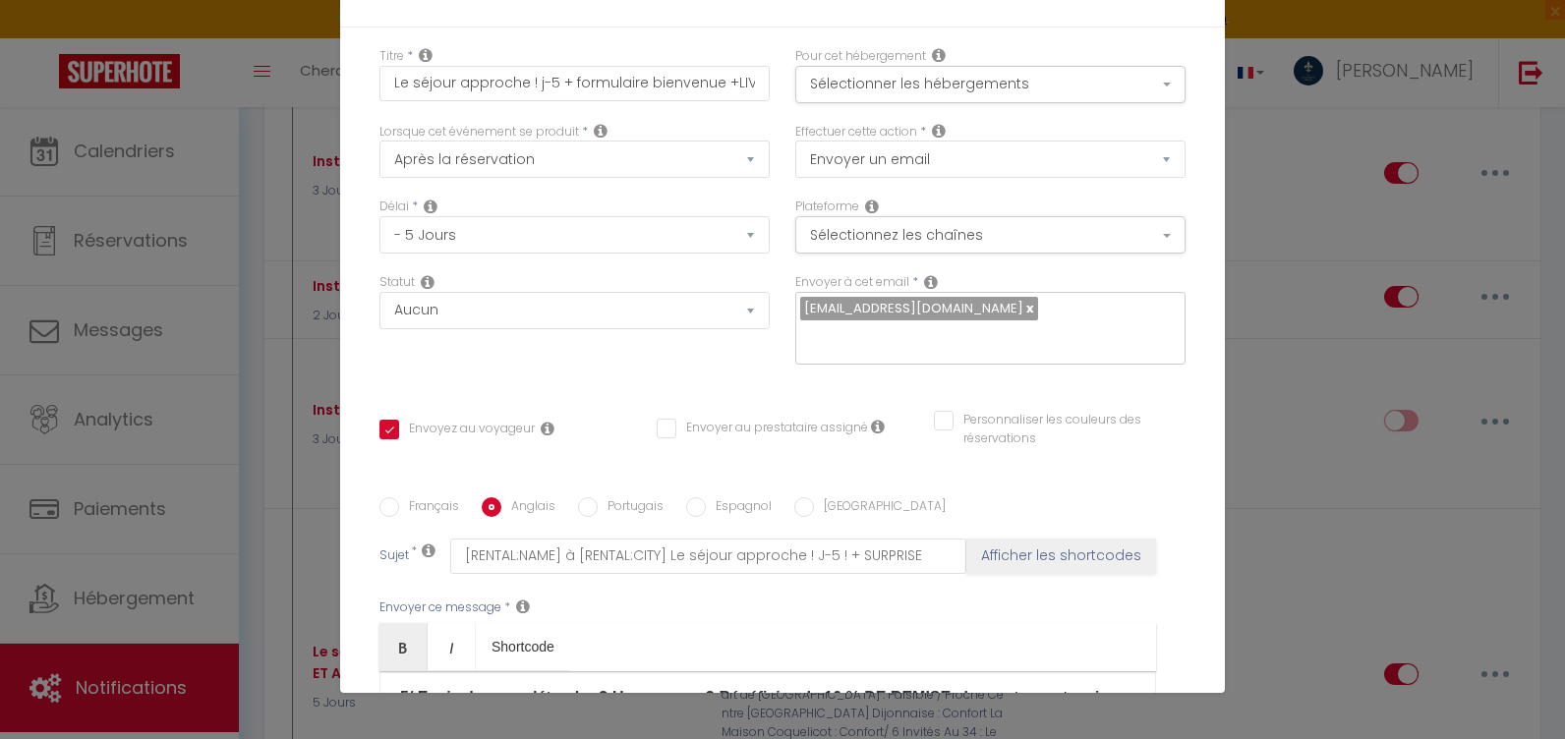
checkbox input "false"
type input "[RENTAL:NAME] Your stay is fast approaching! Days - 5 ! + SURPRISE"
drag, startPoint x: 1015, startPoint y: 356, endPoint x: 362, endPoint y: 338, distance: 653.0
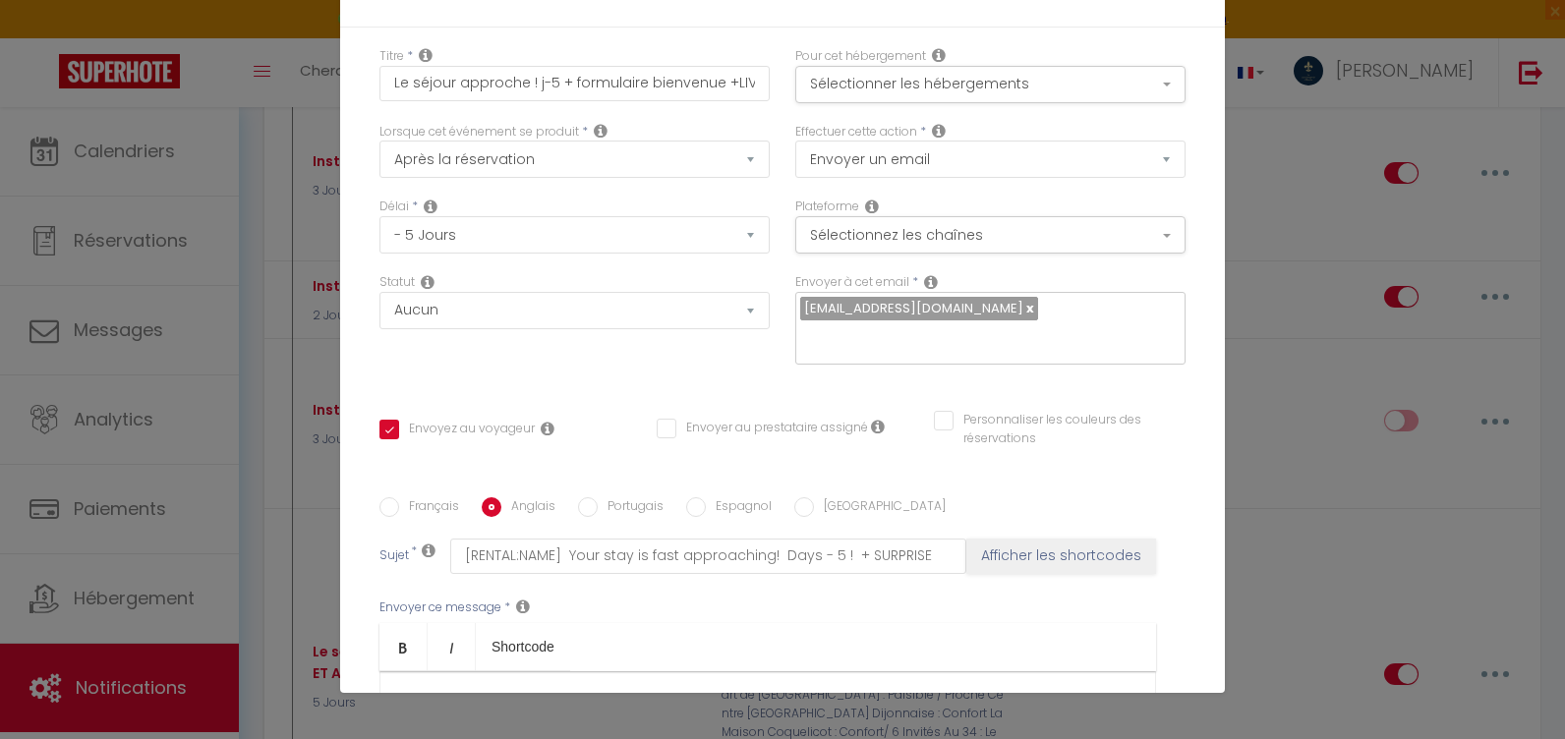
click at [362, 338] on div "Titre * Le séjour approche ! j-5 + formulaire bienvenue +LIVRET ACCUEIL Pour ce…" at bounding box center [782, 498] width 885 height 941
click at [383, 623] on link "Bold" at bounding box center [403, 646] width 48 height 47
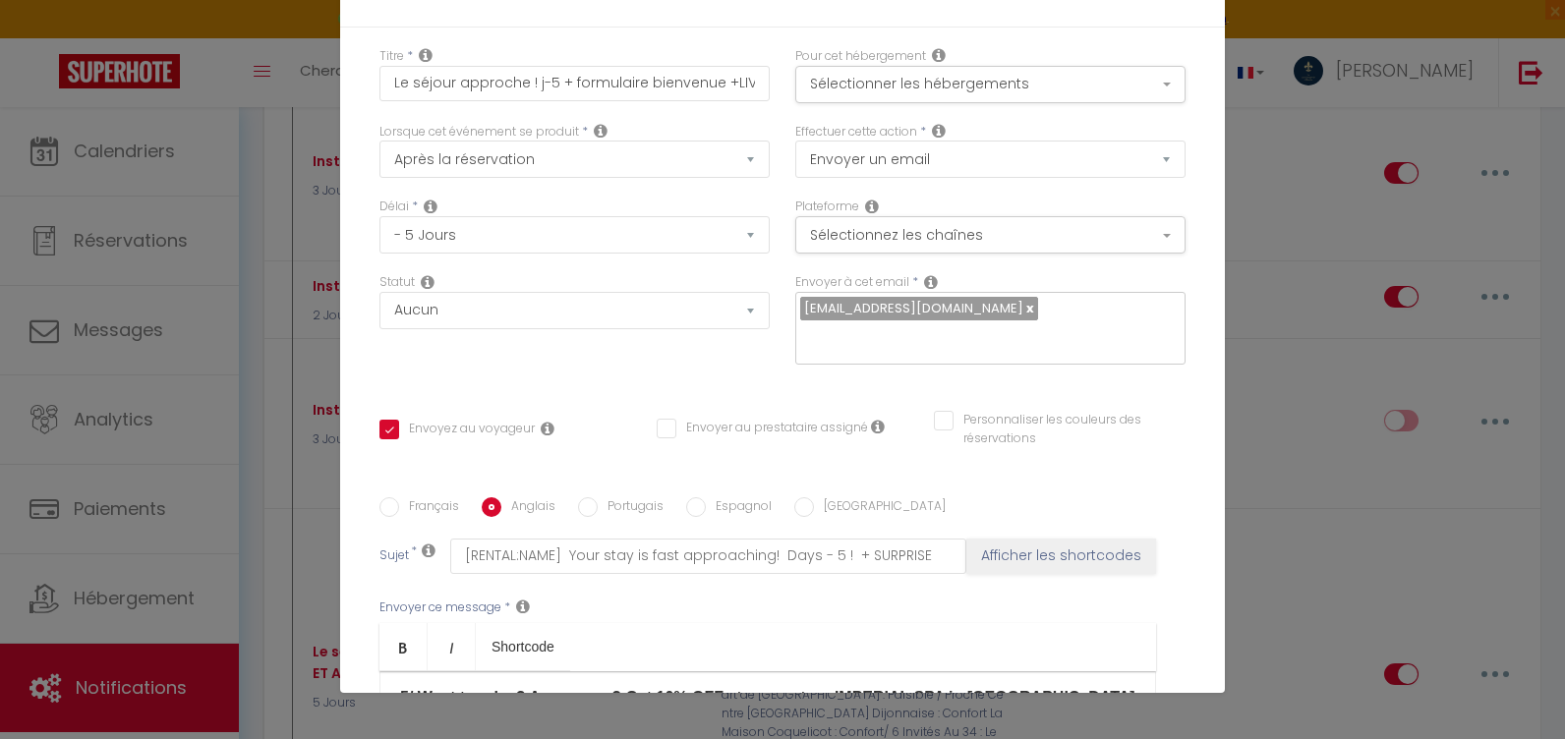
scroll to position [910, 0]
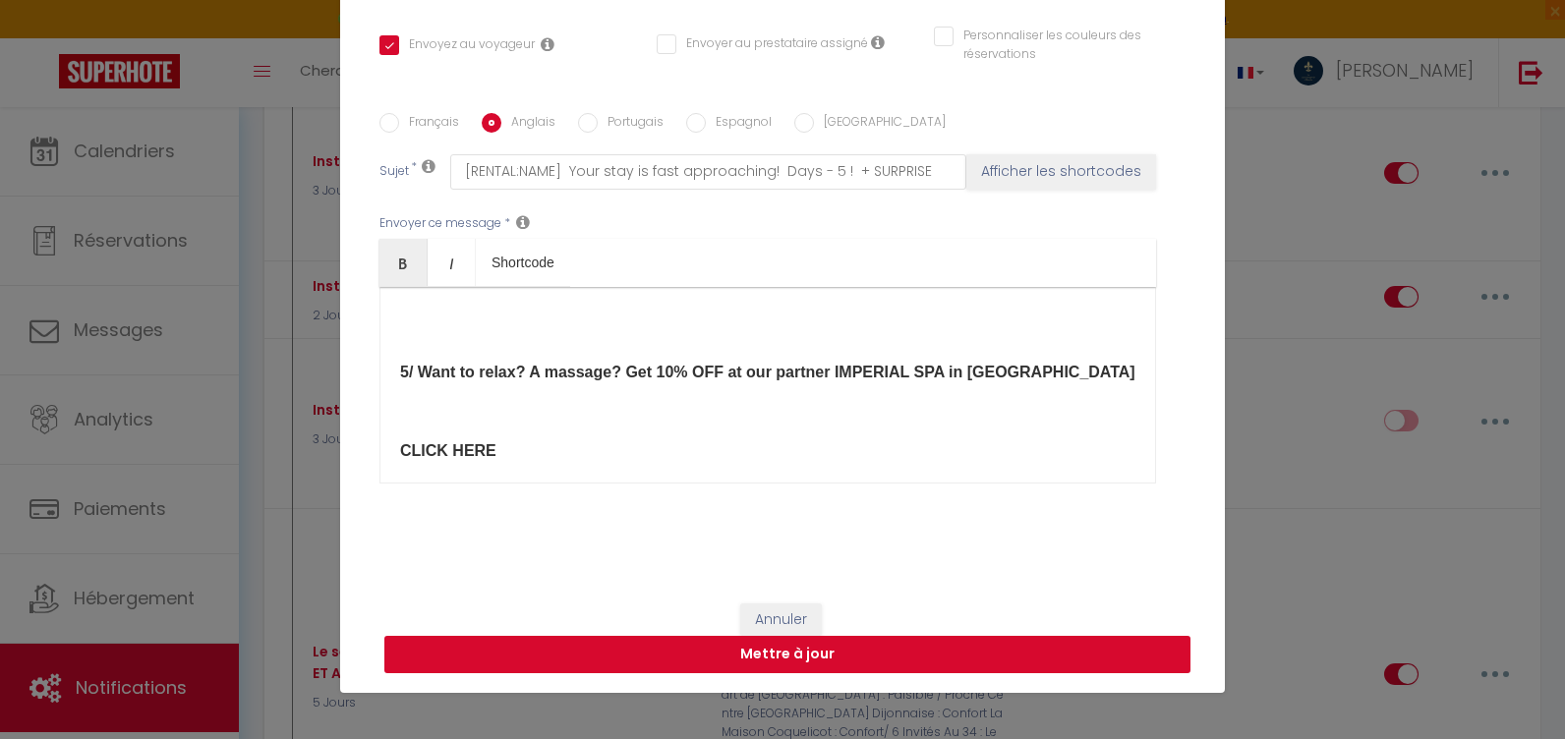
click at [755, 658] on button "Mettre à jour" at bounding box center [787, 654] width 806 height 37
checkbox input "true"
checkbox input "false"
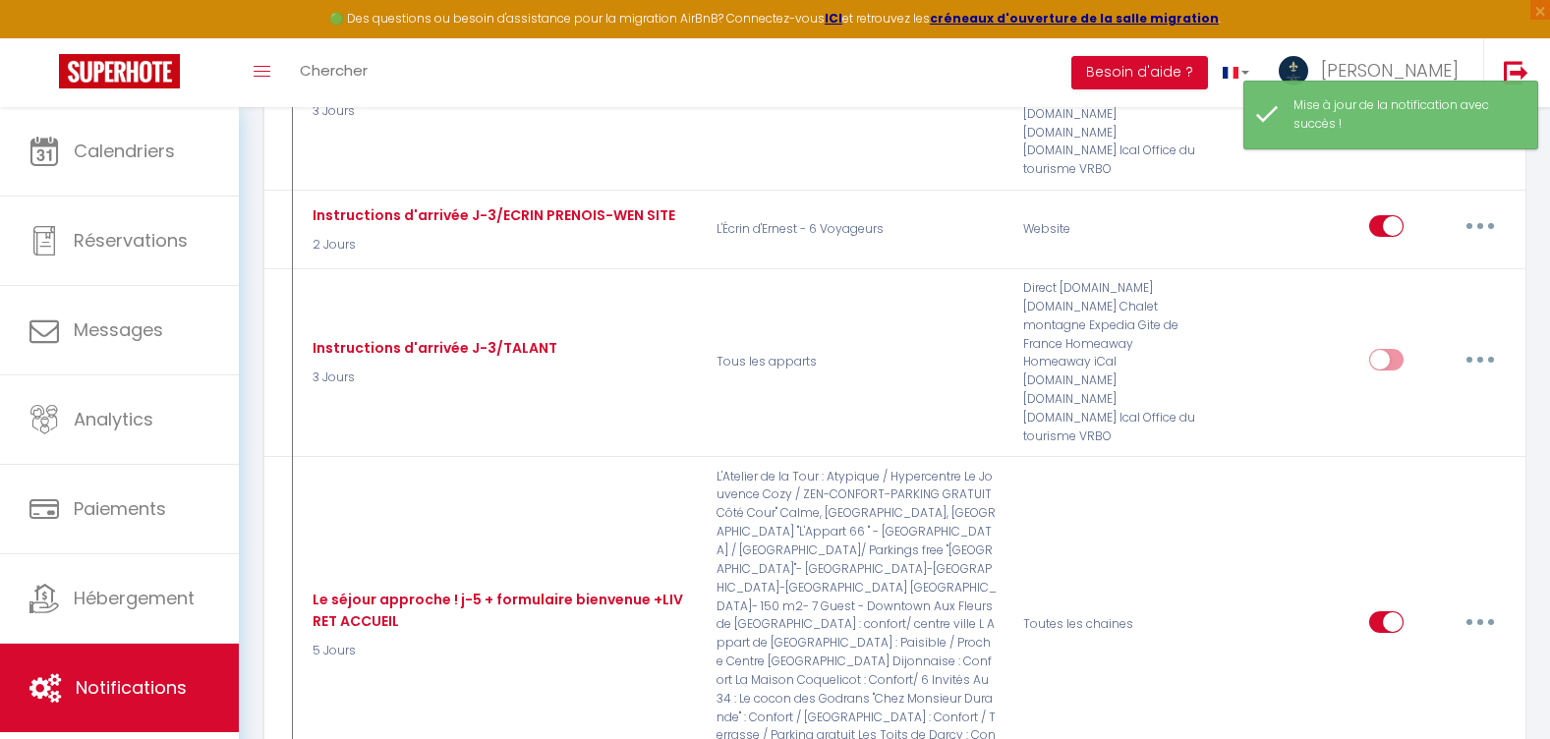
scroll to position [7491, 0]
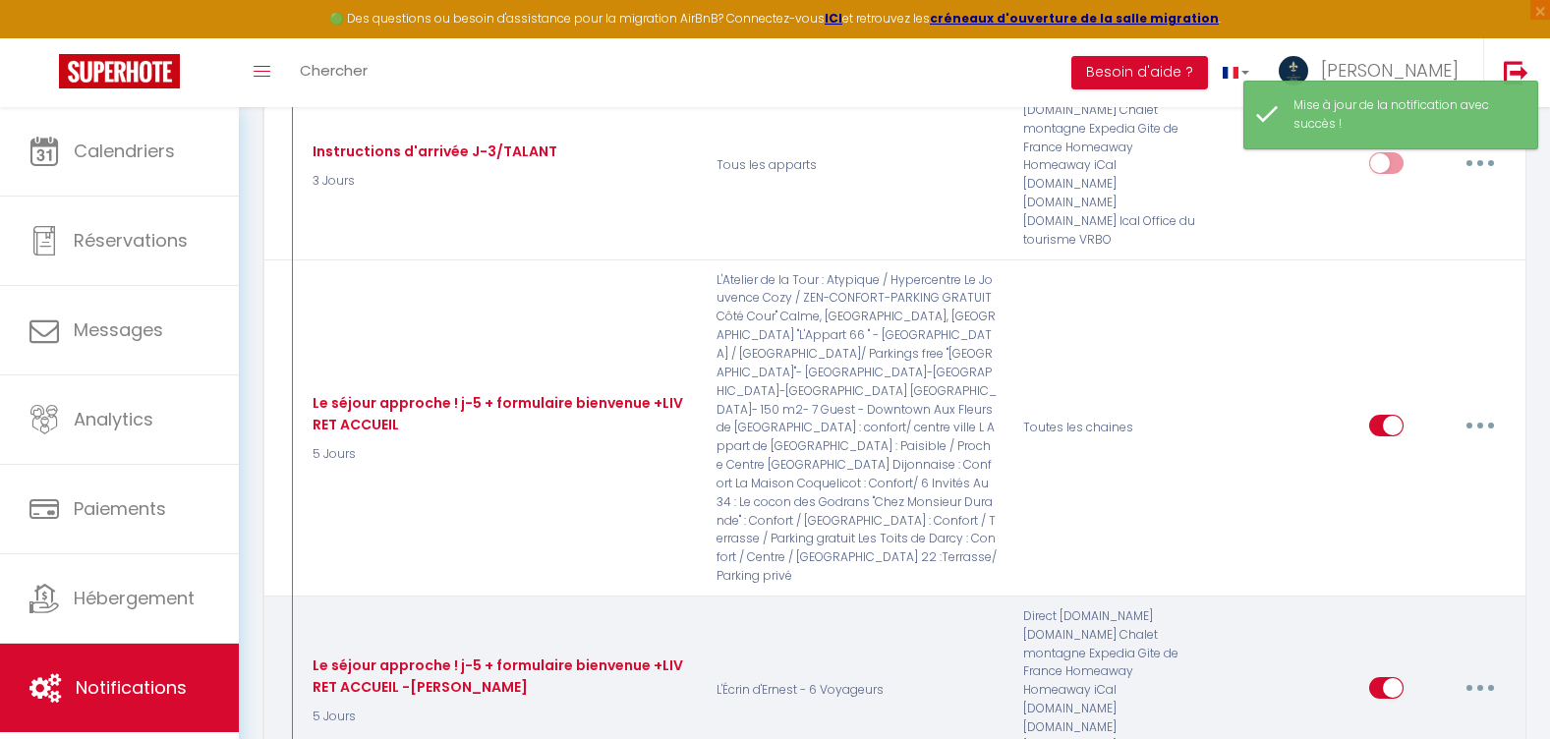
click at [1479, 685] on icon "button" at bounding box center [1481, 688] width 6 height 6
click at [1419, 716] on link "Editer" at bounding box center [1429, 732] width 145 height 33
type input "Le séjour approche ! j-5 + formulaire bienvenue +LIVRET ACCUEIL -[PERSON_NAME]"
select select "5 Jours"
select select
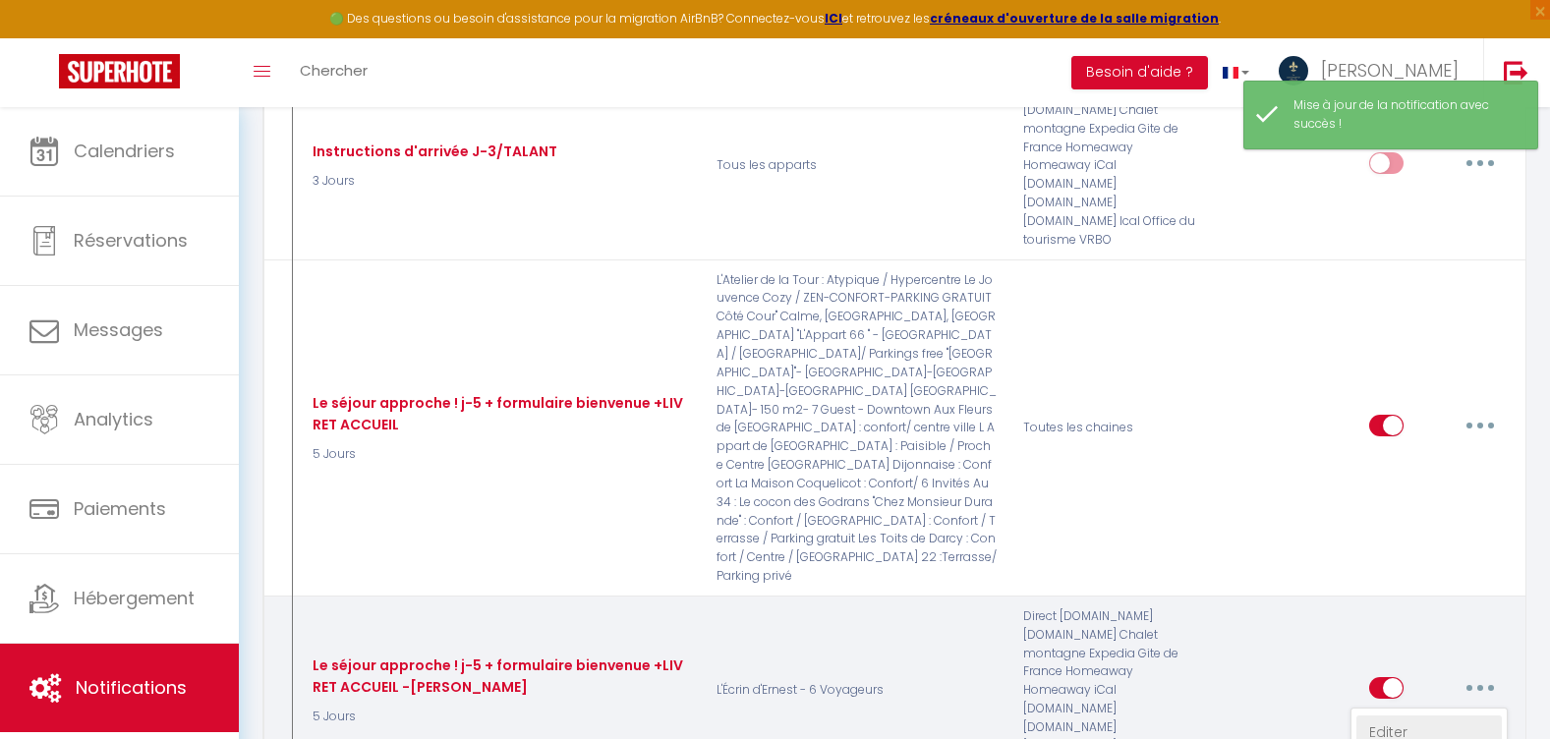
checkbox input "true"
checkbox input "false"
radio input "true"
type input "[RENTAL:NAME] à [RENTAL:CITY] Le séjour approche ! J-5 ! + SURPRISE"
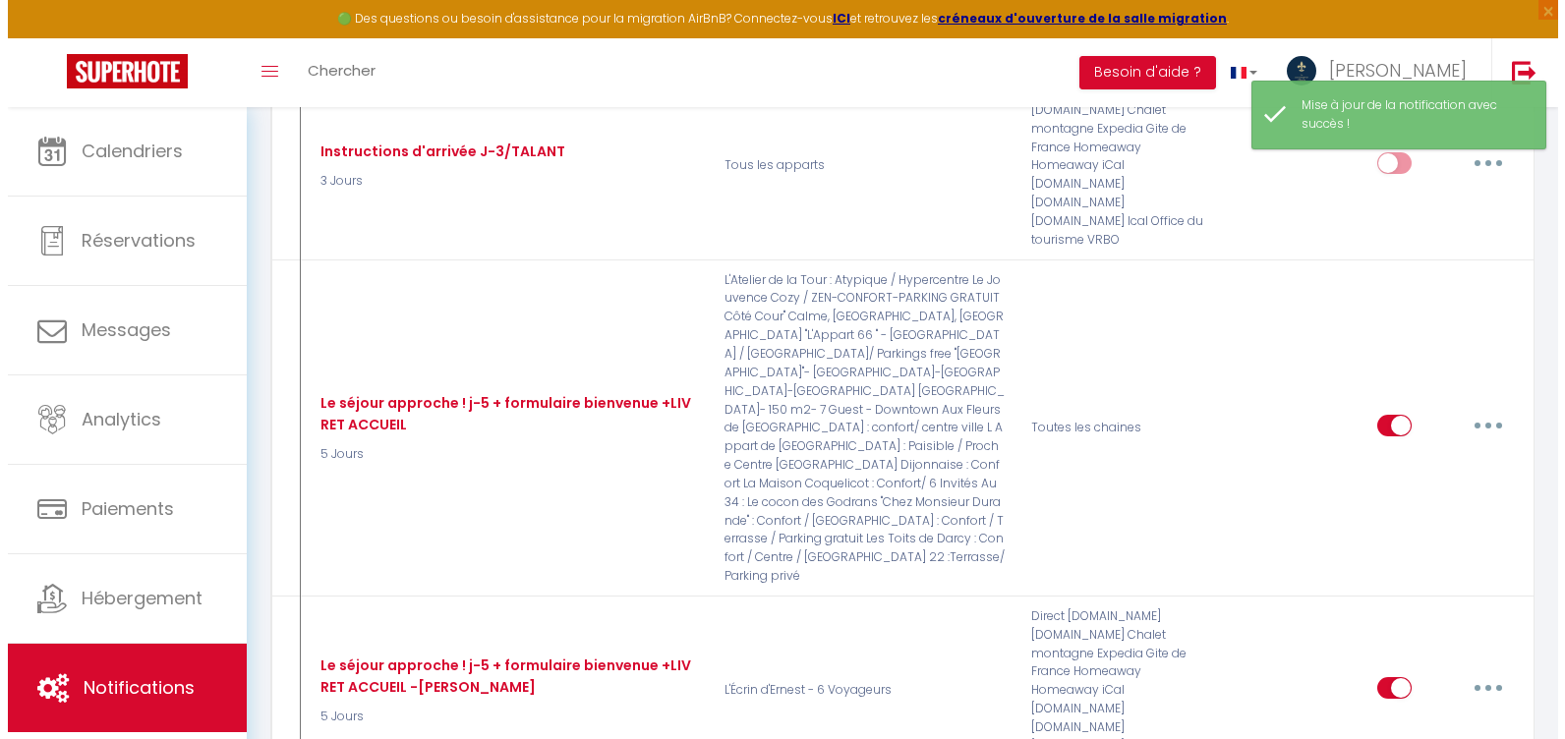
scroll to position [7398, 0]
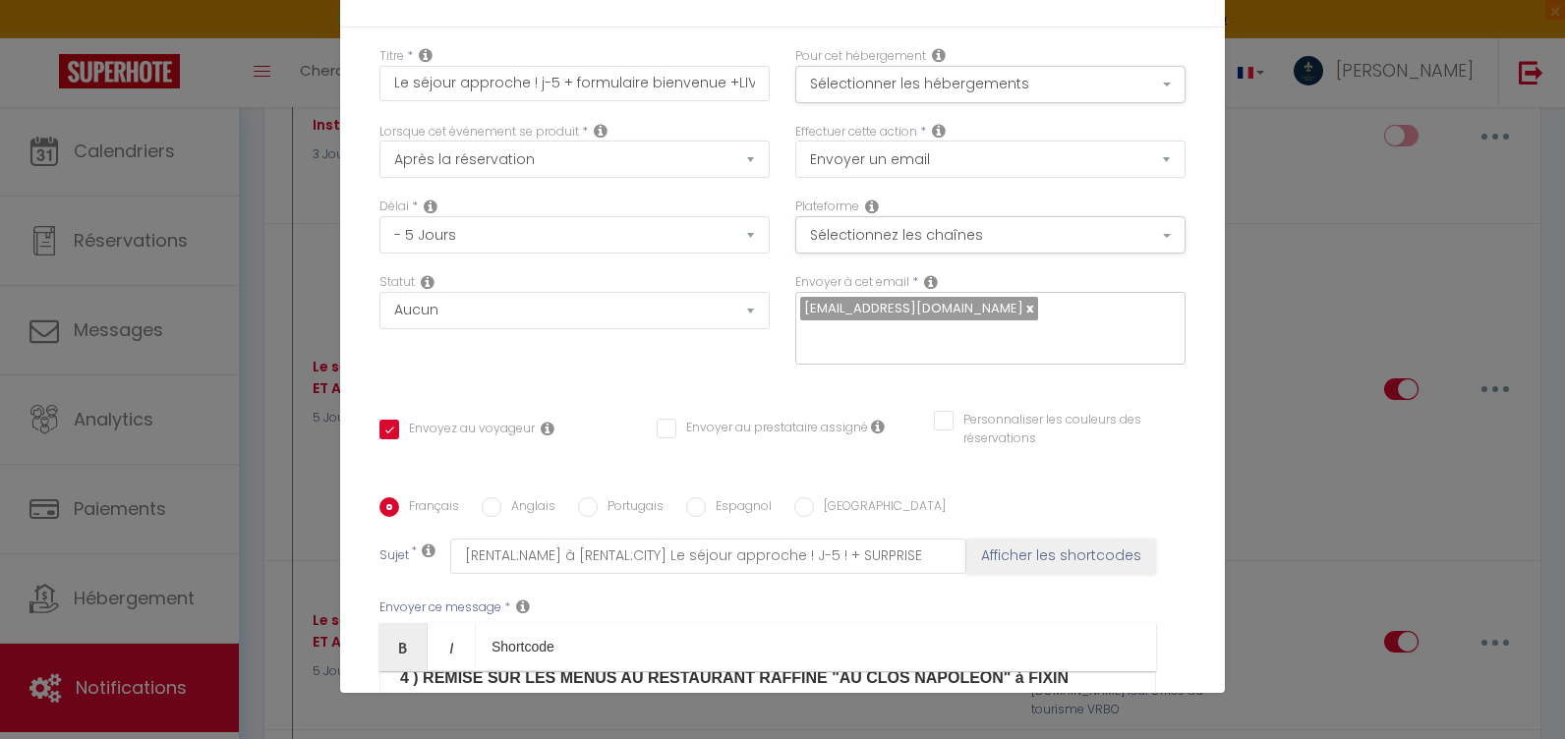
drag, startPoint x: 516, startPoint y: 444, endPoint x: 396, endPoint y: 426, distance: 121.4
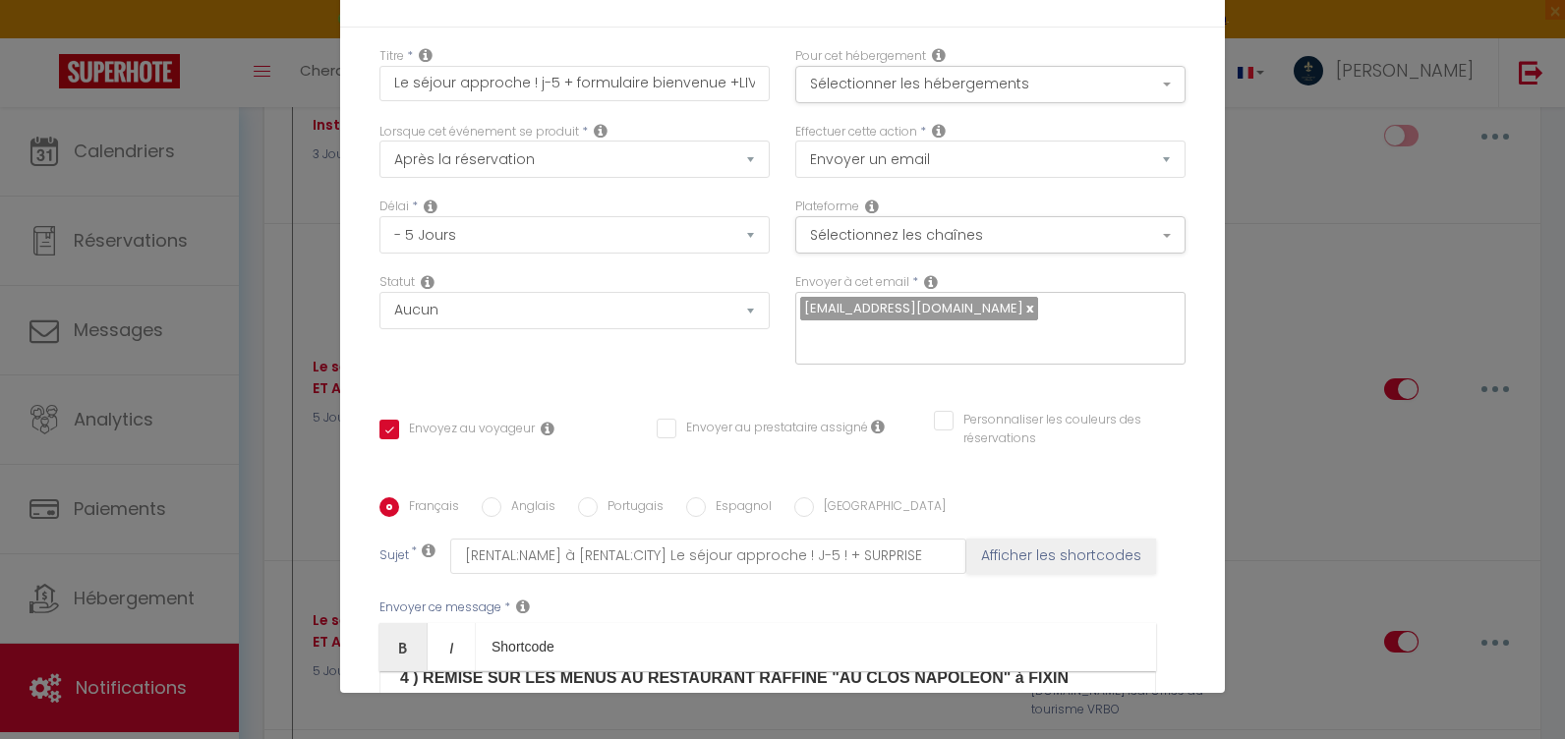
click at [487, 497] on input "Anglais" at bounding box center [492, 507] width 20 height 20
radio input "true"
checkbox input "true"
checkbox input "false"
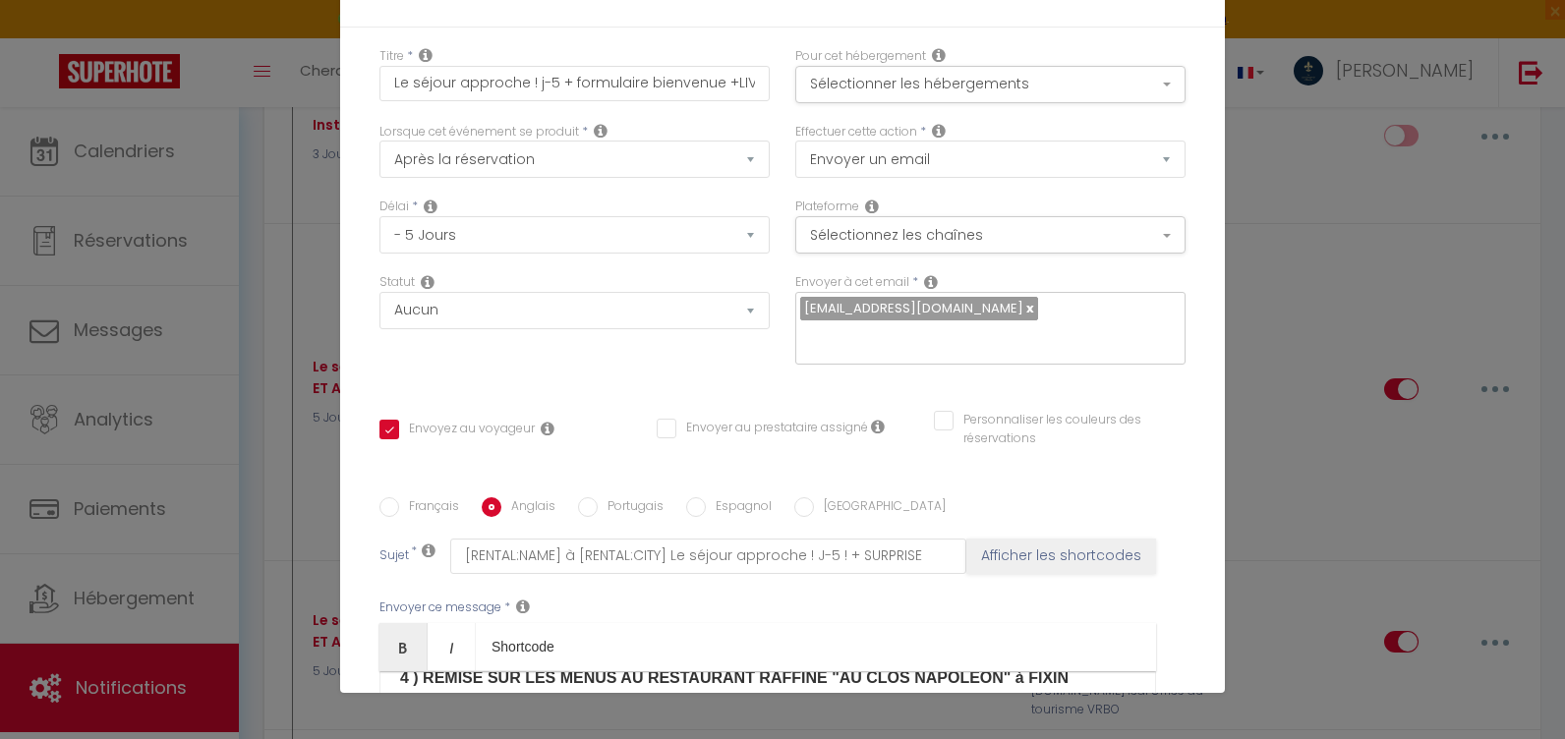
type input "[RENTAL:NAME] Your stay is fast approaching! Days - 5 ! + SURPRISE"
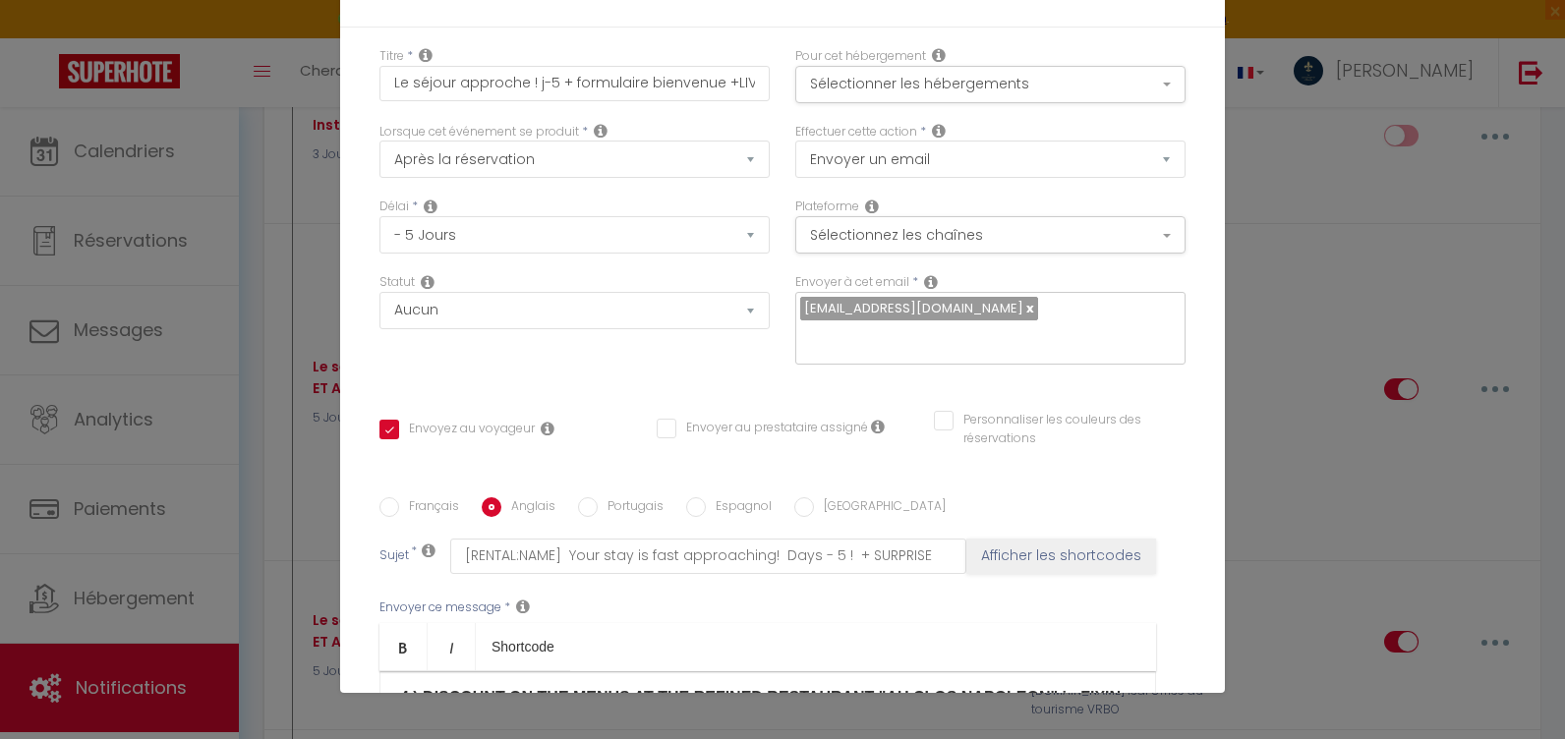
drag, startPoint x: 974, startPoint y: 347, endPoint x: 385, endPoint y: 338, distance: 588.9
click at [624, 726] on p "5/ Want to relax? A massage? Get 10% OFF at our partner IMPERIAL SPA in [GEOGRA…" at bounding box center [767, 738] width 735 height 24
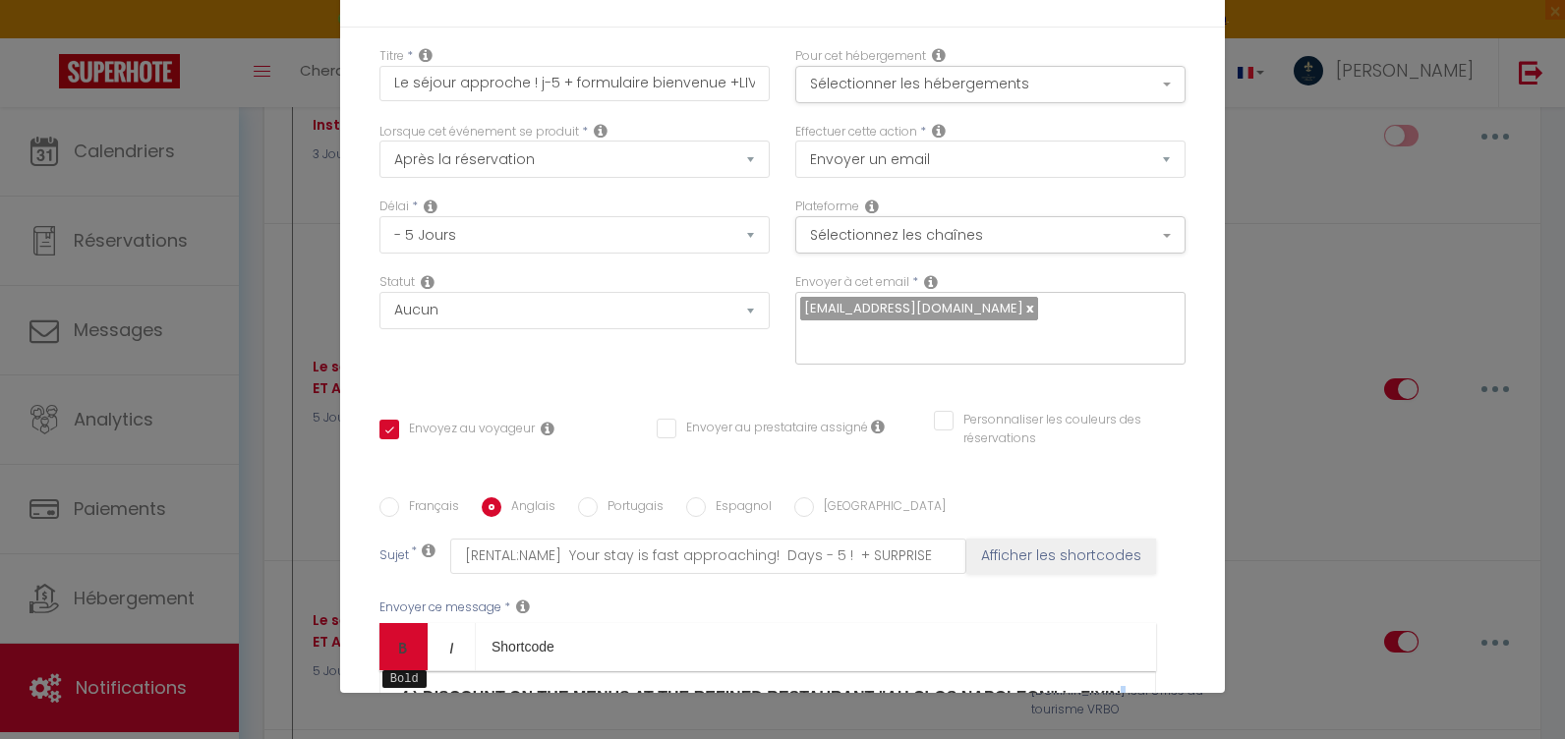
click at [404, 623] on link "Bold" at bounding box center [403, 646] width 48 height 47
drag, startPoint x: 590, startPoint y: 393, endPoint x: 534, endPoint y: 390, distance: 56.1
checkbox input "true"
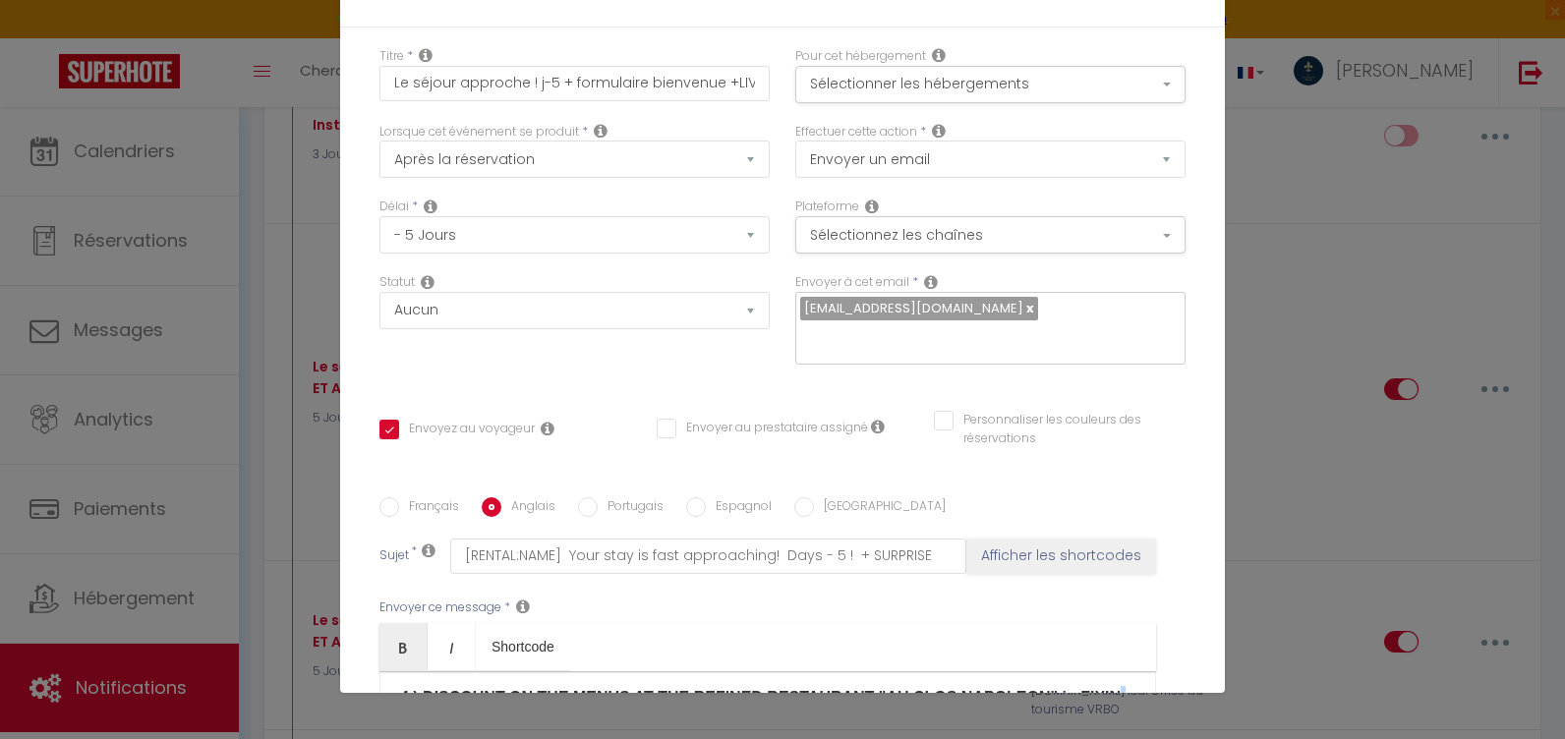
checkbox input "false"
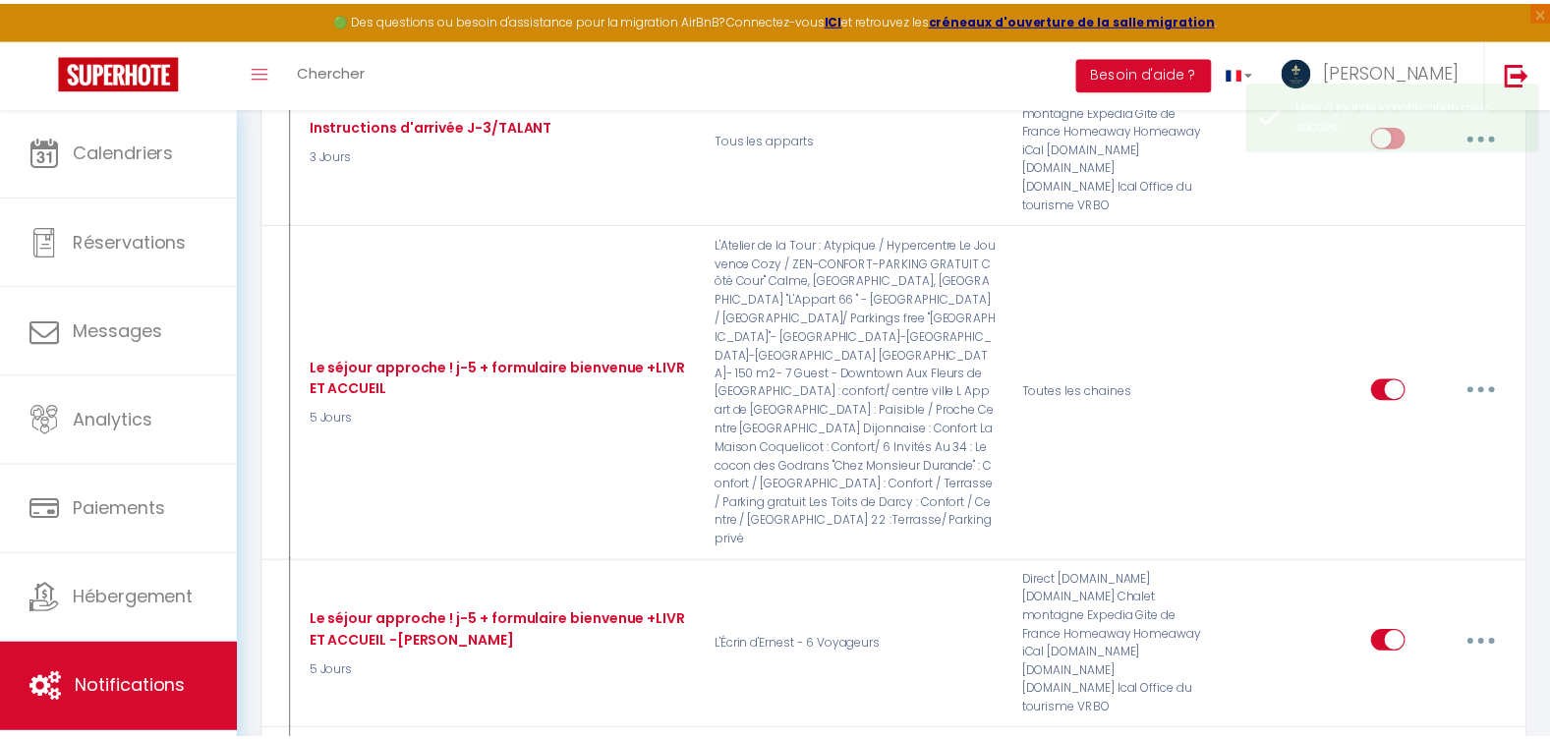
scroll to position [7491, 0]
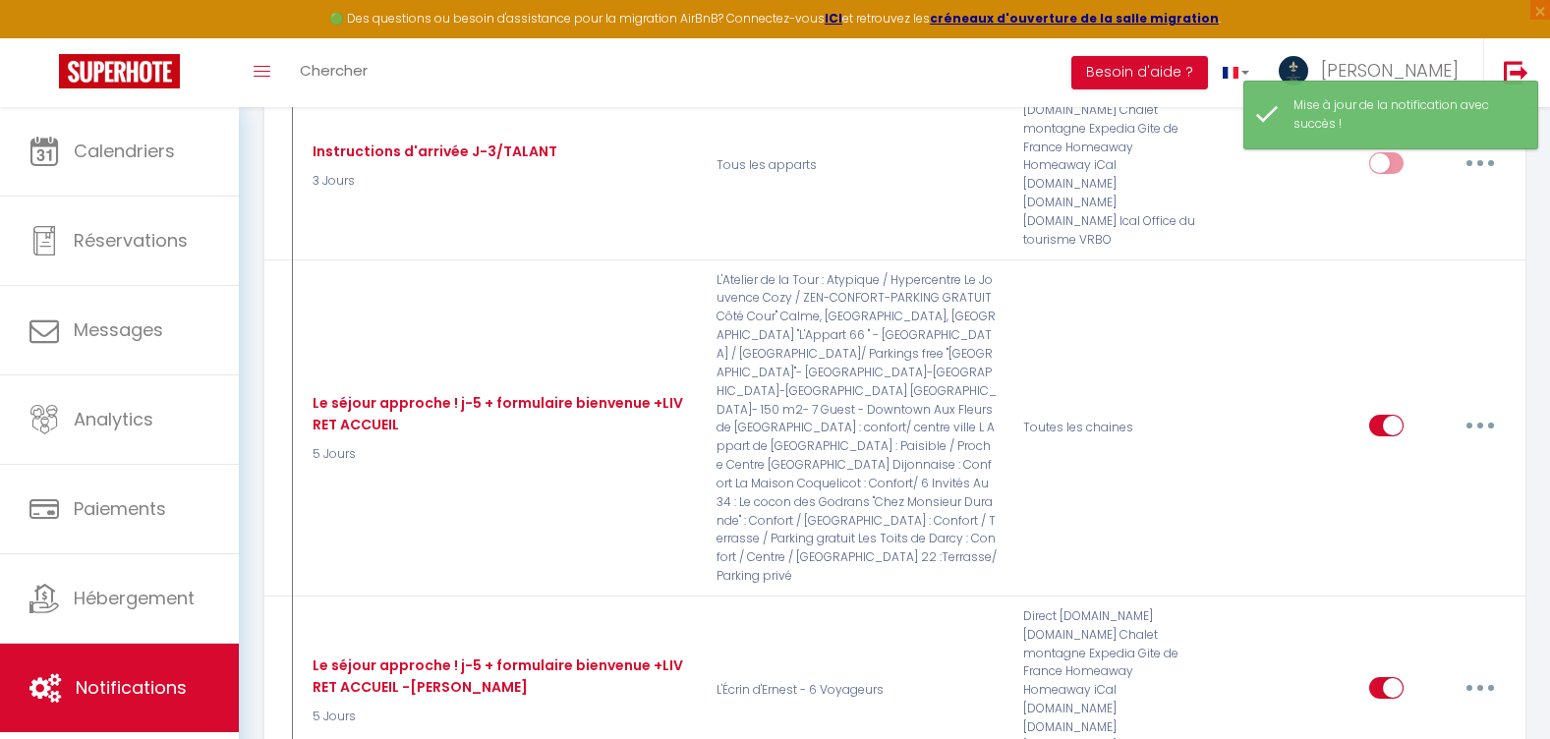
type input "Le séjour approche ! j-5 + formulaire bienvenue +LIVRET ACCUEIL GEVREY"
select select "5 Jours"
select select
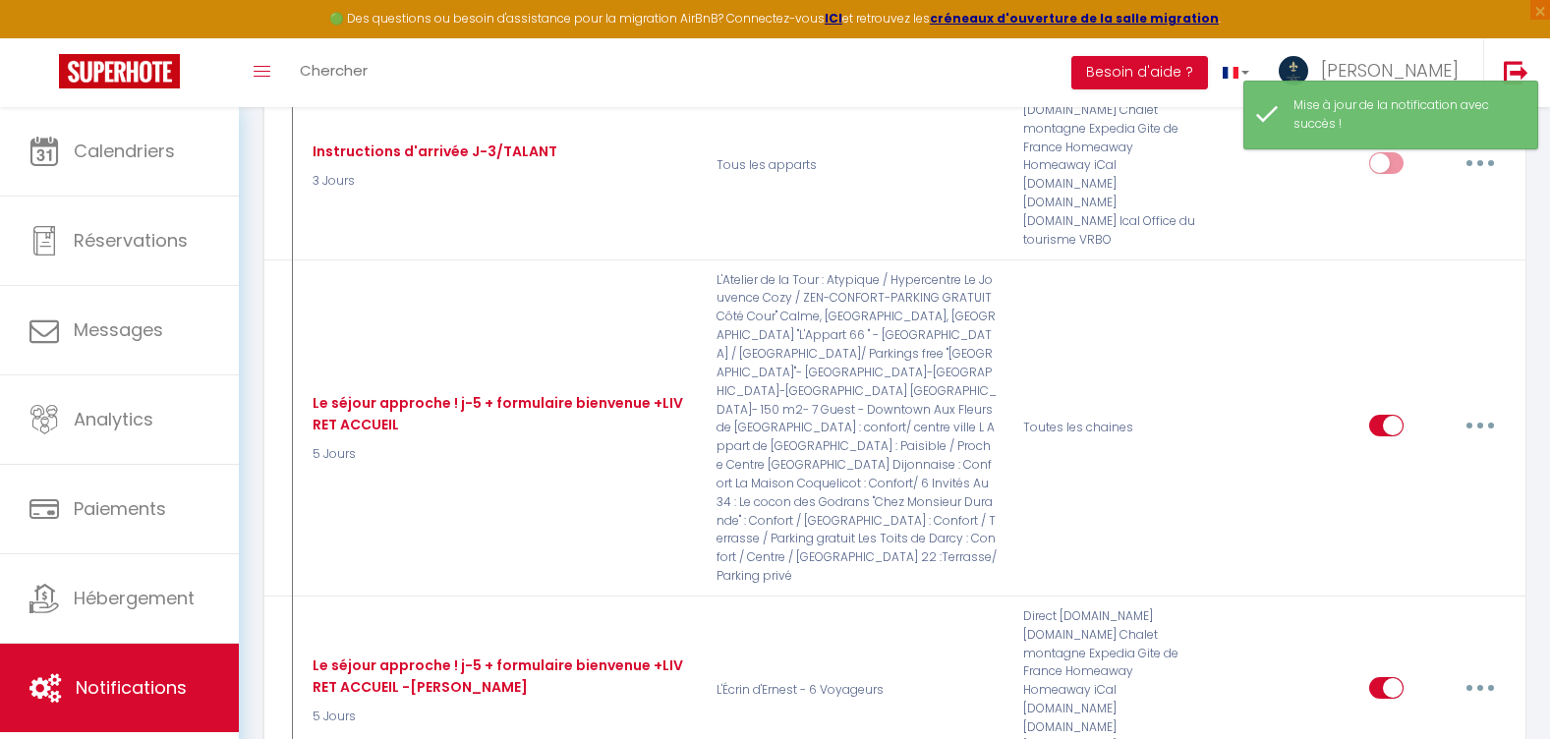
checkbox input "true"
checkbox input "false"
radio input "true"
type input "[RENTAL:NAME] à [RENTAL:CITY] Le séjour approche ! J-5 ! + SURPRISE"
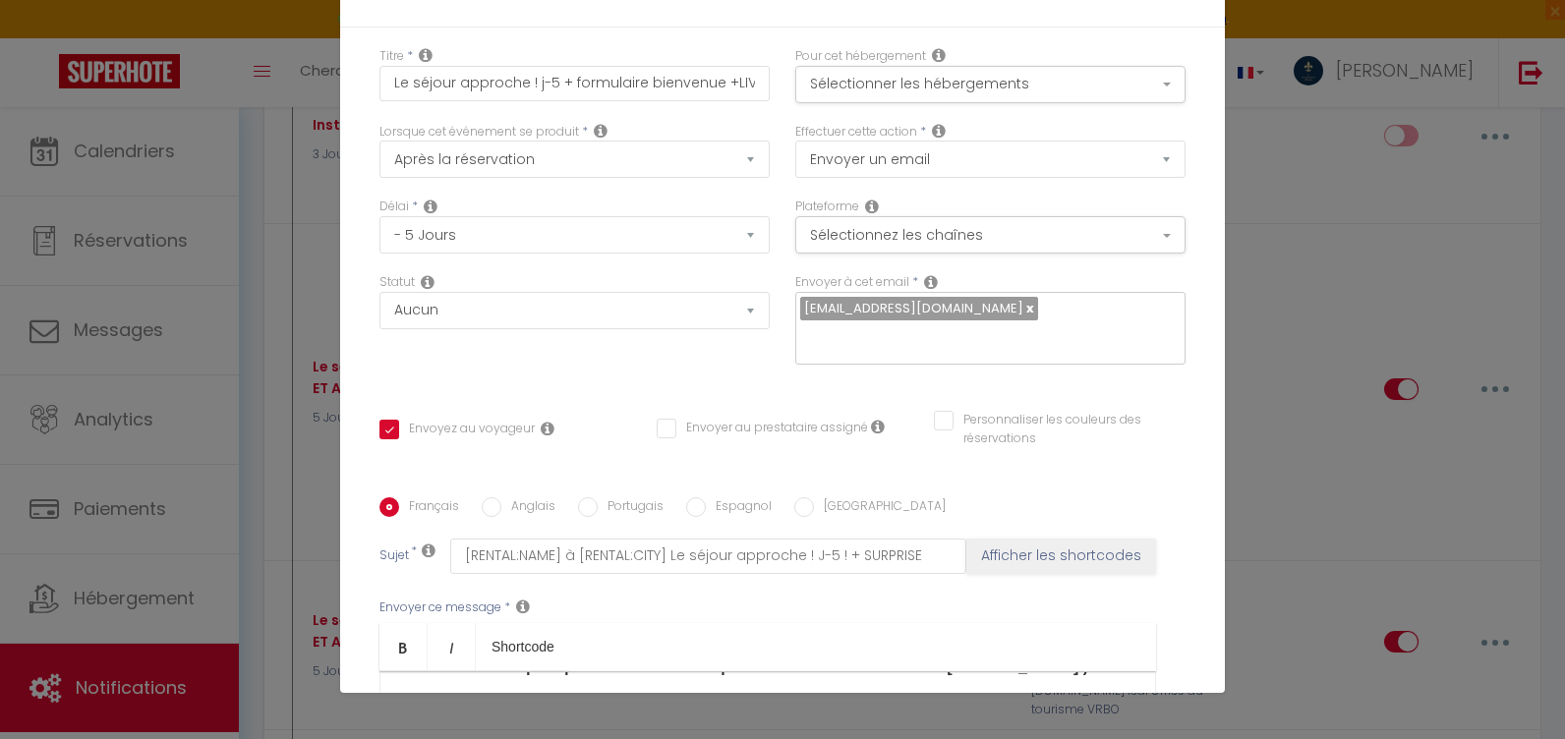
scroll to position [754, 0]
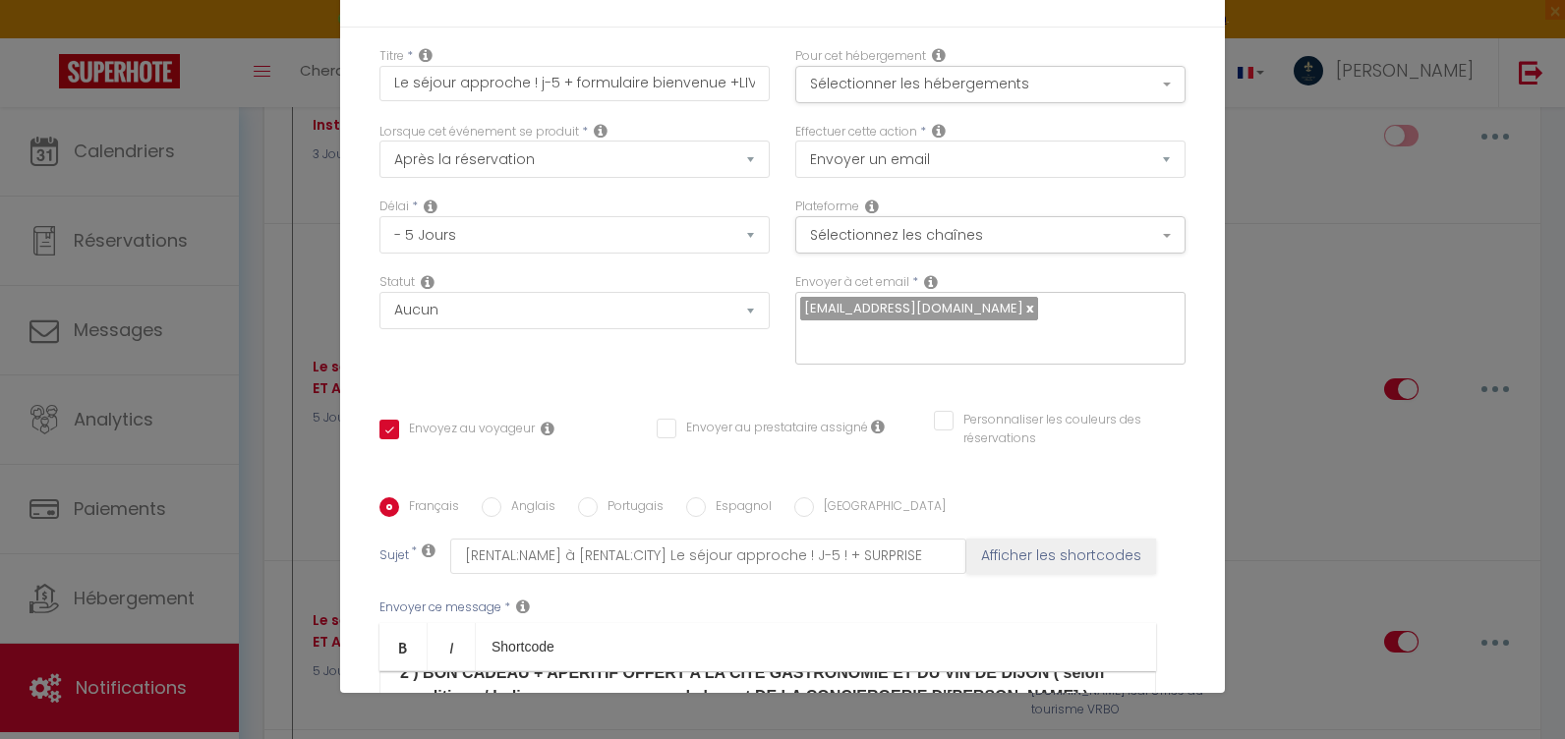
drag, startPoint x: 528, startPoint y: 360, endPoint x: 424, endPoint y: 416, distance: 118.3
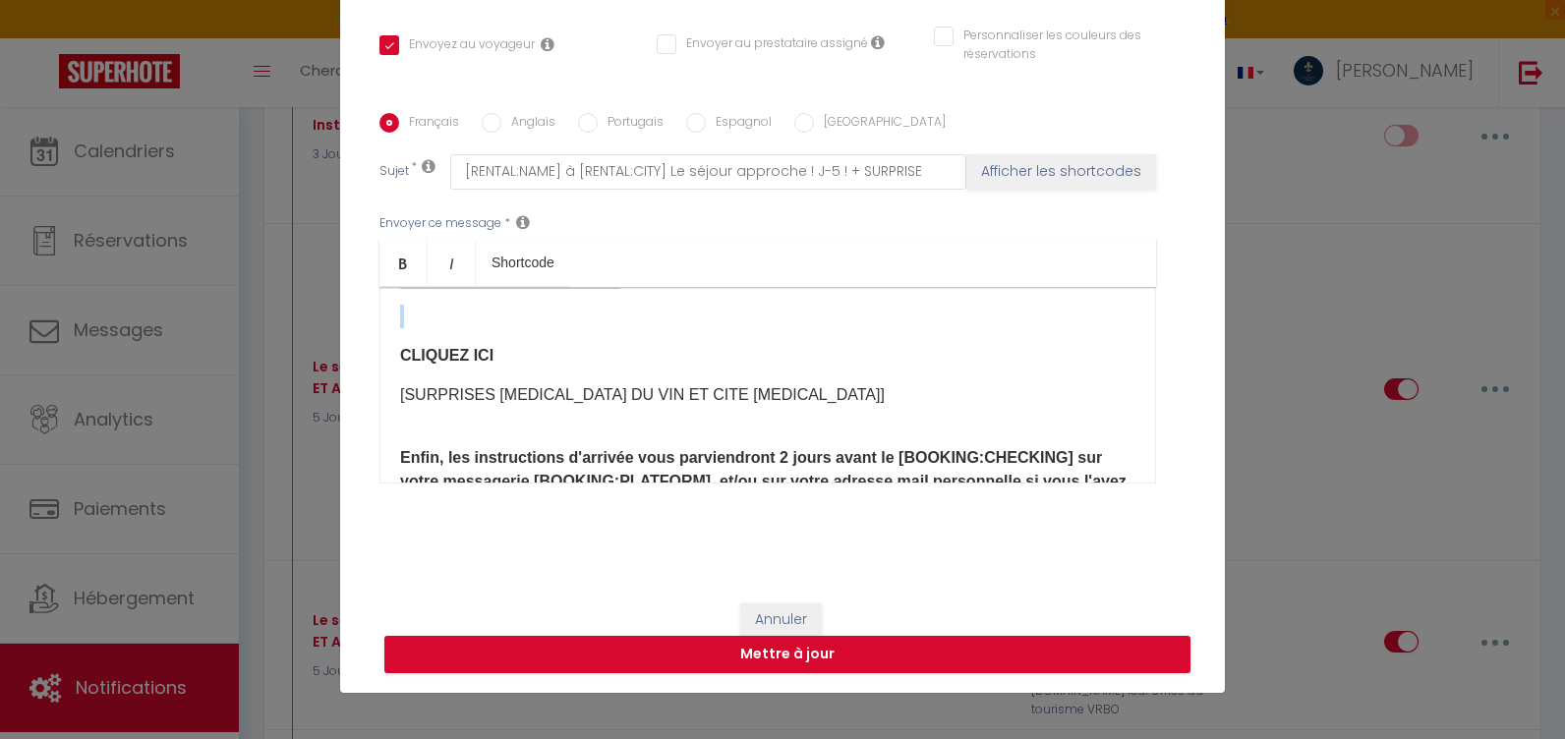
scroll to position [951, 0]
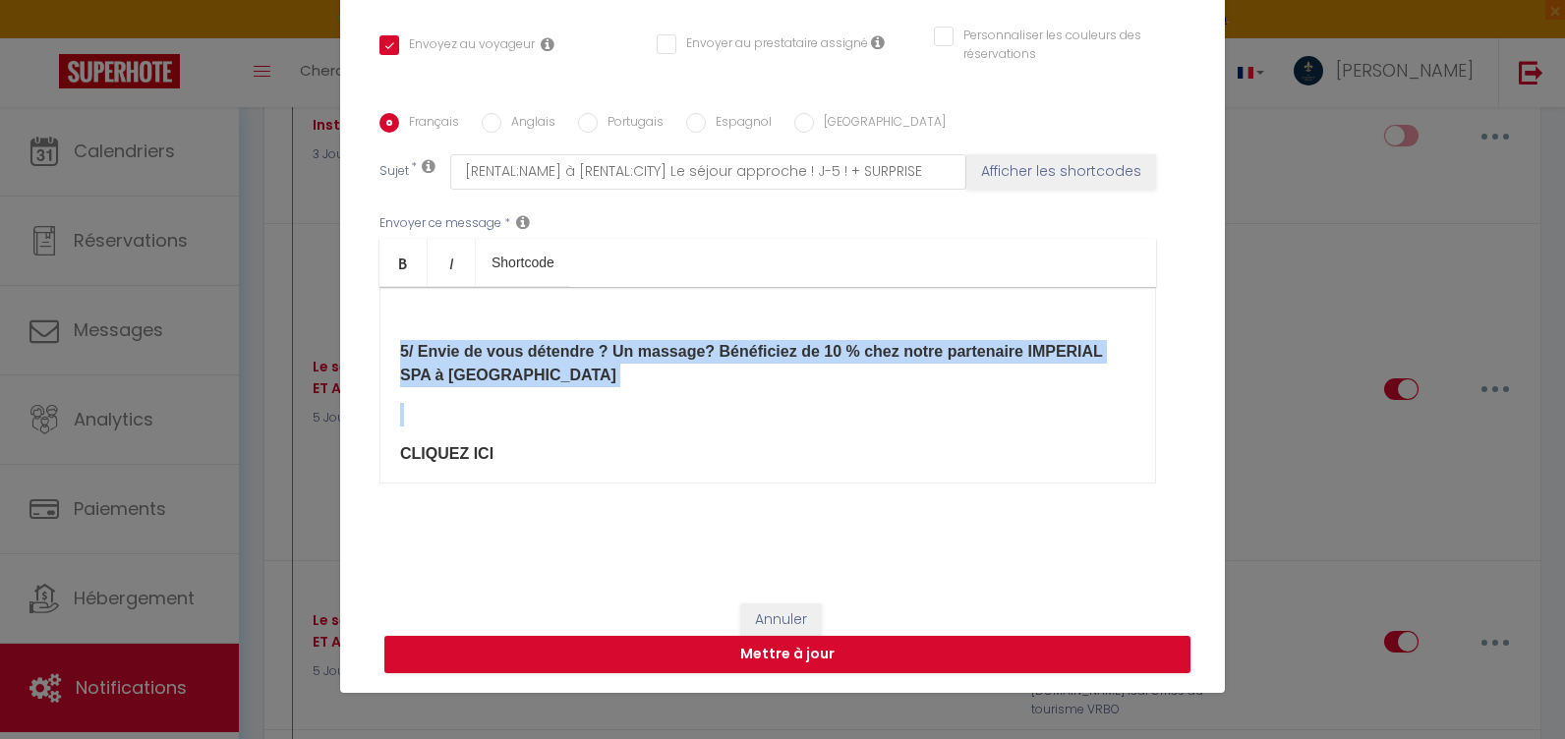
click at [527, 383] on p "5/ Envie de vous détendre ? Un massage? Bénéficiez de 10 % chez notre partenair…" at bounding box center [767, 363] width 735 height 47
drag, startPoint x: 516, startPoint y: 380, endPoint x: 387, endPoint y: 357, distance: 130.9
click at [387, 357] on div "Bonjour [GUEST:FIRST_NAME] ! Votre séjour approche à grand pas ! Nous sommes ra…" at bounding box center [767, 385] width 777 height 197
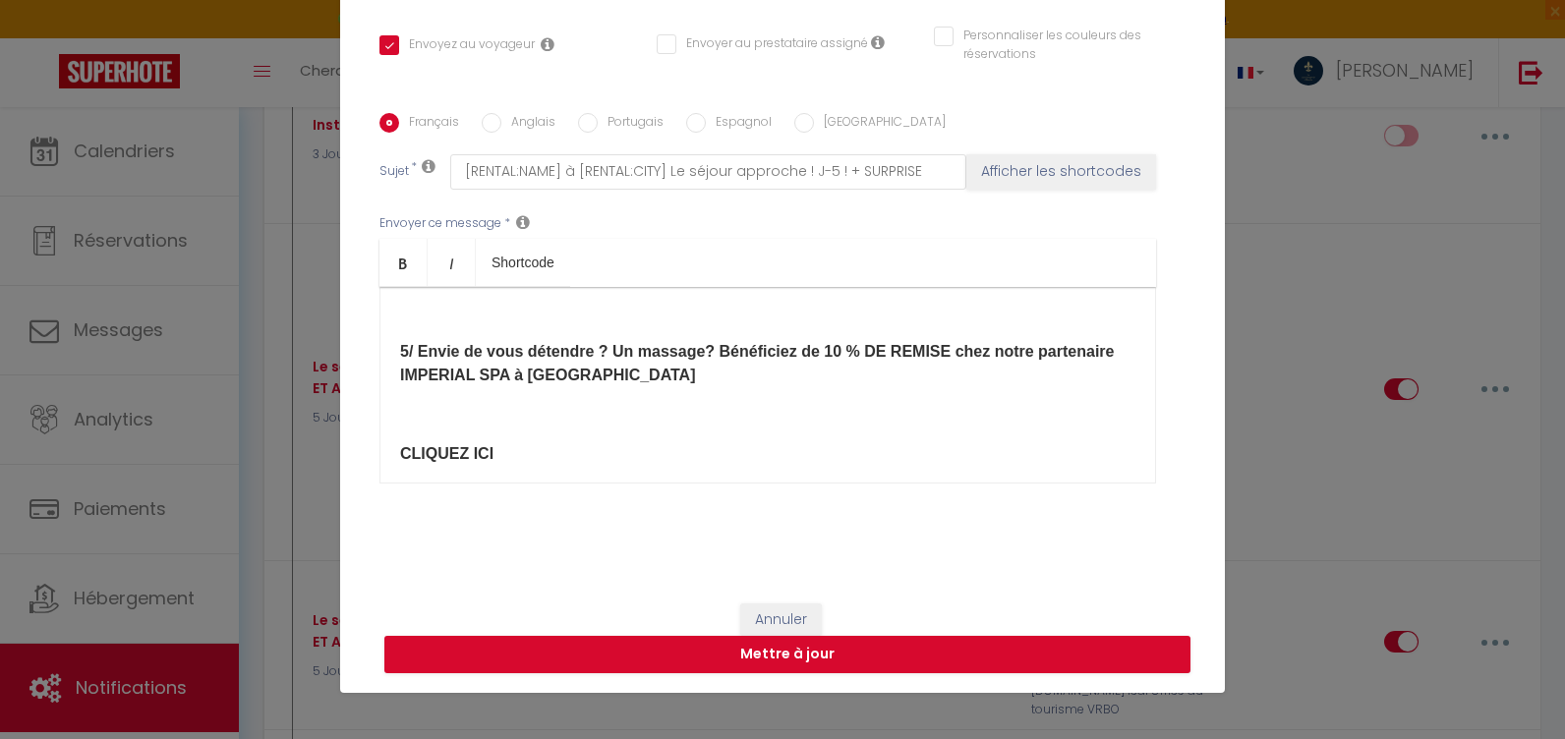
click at [390, 453] on div "Bonjour [GUEST:FIRST_NAME] ! Votre séjour approche à grand pas ! Nous sommes ra…" at bounding box center [767, 385] width 777 height 197
click at [494, 126] on input "Anglais" at bounding box center [492, 123] width 20 height 20
radio input "true"
checkbox input "true"
checkbox input "false"
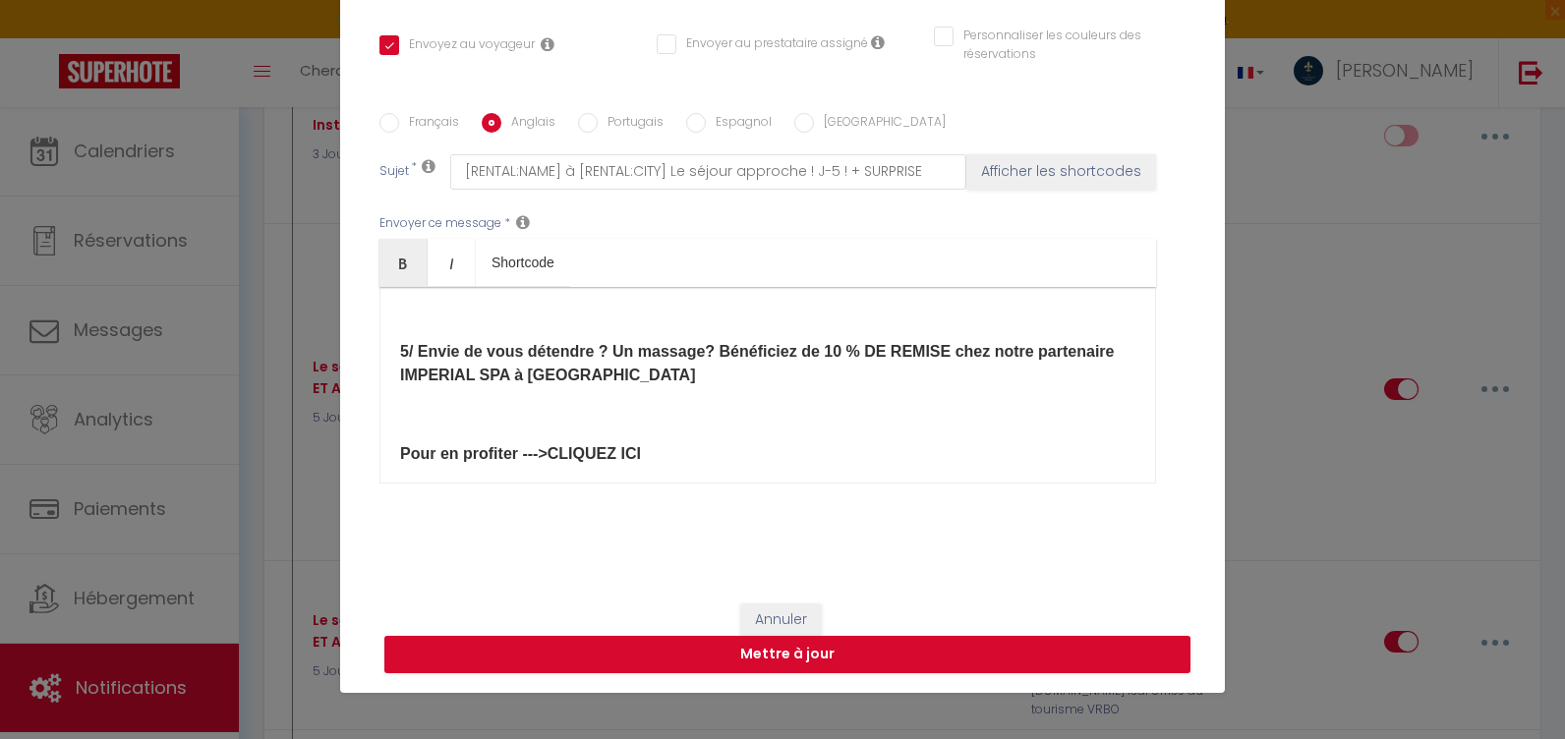
checkbox input "false"
type input "[RENTAL:NAME] Your stay is fast approaching! Days - 5 ! + SURPRISE"
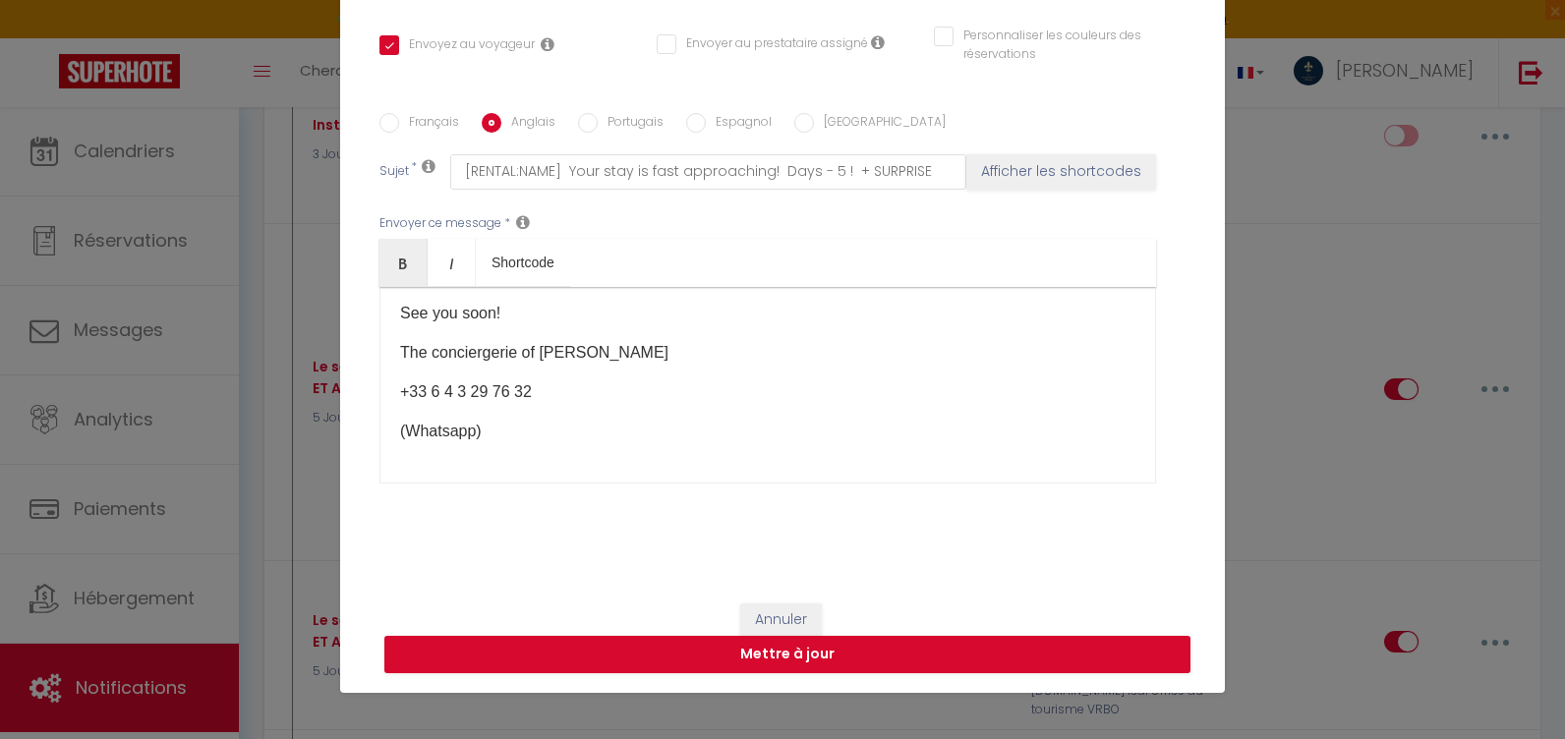
scroll to position [737, 0]
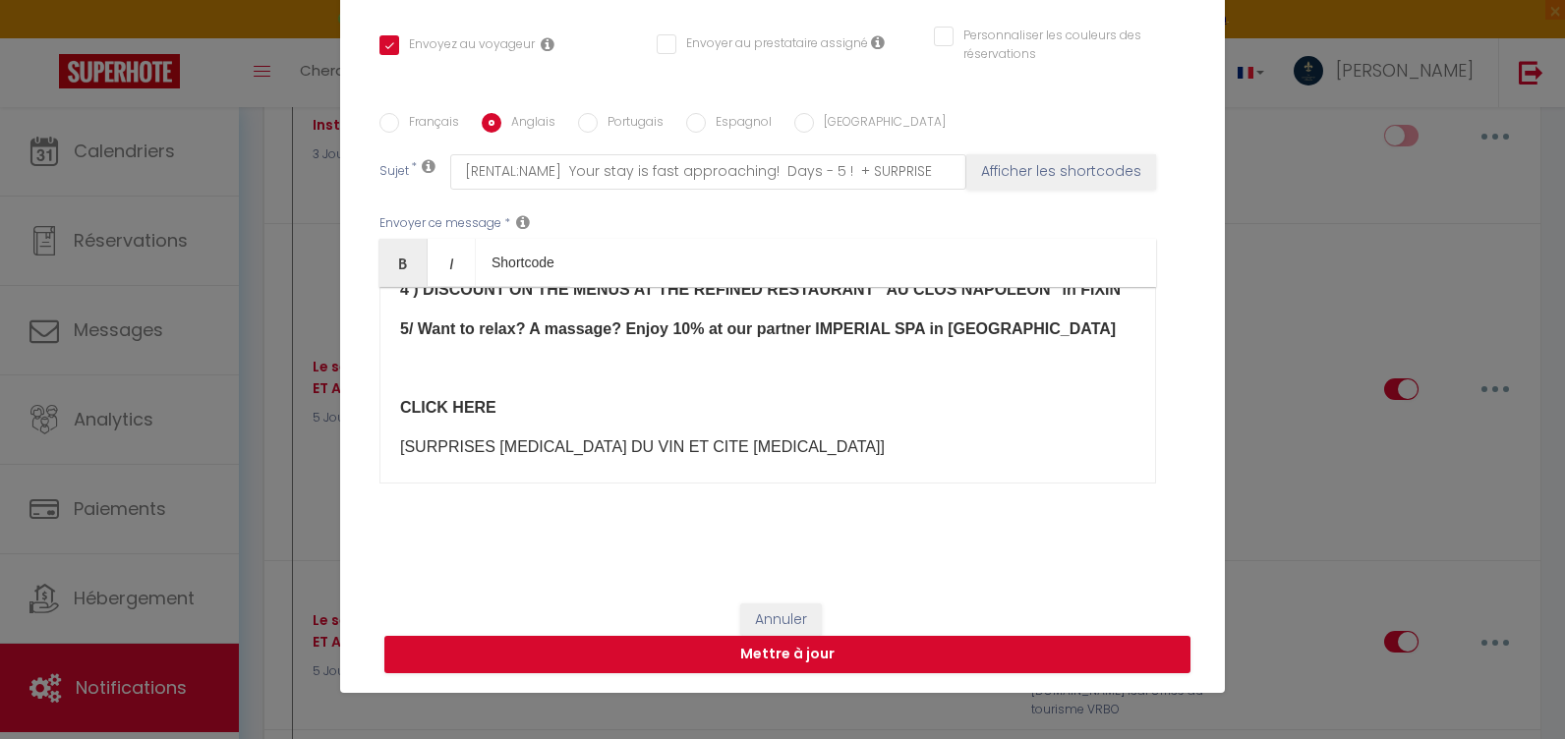
click at [843, 320] on strong "​5/ Want to relax? A massage? Enjoy 10% at our partner IMPERIAL SPA in [GEOGRAP…" at bounding box center [758, 328] width 716 height 17
click at [841, 320] on strong "​5/ Want to relax? A massage? Enjoy 10% at our partner IMPERIAL SPA in [GEOGRAP…" at bounding box center [758, 328] width 716 height 17
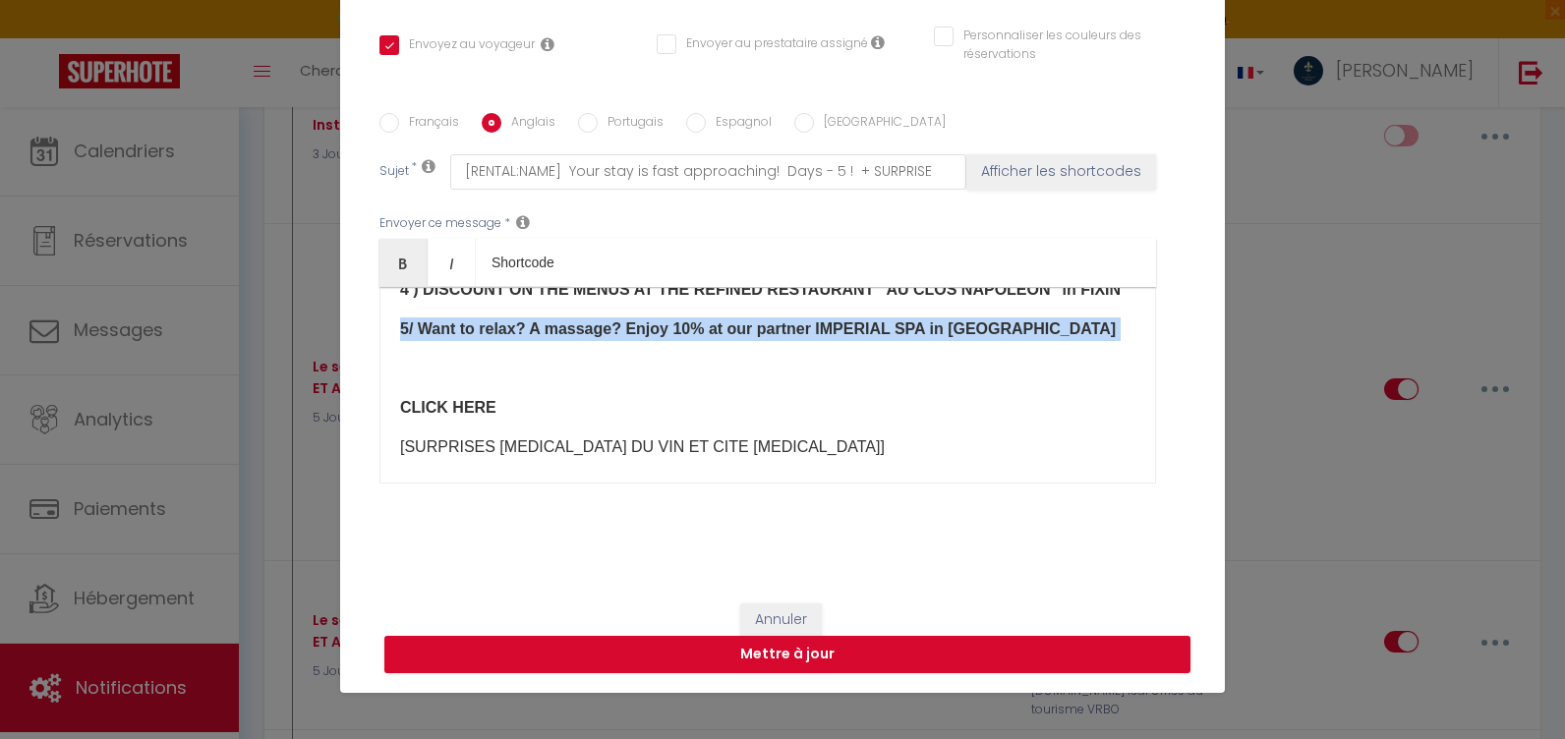
click at [841, 320] on strong "​5/ Want to relax? A massage? Enjoy 10% at our partner IMPERIAL SPA in [GEOGRAP…" at bounding box center [758, 328] width 716 height 17
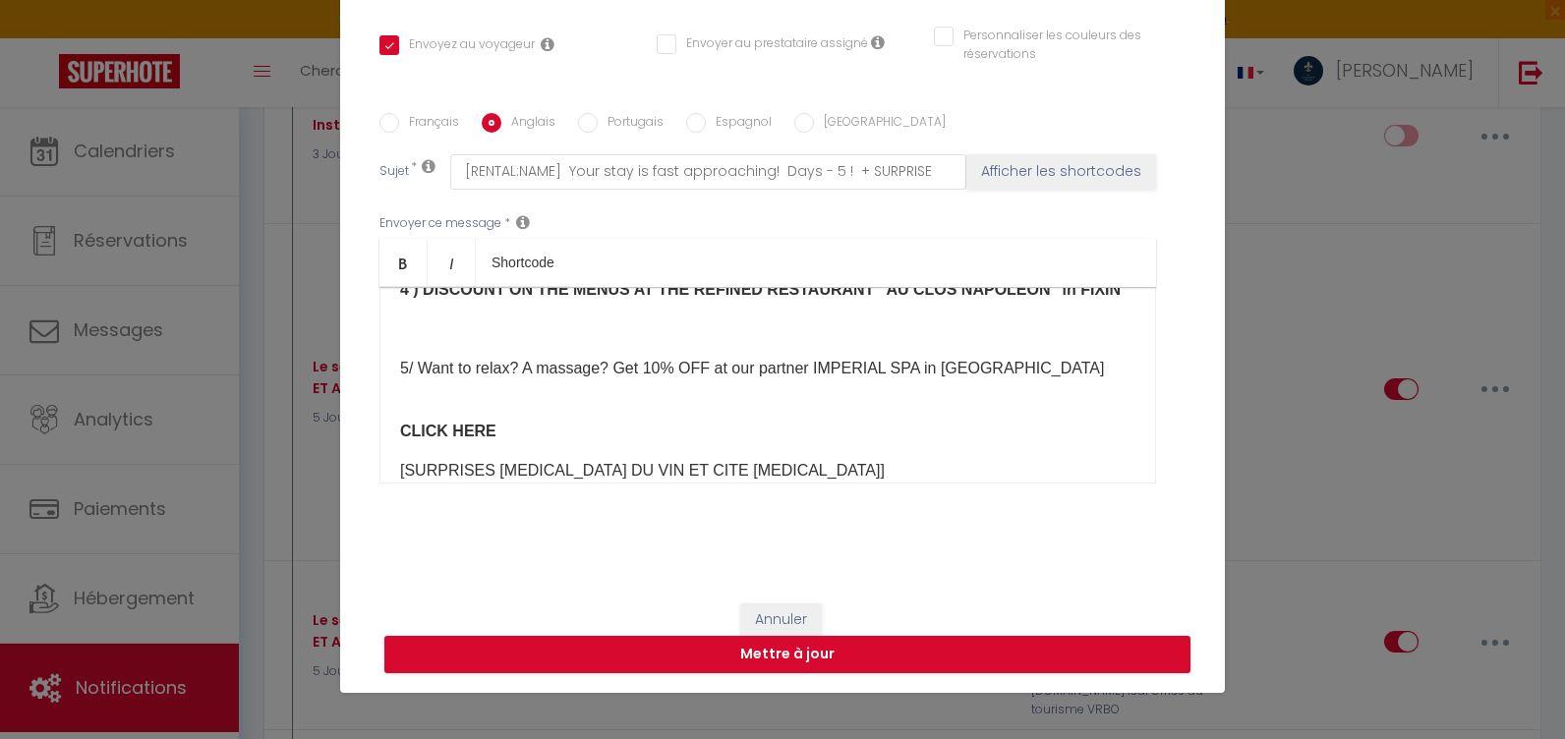
click at [600, 380] on p "​" at bounding box center [767, 392] width 735 height 24
click at [598, 380] on p "​" at bounding box center [767, 392] width 735 height 24
click at [585, 341] on div "Hello [GUEST:FIRST_NAME]! Your stay is fast approaching! We are delighted to we…" at bounding box center [767, 385] width 777 height 197
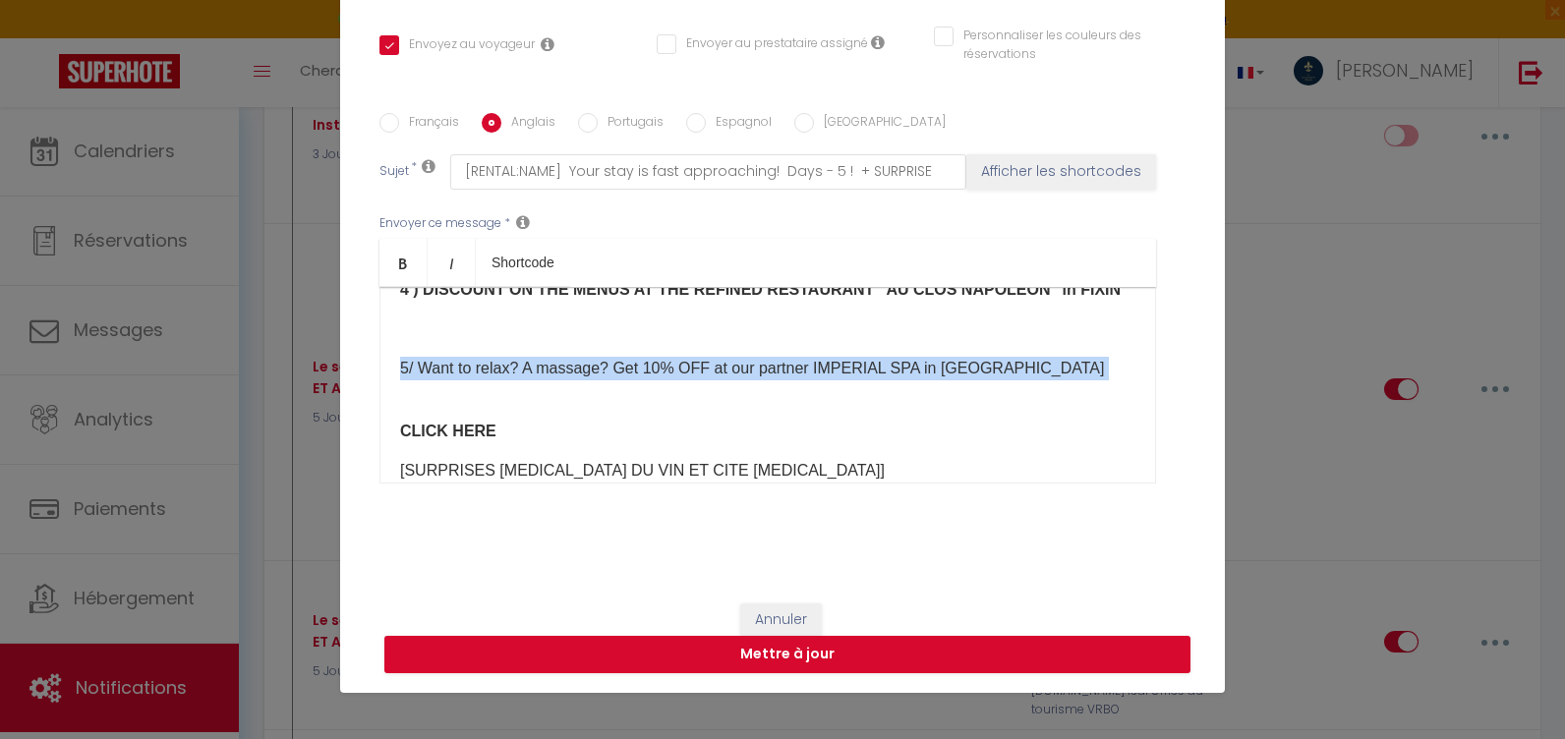
click at [585, 341] on div "Hello [GUEST:FIRST_NAME]! Your stay is fast approaching! We are delighted to we…" at bounding box center [767, 385] width 777 height 197
click at [386, 264] on link "Bold" at bounding box center [403, 262] width 48 height 47
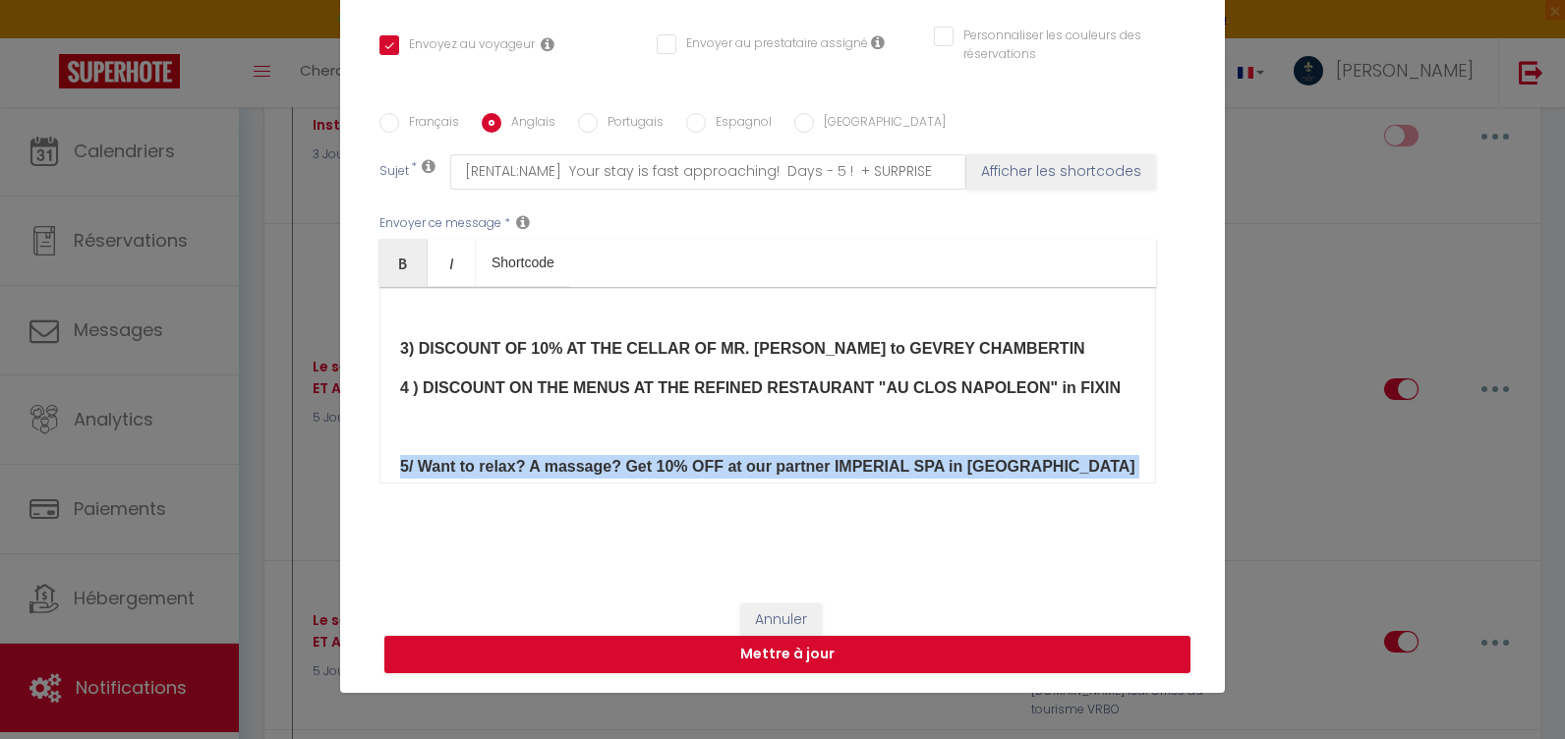
drag, startPoint x: 532, startPoint y: 386, endPoint x: 521, endPoint y: 389, distance: 11.2
click at [530, 387] on div "Hello [GUEST:FIRST_NAME]! Your stay is fast approaching! We are delighted to we…" at bounding box center [767, 385] width 777 height 197
click at [467, 416] on p at bounding box center [767, 428] width 735 height 24
click at [412, 416] on p at bounding box center [767, 428] width 735 height 24
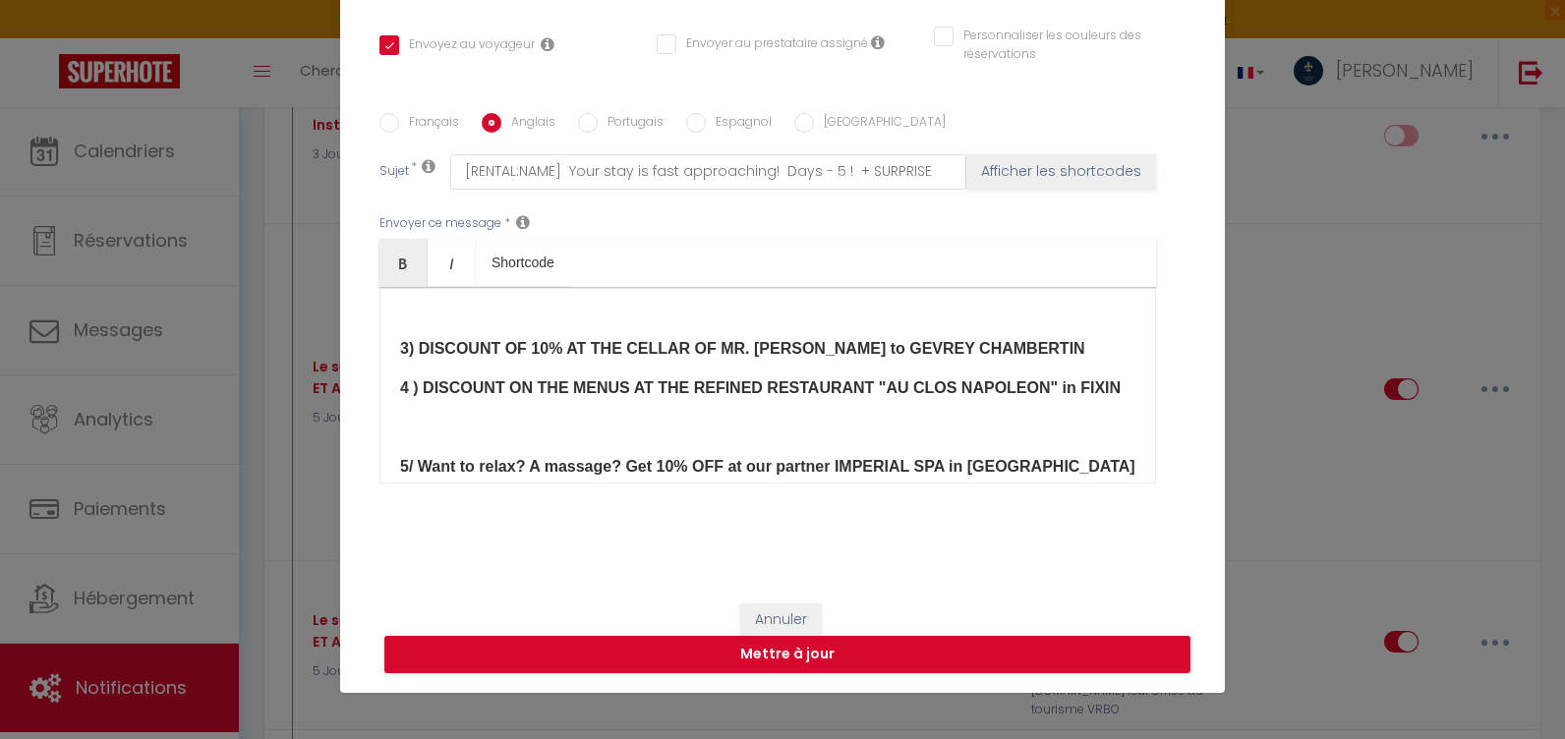
scroll to position [836, 0]
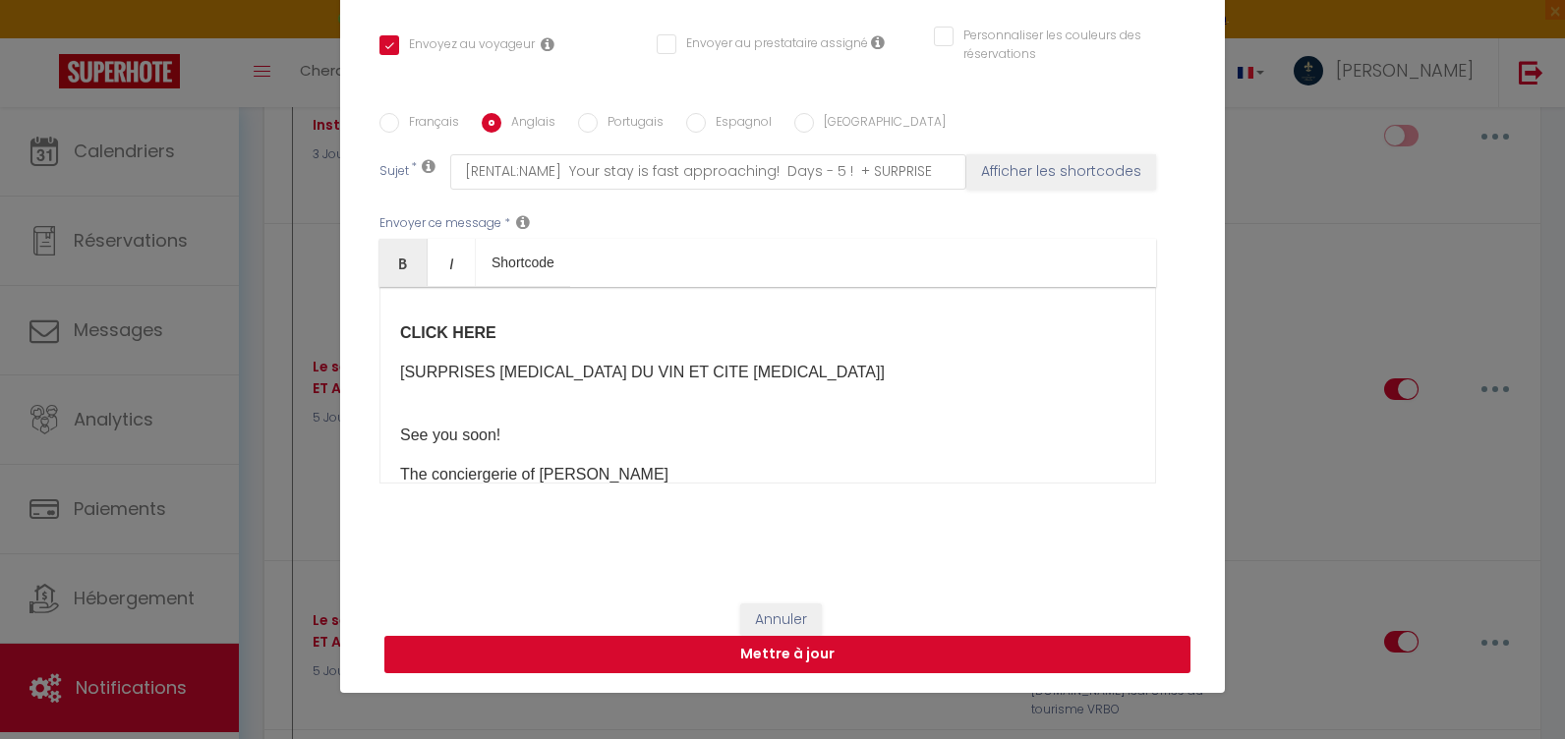
click at [723, 661] on button "Mettre à jour" at bounding box center [787, 654] width 806 height 37
checkbox input "true"
checkbox input "false"
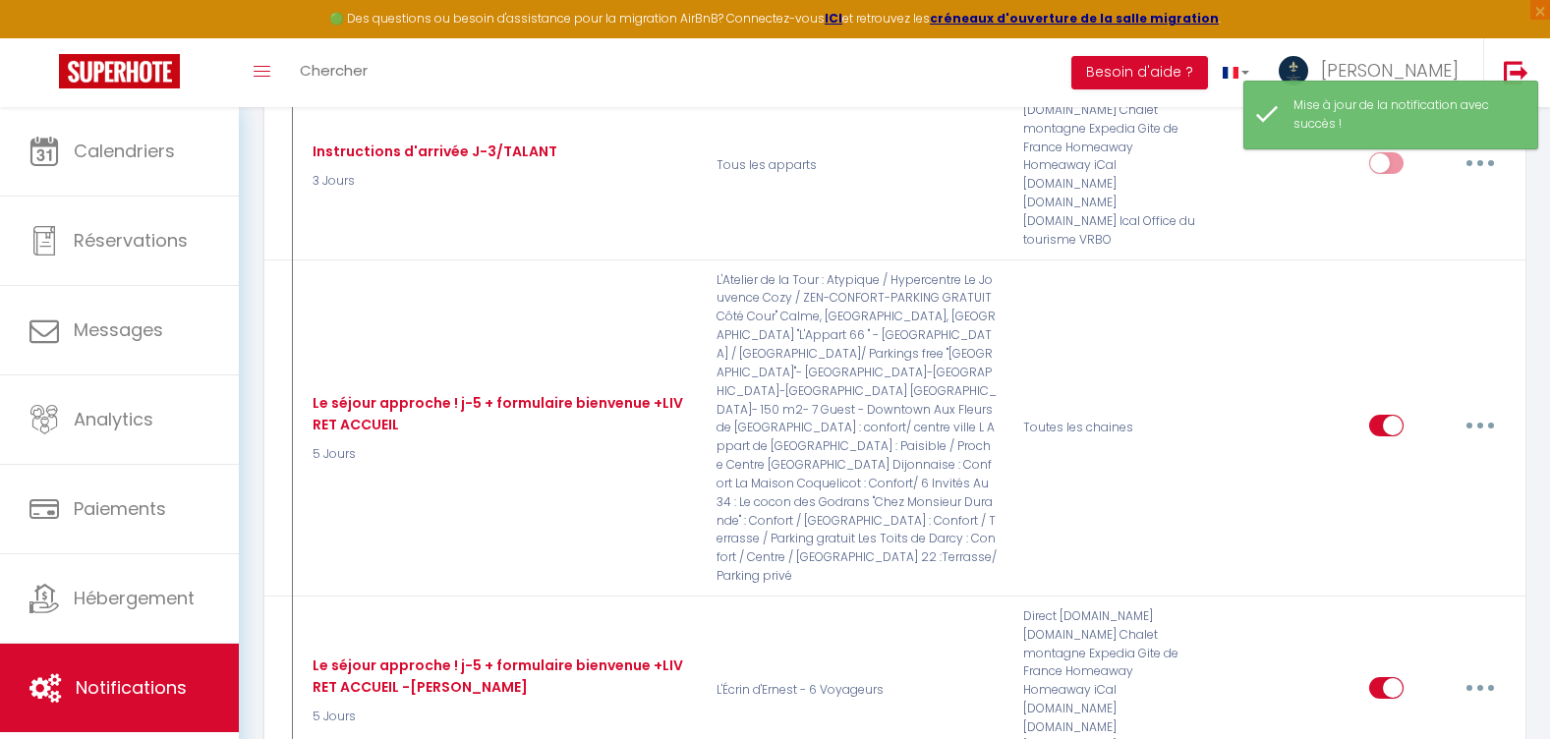
scroll to position [7589, 0]
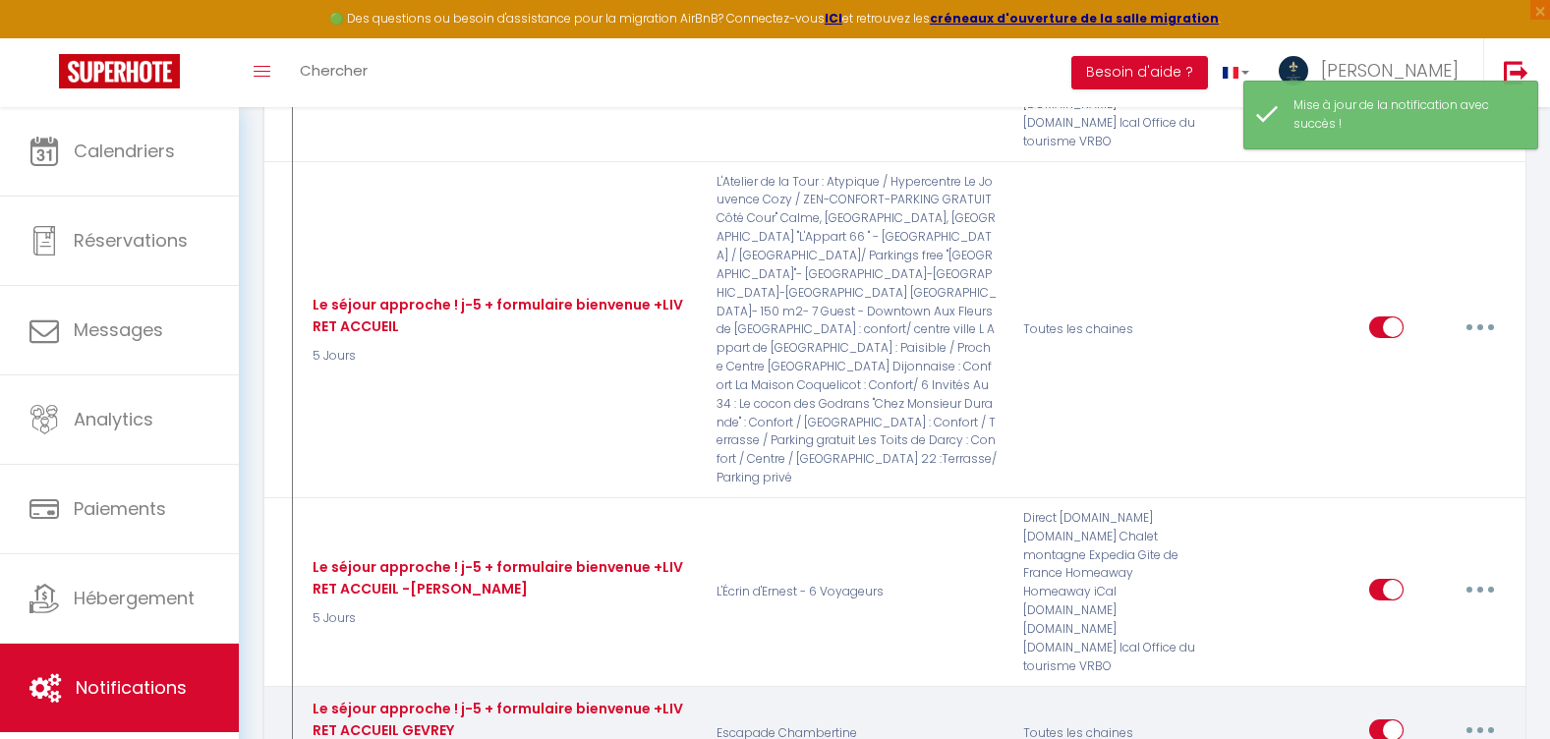
click at [1476, 715] on button "button" at bounding box center [1480, 730] width 55 height 31
type input "Le séjour approche ! j-5 + formulaire bienvenue +LIVRET ACCUEIL GEVREY"
select select "5 Jours"
select select
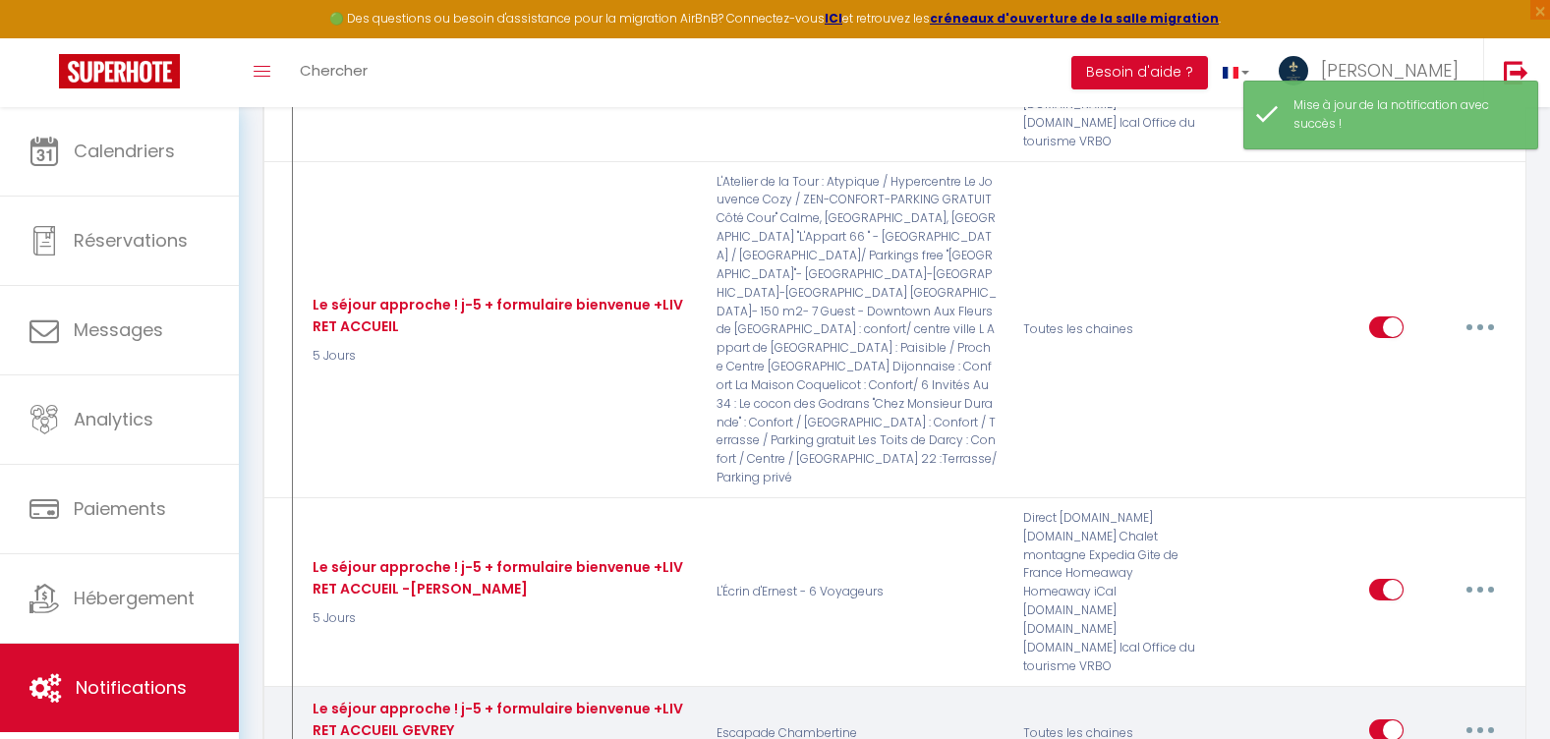
checkbox input "true"
checkbox input "false"
radio input "true"
type input "[RENTAL:NAME] à [RENTAL:CITY] Le séjour approche ! J-5 ! + SURPRISE"
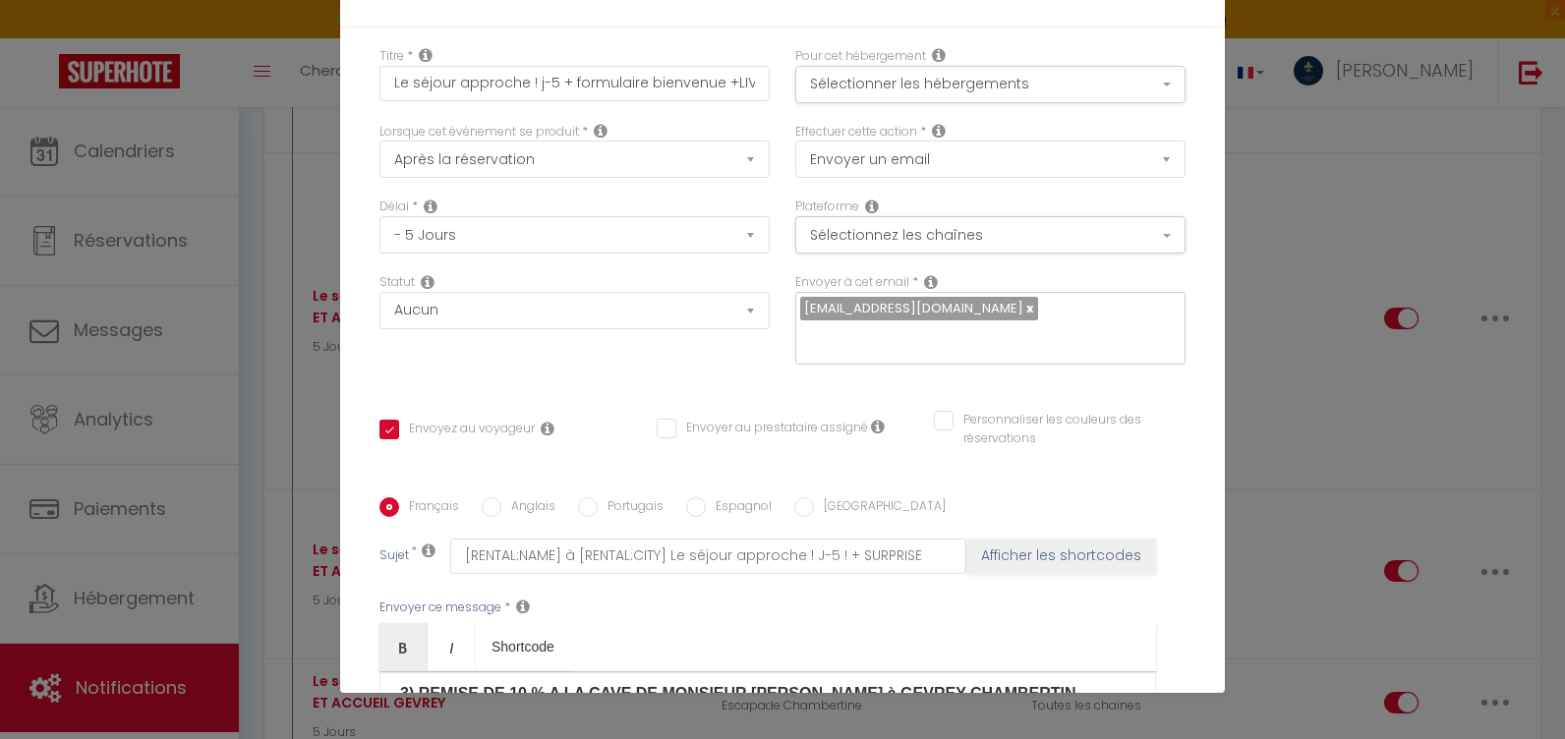
scroll to position [0, 0]
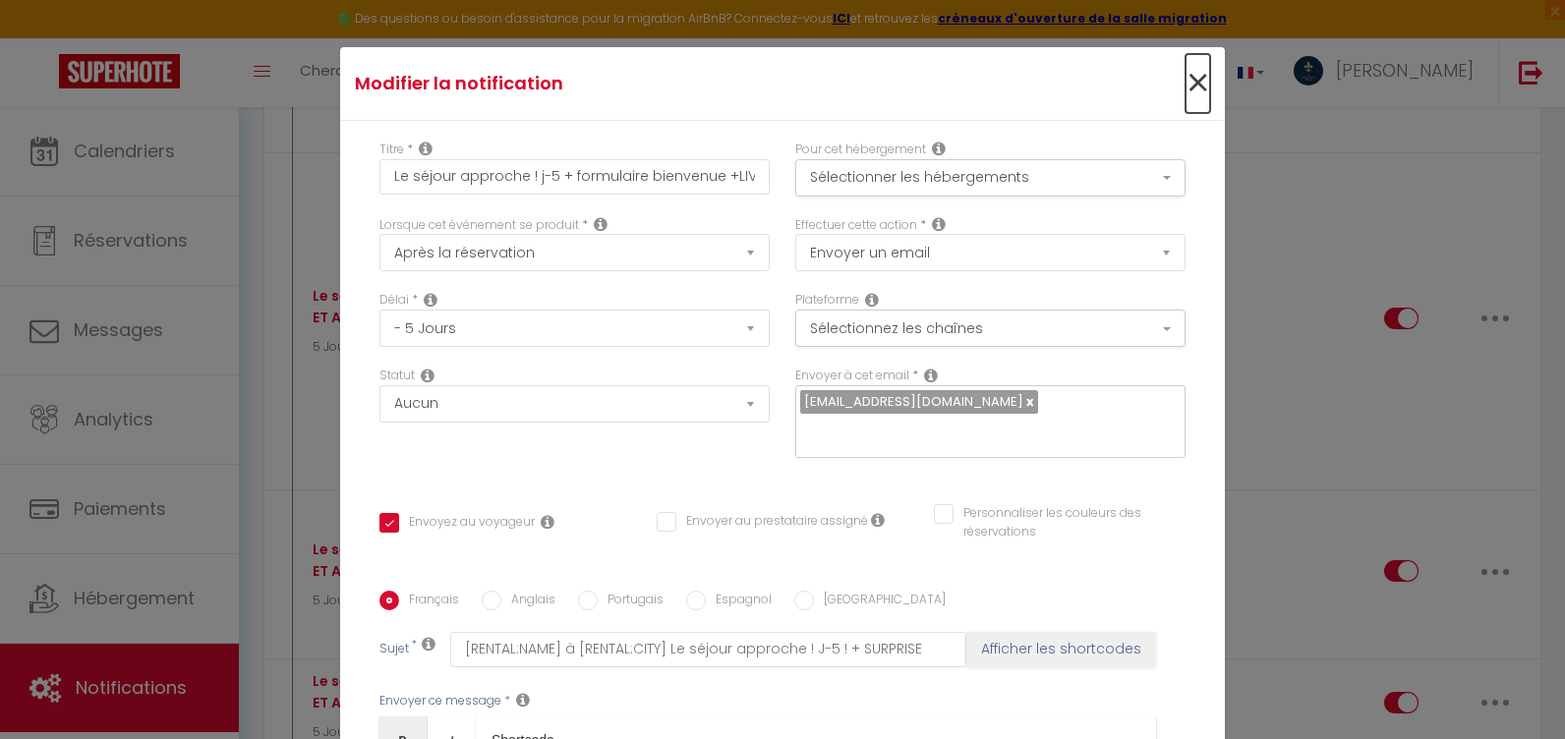
click at [1186, 73] on span "×" at bounding box center [1198, 83] width 25 height 59
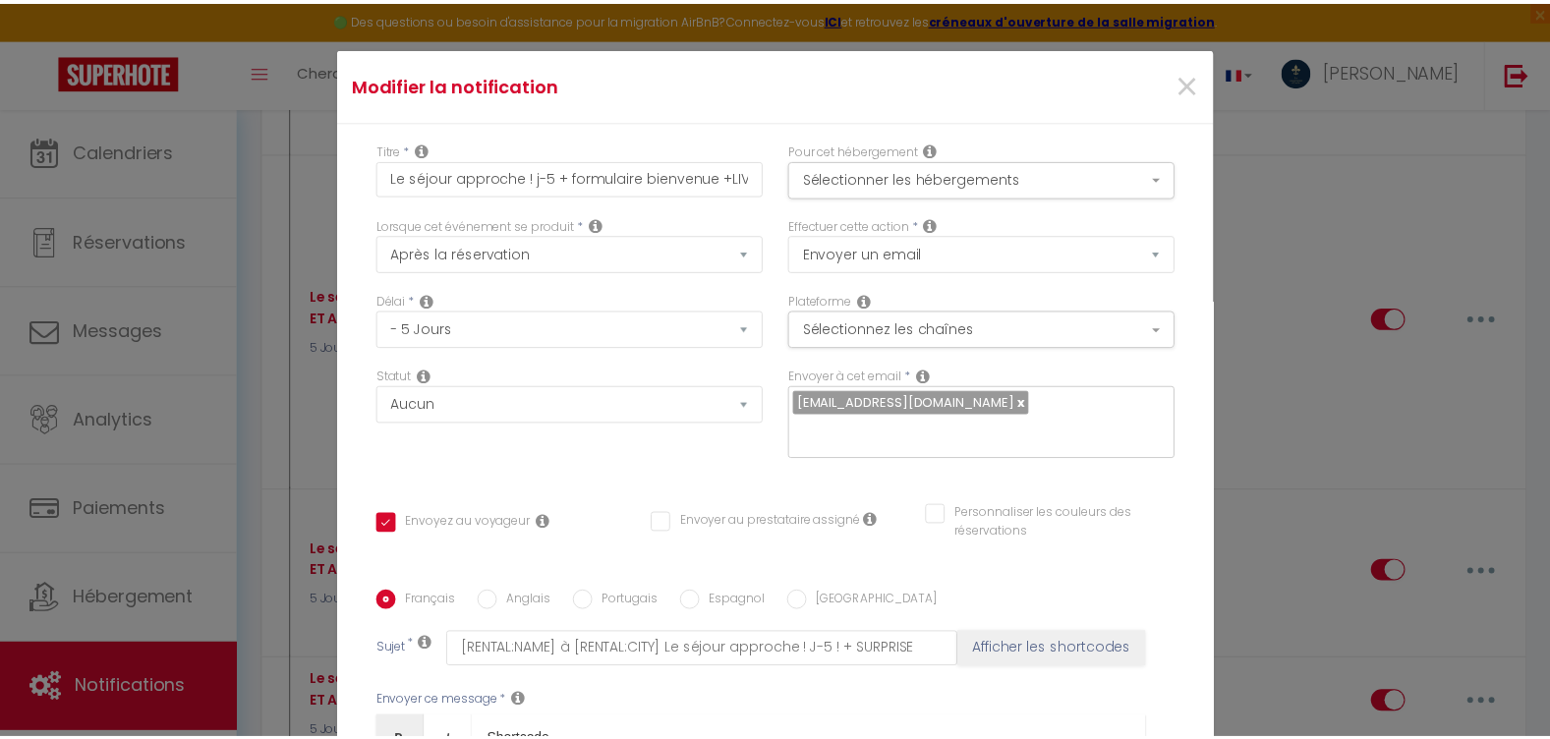
scroll to position [7589, 0]
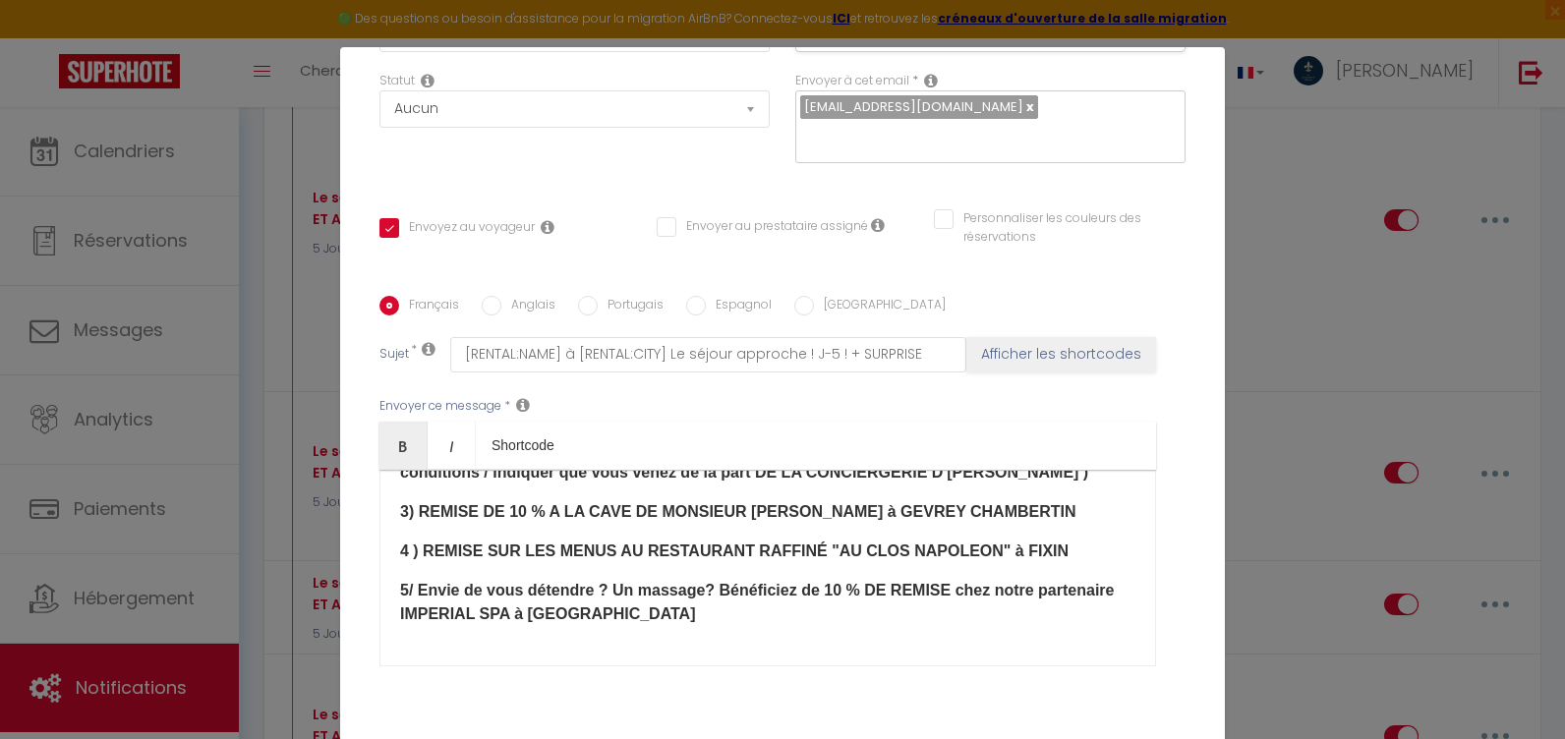
scroll to position [836, 0]
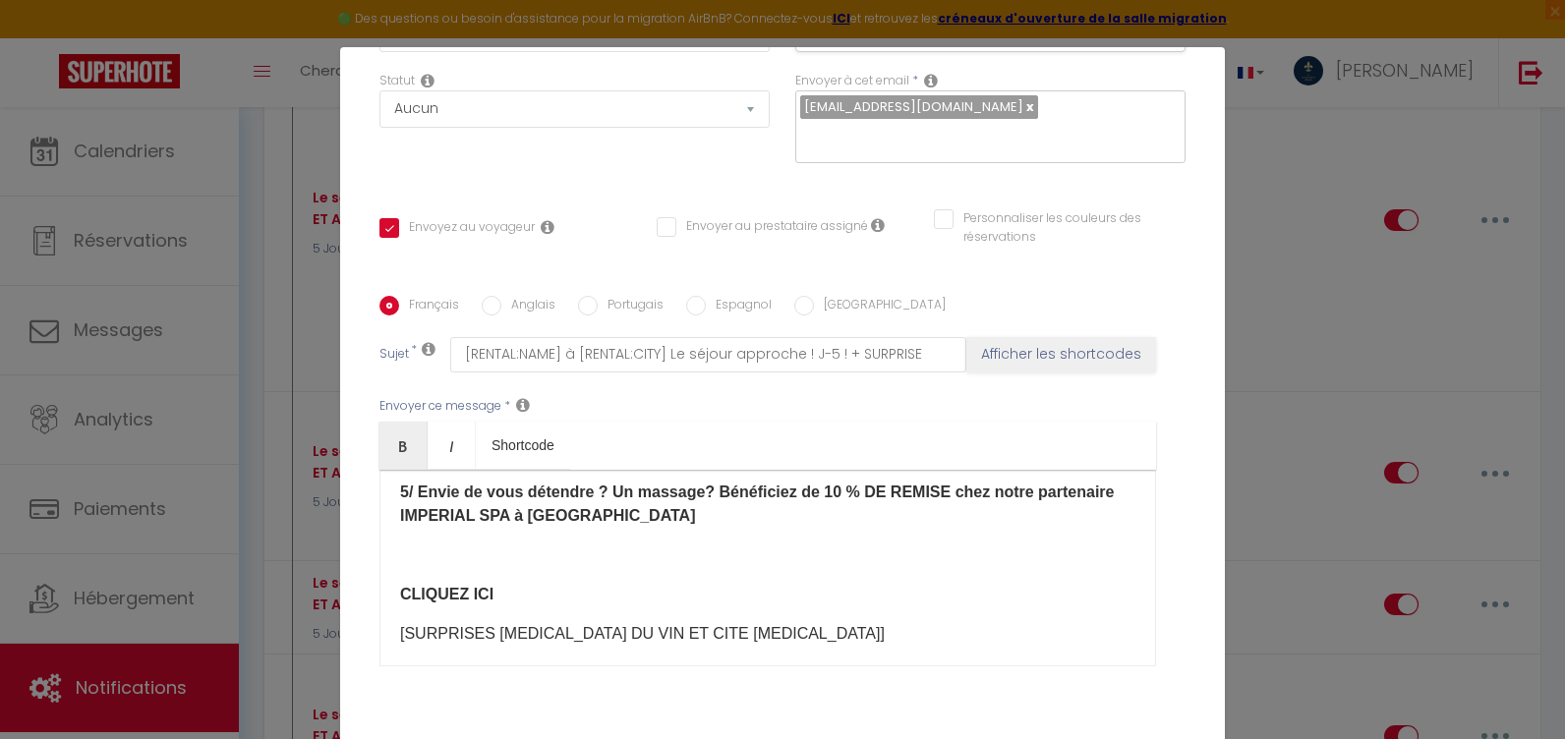
click at [506, 298] on label "Anglais" at bounding box center [528, 307] width 54 height 22
click at [391, 609] on div "Bonjour [GUEST:FIRST_NAME] ! Votre séjour approche à grand pas ! Nous sommes ra…" at bounding box center [767, 568] width 777 height 197
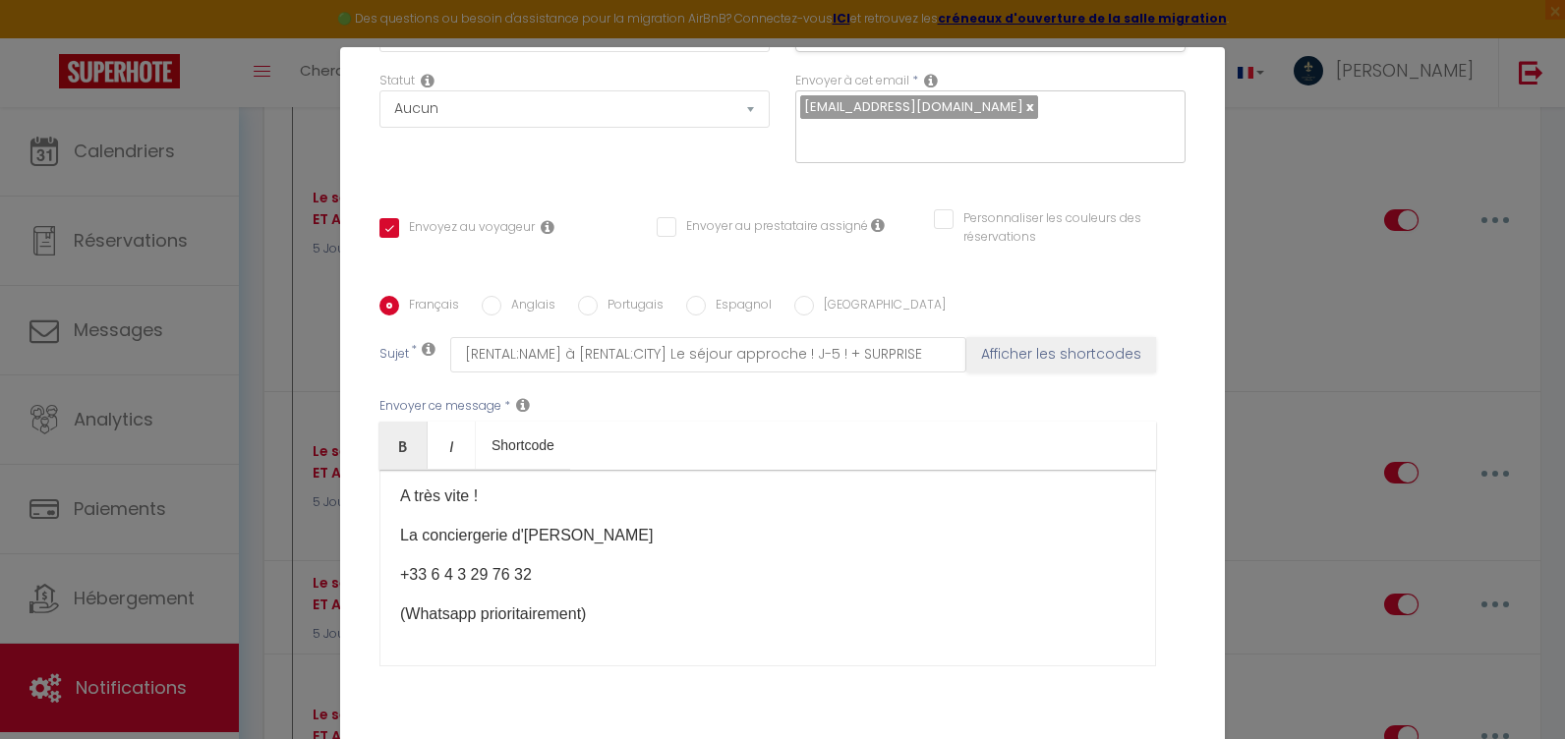
scroll to position [384, 0]
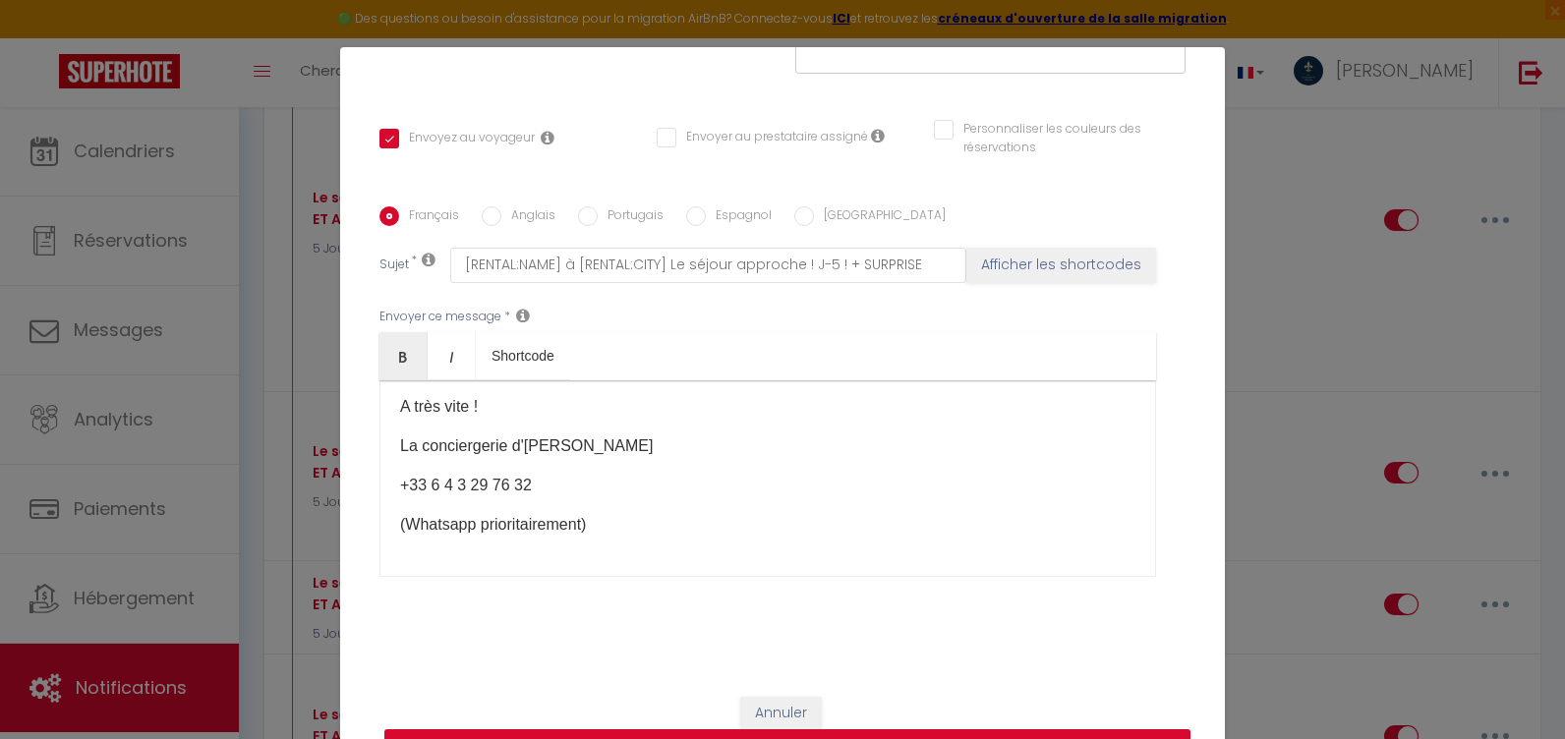
click at [833, 730] on button "Mettre à jour" at bounding box center [787, 747] width 806 height 37
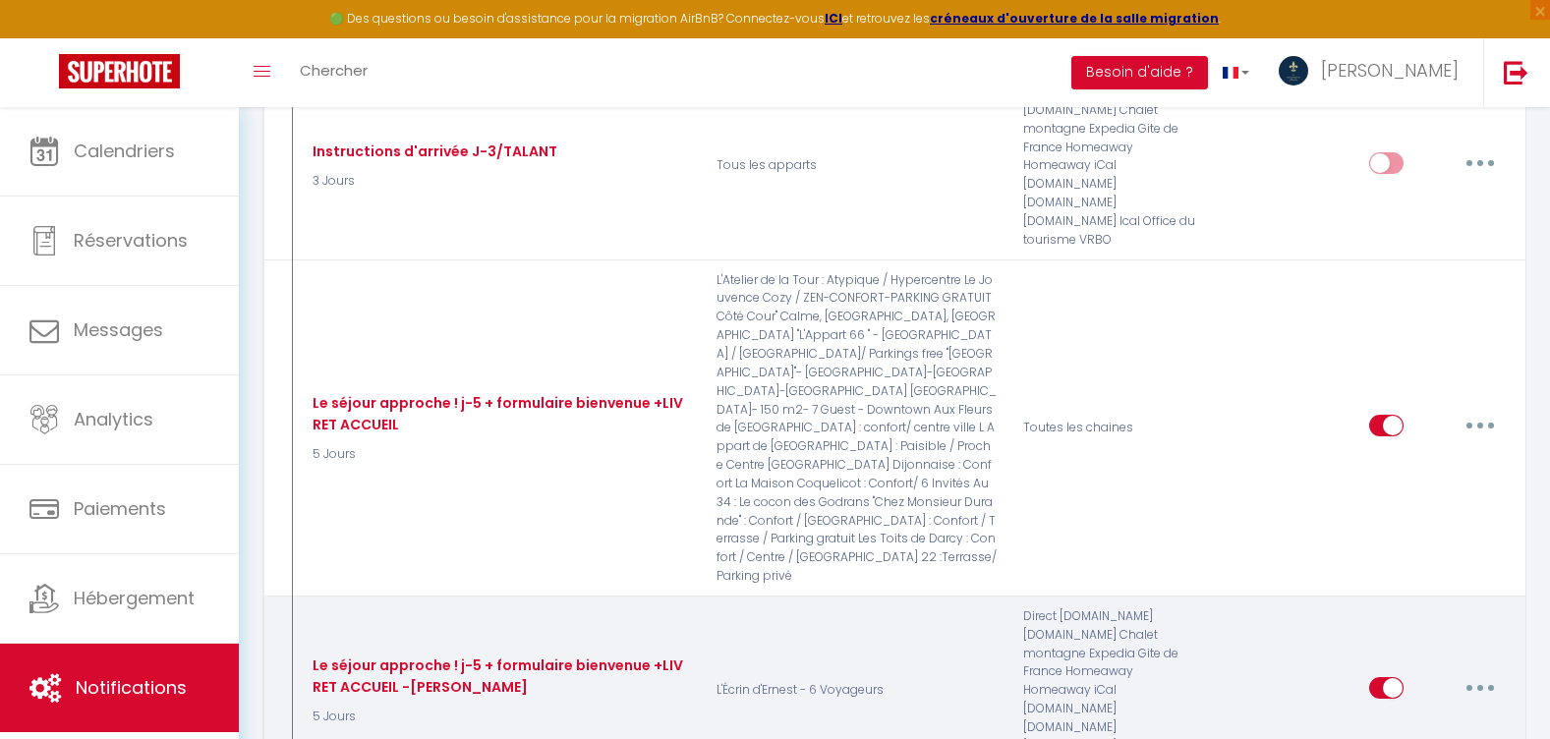
scroll to position [7000, 0]
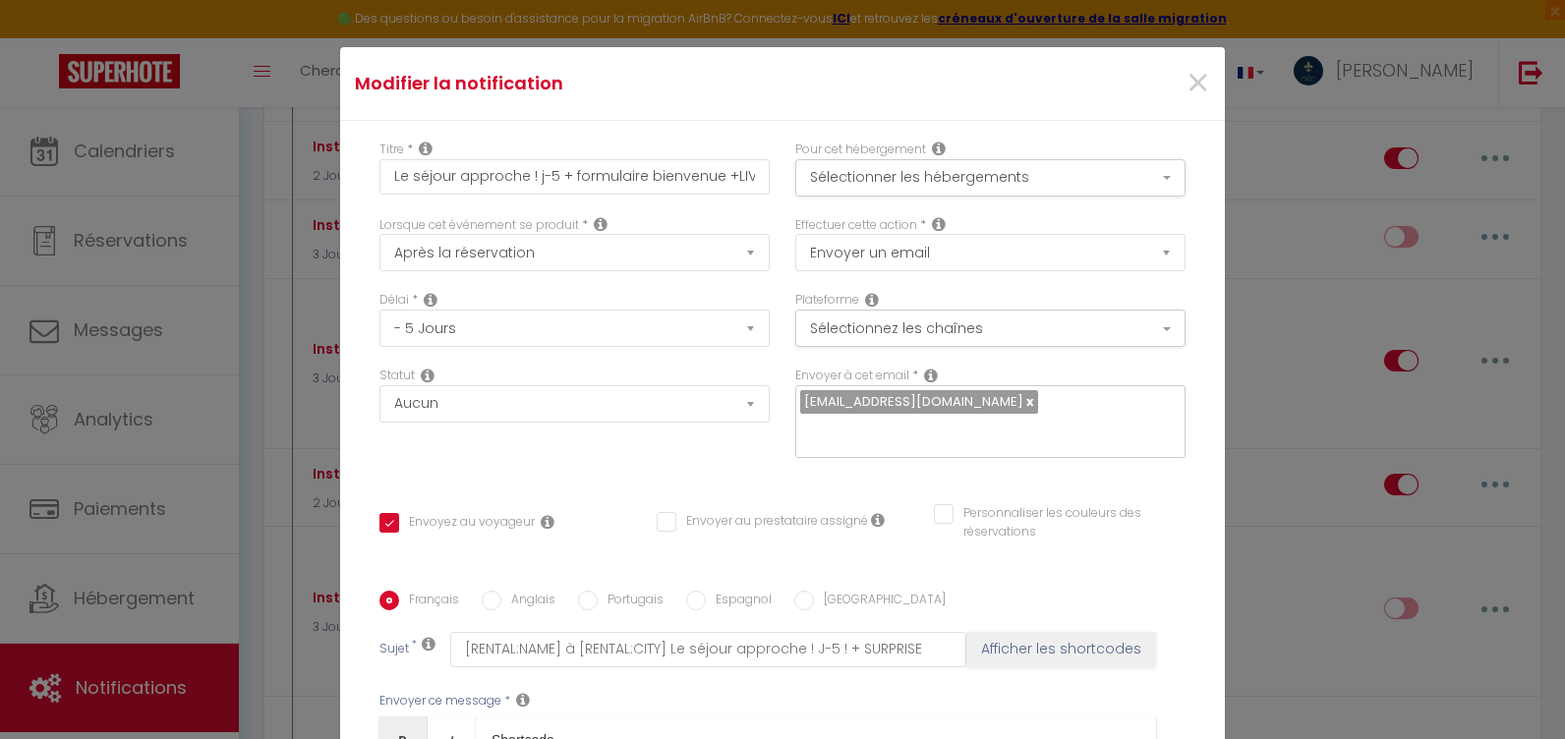
scroll to position [832, 0]
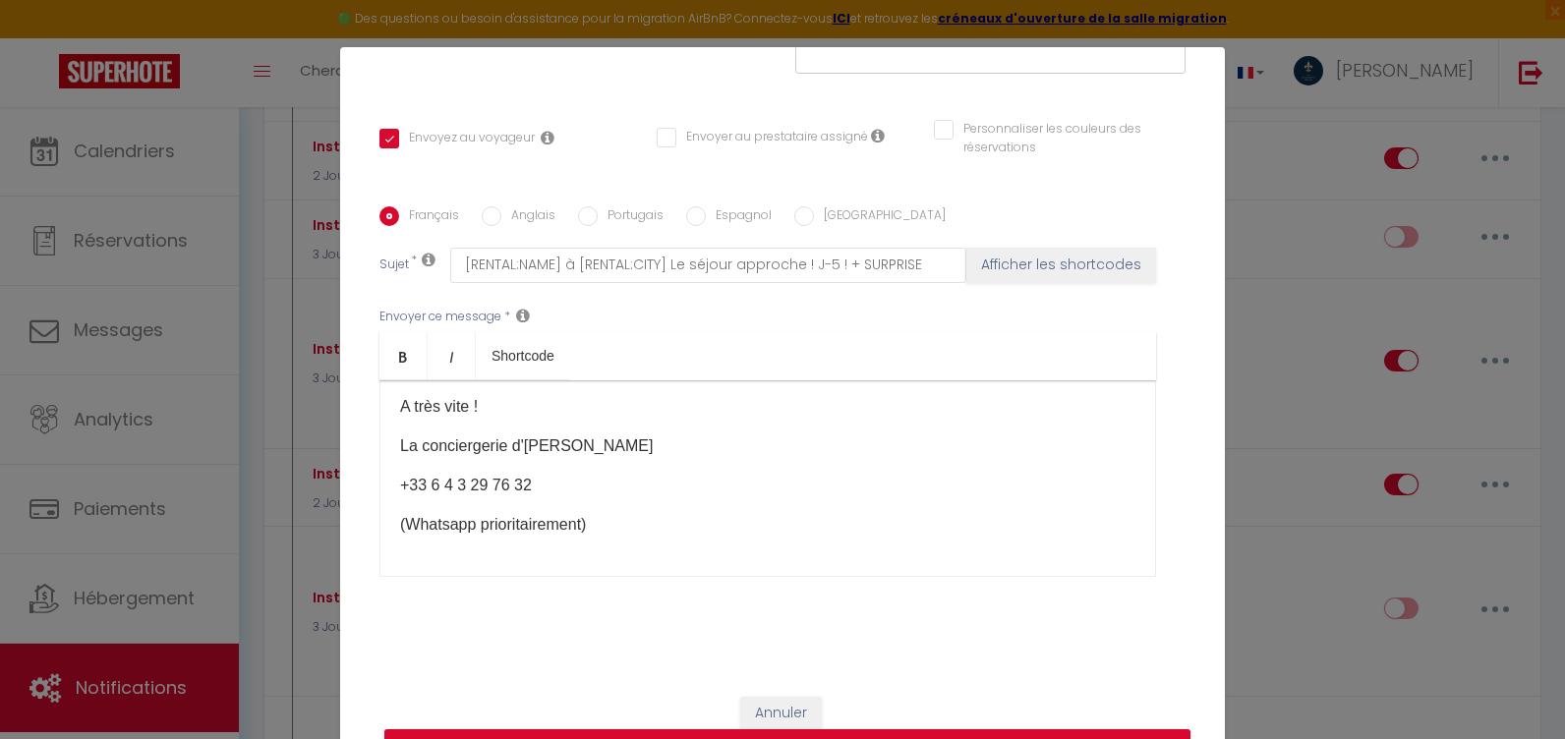
scroll to position [93, 0]
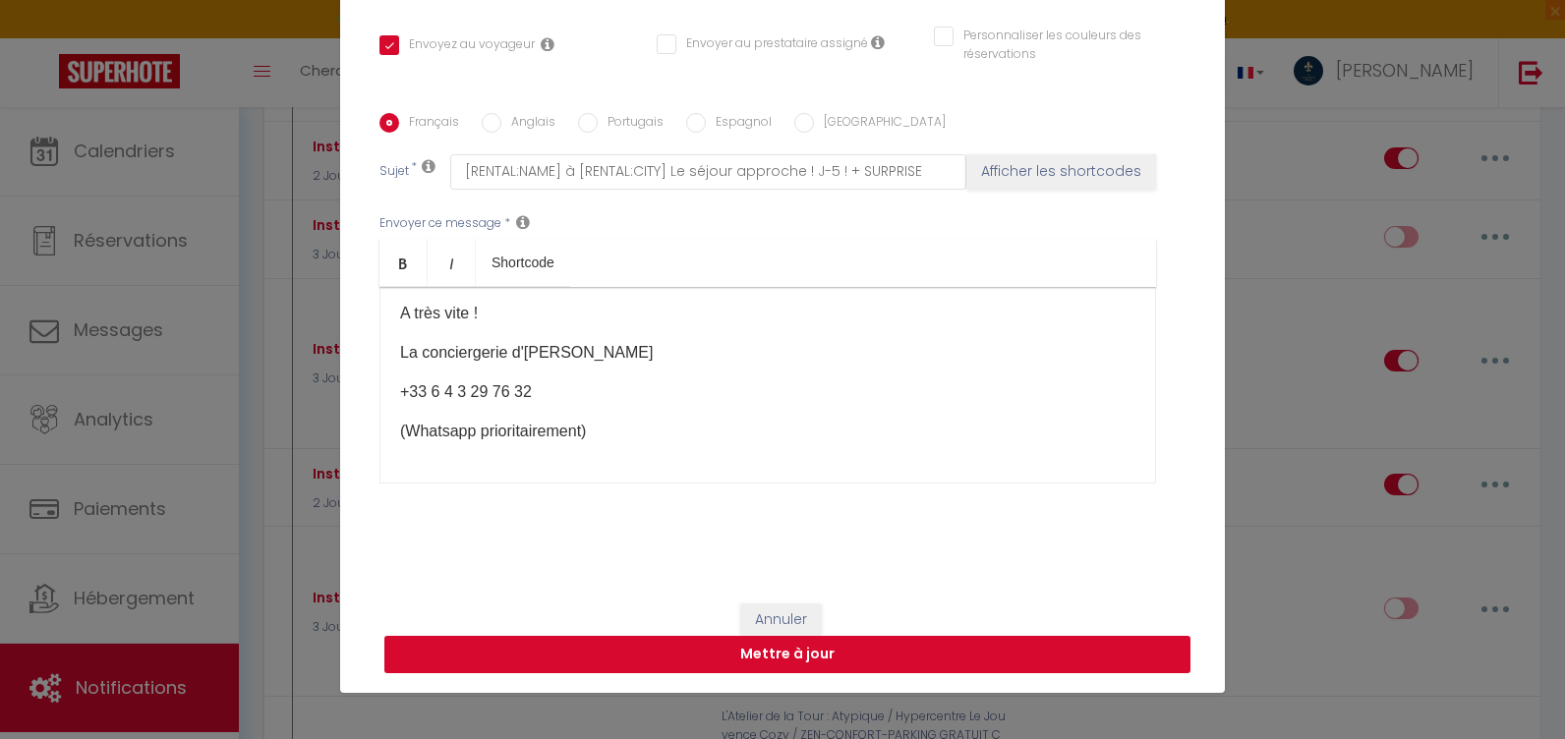
click at [843, 643] on button "Mettre à jour" at bounding box center [787, 654] width 806 height 37
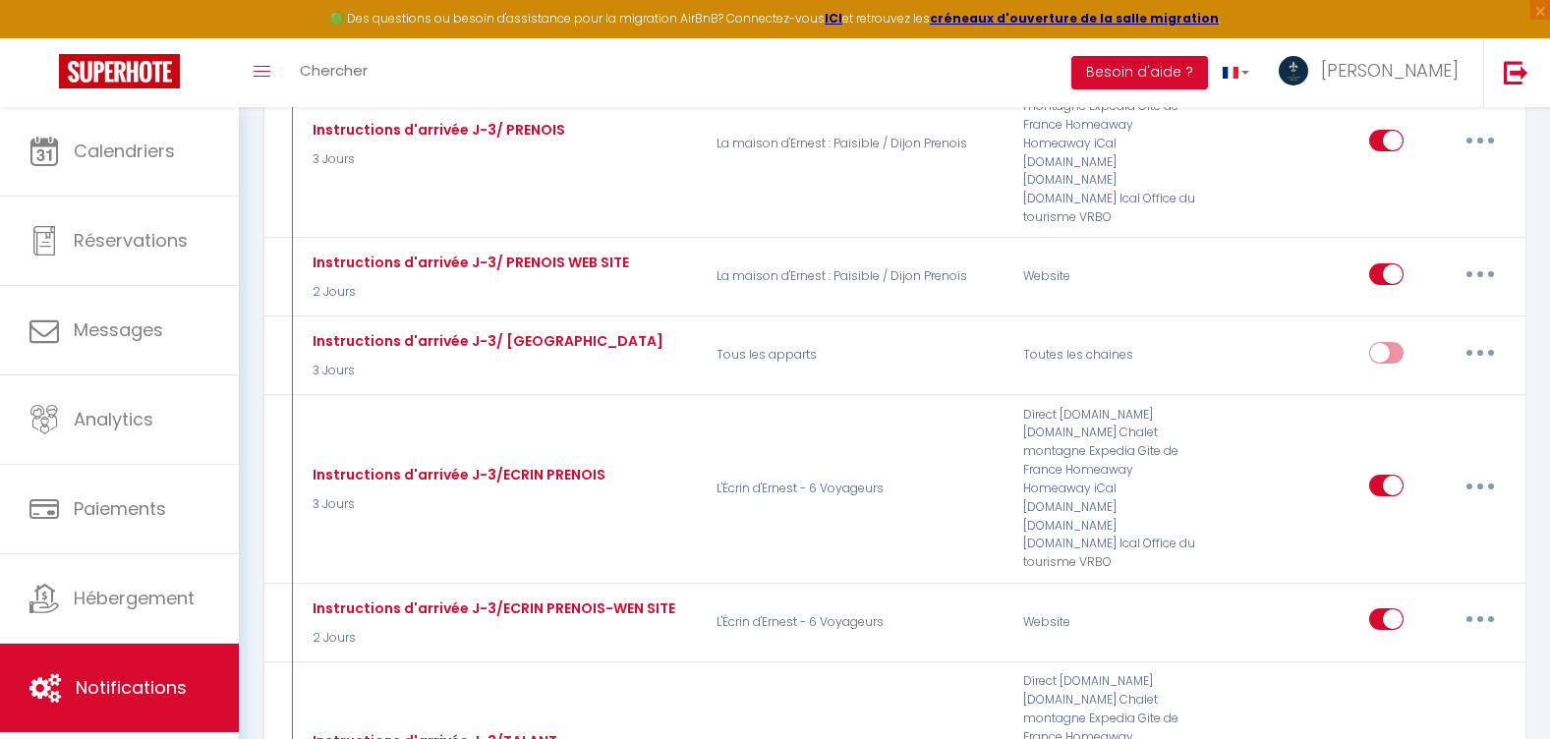
scroll to position [7393, 0]
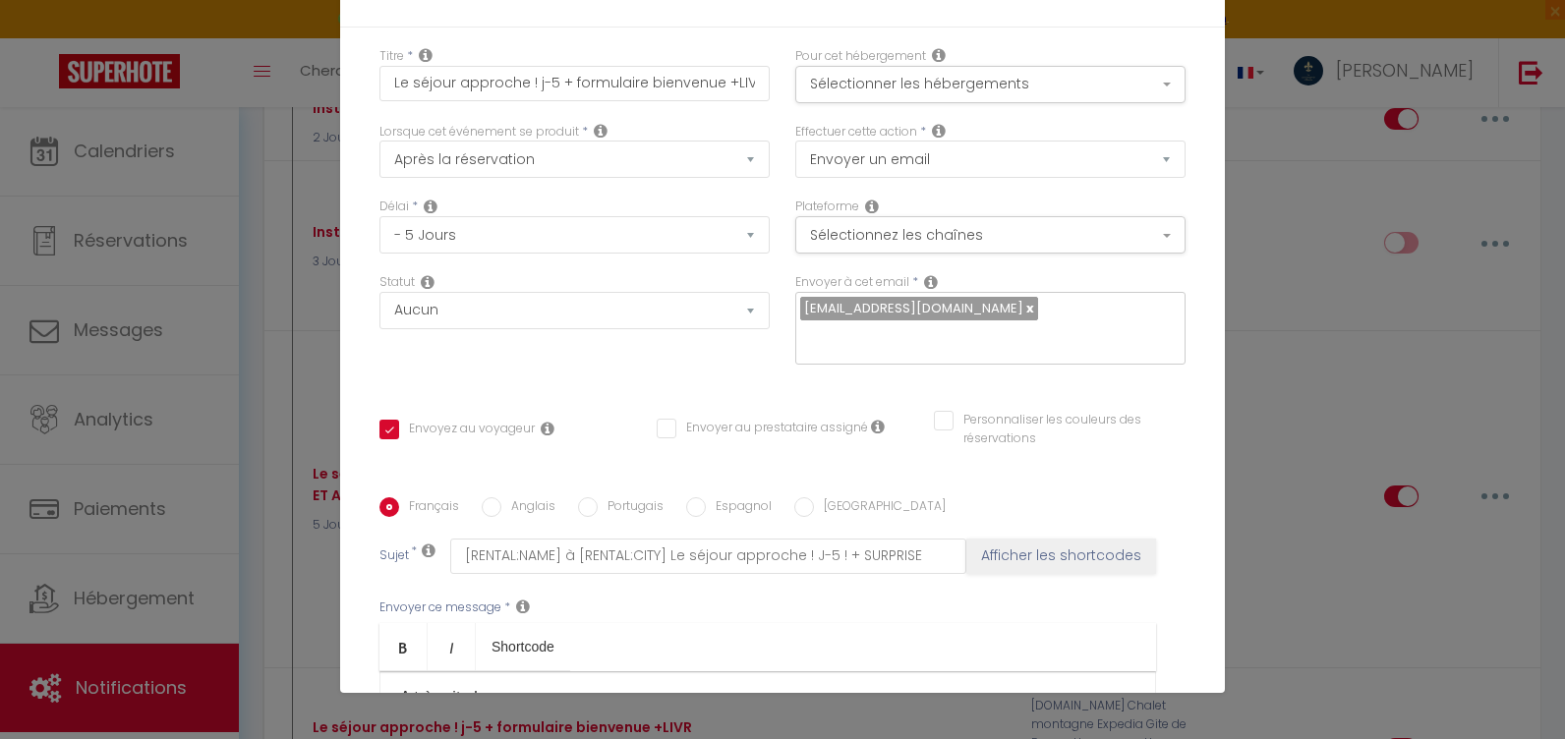
scroll to position [384, 0]
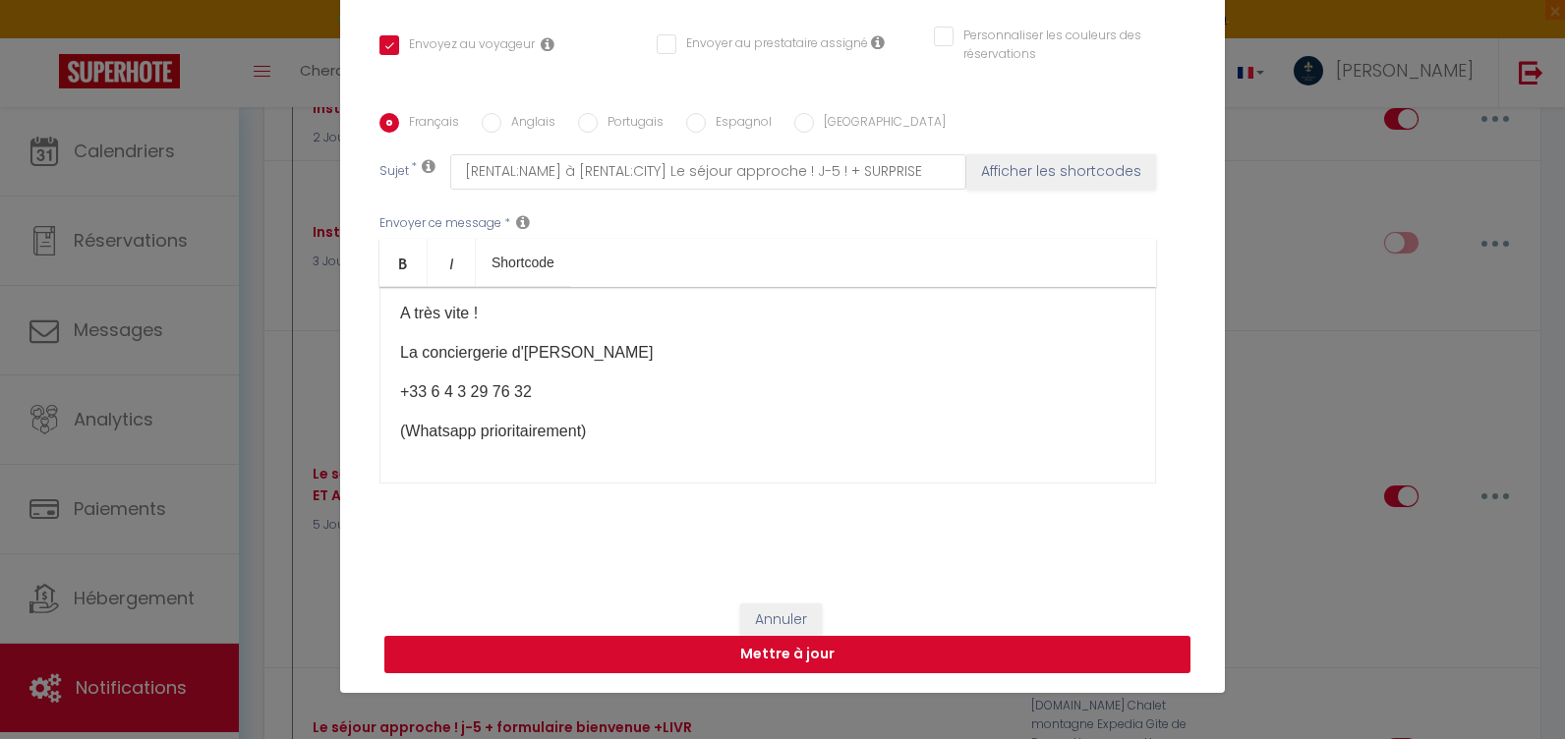
click at [759, 644] on button "Mettre à jour" at bounding box center [787, 654] width 806 height 37
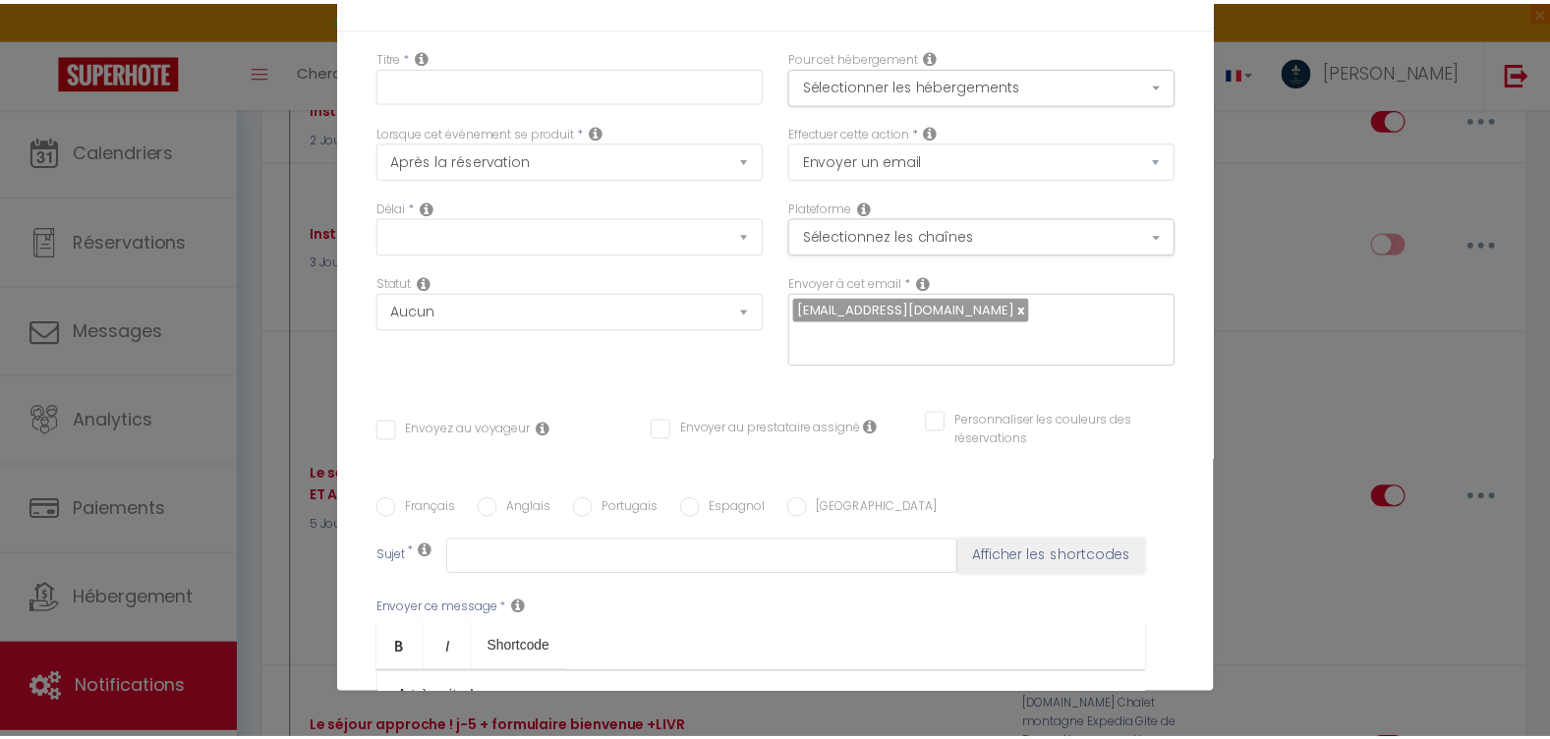
scroll to position [7393, 0]
